Goal: Task Accomplishment & Management: Use online tool/utility

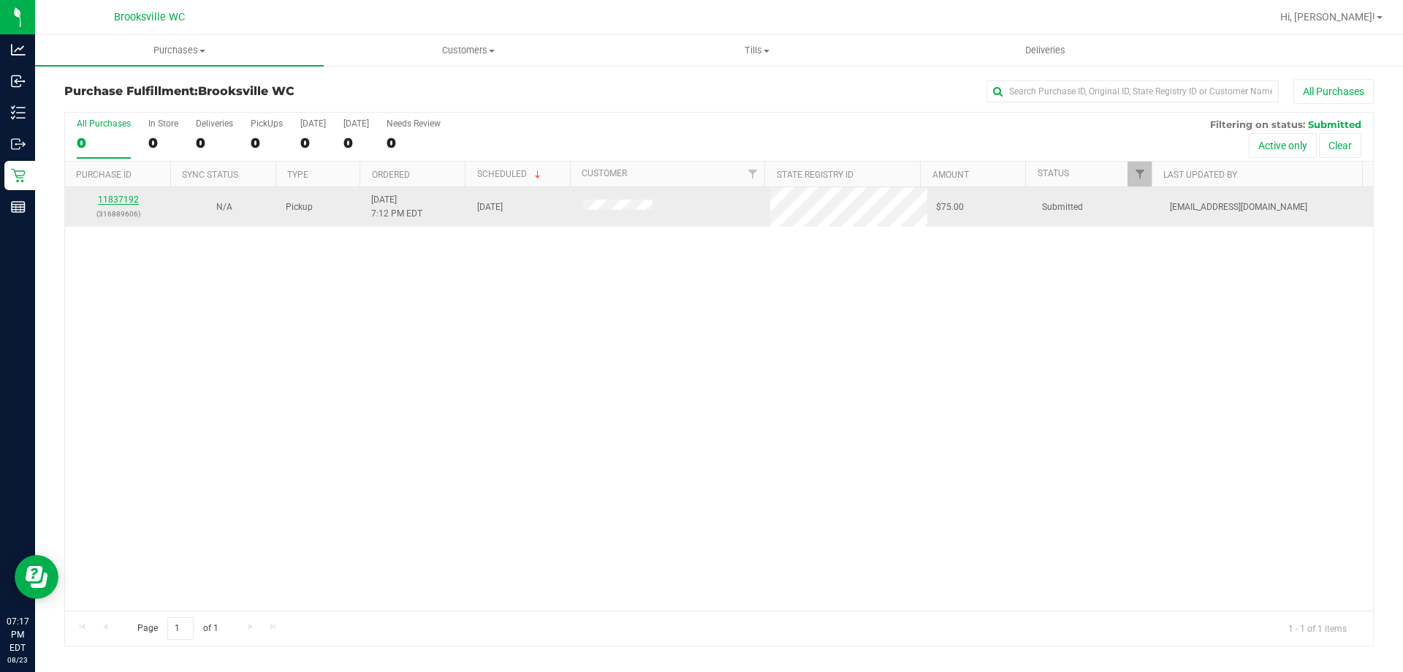
click at [126, 199] on link "11837192" at bounding box center [118, 199] width 41 height 10
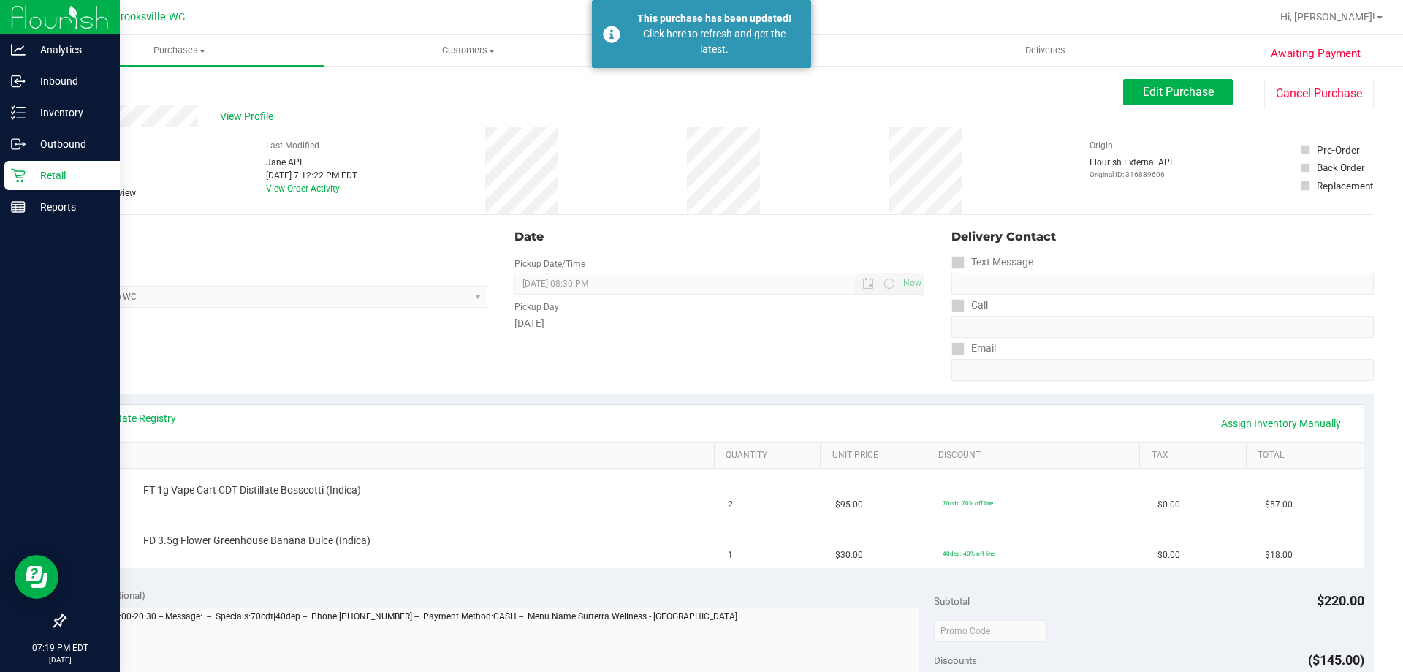
click at [41, 175] on p "Retail" at bounding box center [70, 176] width 88 height 18
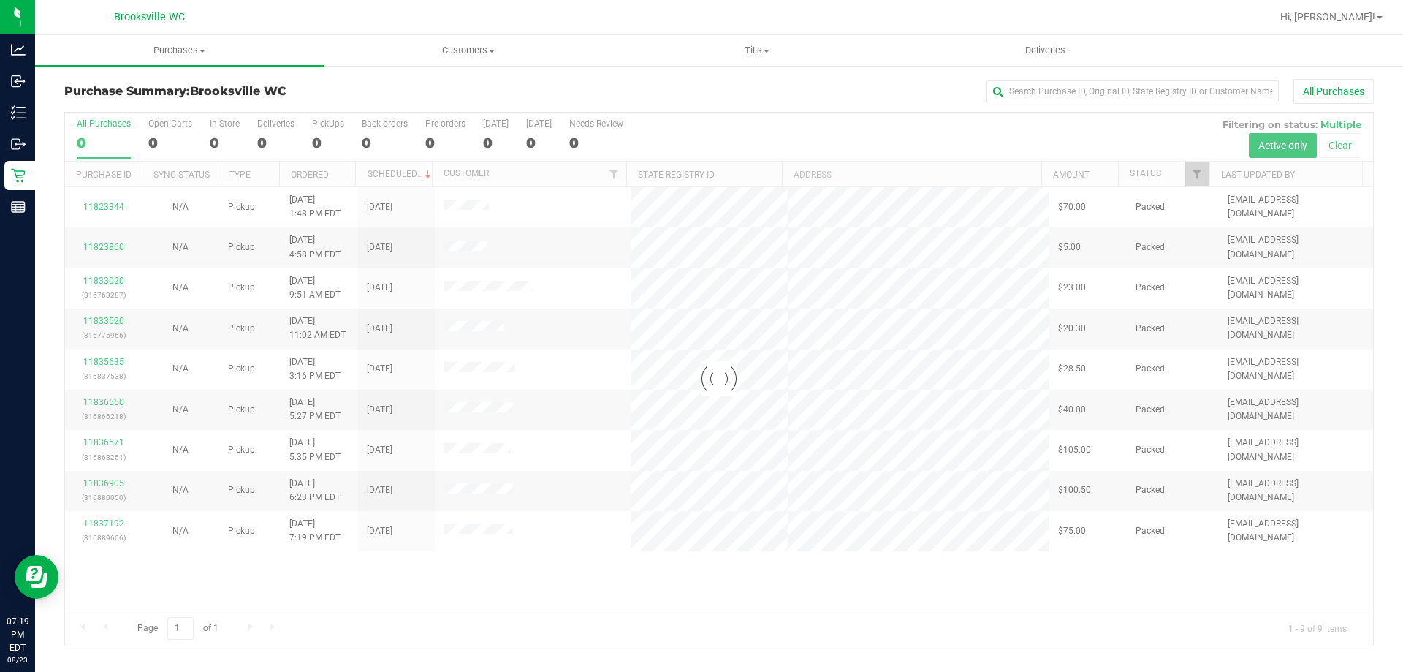
drag, startPoint x: 737, startPoint y: 124, endPoint x: 737, endPoint y: 145, distance: 21.2
click at [737, 124] on div "All Purchases 0 Open Carts 0 In Store 0 Deliveries 0 PickUps 0 Back-orders 0 Pr…" at bounding box center [719, 137] width 1308 height 49
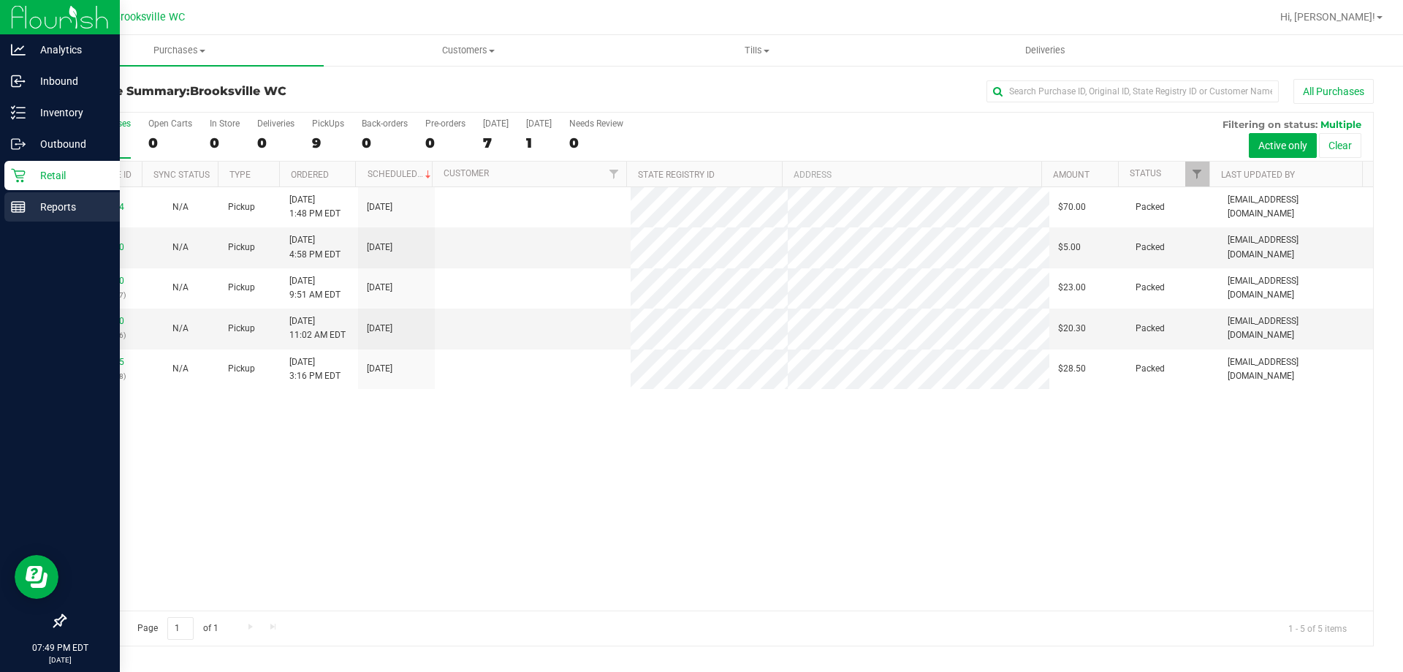
click at [22, 205] on line at bounding box center [18, 205] width 13 height 0
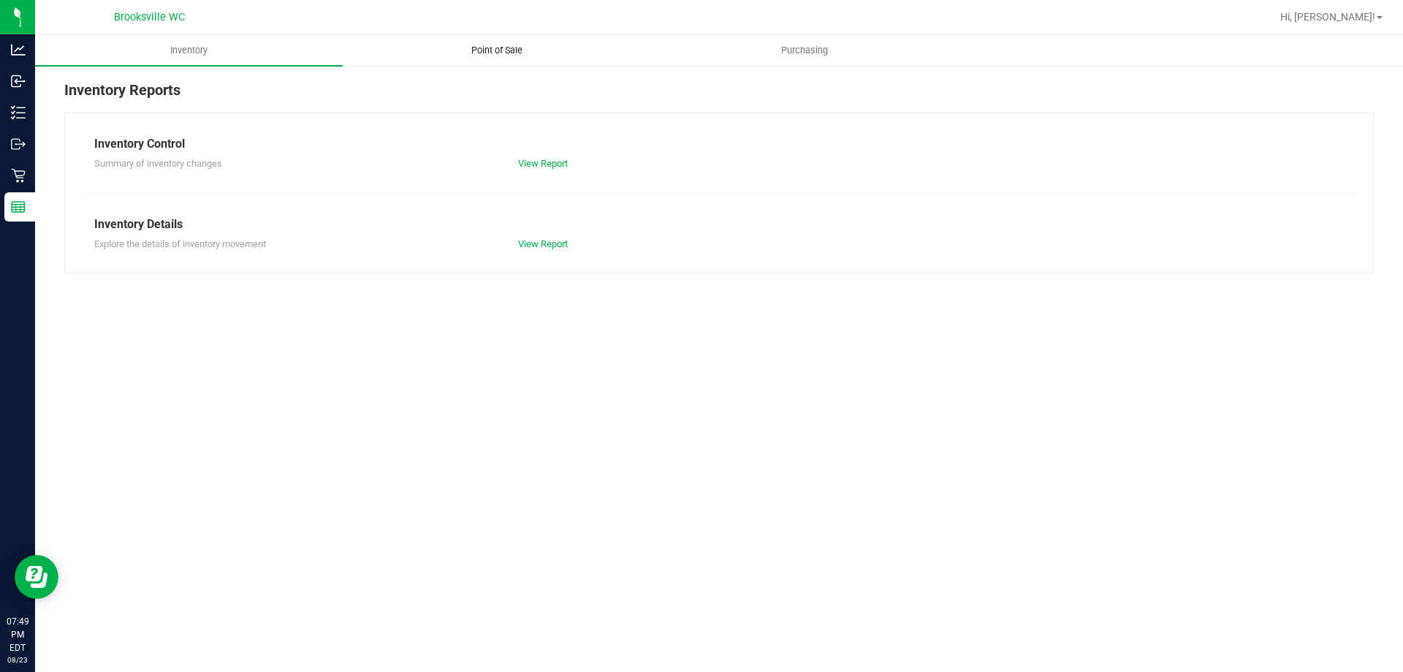
click at [526, 49] on span "Point of Sale" at bounding box center [497, 50] width 91 height 13
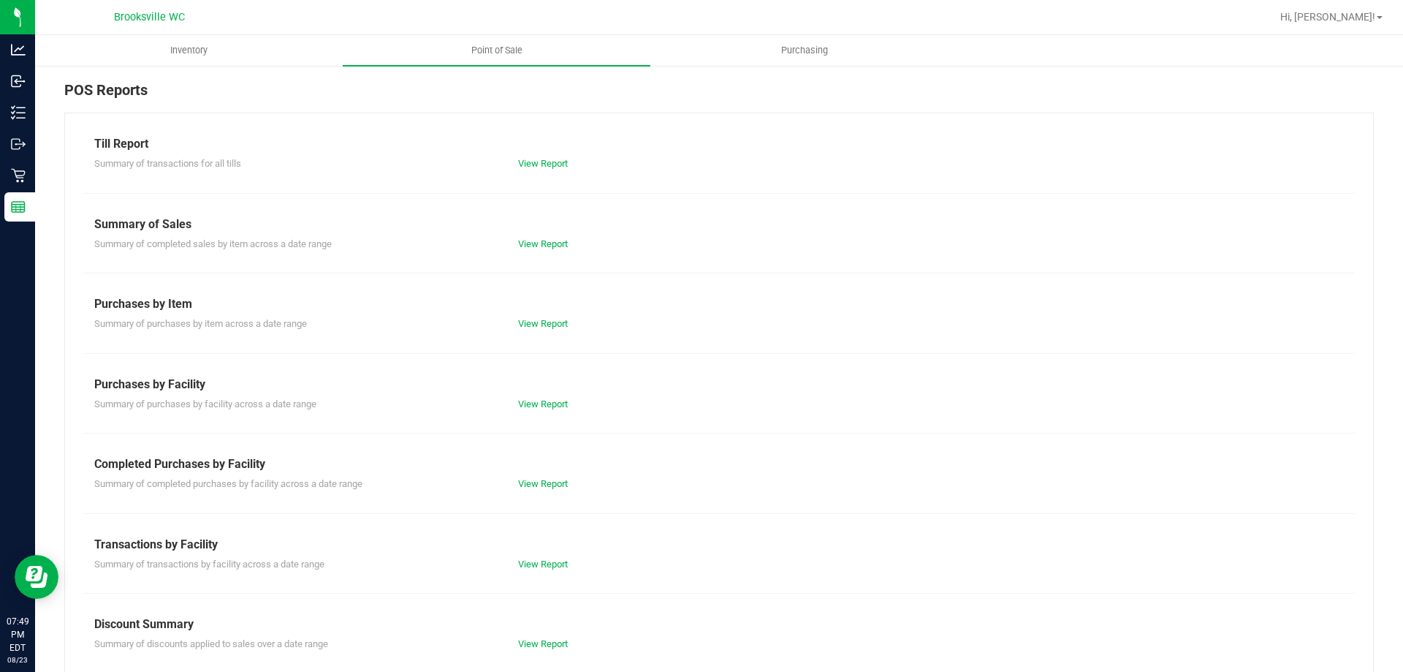
click at [571, 479] on div "View Report" at bounding box center [613, 483] width 212 height 15
click at [545, 478] on link "View Report" at bounding box center [543, 483] width 50 height 11
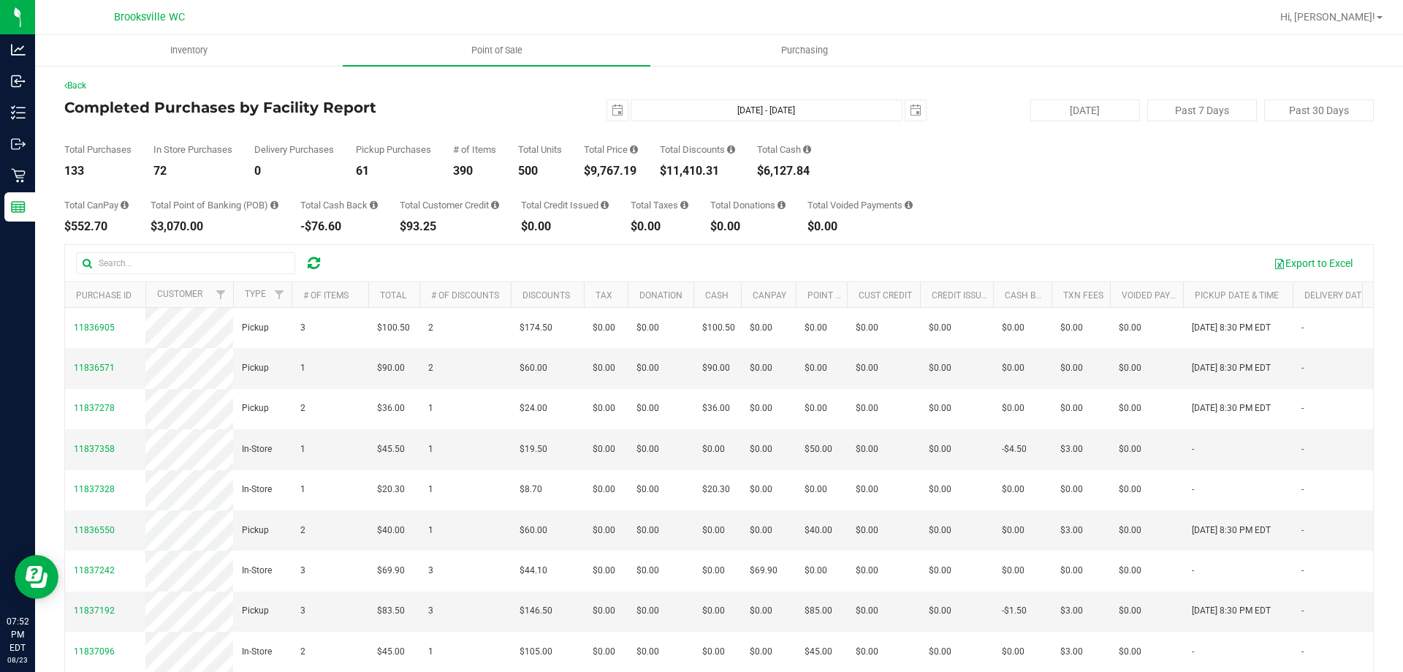
click at [168, 86] on div "Back" at bounding box center [718, 85] width 1309 height 13
click at [627, 262] on div "Export to Excel" at bounding box center [849, 263] width 1026 height 25
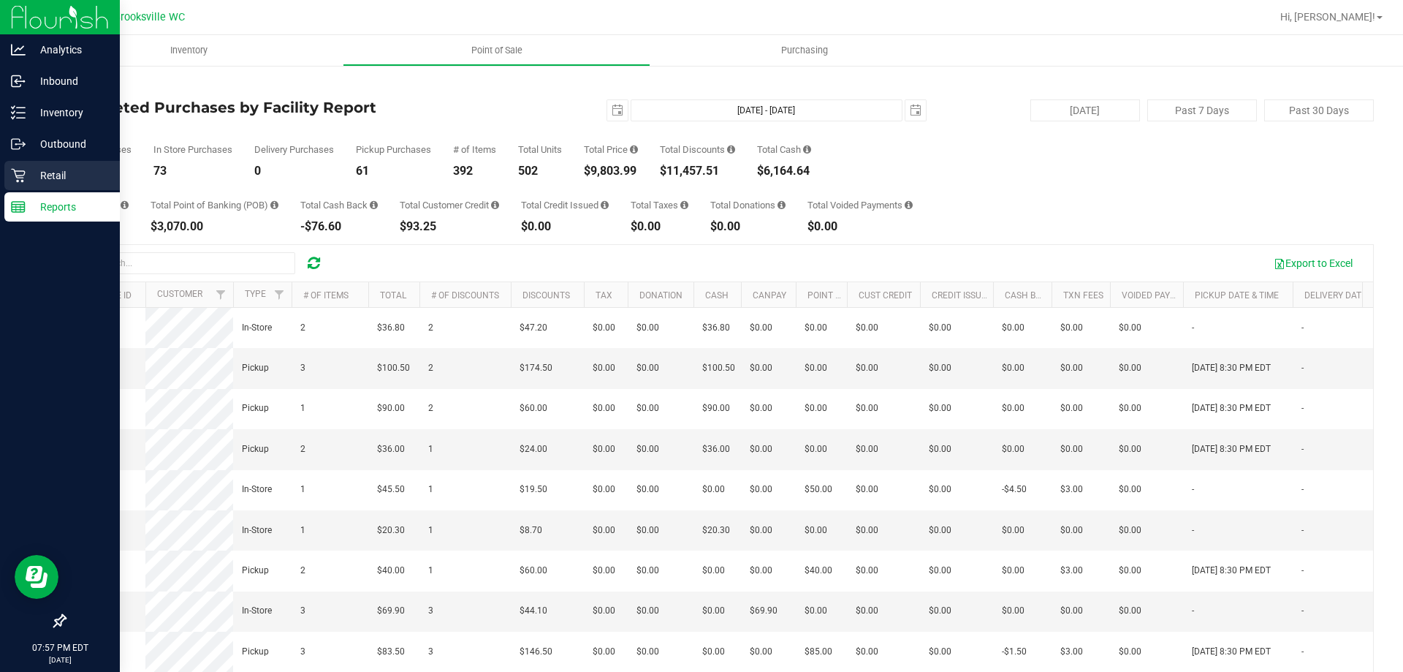
click at [38, 172] on p "Retail" at bounding box center [70, 176] width 88 height 18
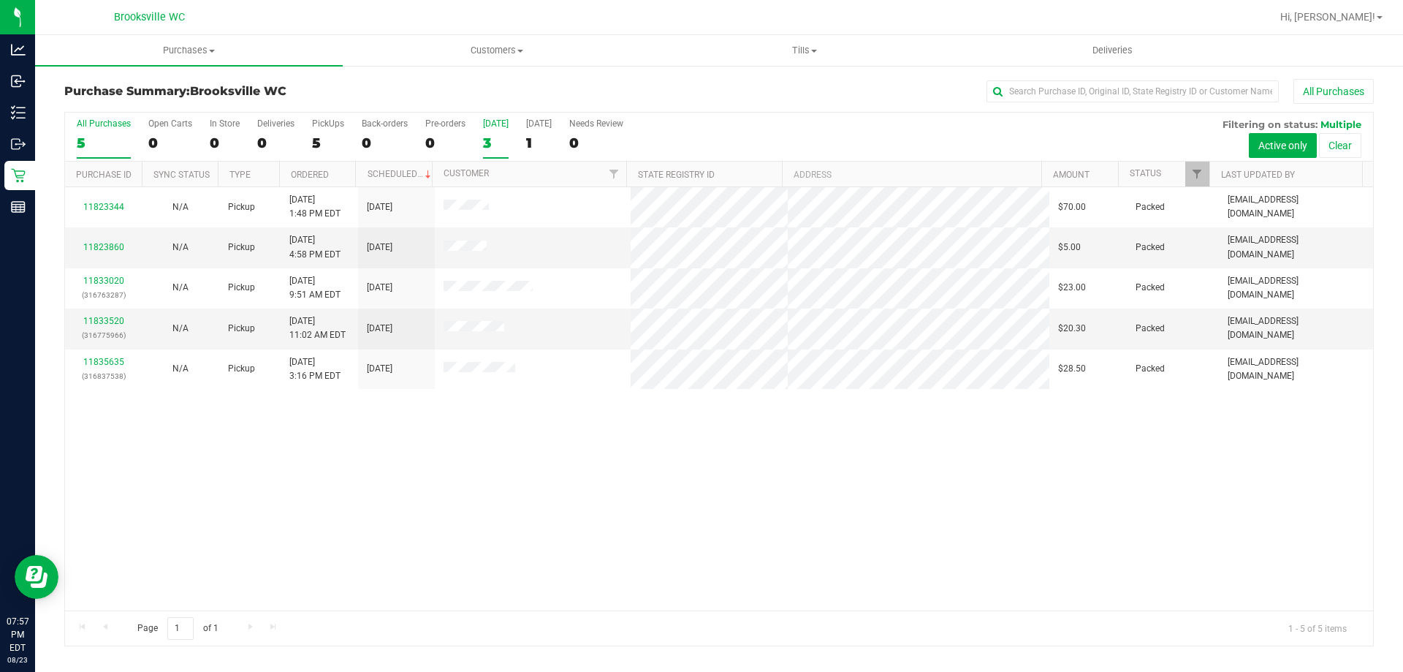
click at [487, 139] on div "3" at bounding box center [496, 142] width 26 height 17
click at [0, 0] on input "[DATE] 3" at bounding box center [0, 0] width 0 height 0
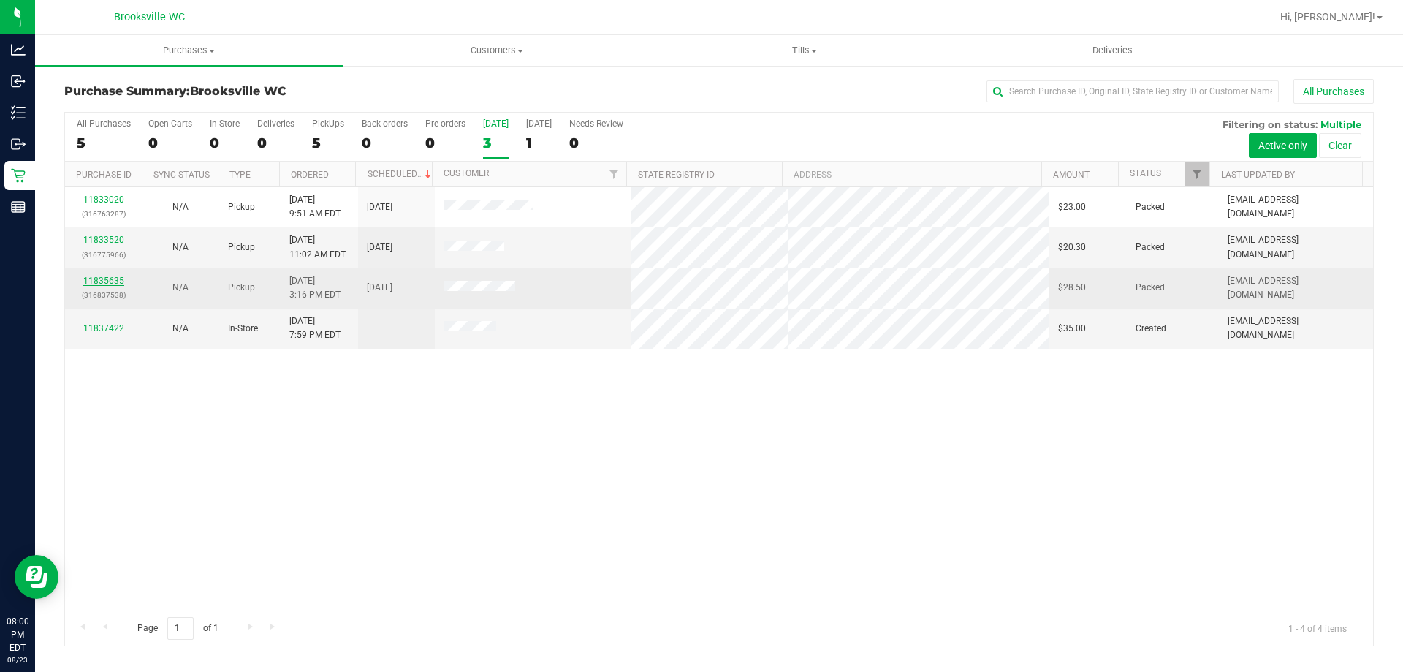
click at [107, 281] on link "11835635" at bounding box center [103, 280] width 41 height 10
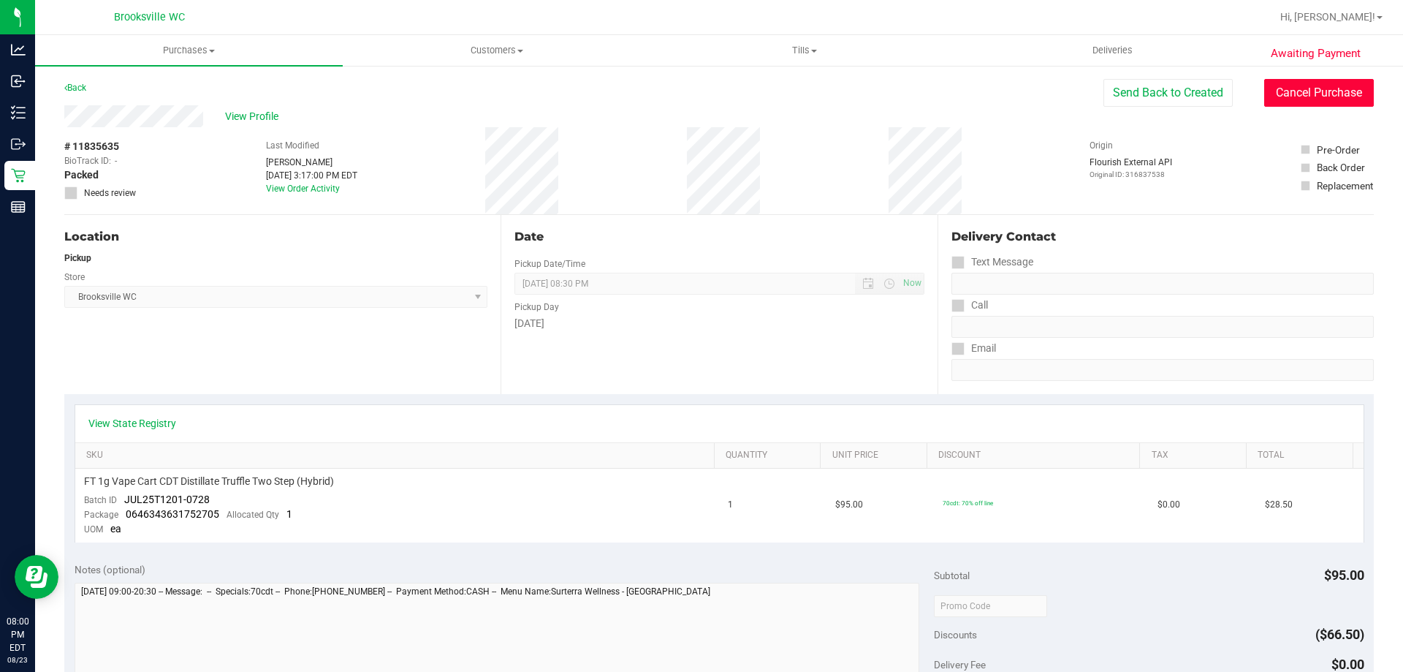
click at [1333, 91] on button "Cancel Purchase" at bounding box center [1319, 93] width 110 height 28
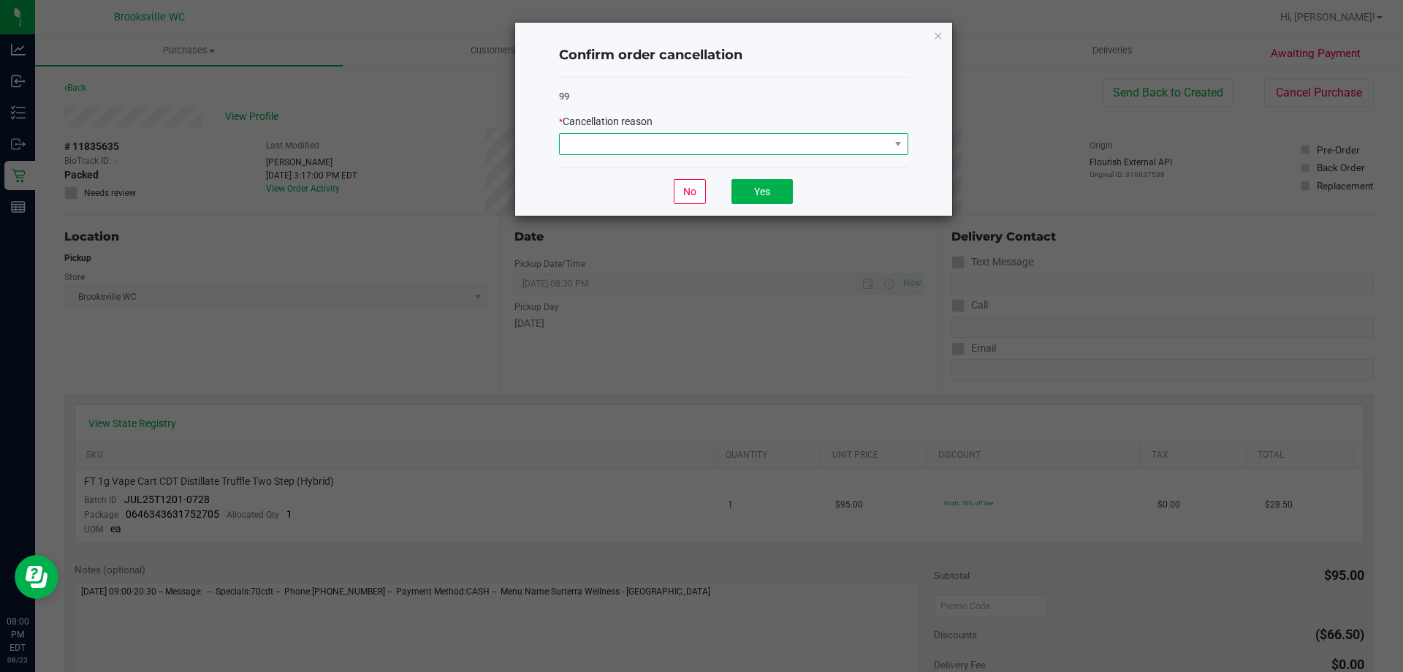
click at [701, 140] on span at bounding box center [725, 144] width 330 height 20
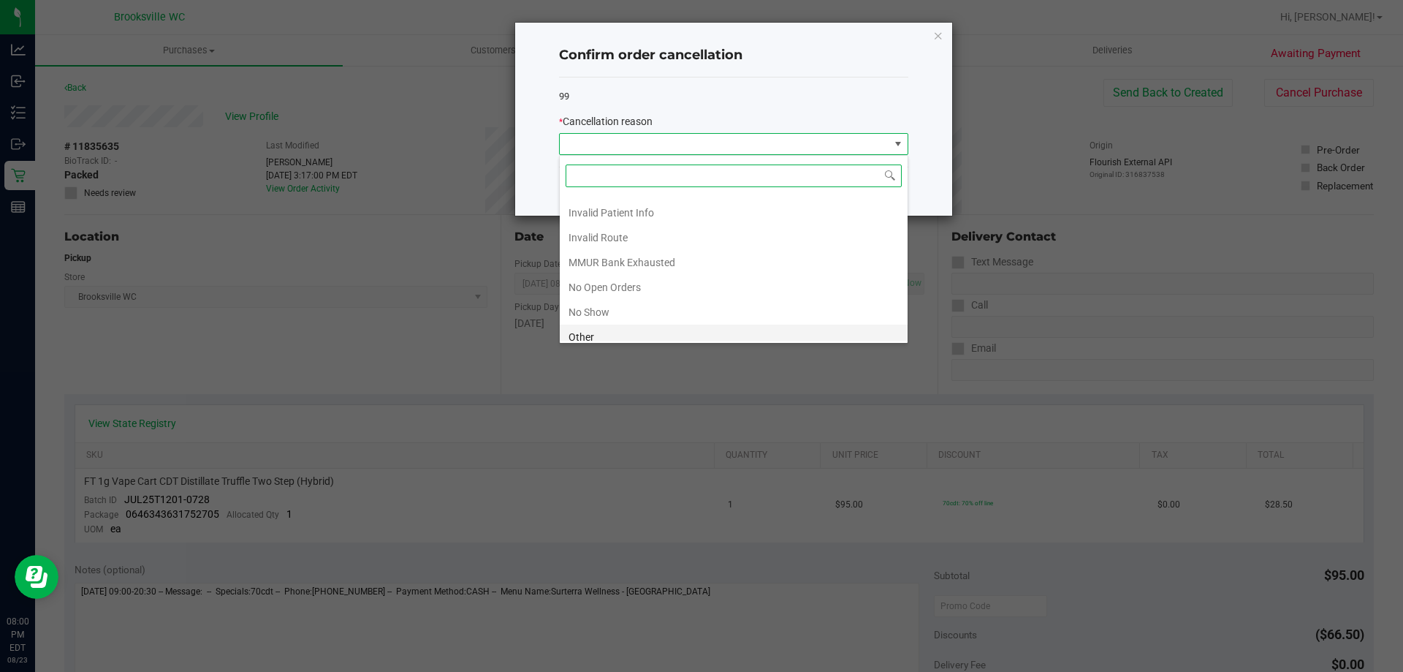
scroll to position [127, 0]
click at [615, 256] on li "No Show" at bounding box center [734, 253] width 348 height 25
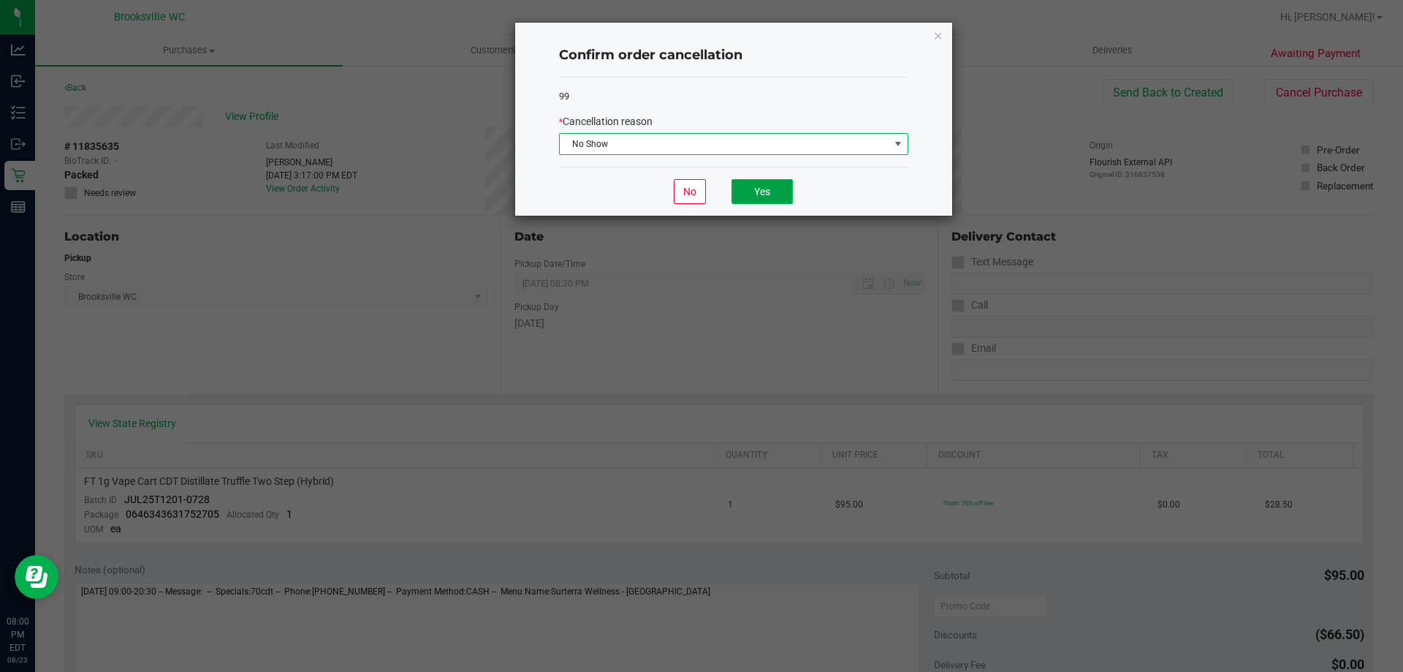
click at [753, 188] on button "Yes" at bounding box center [761, 191] width 61 height 25
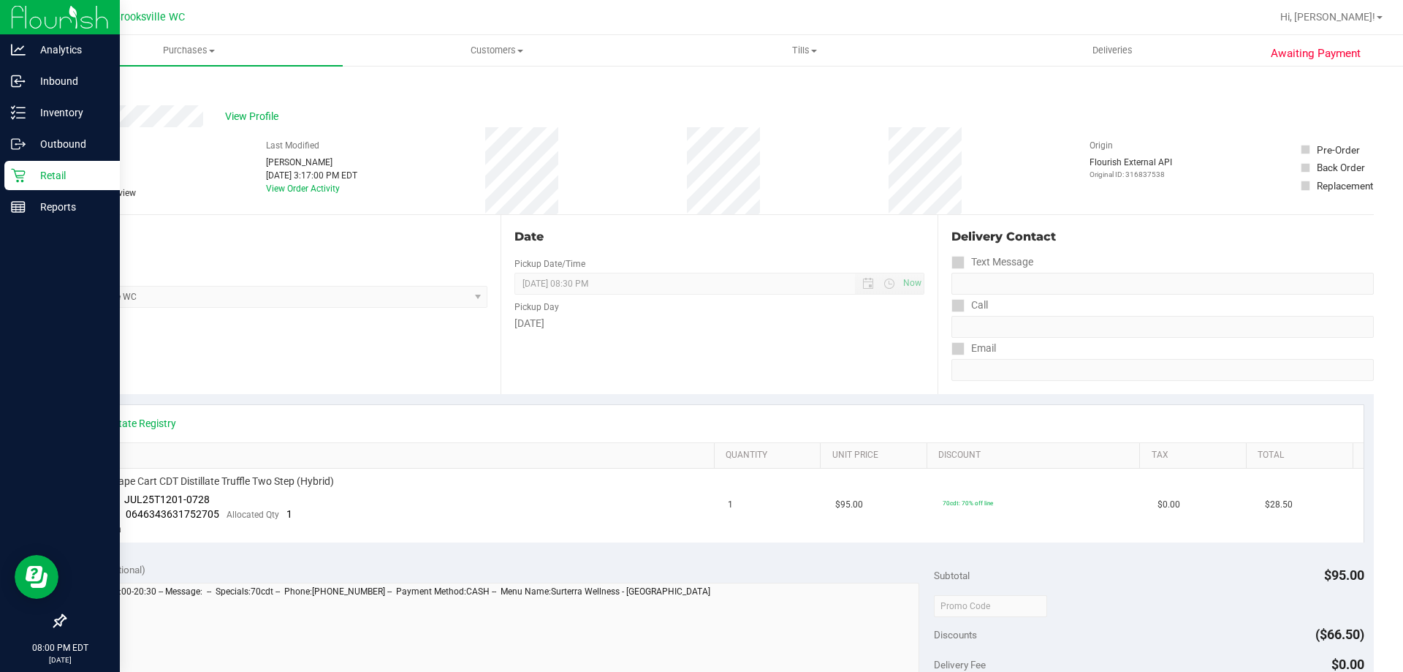
click at [17, 175] on icon at bounding box center [18, 176] width 14 height 14
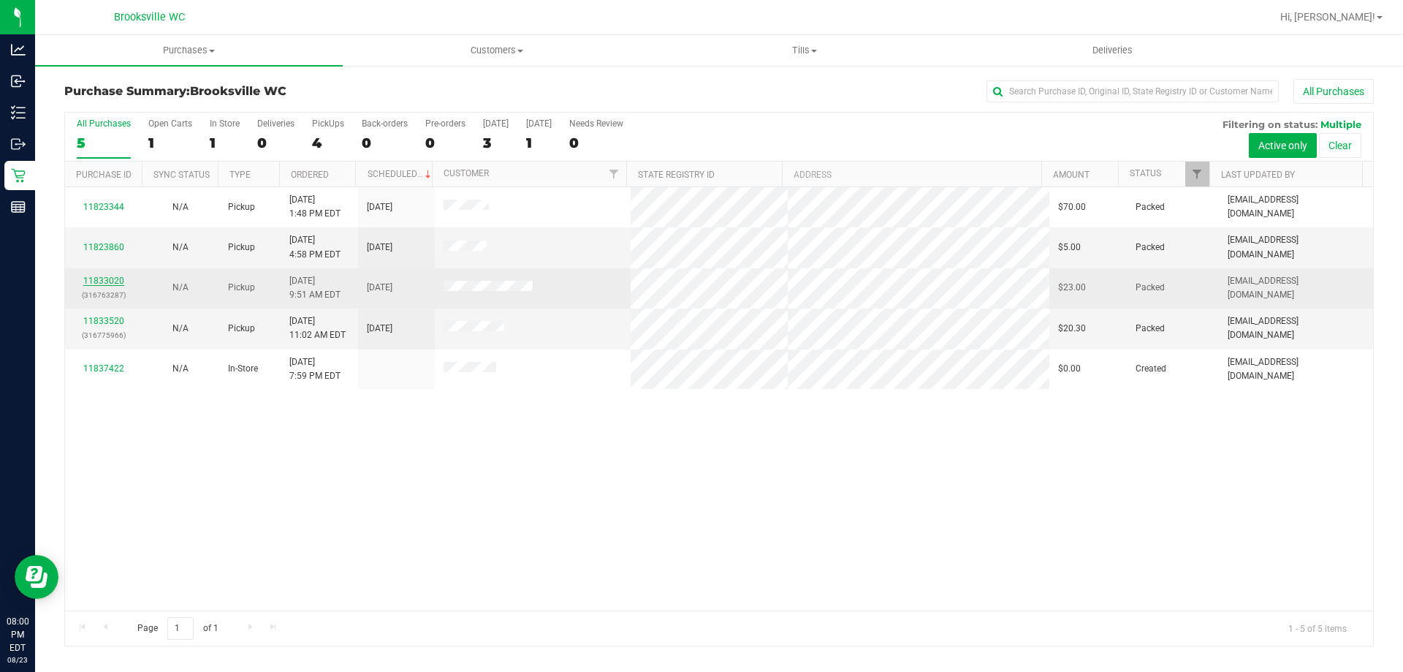
click at [102, 281] on link "11833020" at bounding box center [103, 280] width 41 height 10
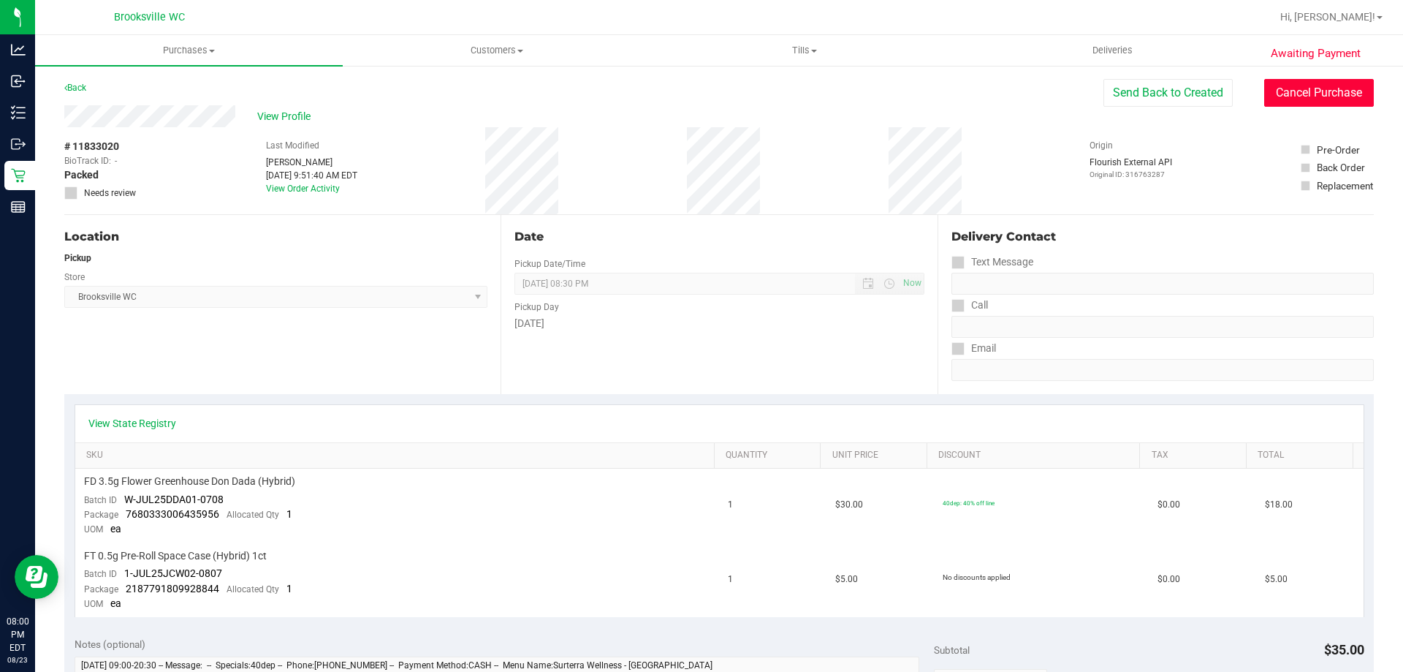
click at [1306, 86] on button "Cancel Purchase" at bounding box center [1319, 93] width 110 height 28
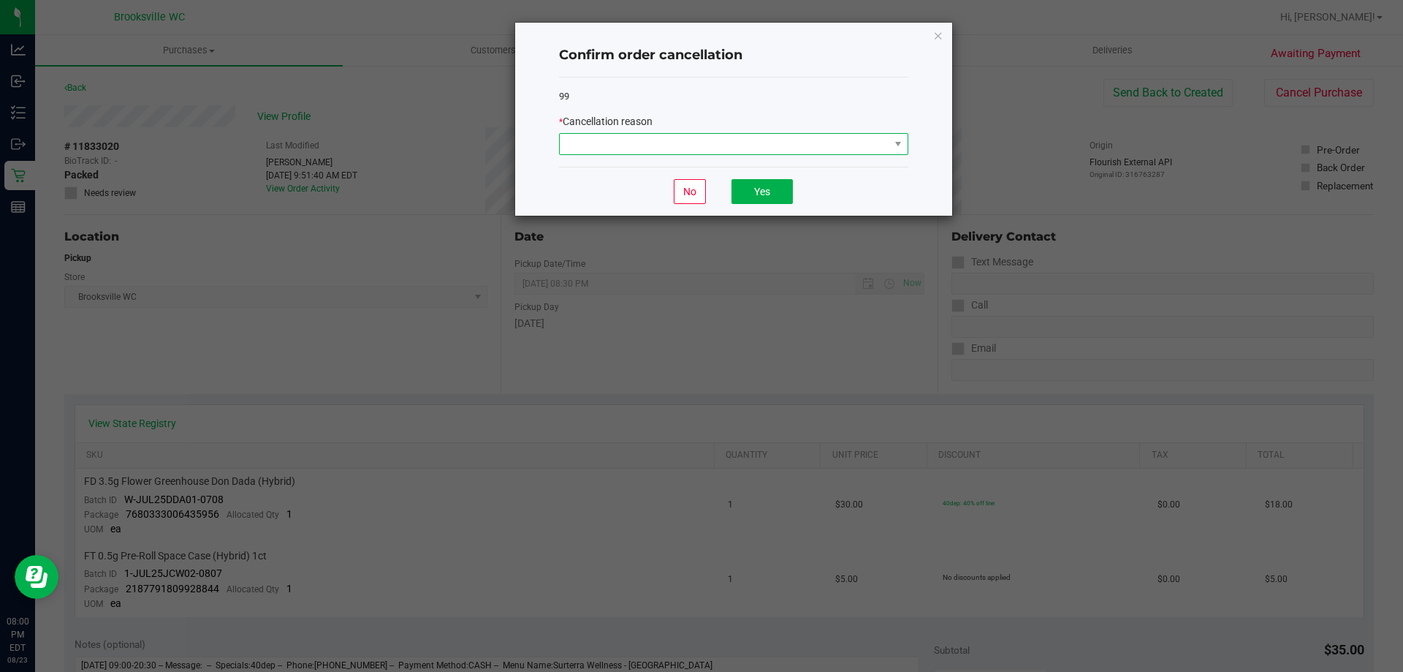
click at [736, 148] on span at bounding box center [725, 144] width 330 height 20
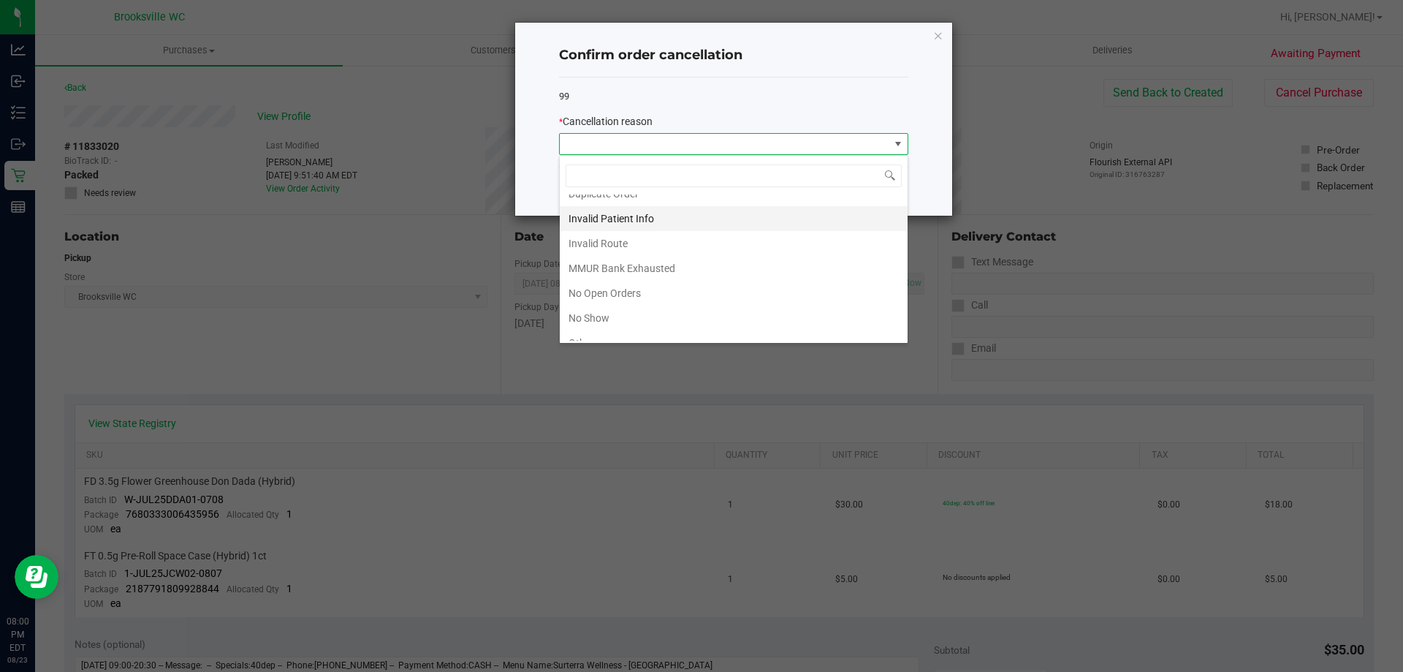
scroll to position [127, 0]
click at [617, 249] on li "No Show" at bounding box center [734, 253] width 348 height 25
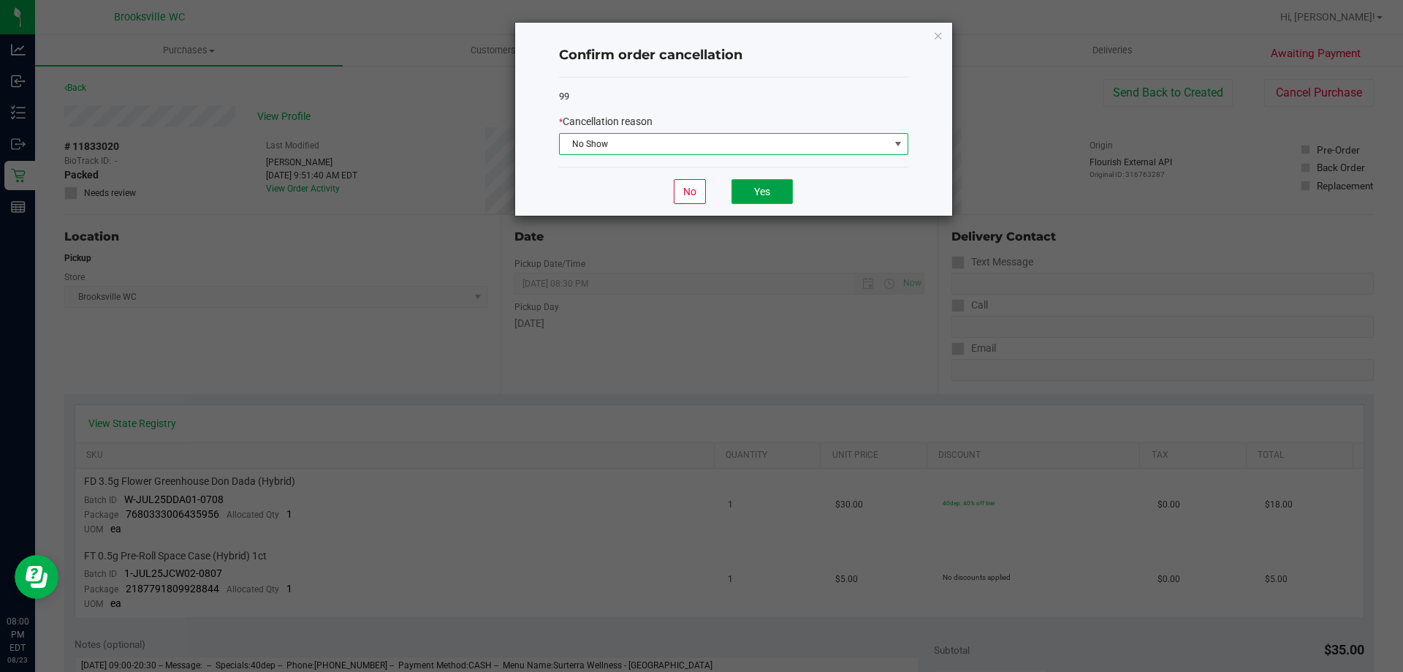
click at [750, 187] on button "Yes" at bounding box center [761, 191] width 61 height 25
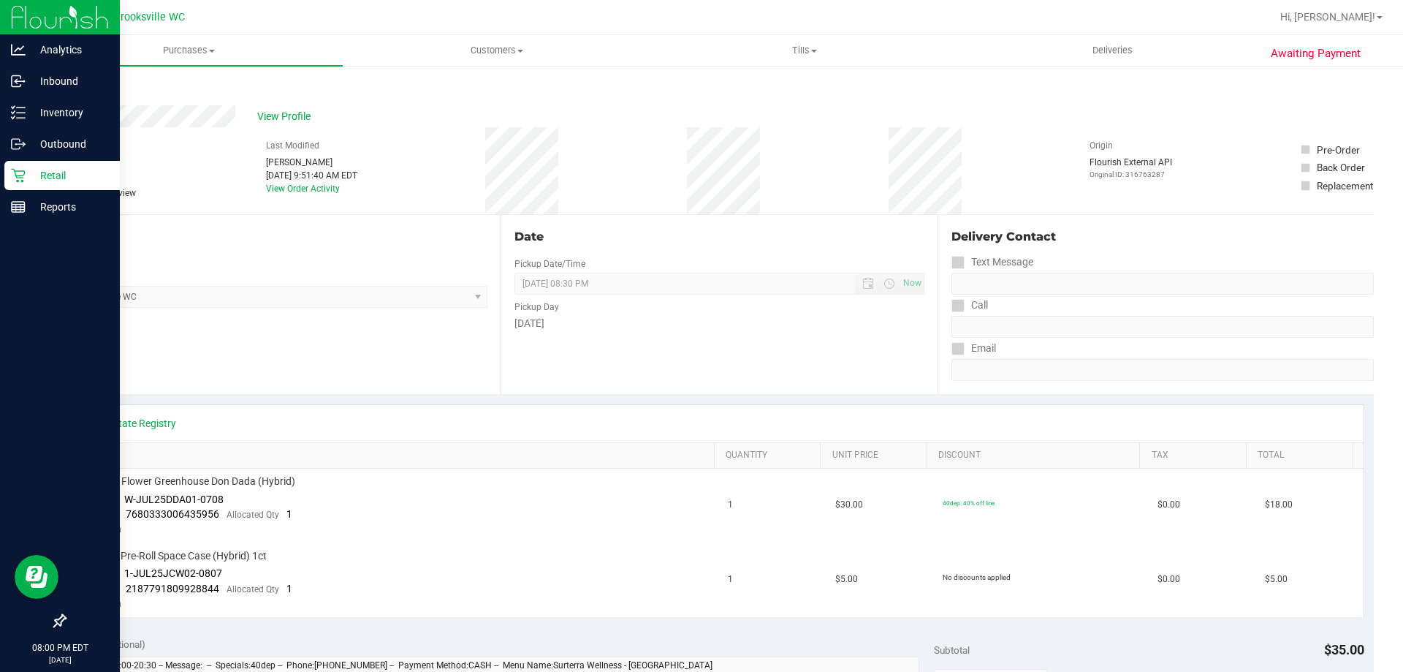
click at [79, 173] on p "Retail" at bounding box center [70, 176] width 88 height 18
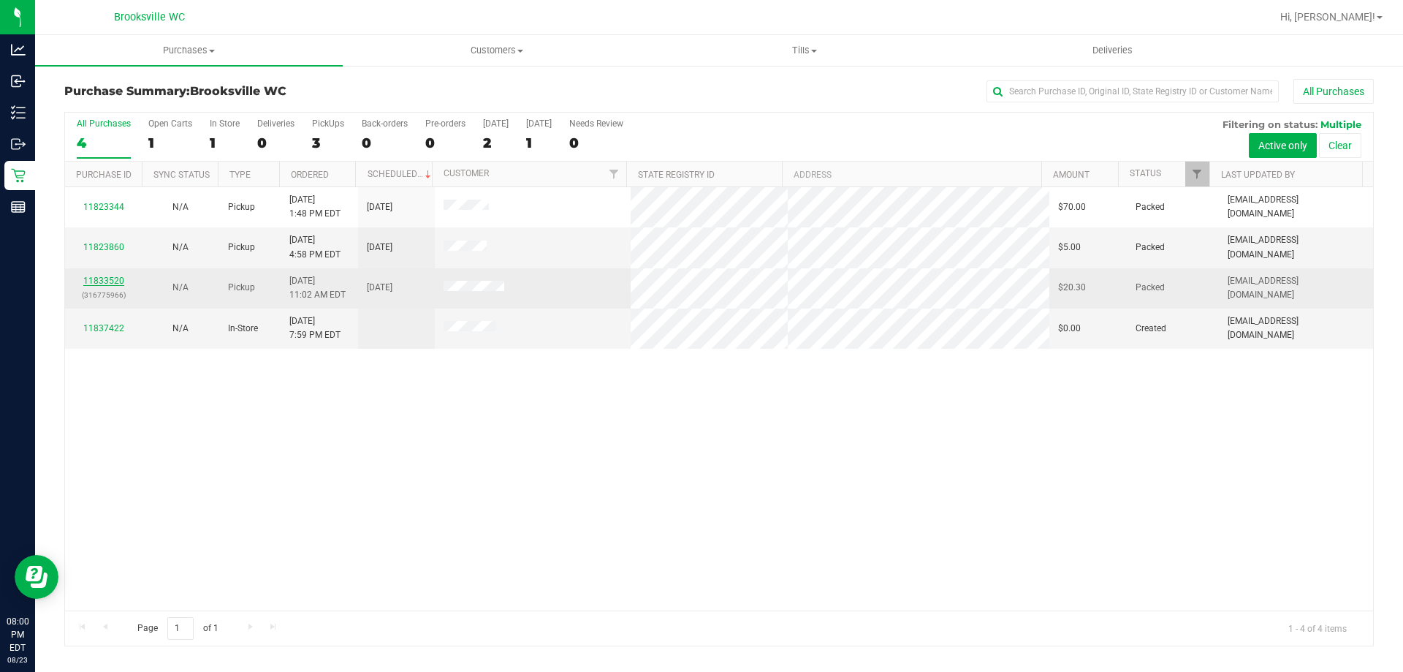
click at [89, 278] on link "11833520" at bounding box center [103, 280] width 41 height 10
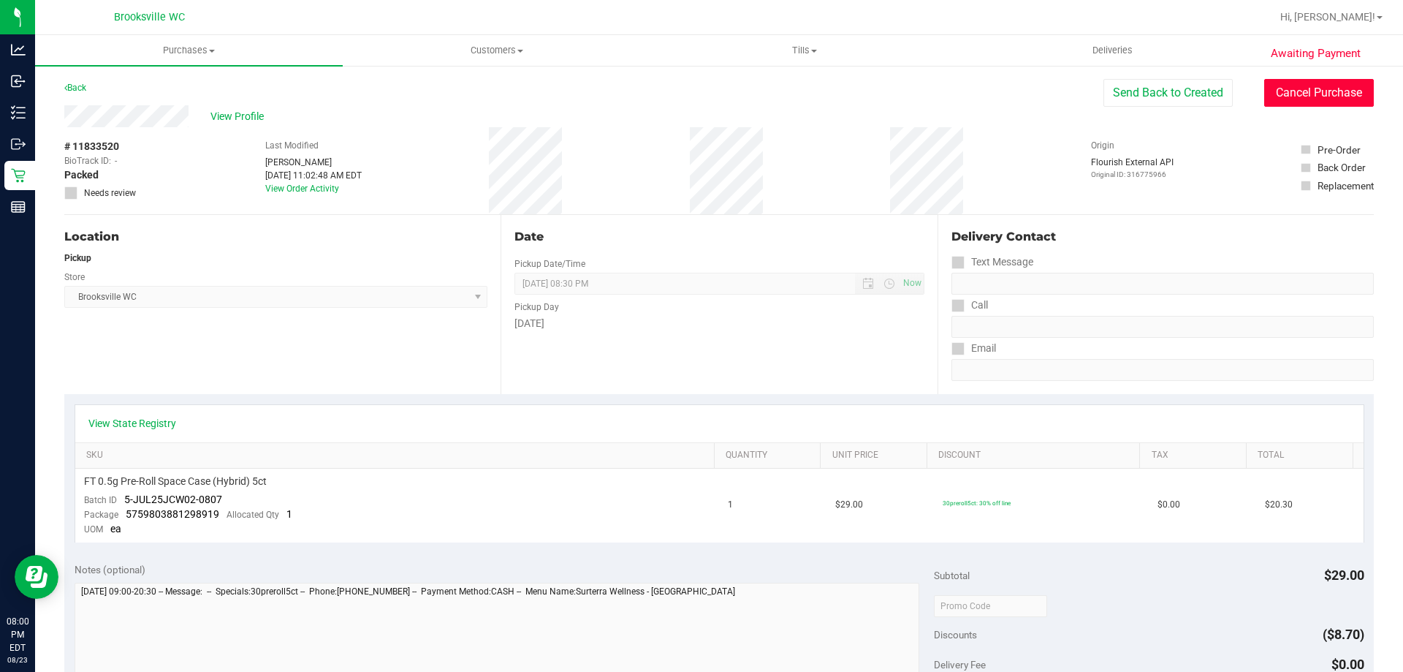
click at [1298, 87] on button "Cancel Purchase" at bounding box center [1319, 93] width 110 height 28
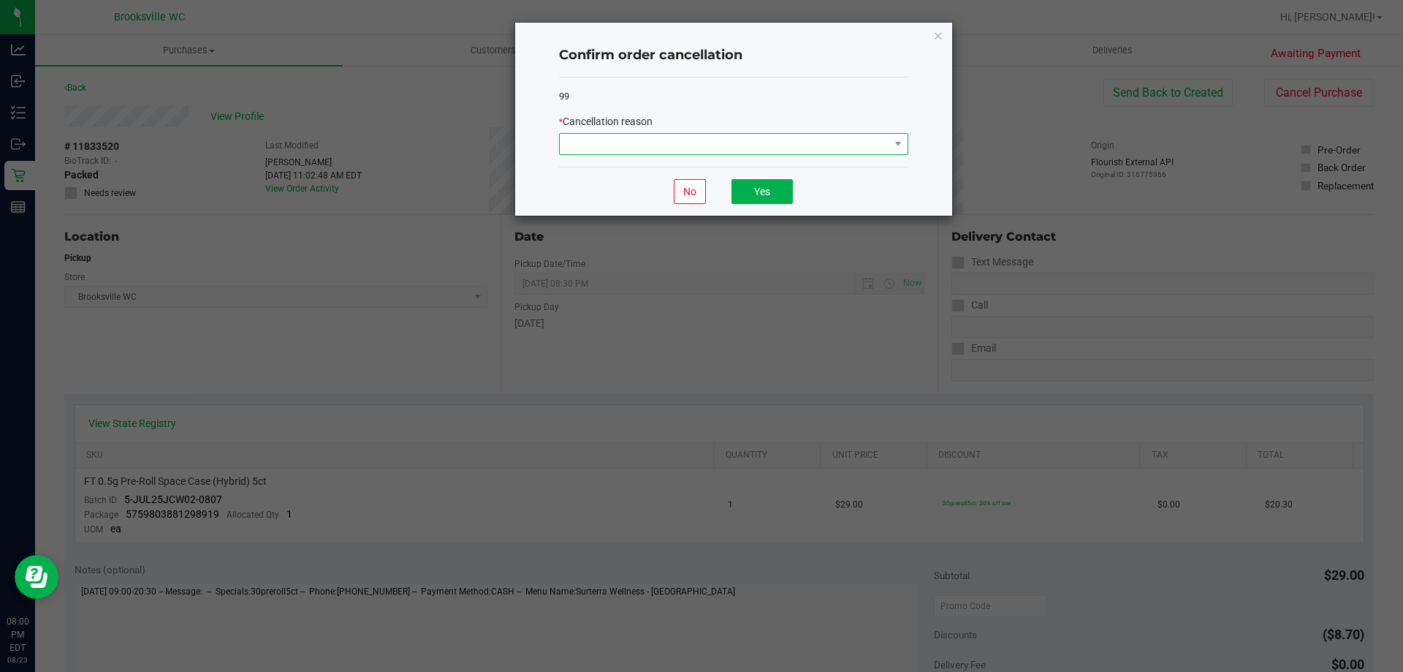
click at [715, 153] on span at bounding box center [725, 144] width 330 height 20
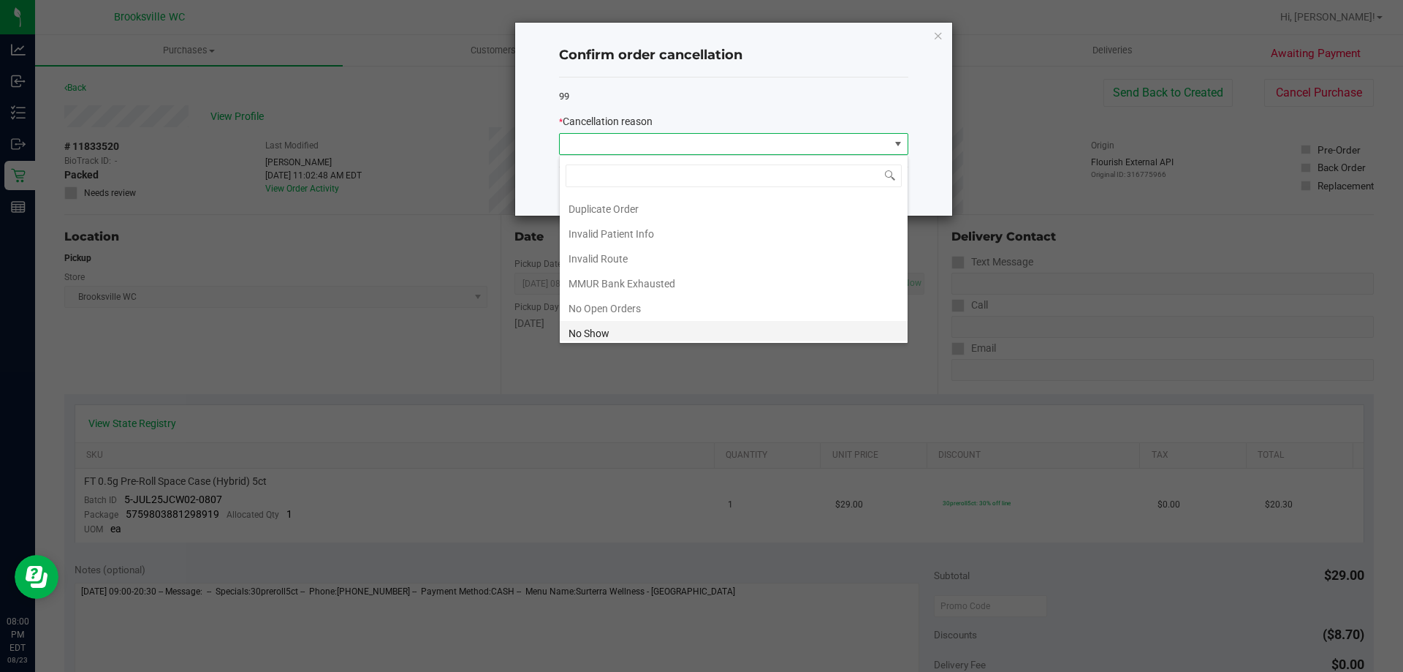
scroll to position [127, 0]
click at [651, 245] on li "No Show" at bounding box center [734, 253] width 348 height 25
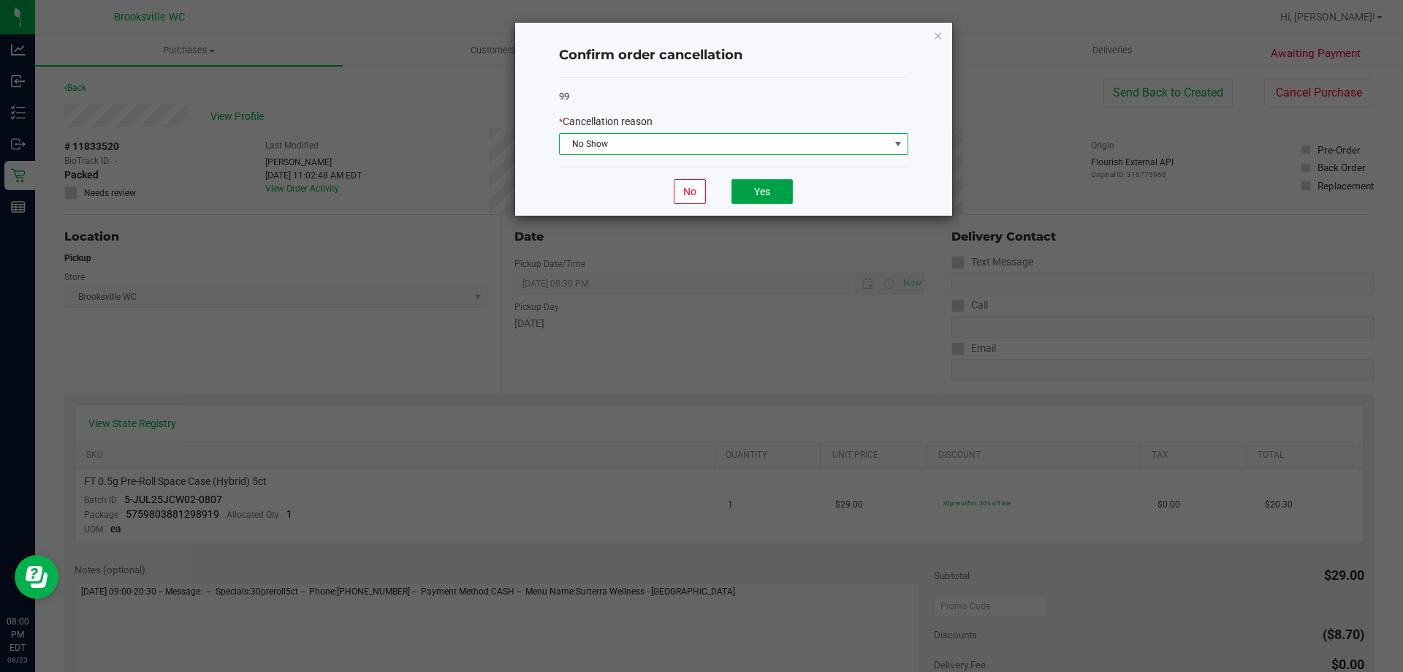
click at [757, 186] on button "Yes" at bounding box center [761, 191] width 61 height 25
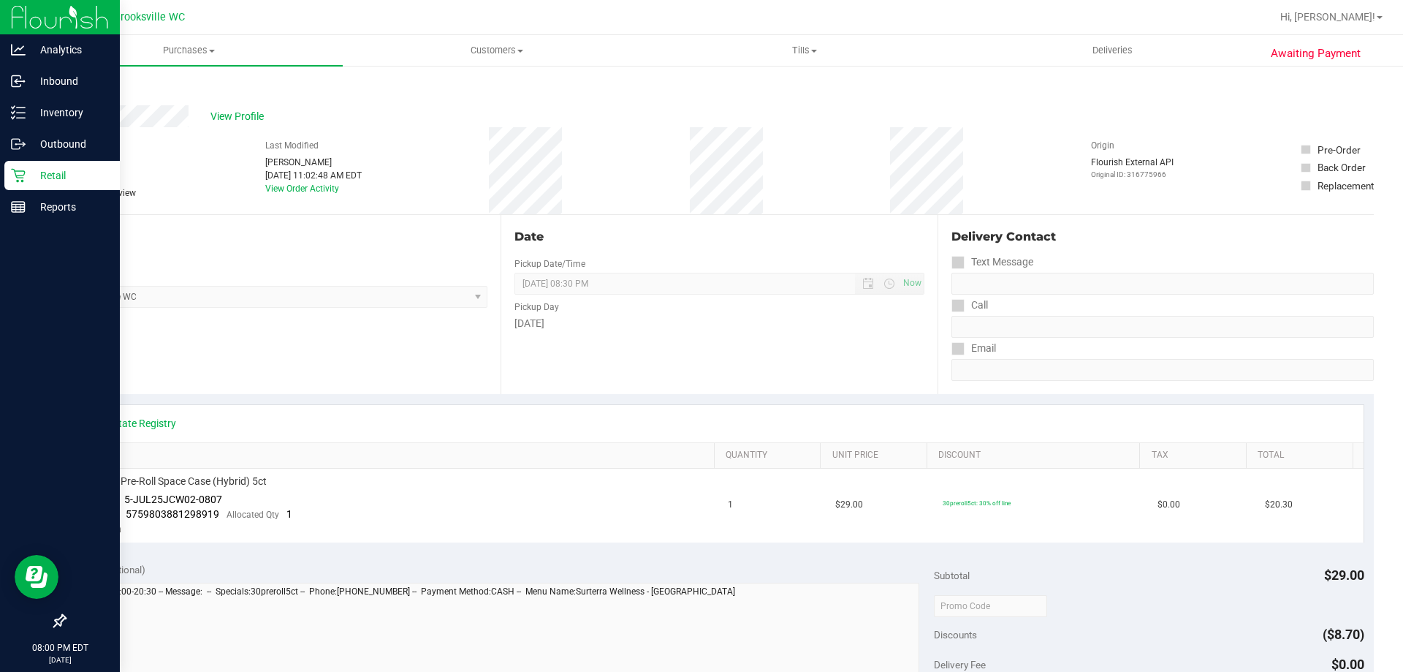
click at [63, 178] on p "Retail" at bounding box center [70, 176] width 88 height 18
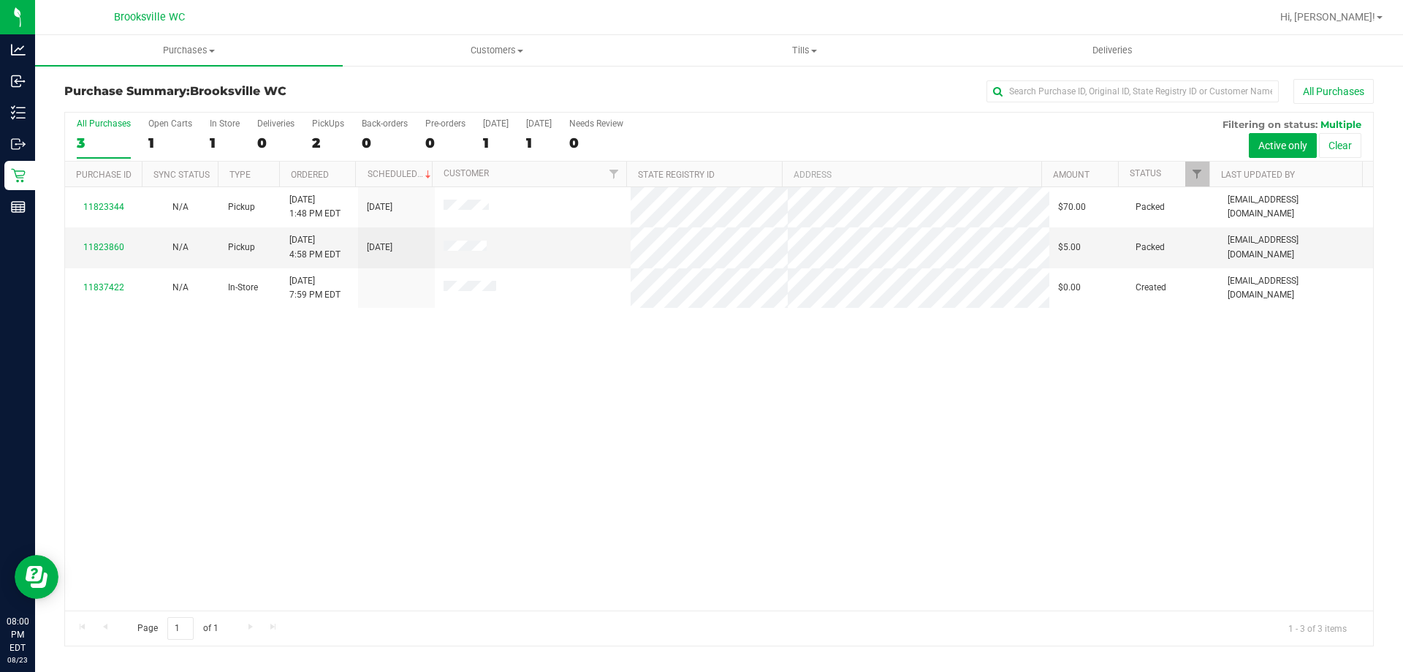
click at [728, 129] on div "All Purchases 3 Open Carts 1 In Store 1 Deliveries 0 PickUps 2 Back-orders 0 Pr…" at bounding box center [719, 137] width 1308 height 49
click at [721, 131] on div "All Purchases 3 Open Carts 1 In Store 1 Deliveries 0 PickUps 2 Back-orders 0 Pr…" at bounding box center [719, 137] width 1308 height 49
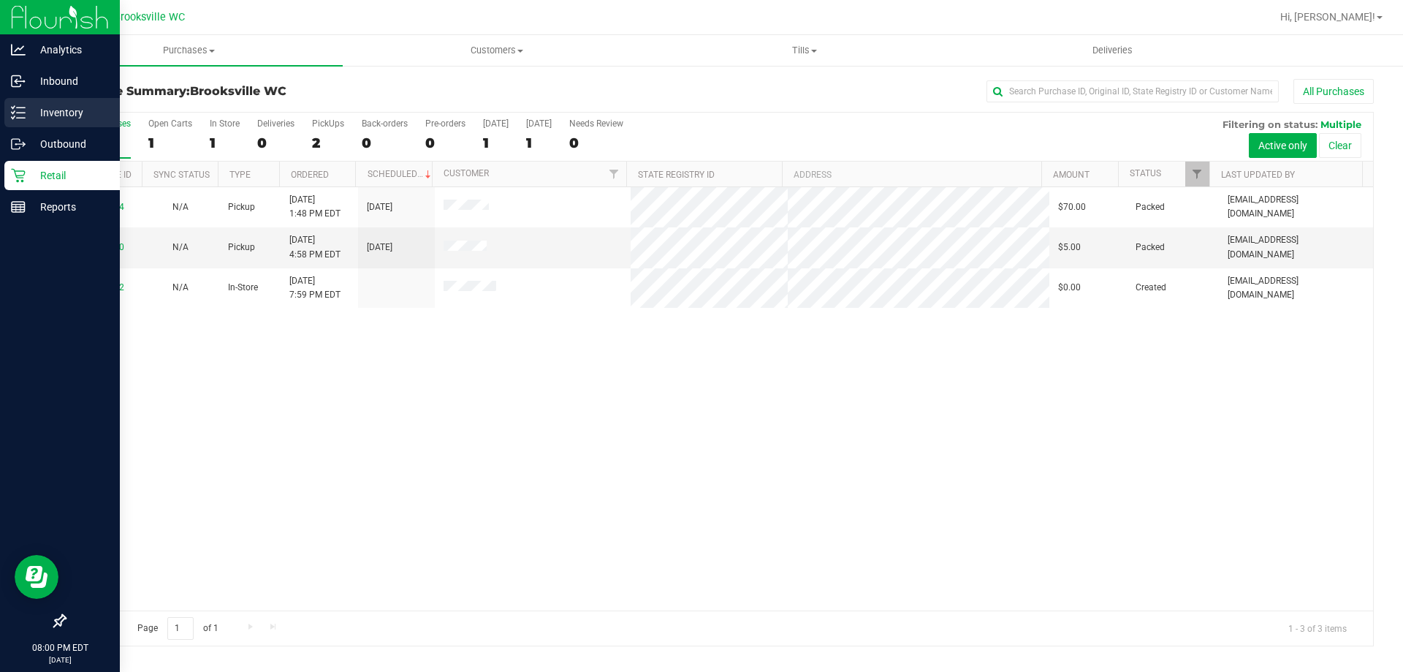
click at [45, 110] on p "Inventory" at bounding box center [70, 113] width 88 height 18
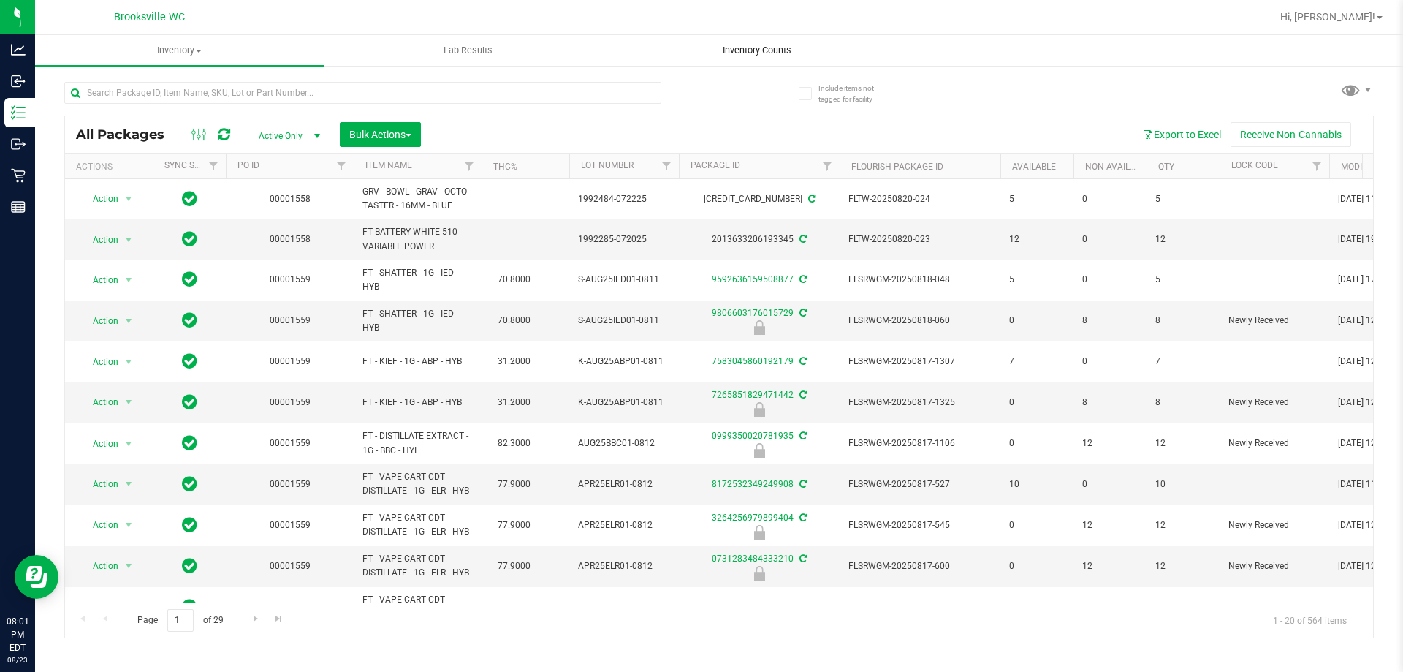
click at [731, 48] on span "Inventory Counts" at bounding box center [757, 50] width 108 height 13
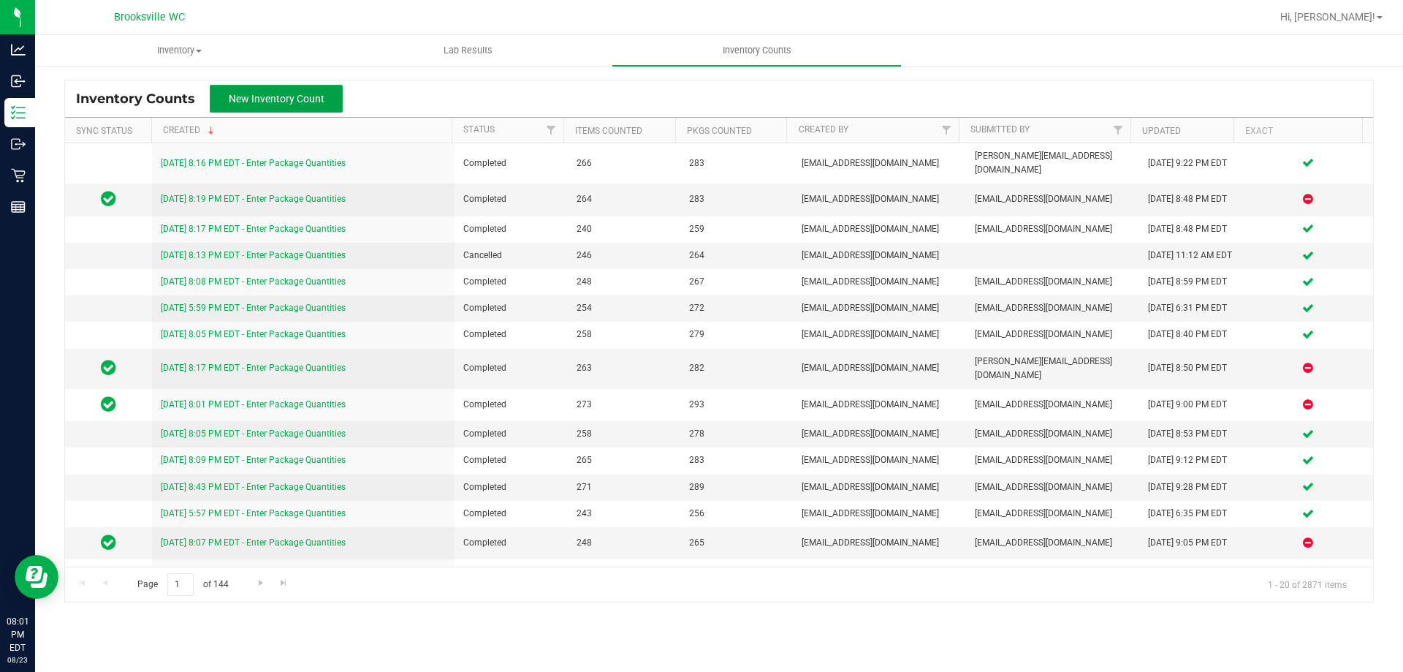
click at [274, 99] on span "New Inventory Count" at bounding box center [277, 99] width 96 height 12
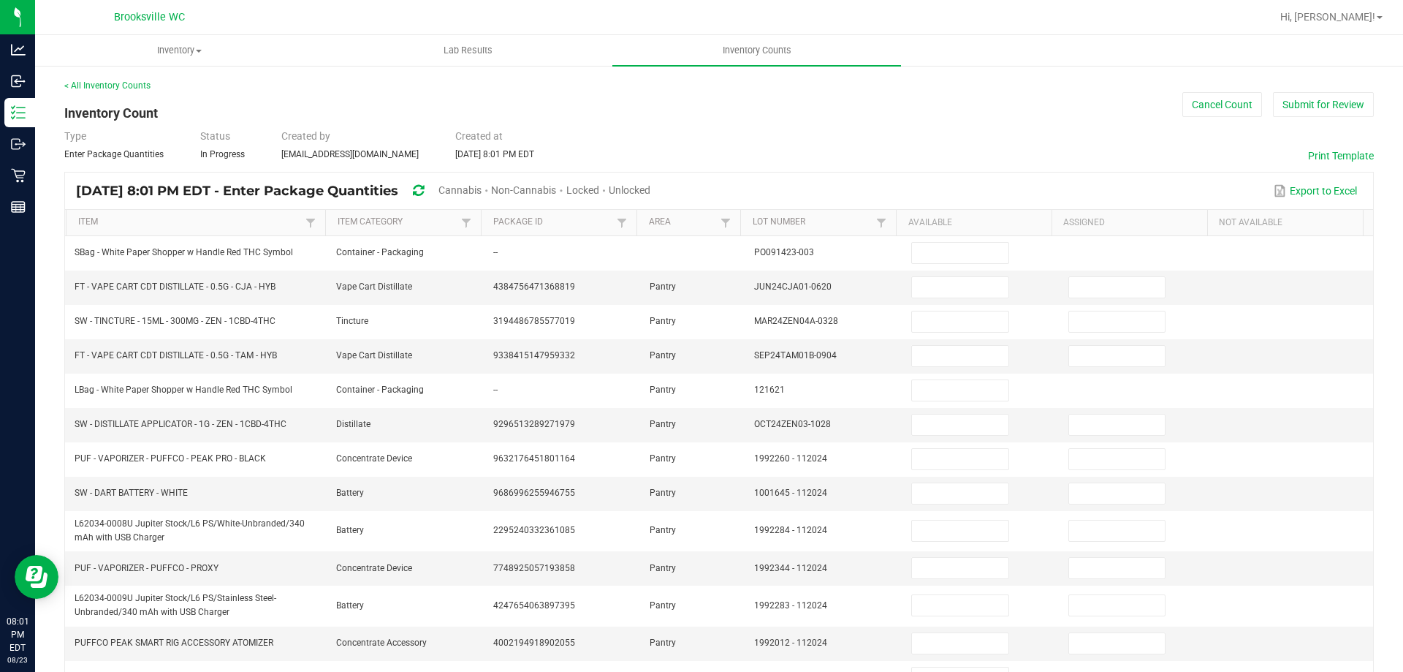
drag, startPoint x: 500, startPoint y: 187, endPoint x: 566, endPoint y: 190, distance: 66.6
click at [482, 187] on span "Cannabis" at bounding box center [459, 190] width 43 height 12
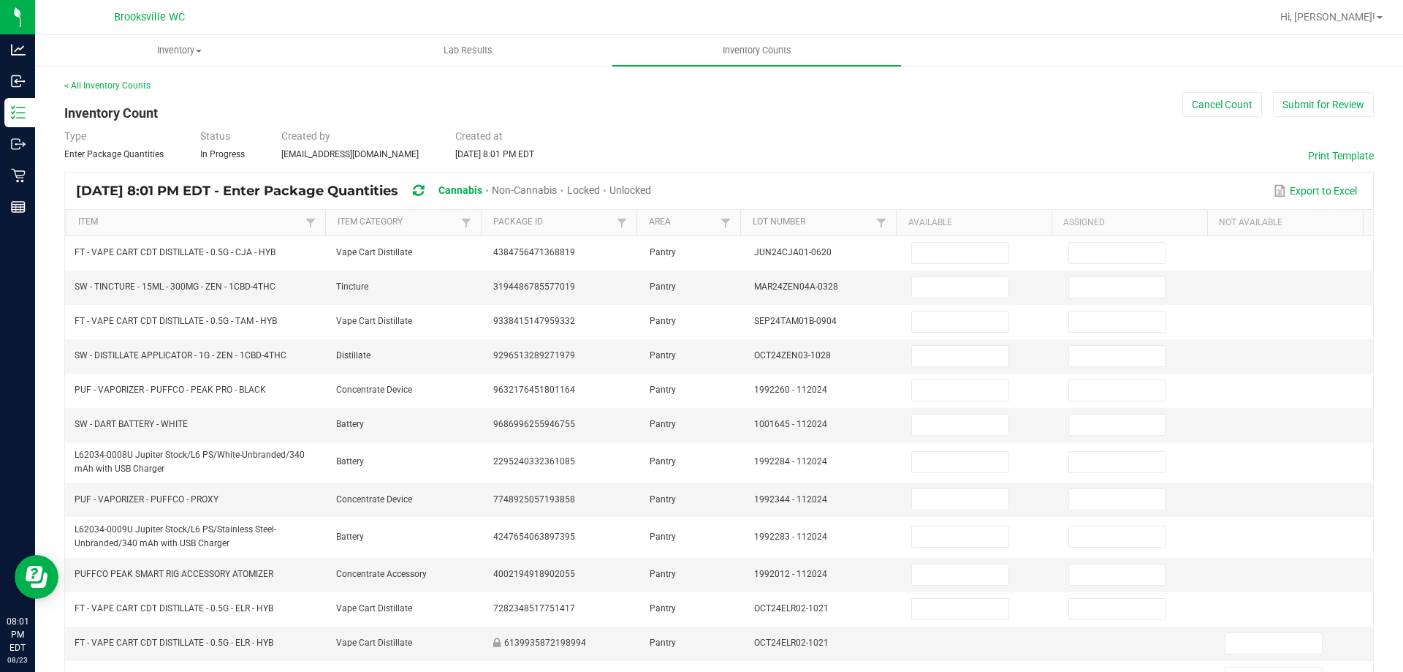
click at [651, 187] on span "Unlocked" at bounding box center [630, 190] width 42 height 12
click at [273, 220] on link "Item" at bounding box center [190, 222] width 224 height 12
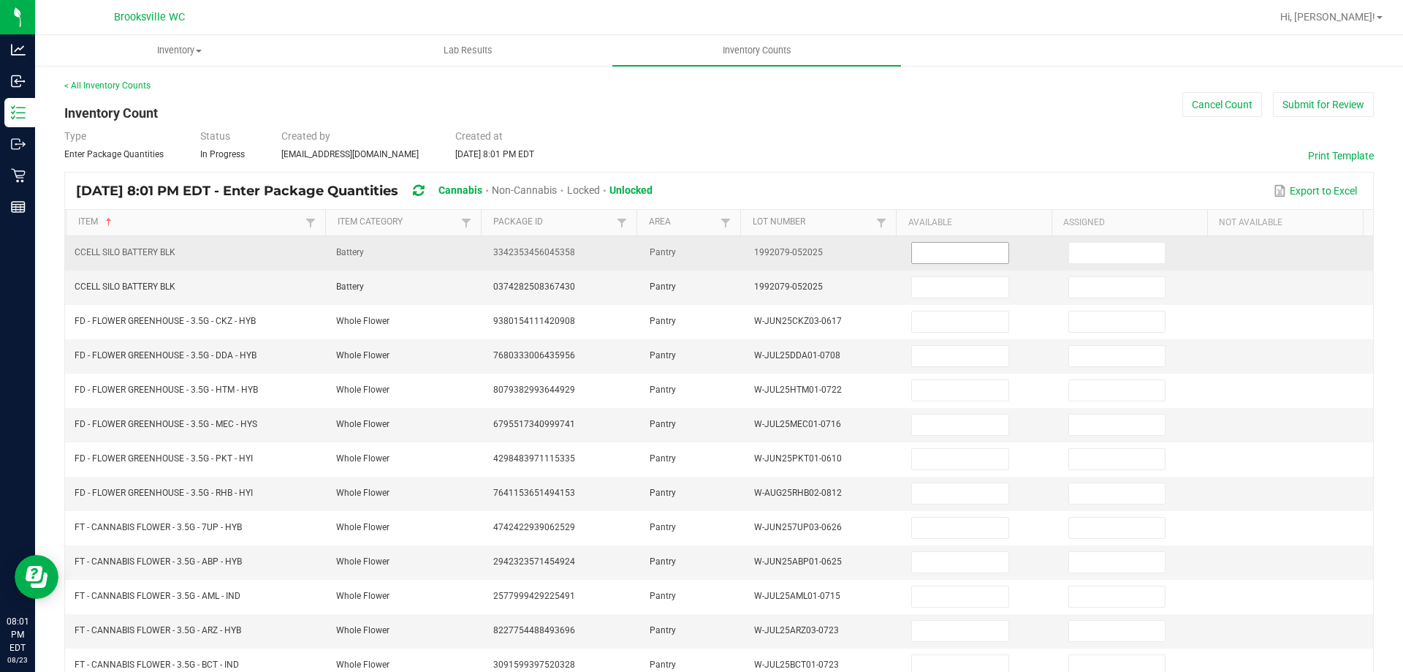
click at [946, 248] on input at bounding box center [960, 253] width 96 height 20
click at [938, 253] on input at bounding box center [960, 253] width 96 height 20
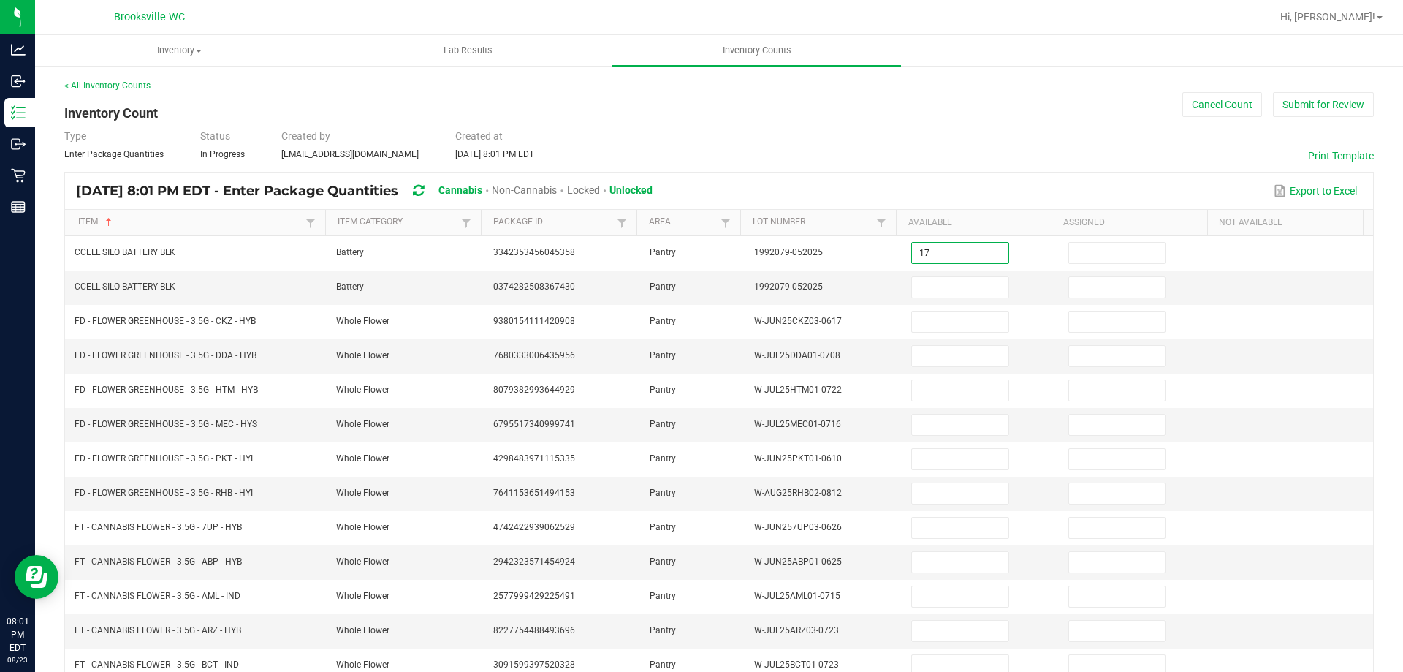
type input "17"
type input "3"
type input "6"
type input "11"
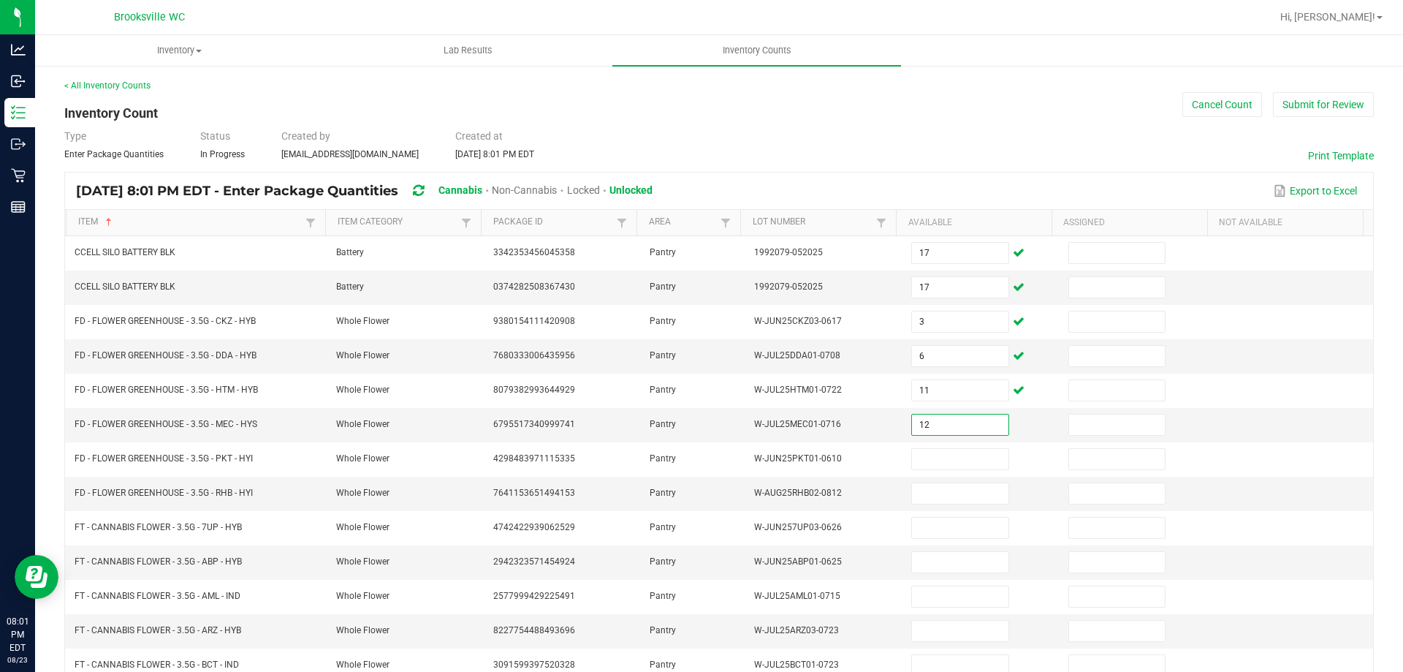
type input "12"
type input "11"
type input "8"
type input "6"
type input "3"
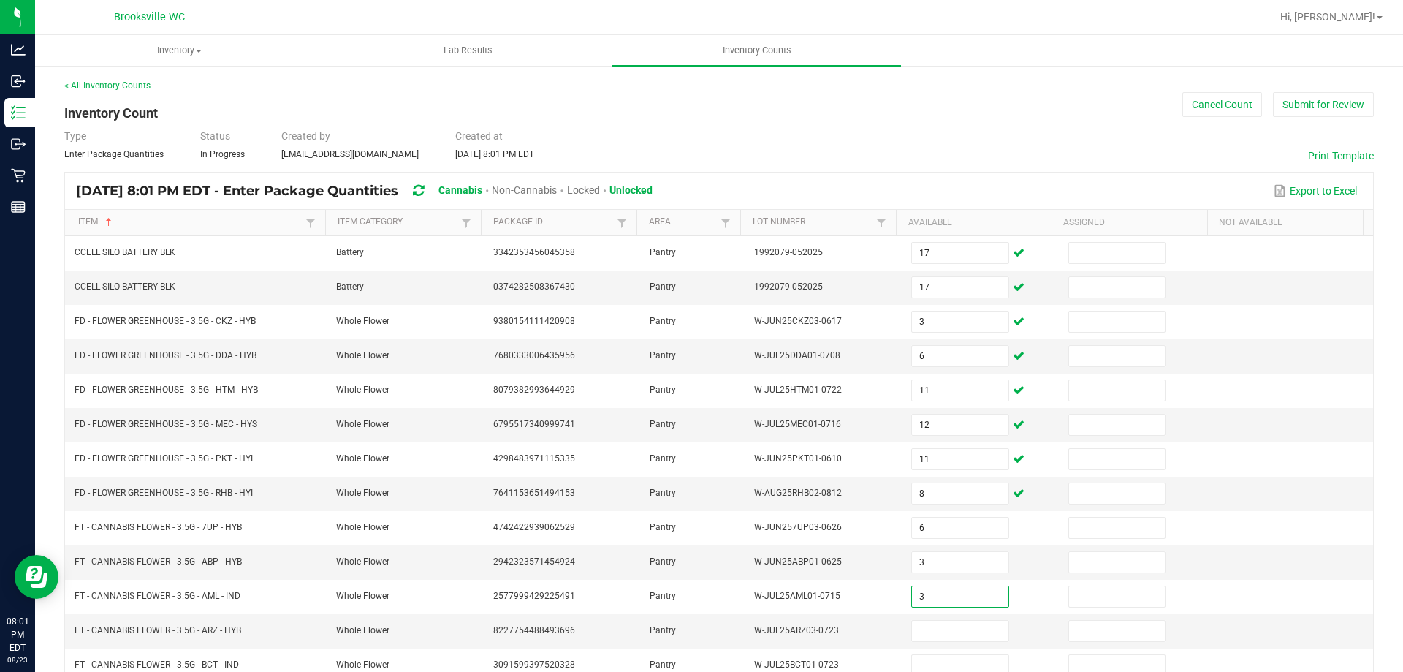
type input "3"
type input "15"
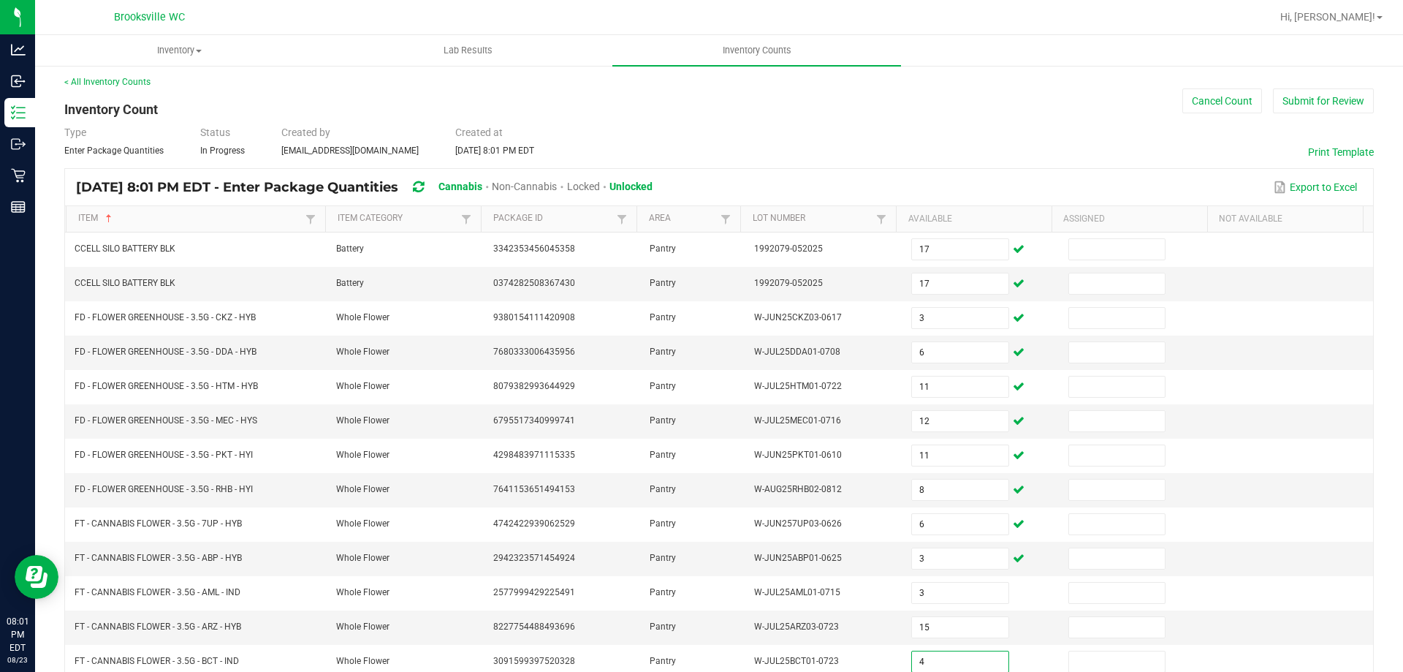
type input "4"
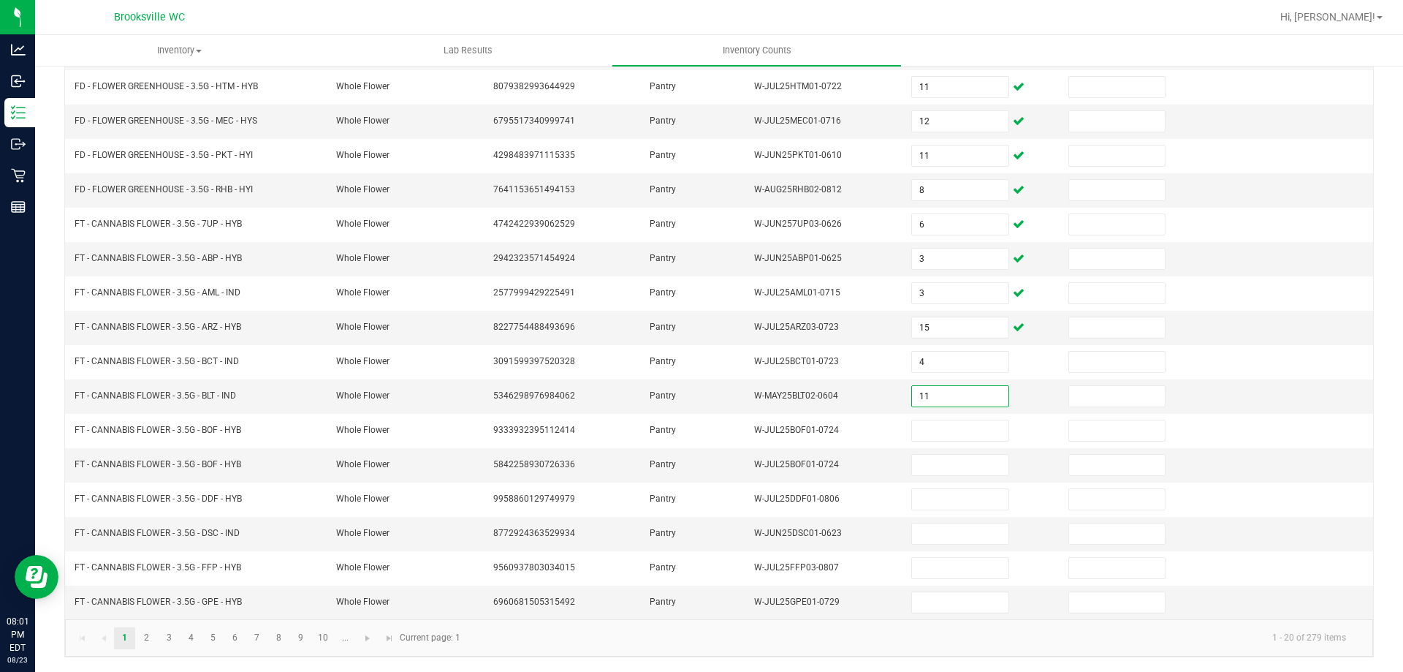
type input "11"
type input "18"
type input "2"
type input "4"
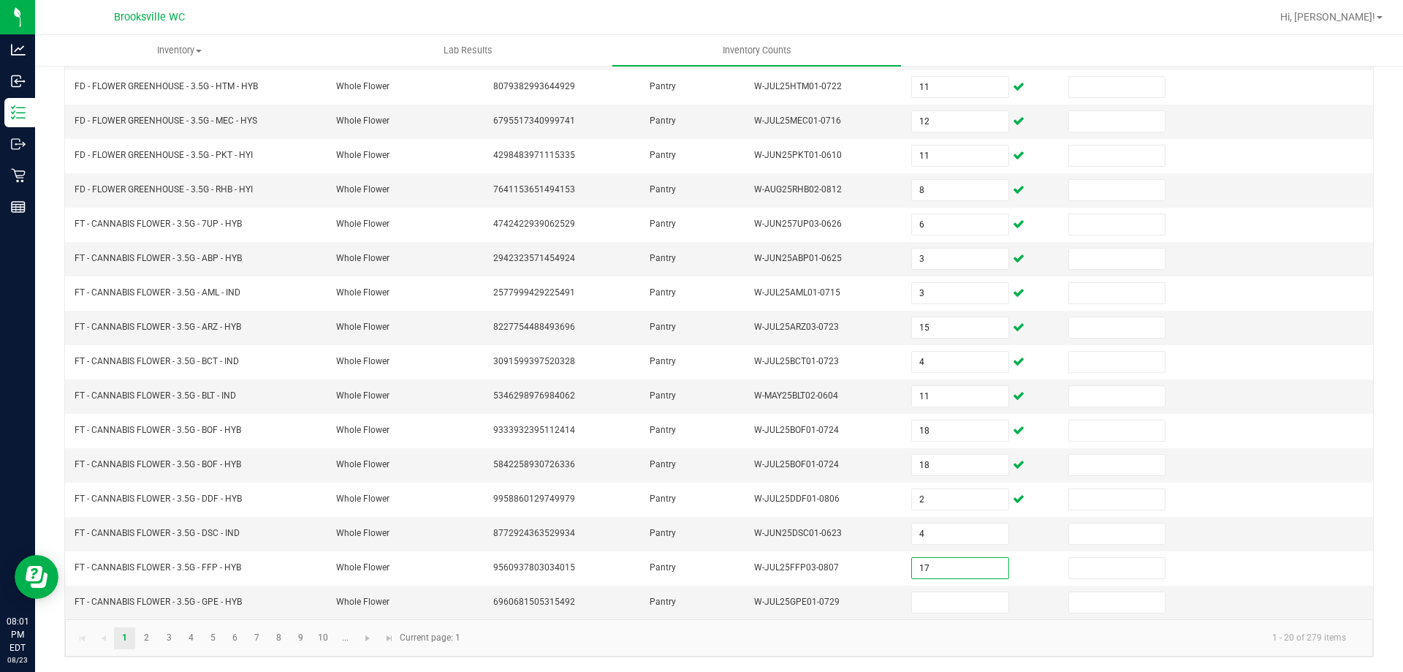
type input "17"
type input "3"
click at [146, 636] on link "2" at bounding box center [146, 638] width 21 height 22
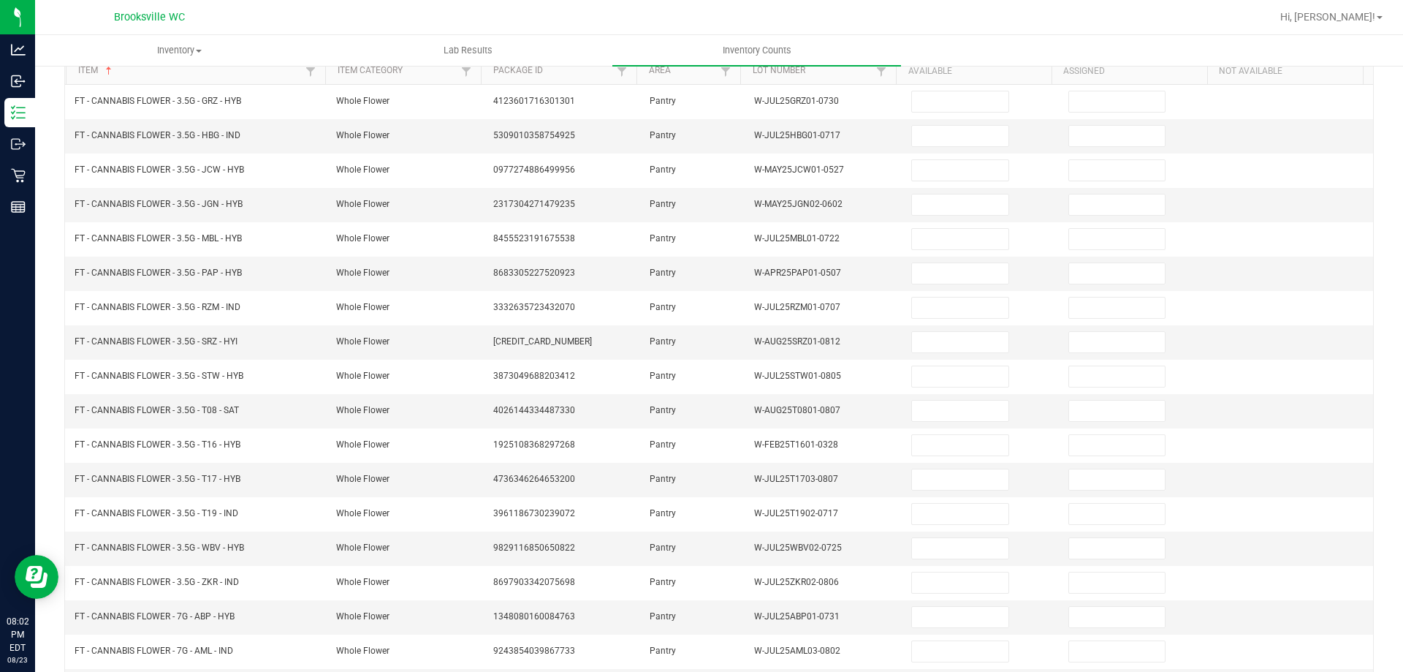
scroll to position [0, 0]
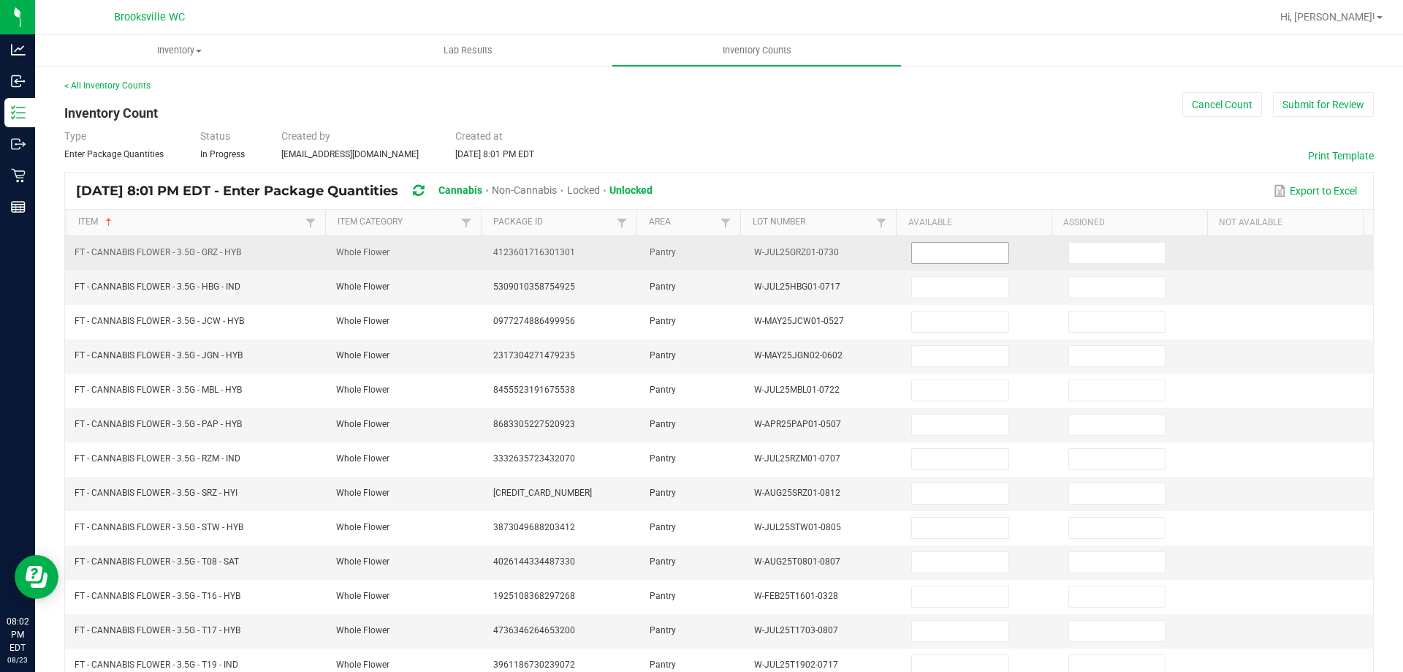
click at [939, 259] on input at bounding box center [960, 253] width 96 height 20
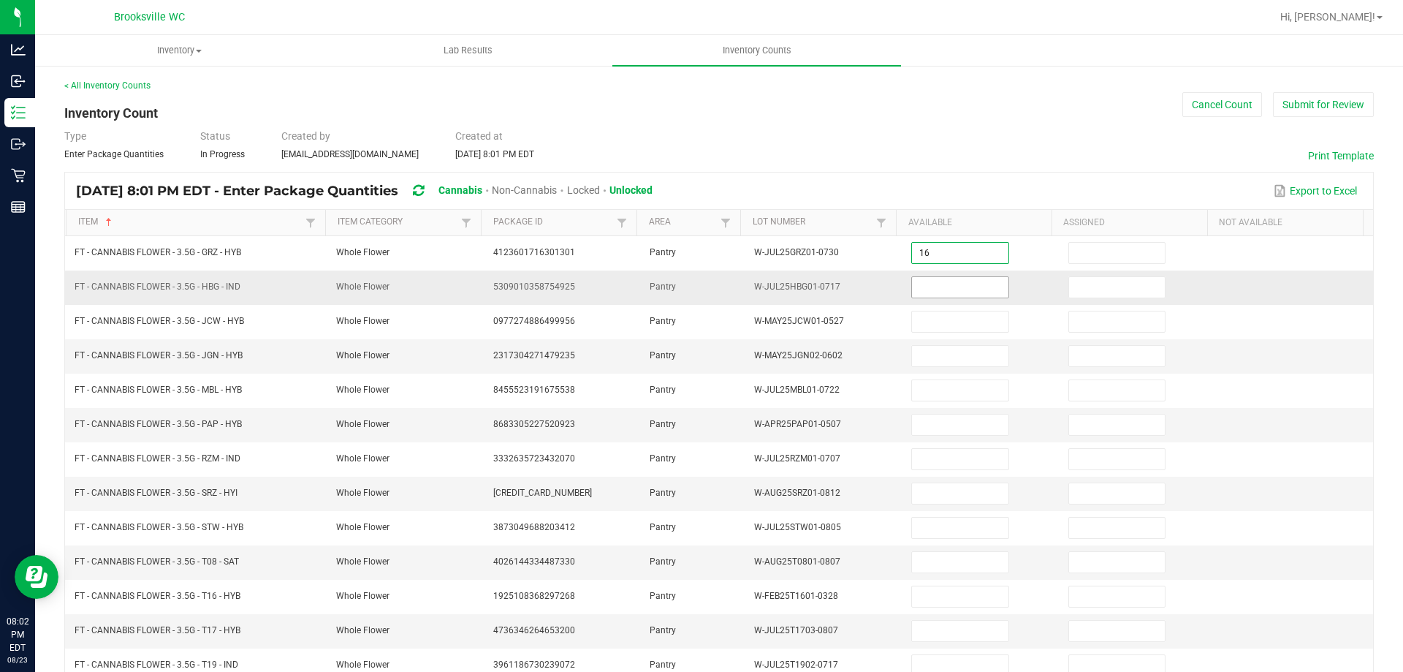
type input "16"
type input "3"
type input "19"
type input "17"
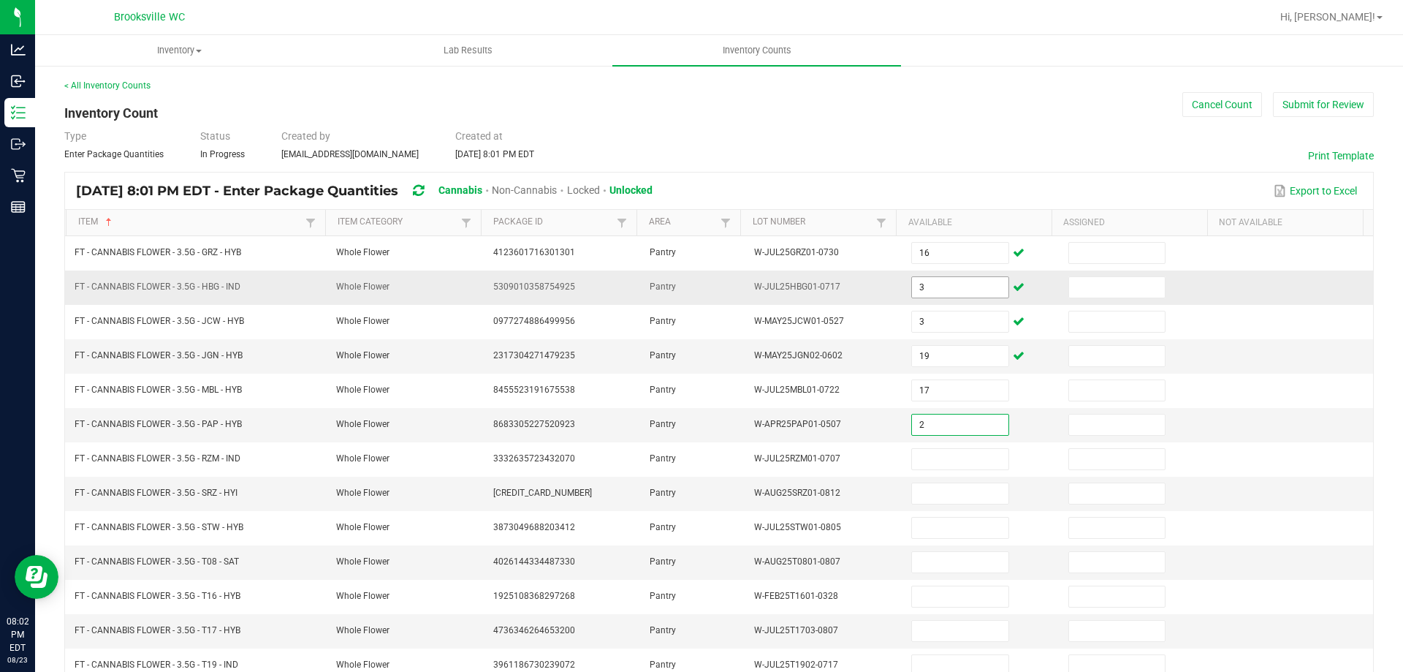
type input "2"
type input "9"
type input "13"
type input "19"
type input "16"
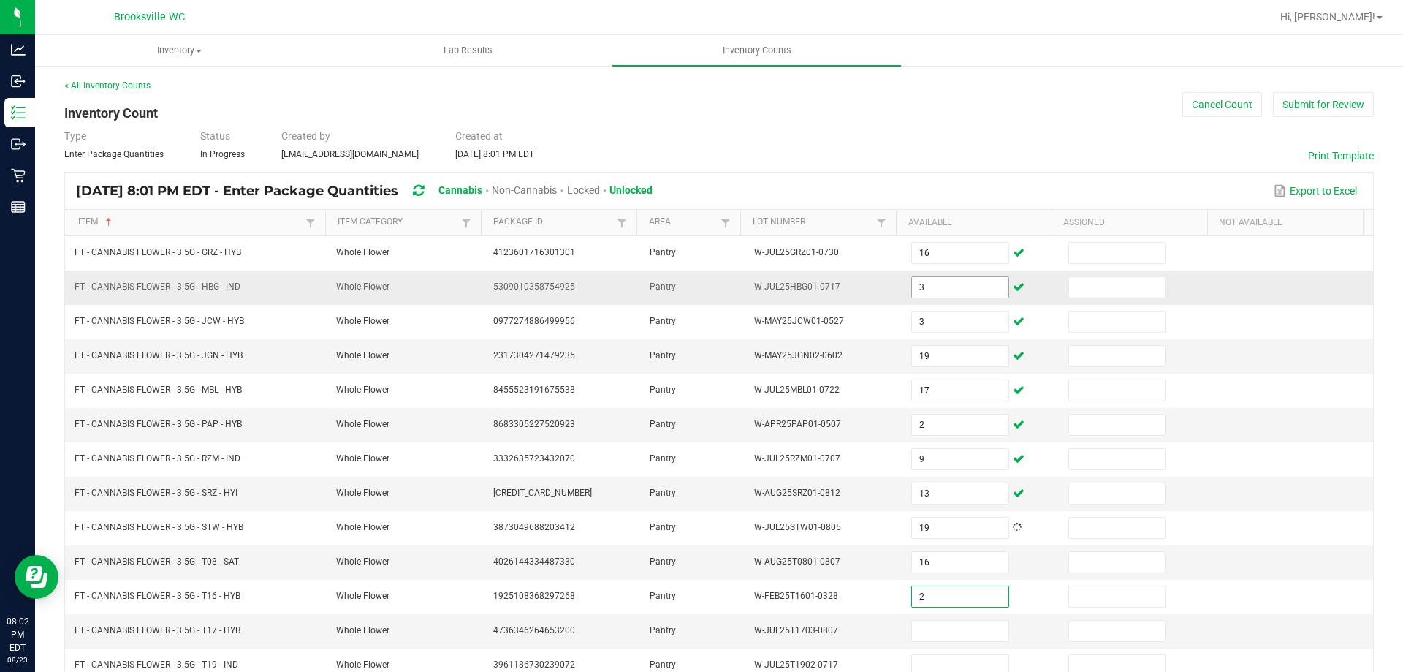
type input "2"
type input "7"
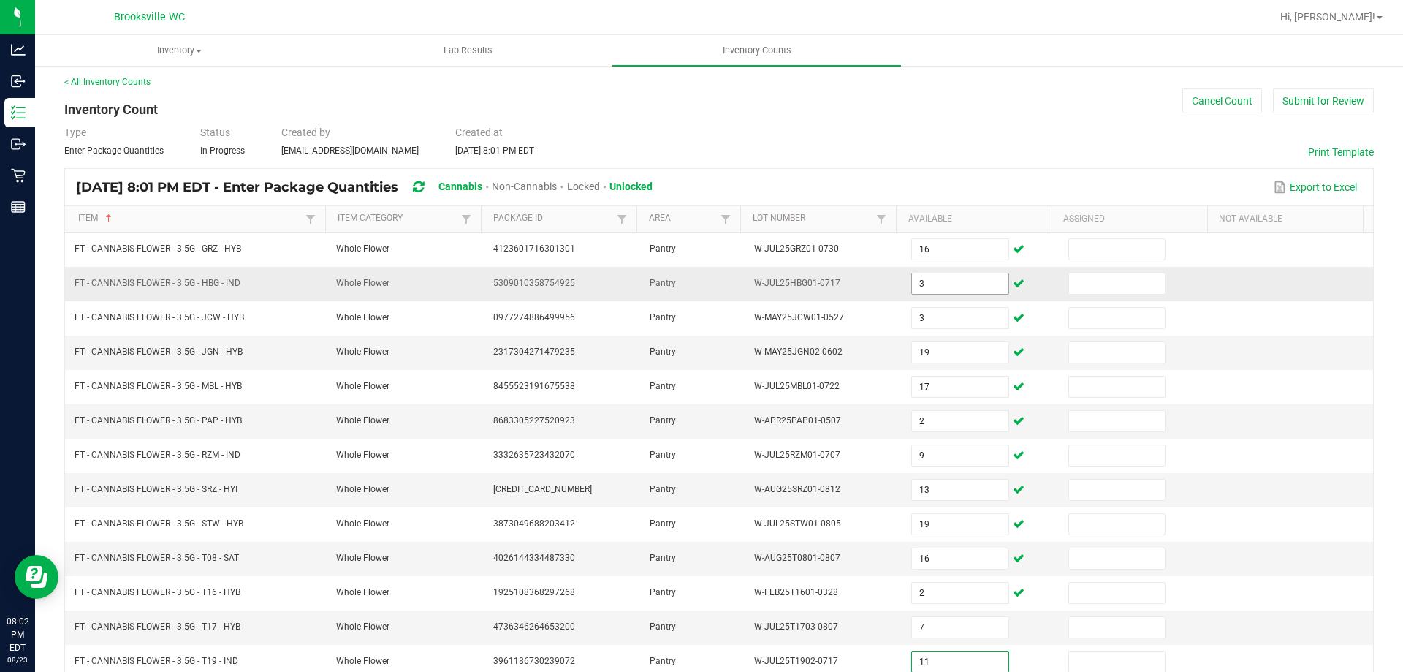
type input "11"
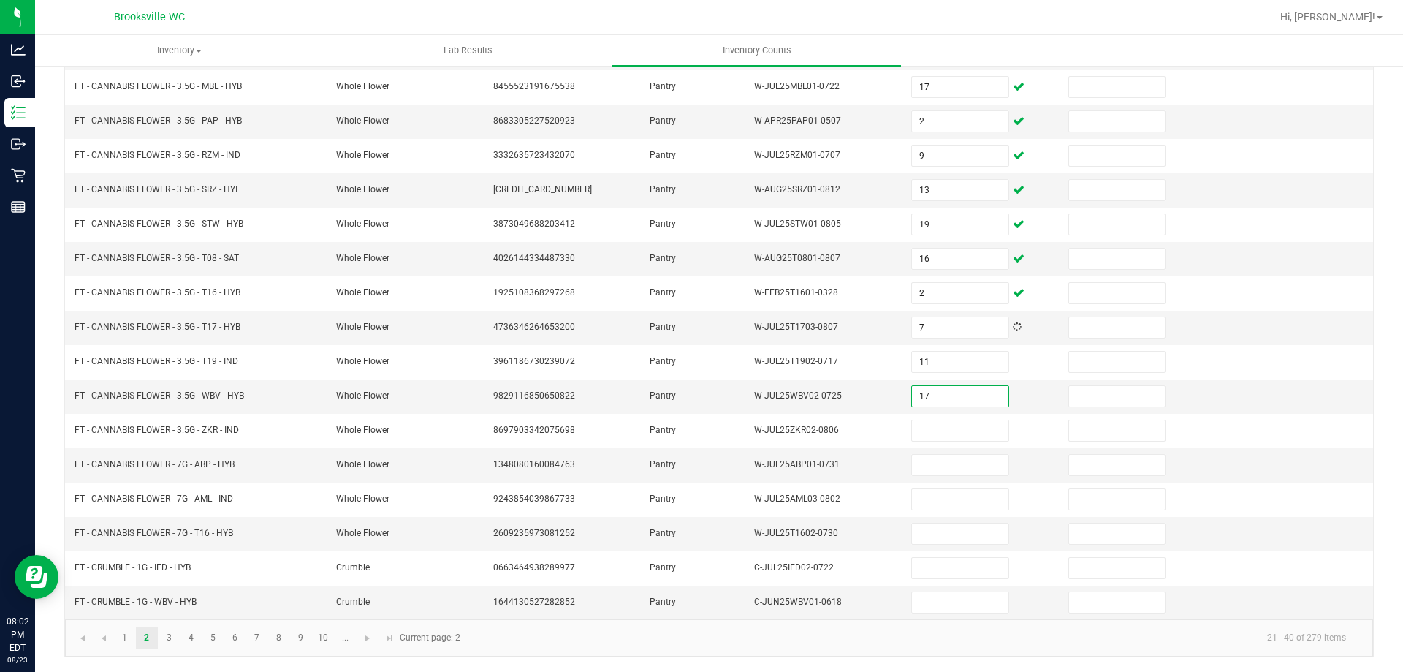
type input "17"
type input "16"
type input "20"
type input "16"
type input "19"
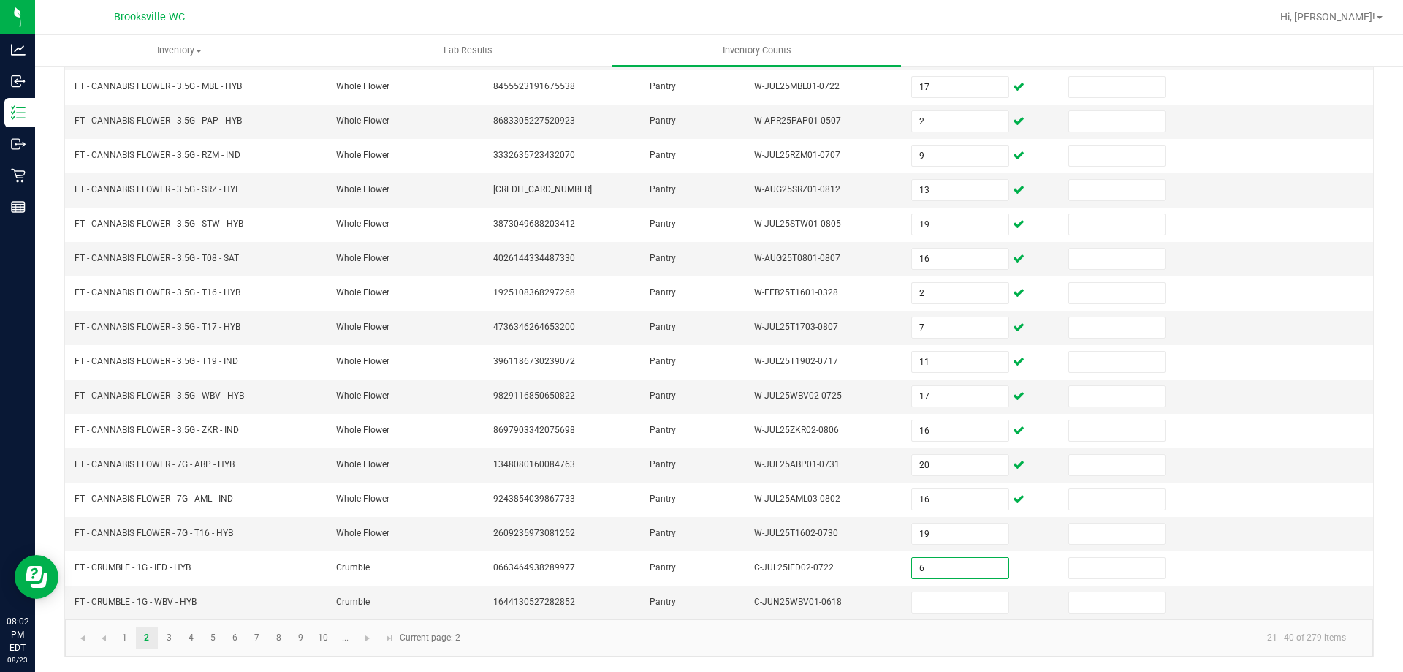
type input "6"
type input "3"
click at [171, 636] on link "3" at bounding box center [169, 638] width 21 height 22
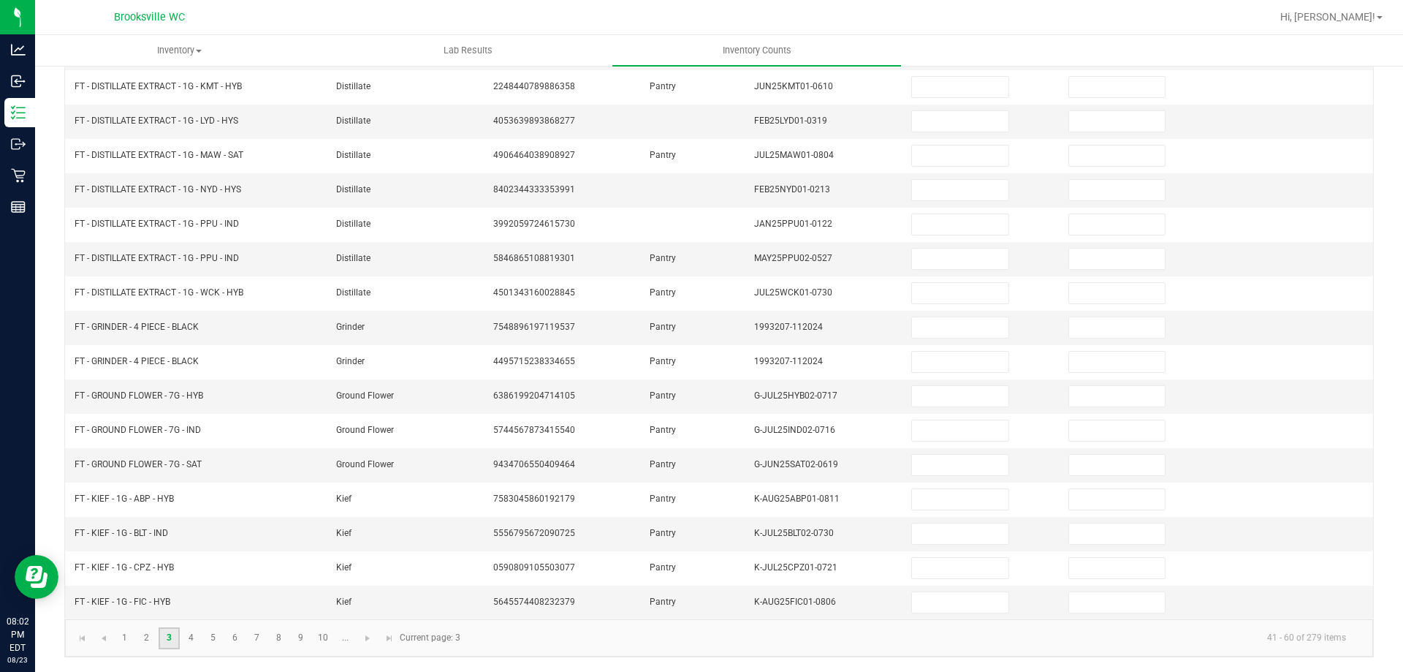
scroll to position [0, 0]
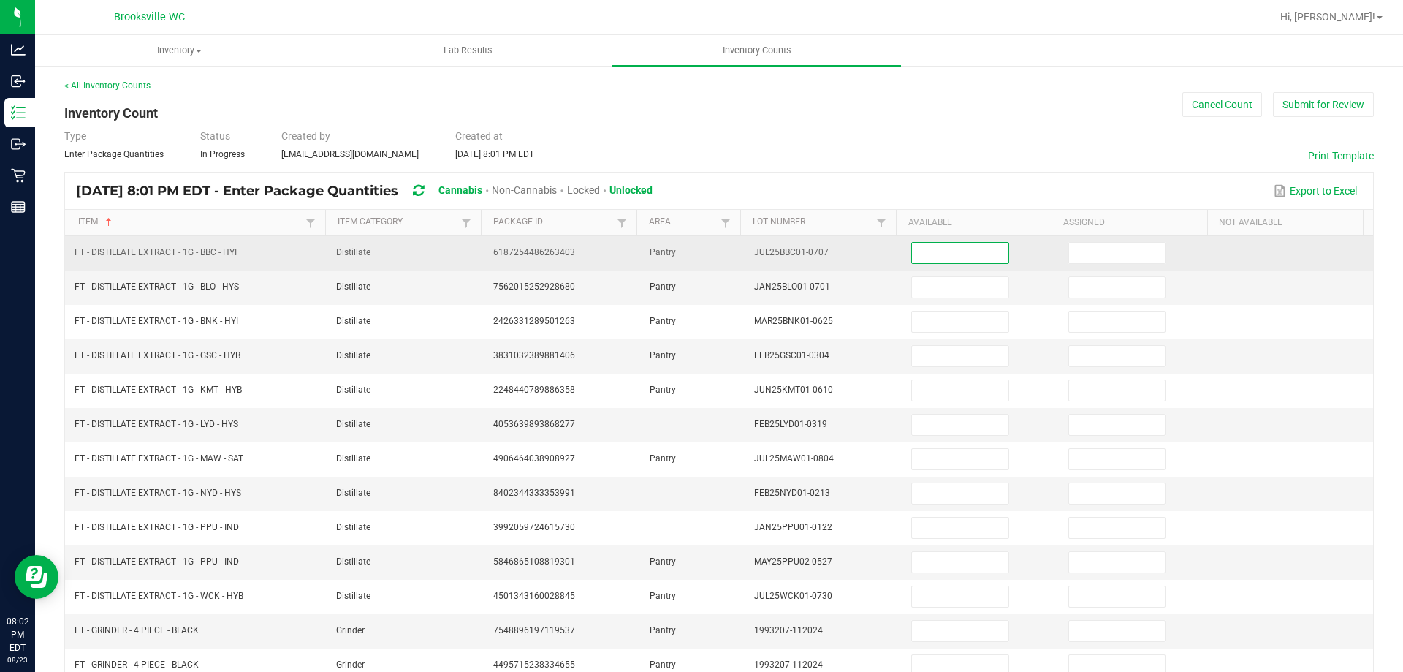
click at [914, 262] on input at bounding box center [960, 253] width 96 height 20
type input "4"
type input "10"
type input "1"
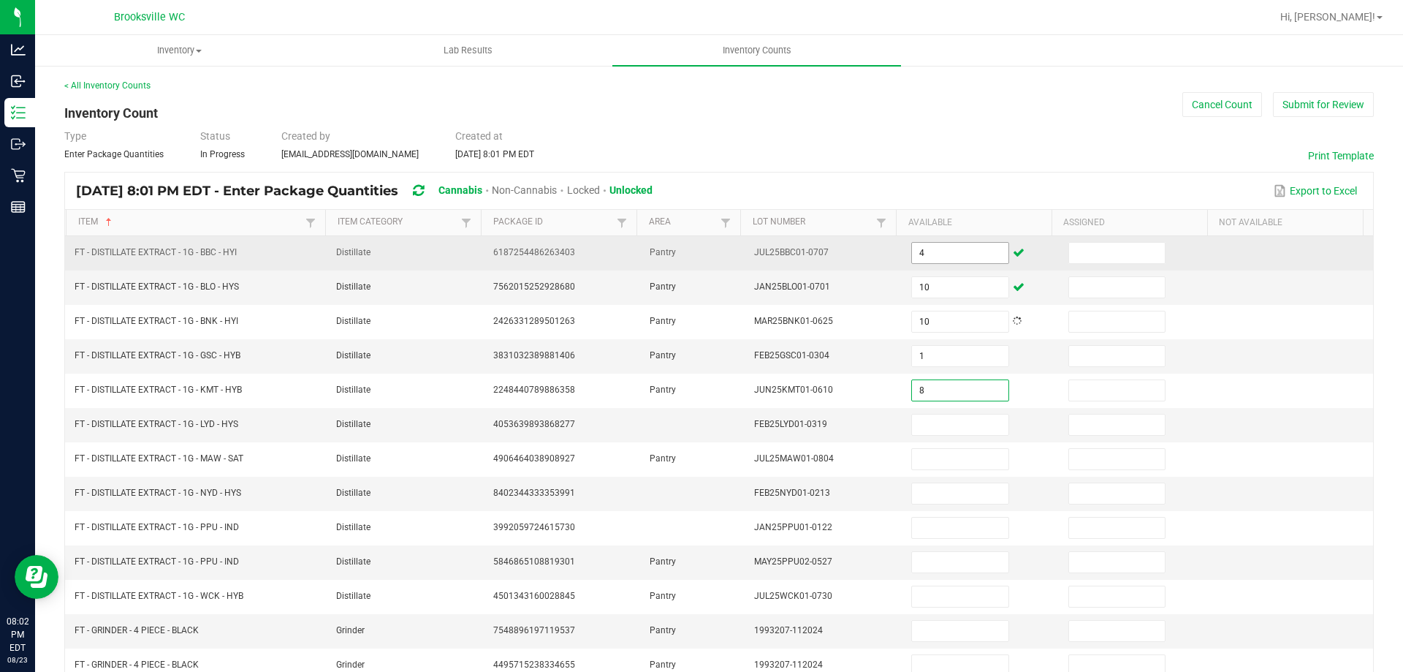
type input "8"
type input "6"
type input "4"
type input "8"
type input "3"
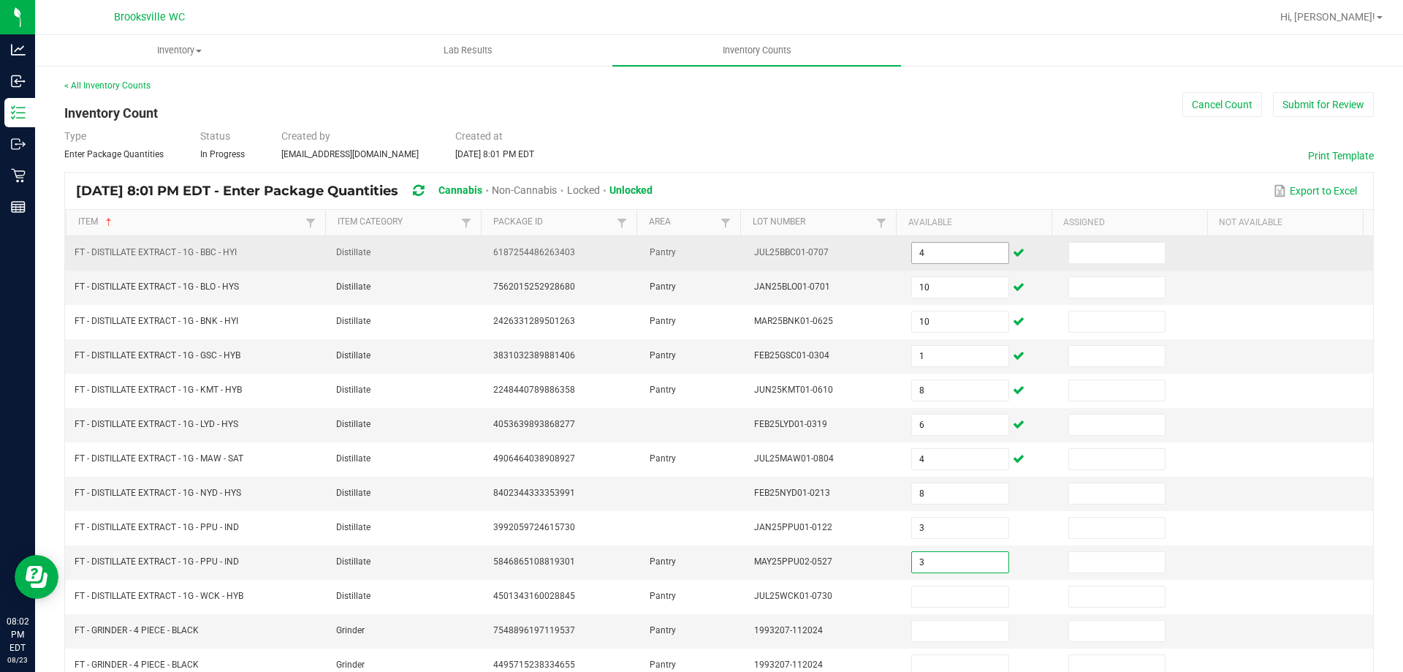
type input "3"
type input "2"
type input "6"
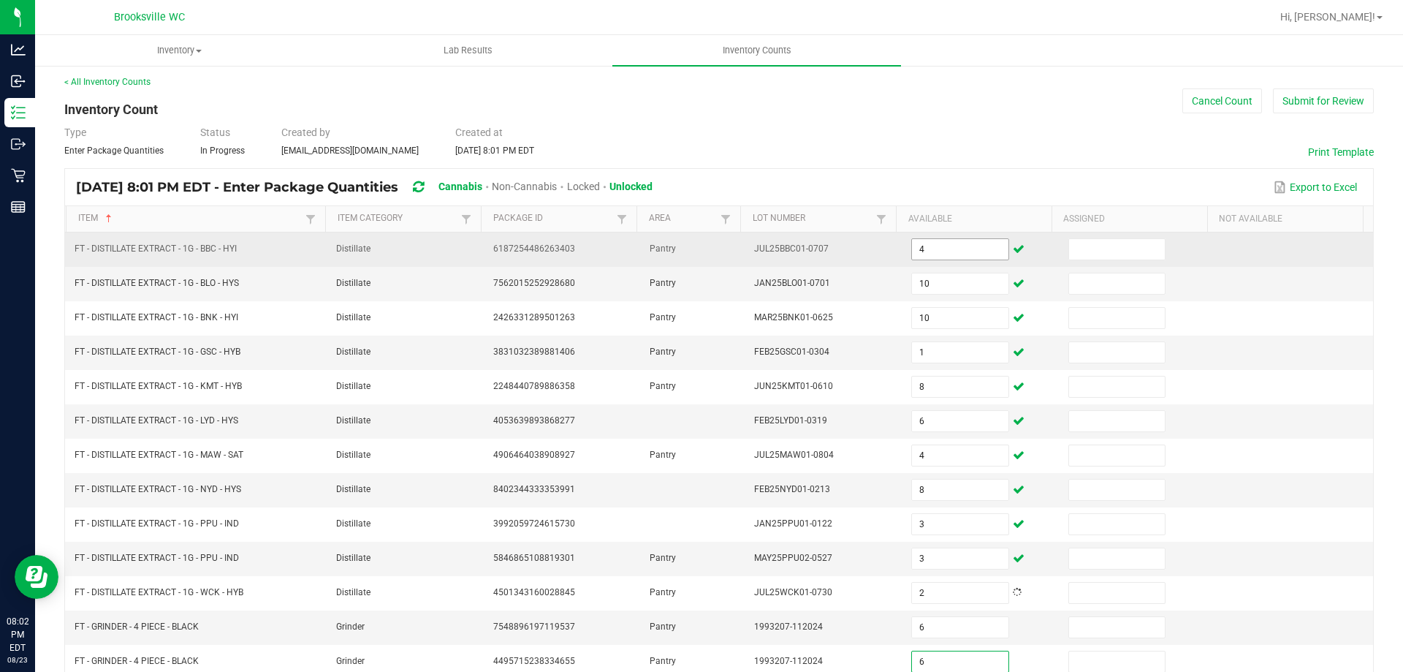
type input "6"
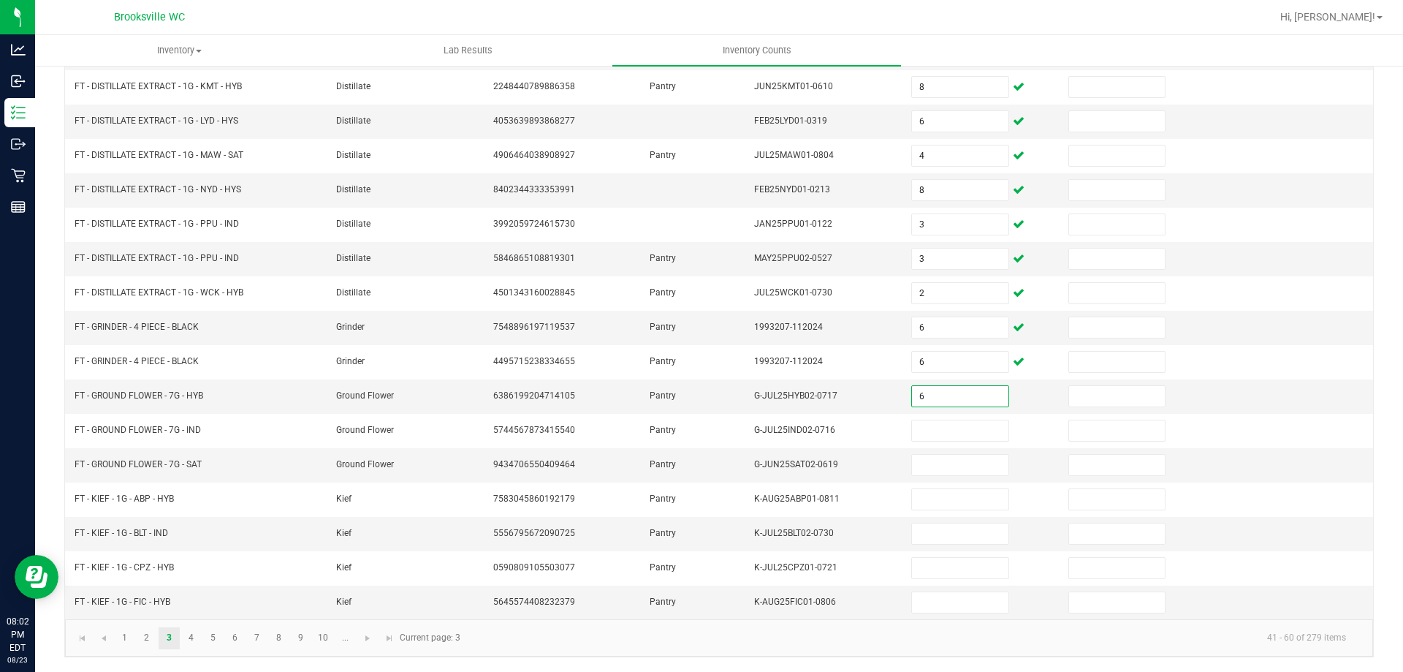
type input "6"
type input "7"
type input "14"
type input "16"
click at [942, 394] on input "6" at bounding box center [960, 396] width 96 height 20
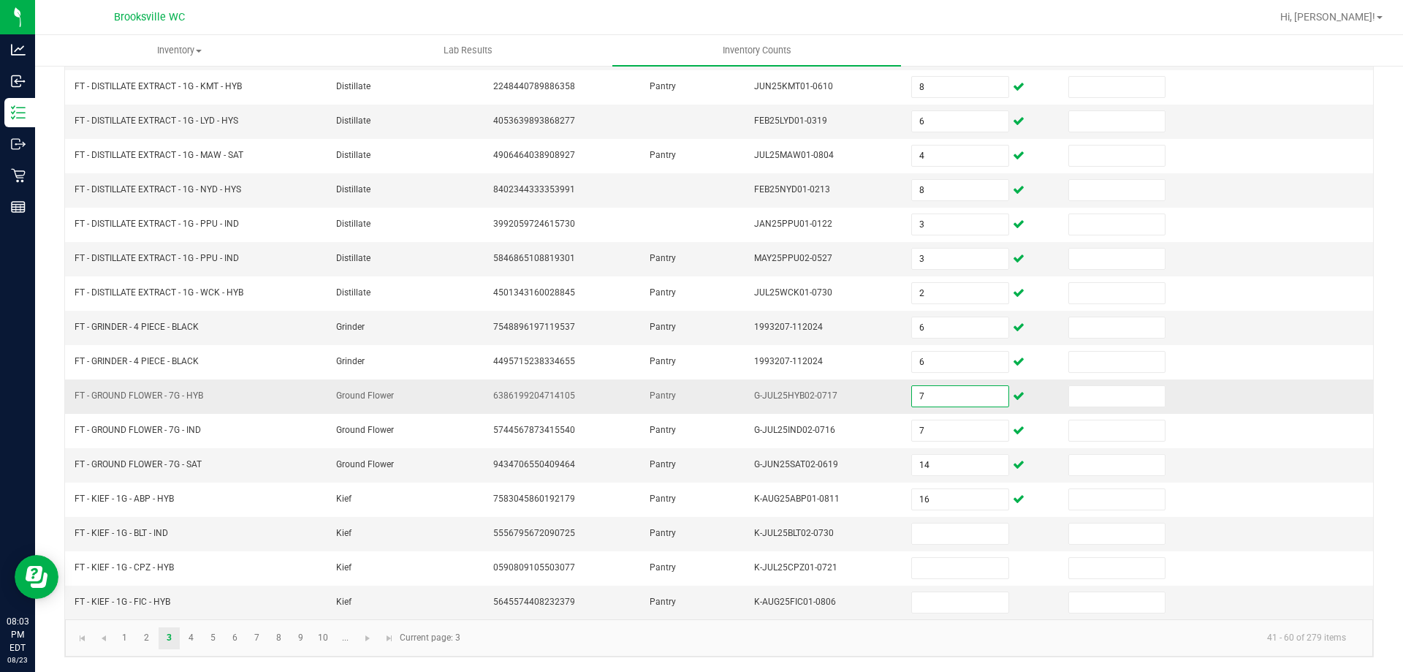
type input "7"
type input "14"
type input "16"
type input "7"
type input "8"
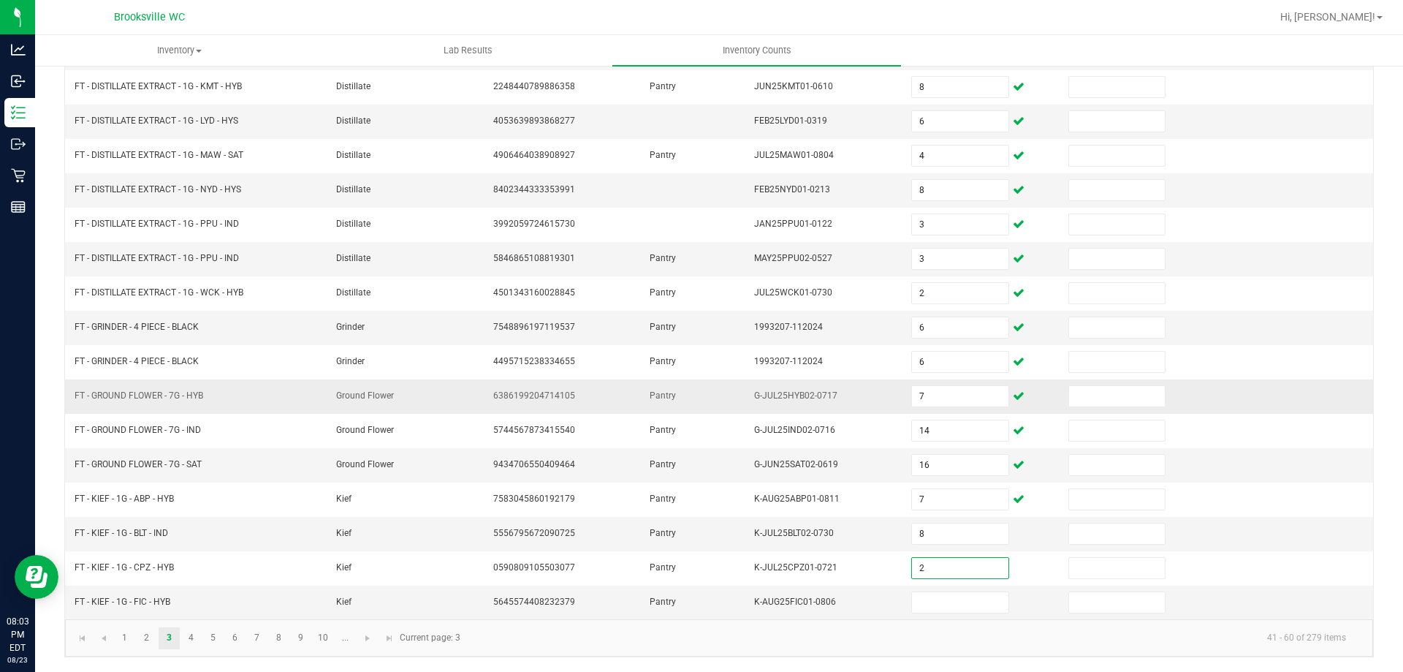
type input "2"
type input "8"
click at [186, 644] on link "4" at bounding box center [190, 638] width 21 height 22
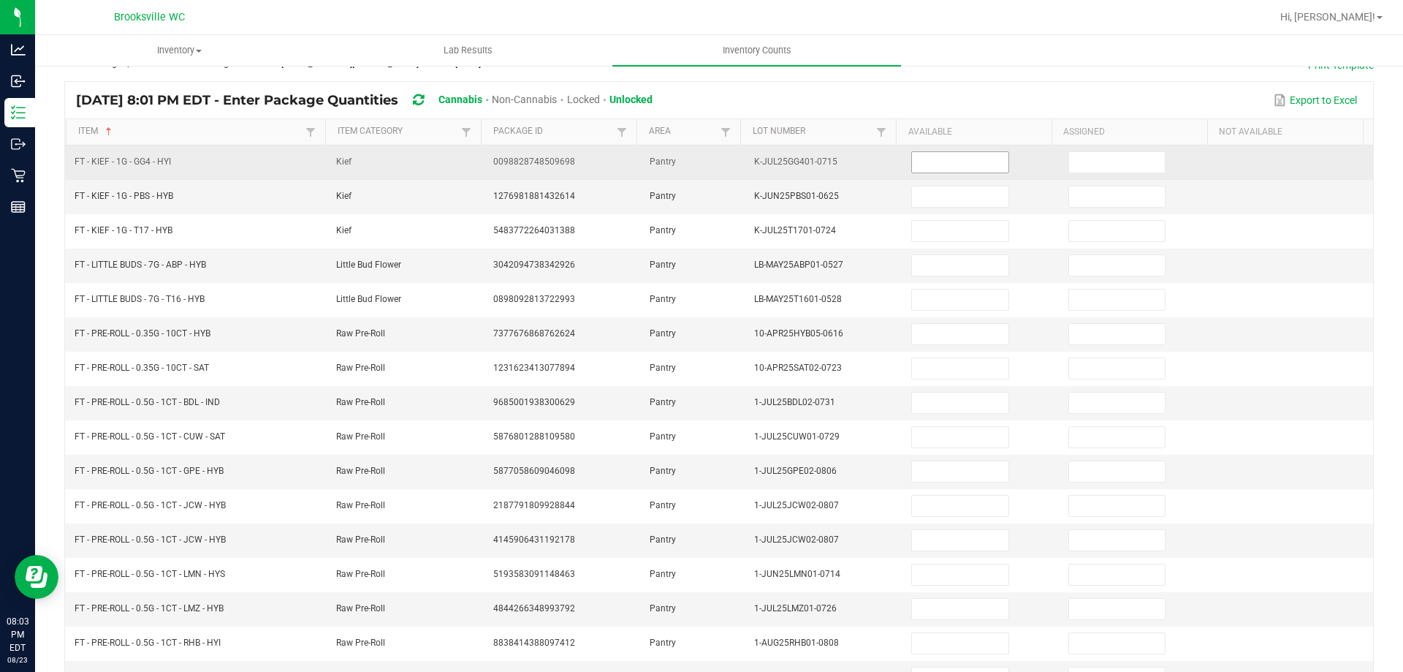
scroll to position [0, 0]
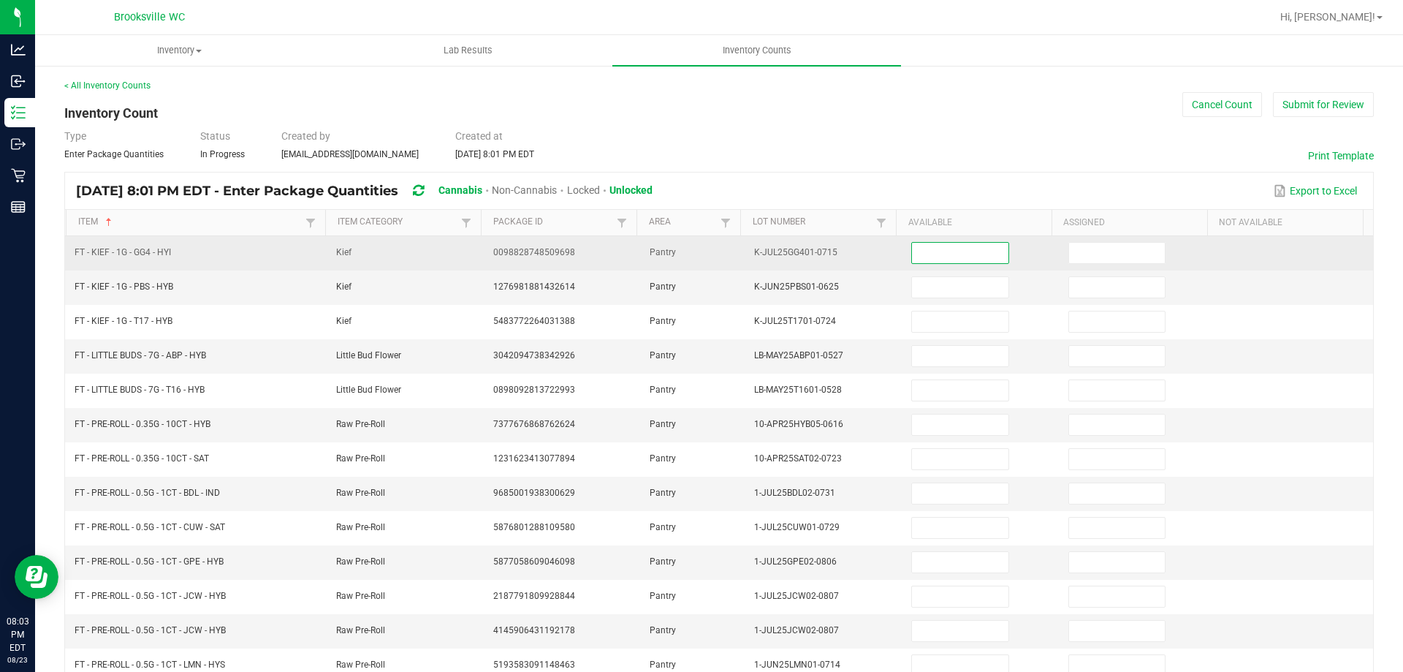
click at [956, 250] on input at bounding box center [960, 253] width 96 height 20
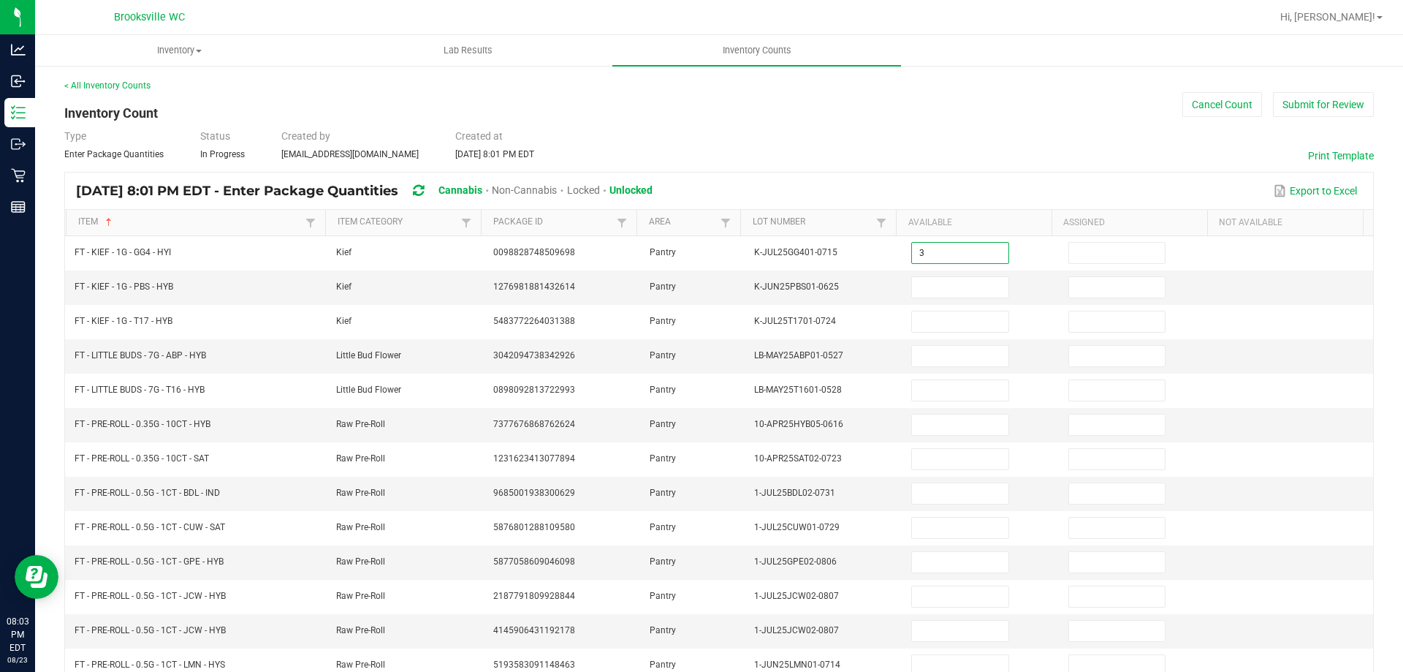
type input "3"
type input "7"
type input "1"
type input "111"
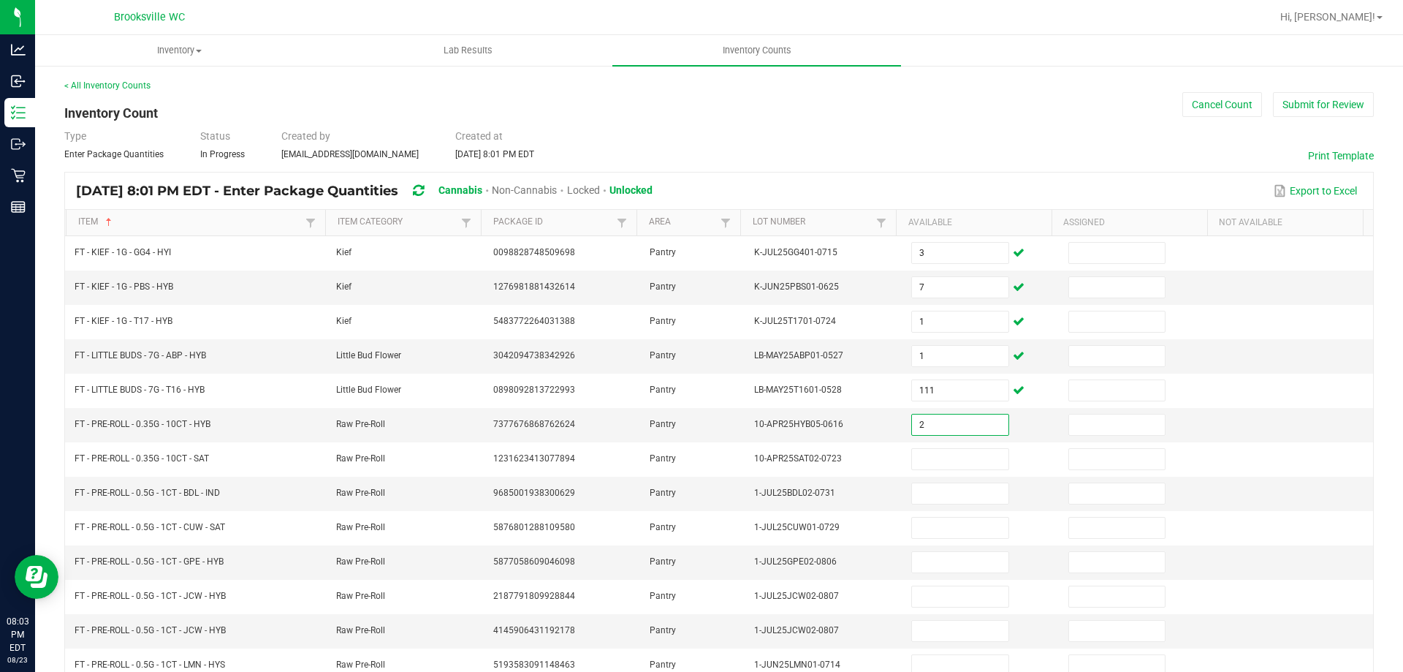
type input "2"
type input "1"
type input "23"
type input "11"
type input "5"
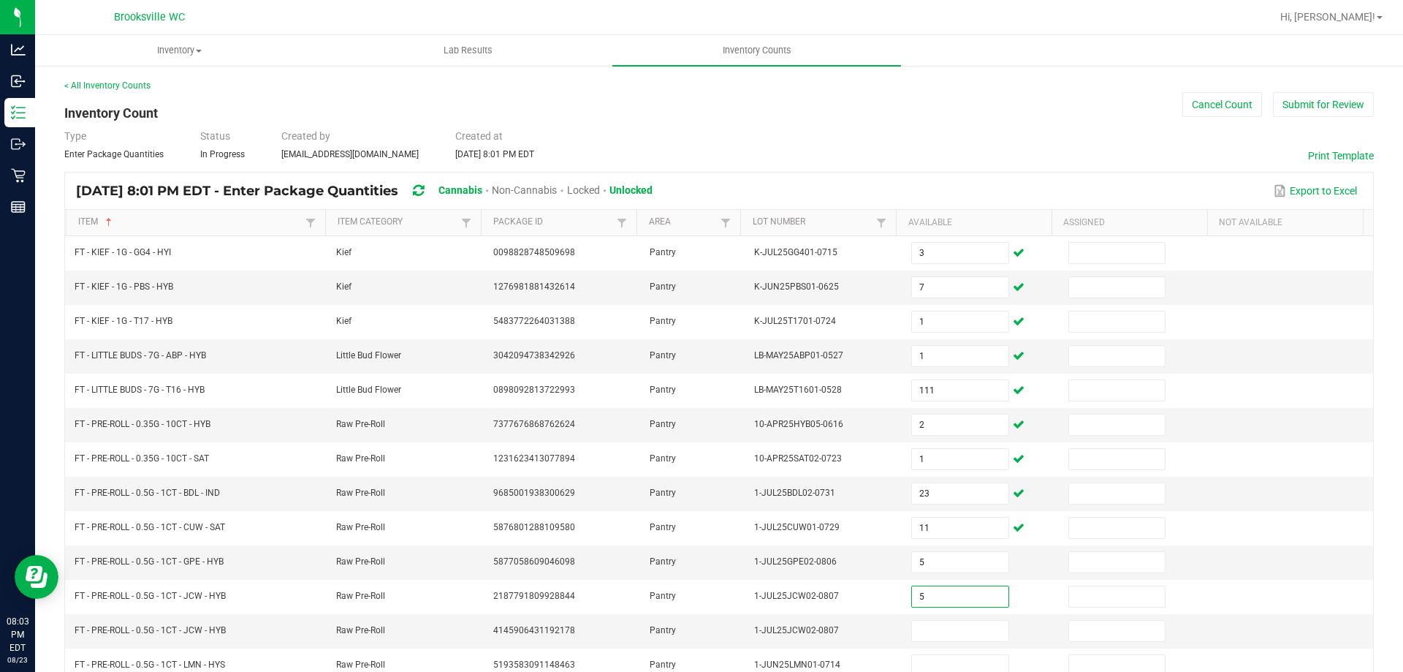
type input "5"
type input "7"
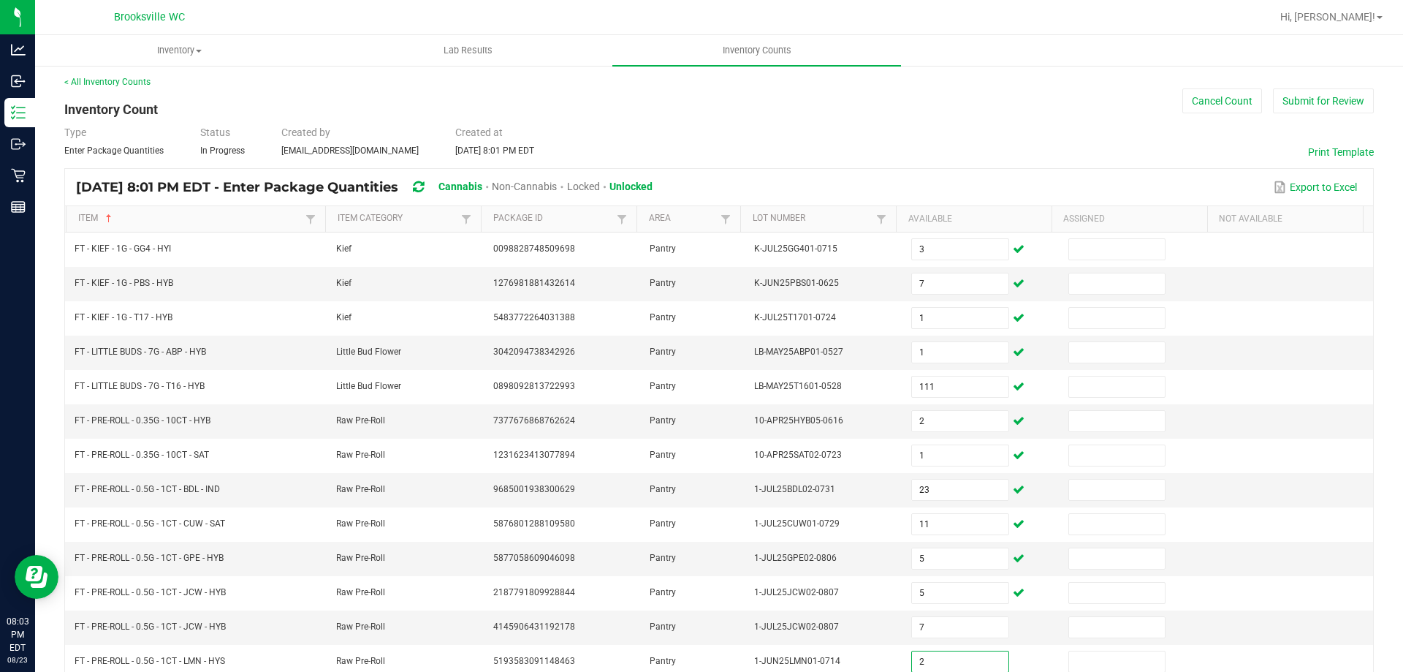
type input "2"
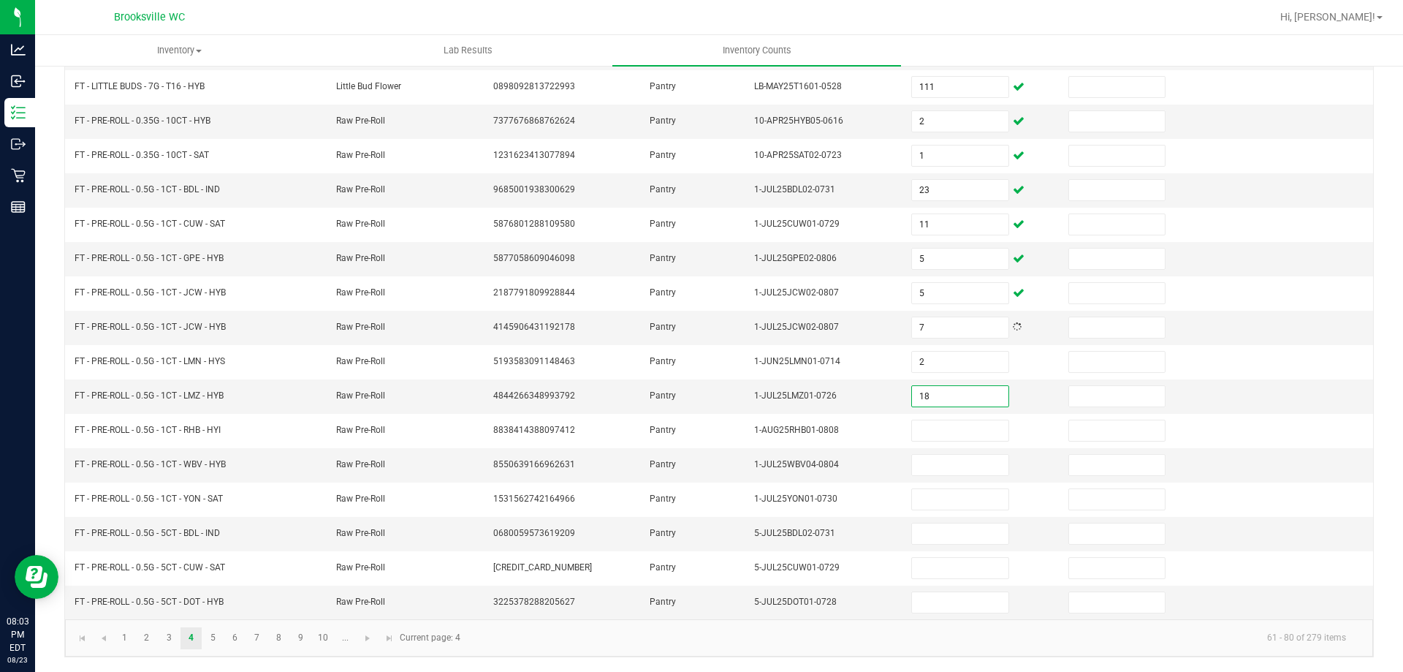
type input "18"
type input "19"
type input "14"
type input "11"
type input "7"
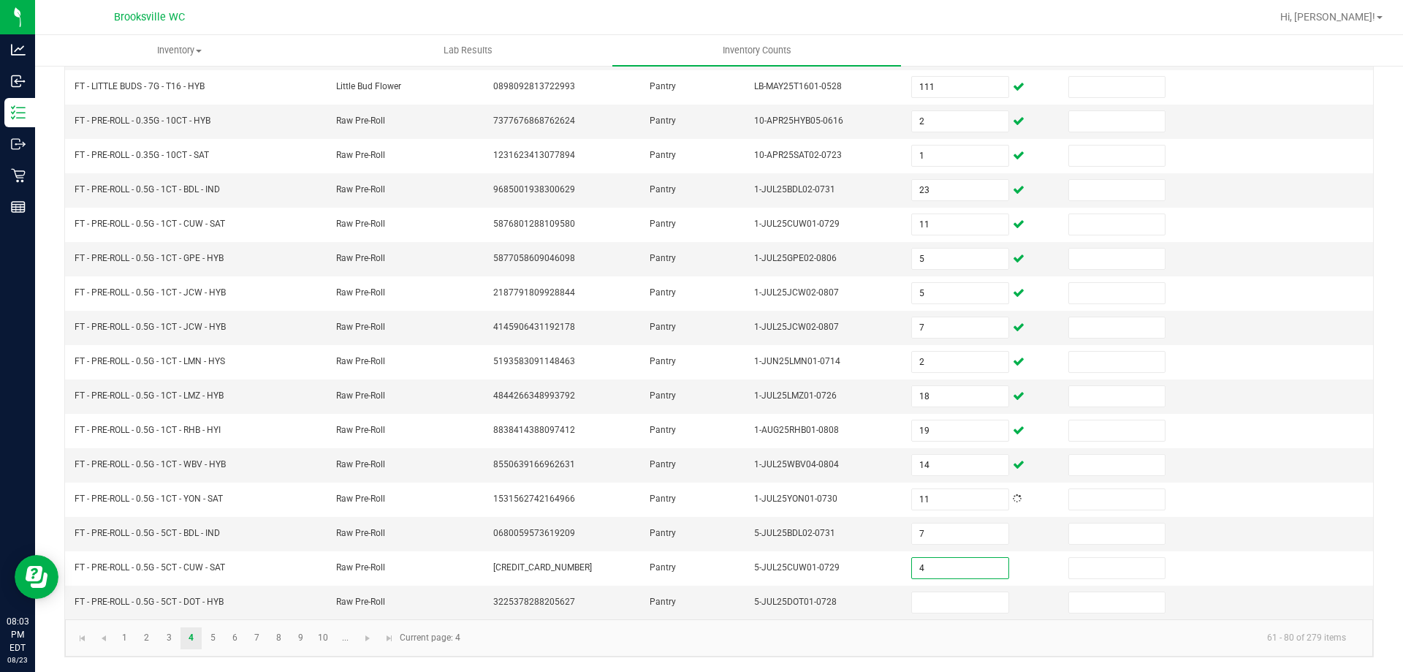
type input "4"
type input "10"
click at [929, 263] on input "5" at bounding box center [960, 258] width 96 height 20
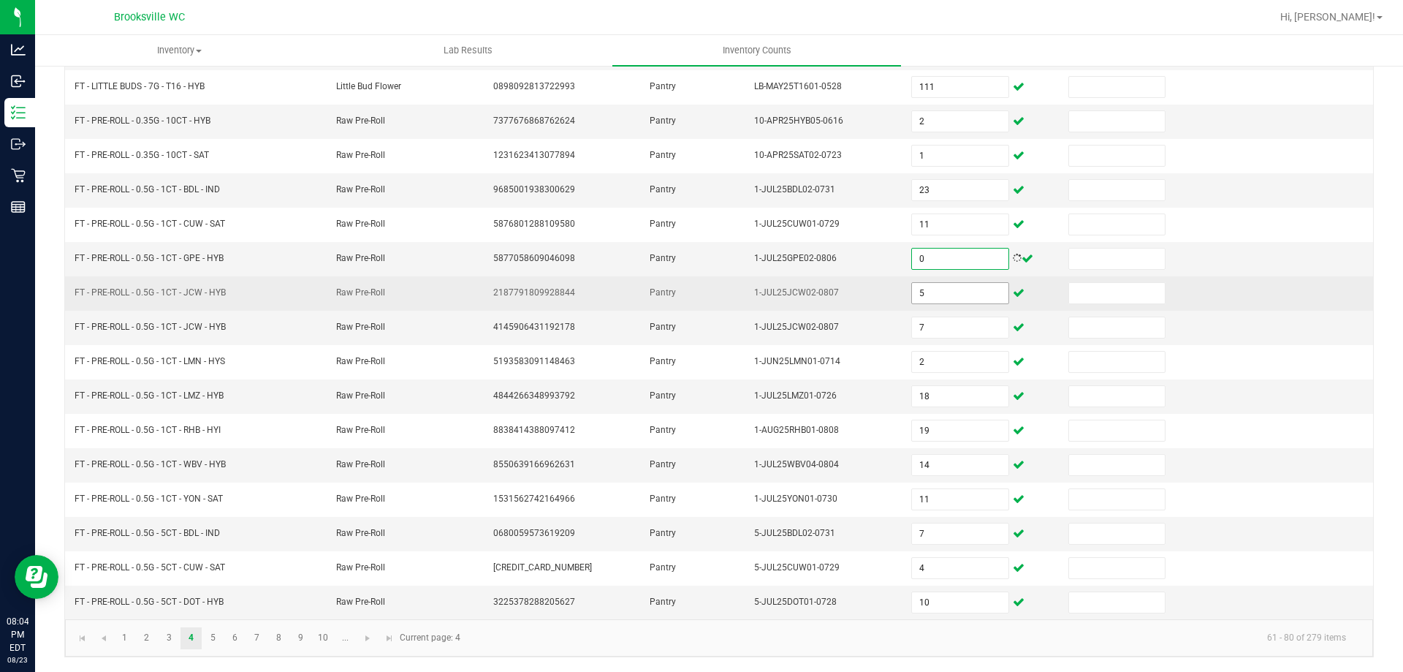
type input "0"
click at [918, 297] on input "5" at bounding box center [960, 293] width 96 height 20
type input "5"
type input "7"
type input "2"
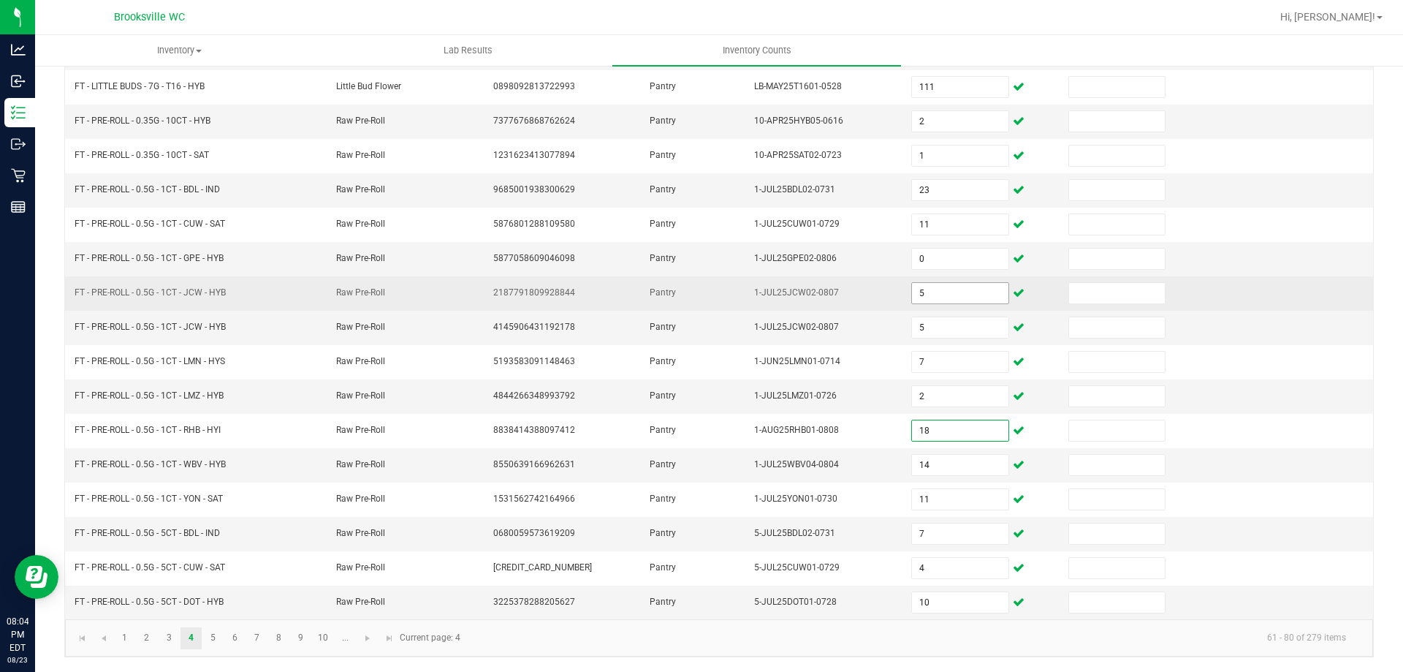
type input "18"
type input "19"
type input "14"
type input "11"
type input "7"
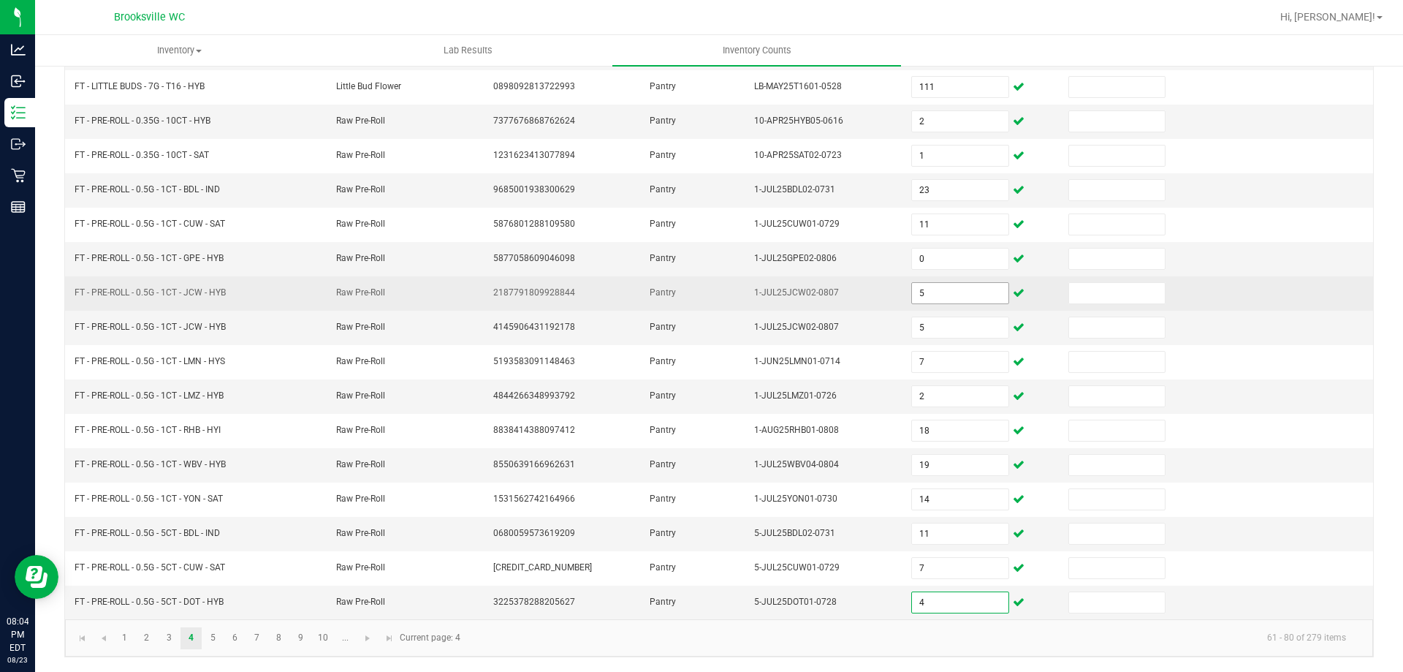
type input "4"
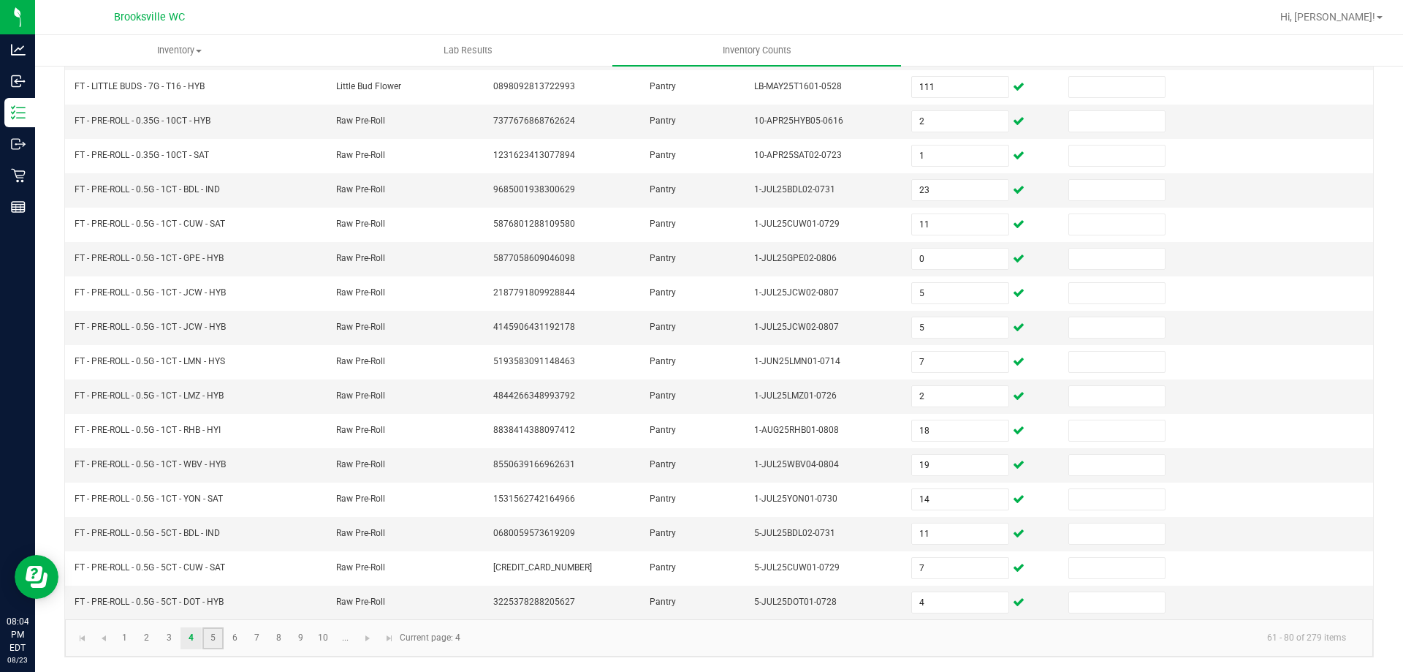
click at [210, 630] on link "5" at bounding box center [212, 638] width 21 height 22
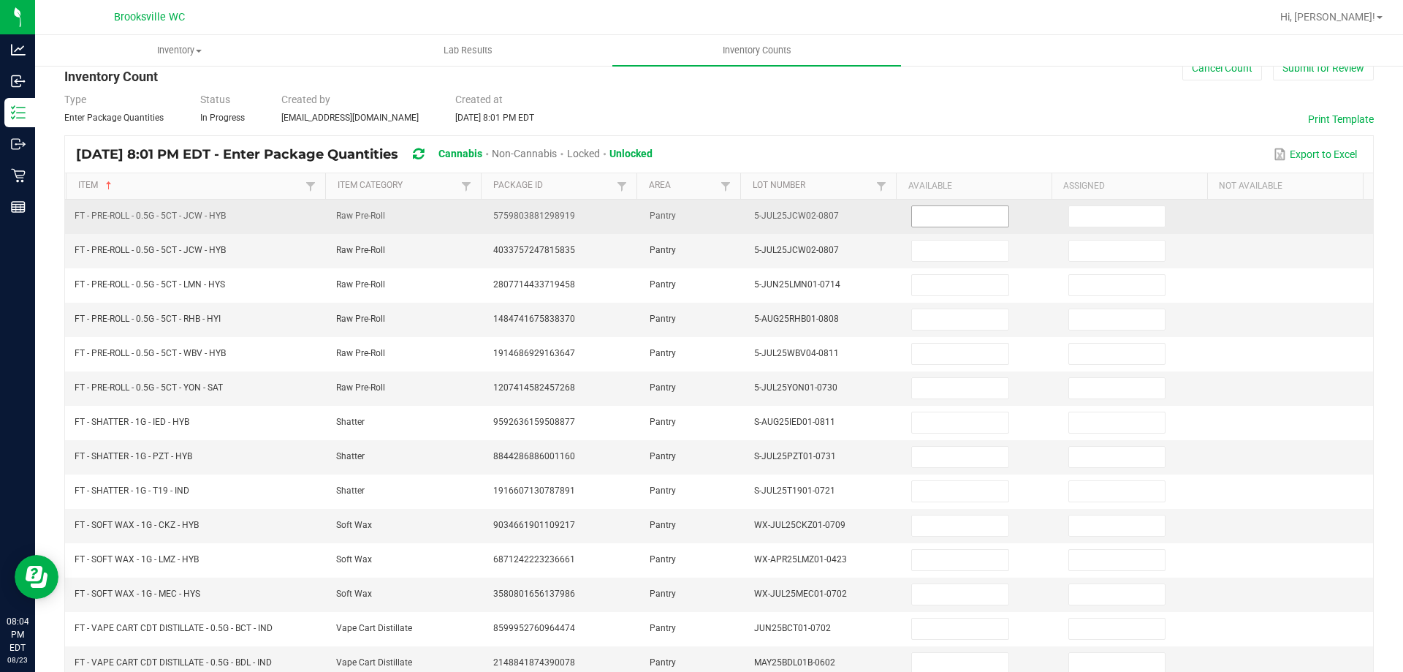
scroll to position [0, 0]
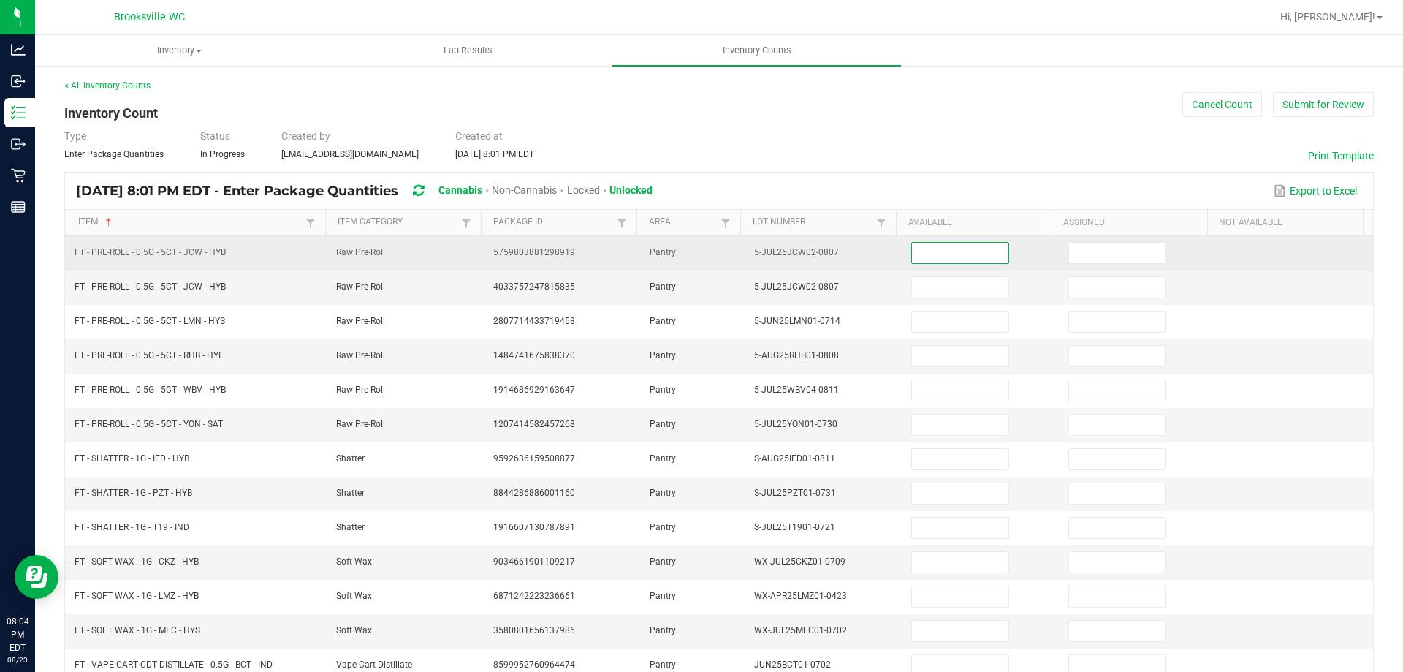
click at [927, 256] on input at bounding box center [960, 253] width 96 height 20
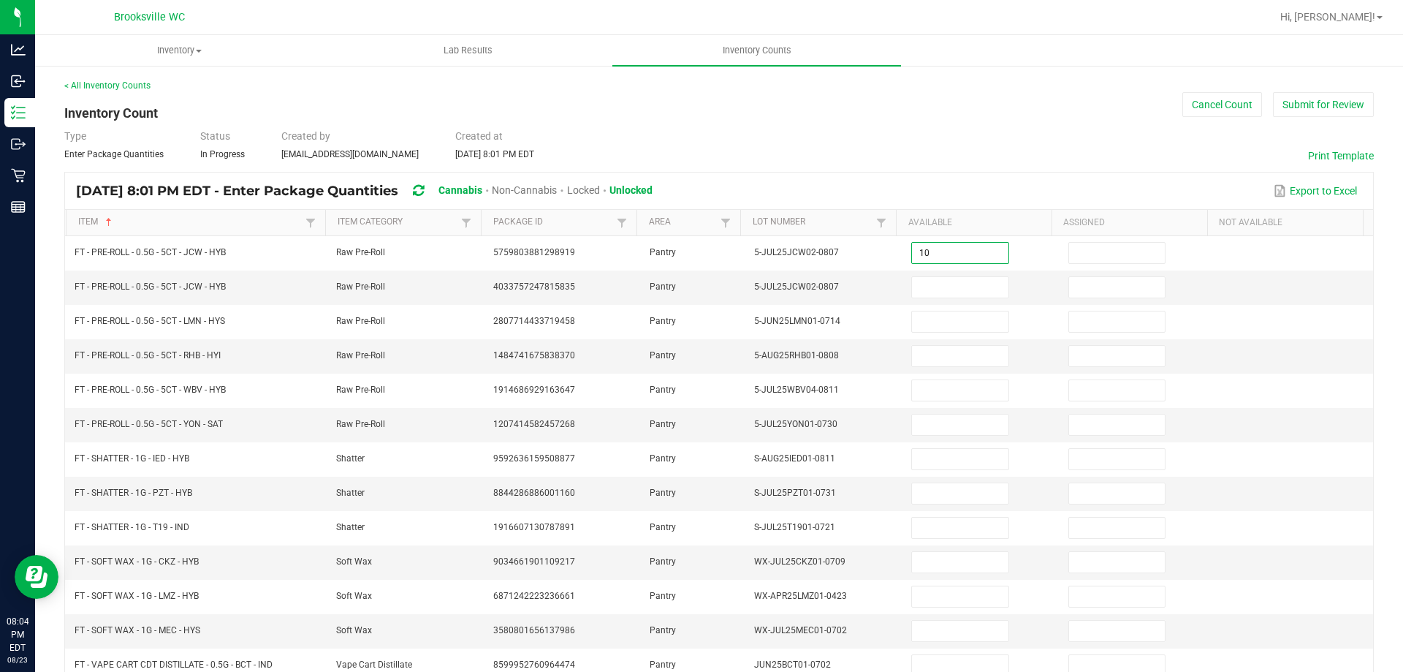
type input "10"
type input "9"
type input "2"
type input "10"
type input "11"
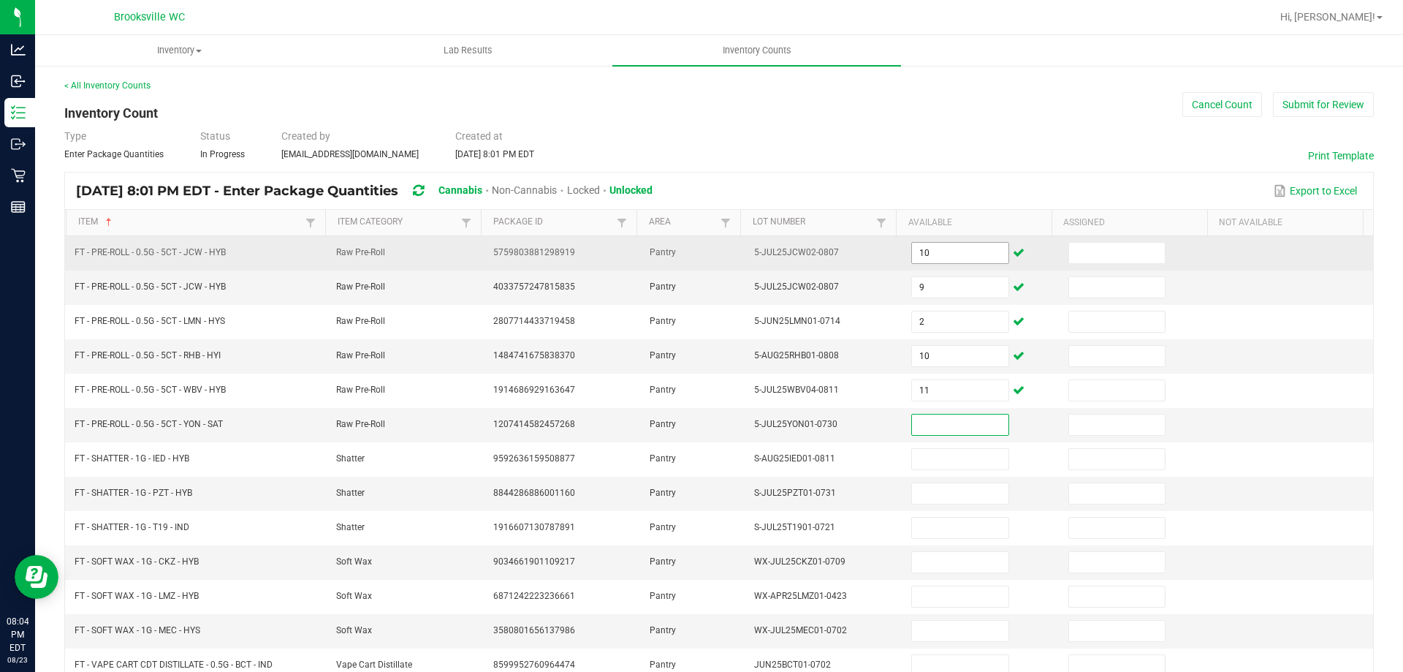
click at [936, 248] on input "10" at bounding box center [960, 253] width 96 height 20
type input "10"
type input "9"
type input "2"
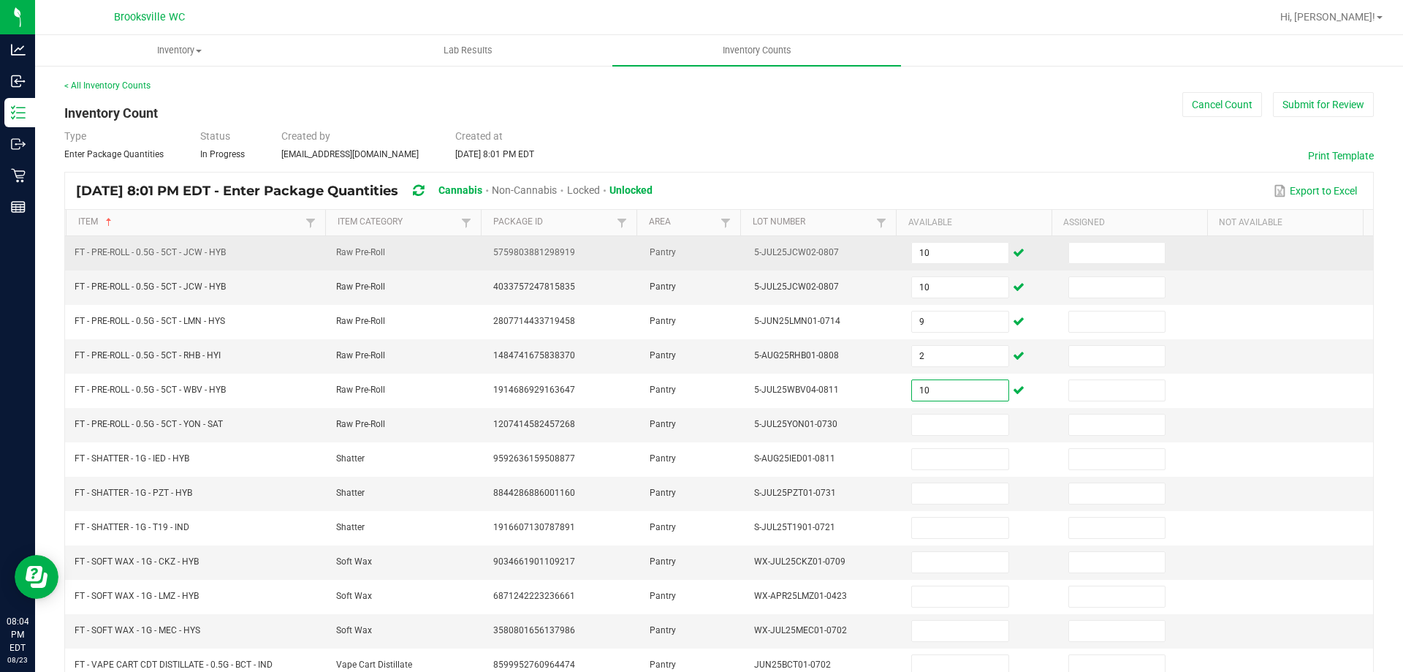
type input "10"
type input "11"
type input "5"
type input "8"
type input "2"
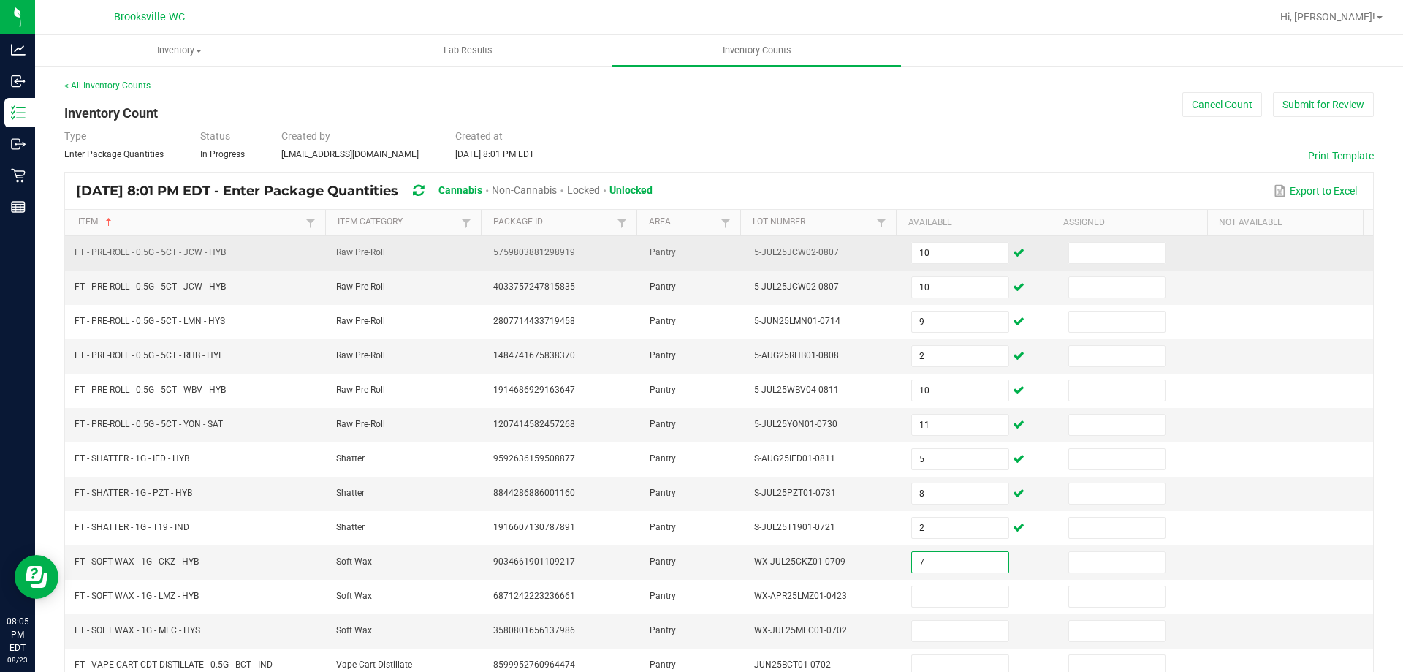
type input "7"
type input "1"
type input "6"
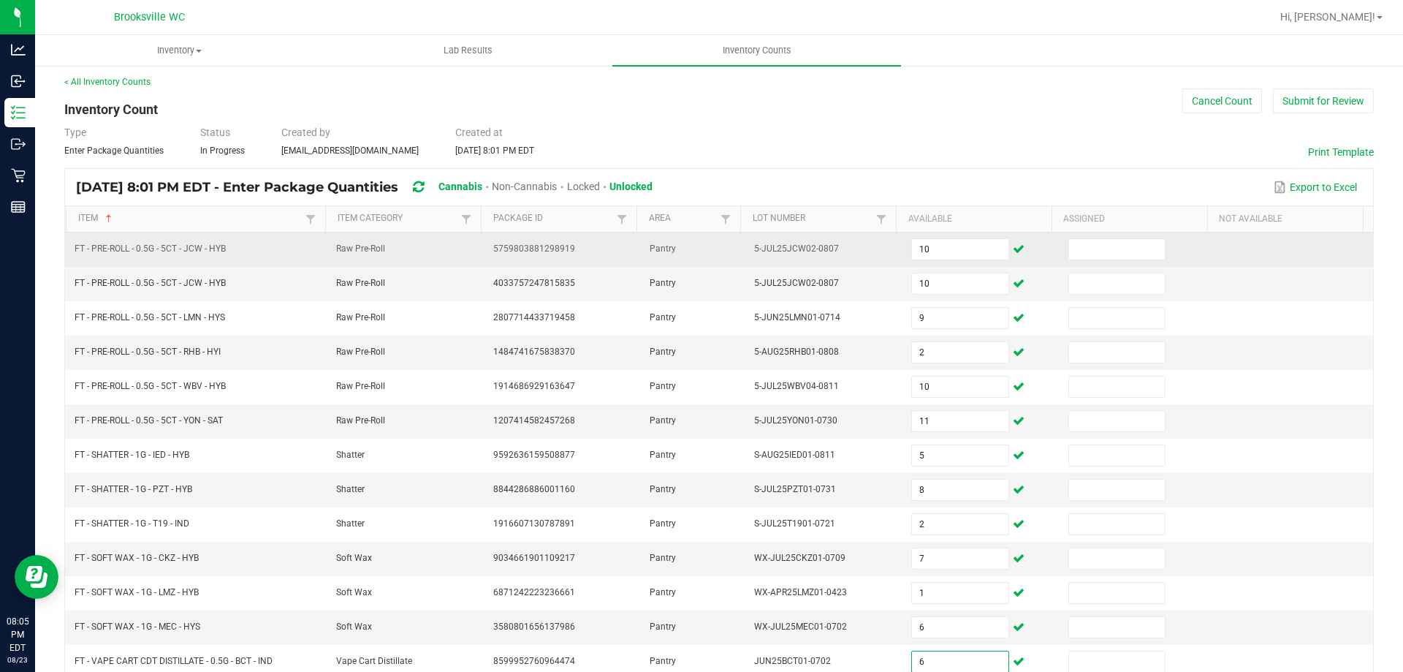
type input "6"
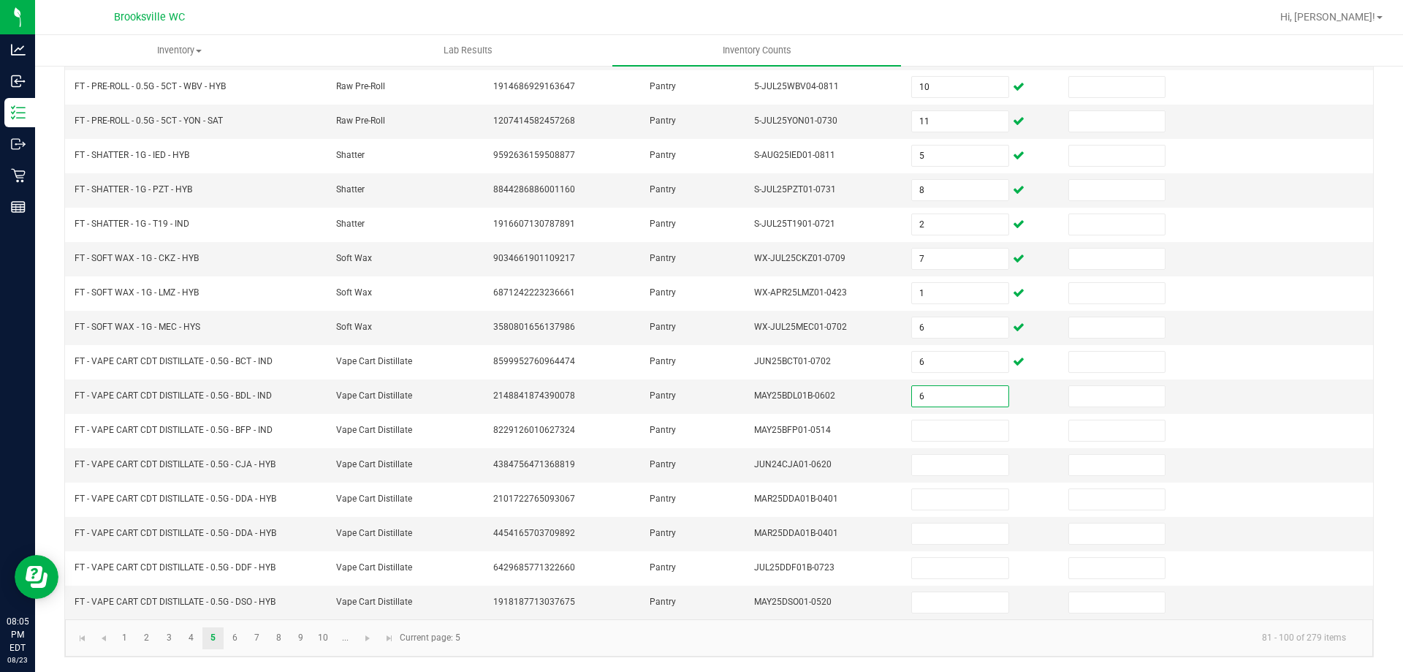
type input "6"
type input "9"
type input "2"
type input "1"
type input "13"
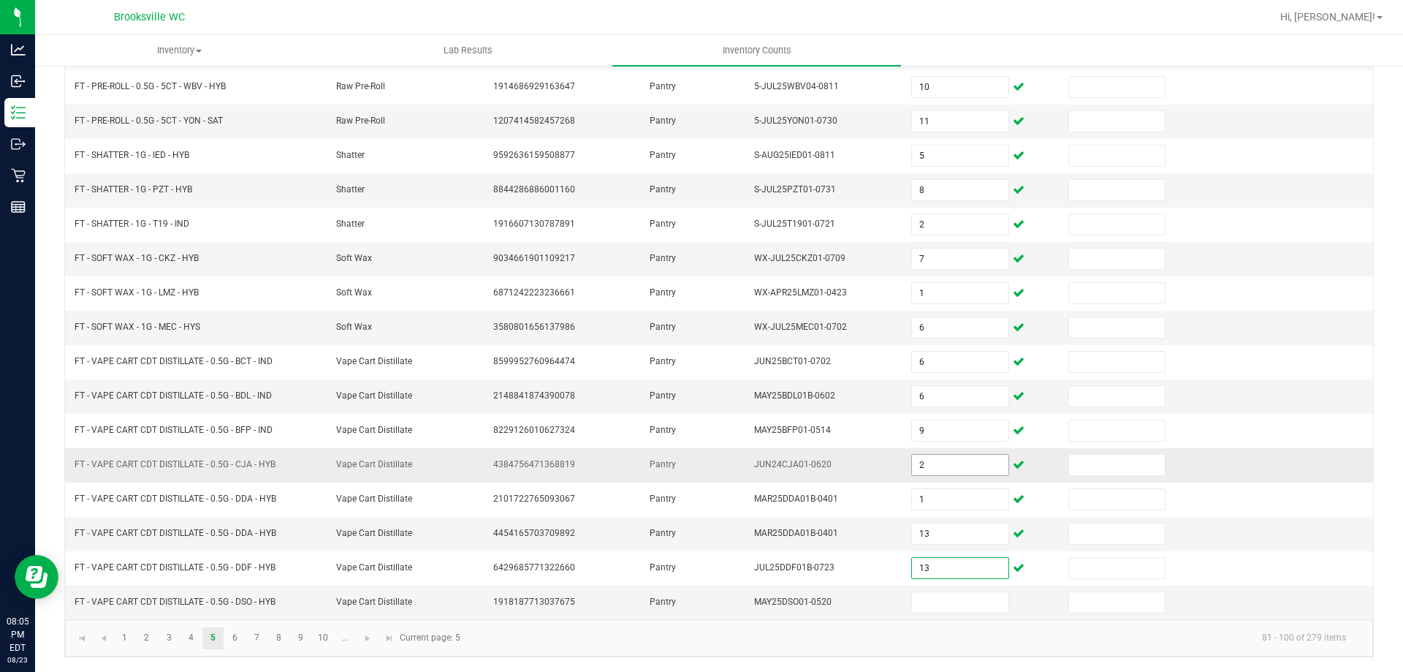
type input "13"
click at [931, 460] on input "2" at bounding box center [960, 464] width 96 height 20
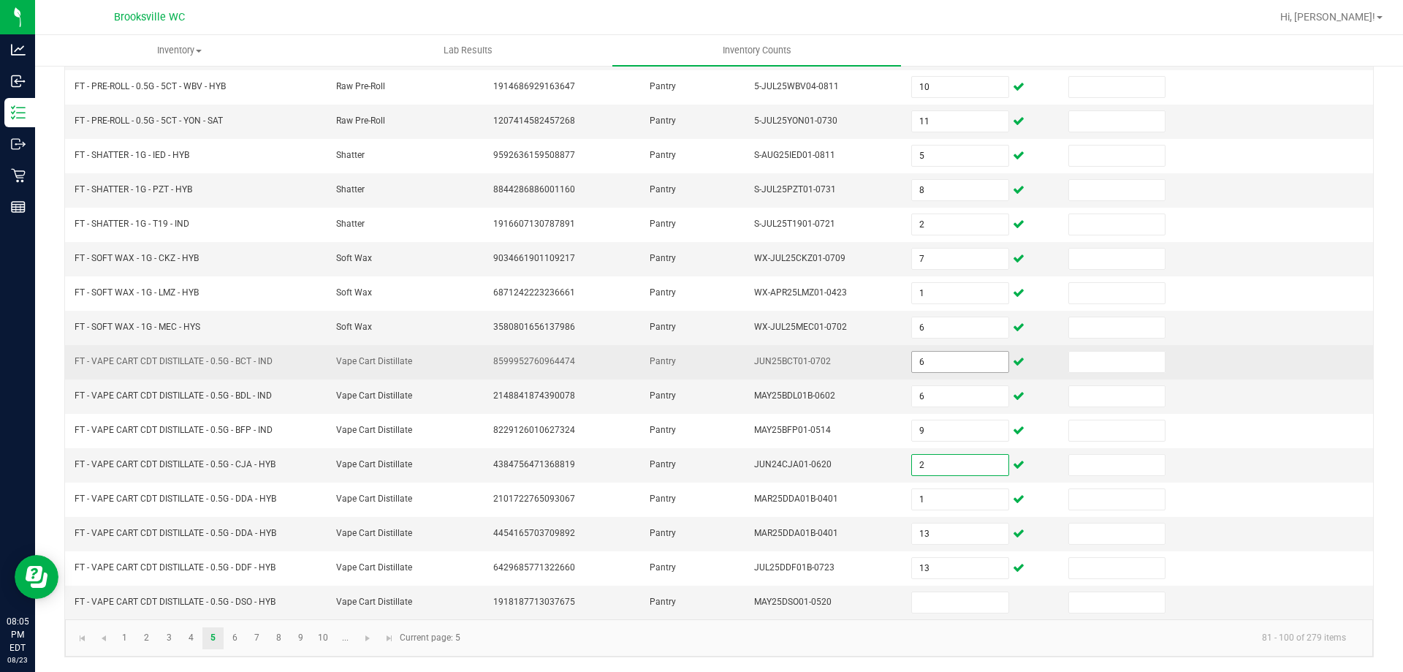
click at [916, 365] on input "6" at bounding box center [960, 361] width 96 height 20
type input "9"
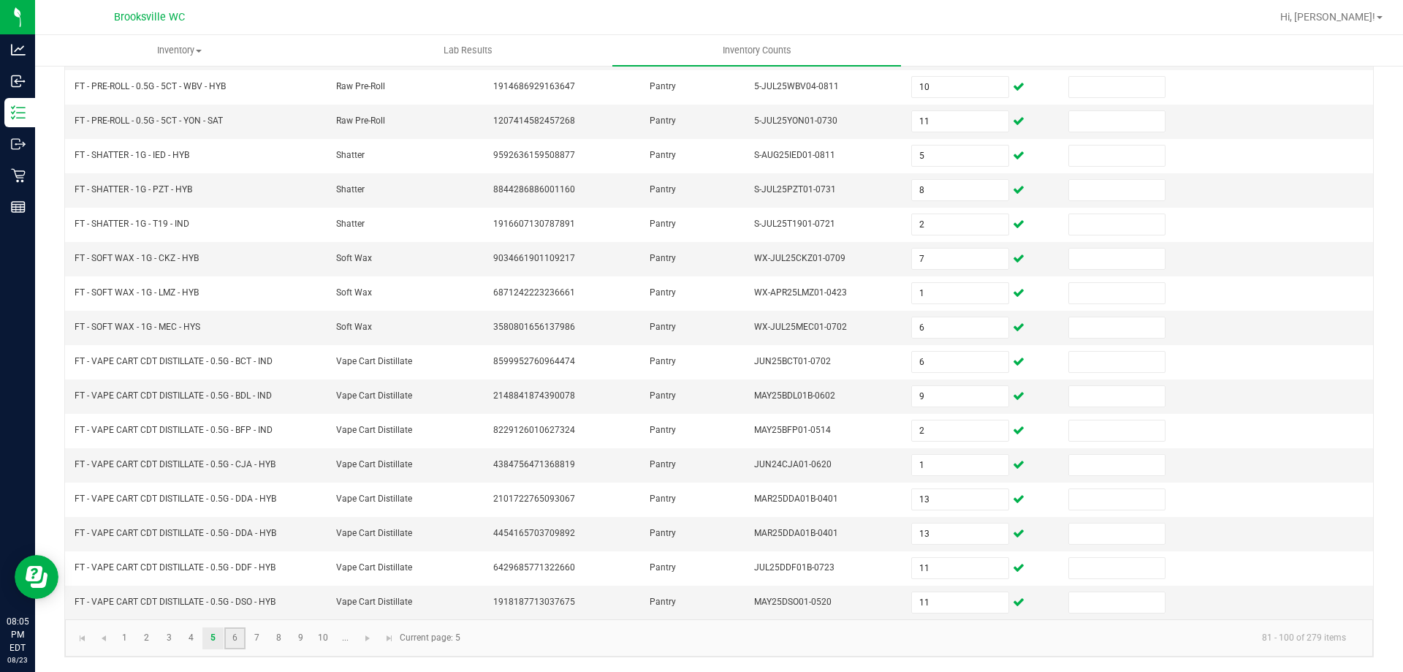
click at [234, 634] on link "6" at bounding box center [234, 638] width 21 height 22
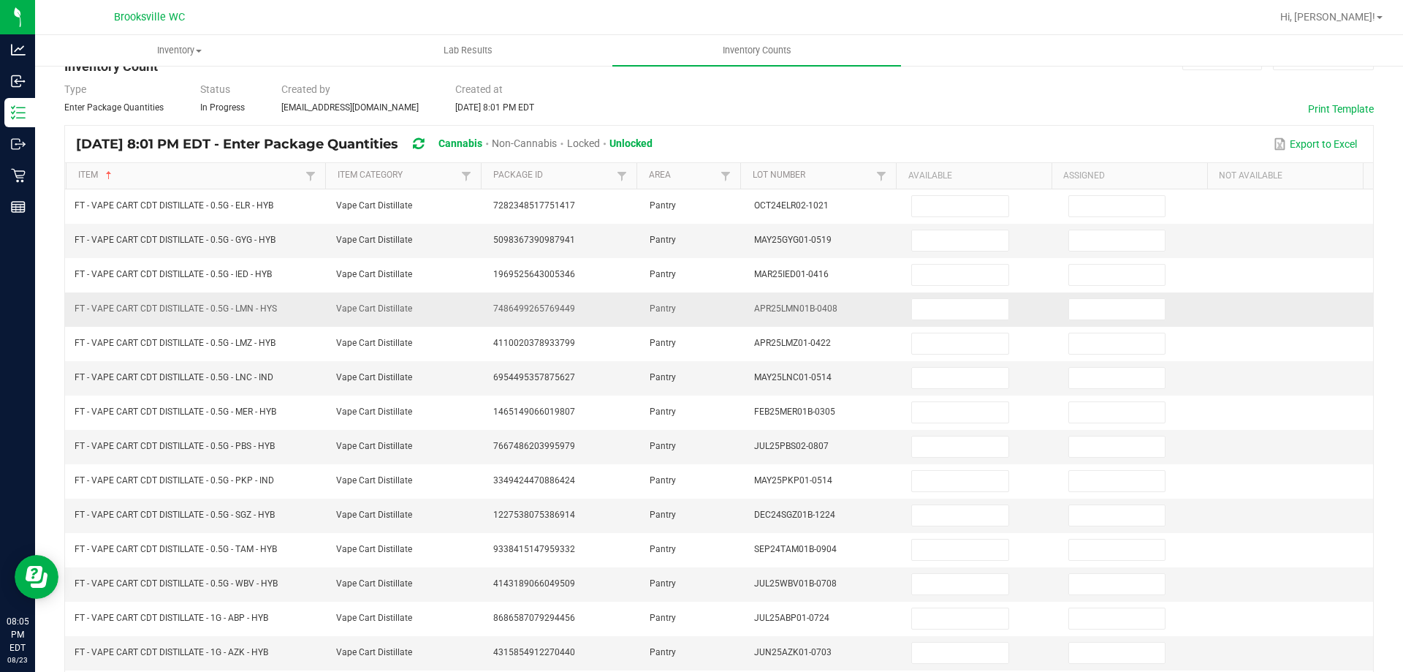
scroll to position [0, 0]
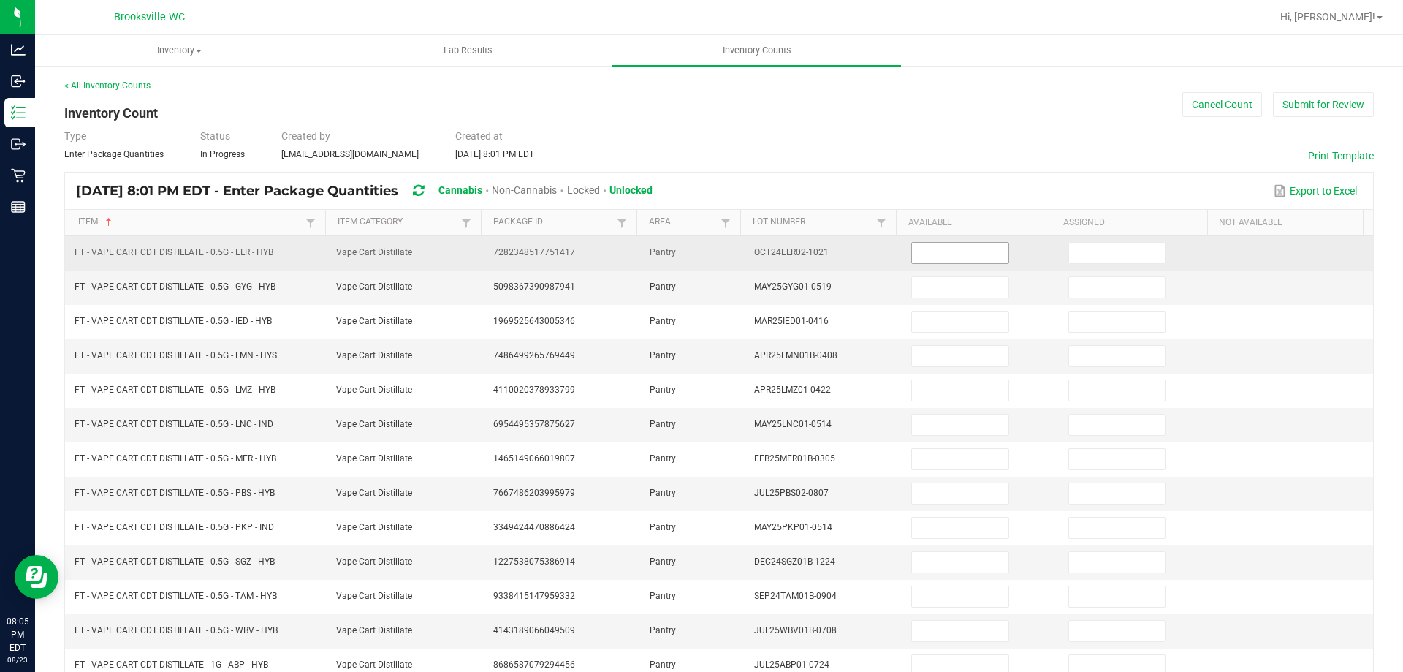
click at [939, 256] on input at bounding box center [960, 253] width 96 height 20
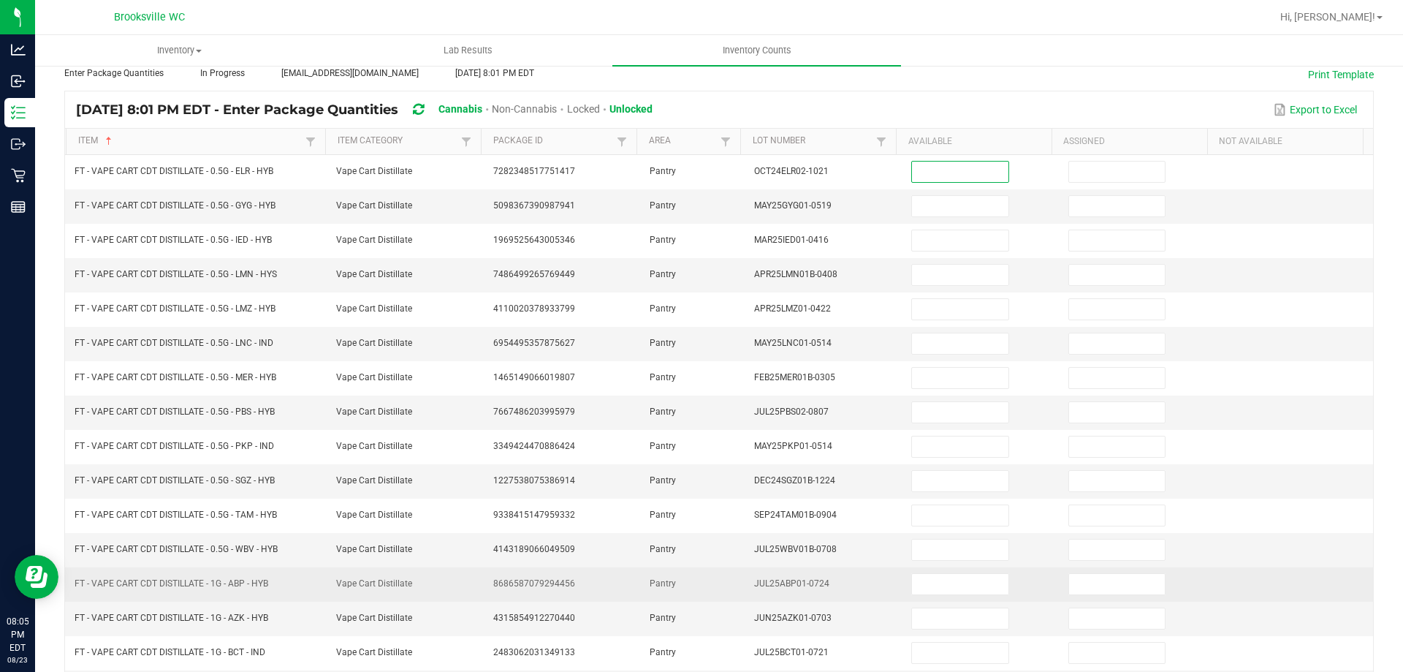
scroll to position [303, 0]
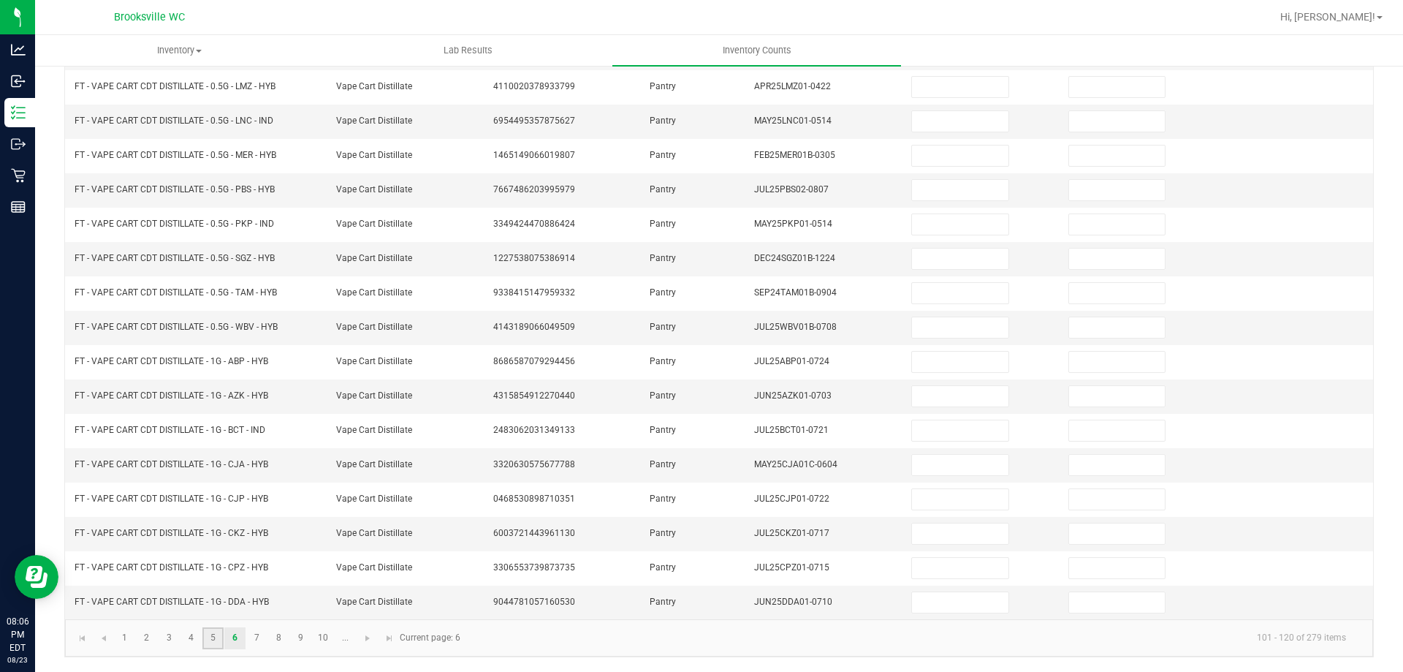
click at [217, 633] on link "5" at bounding box center [212, 638] width 21 height 22
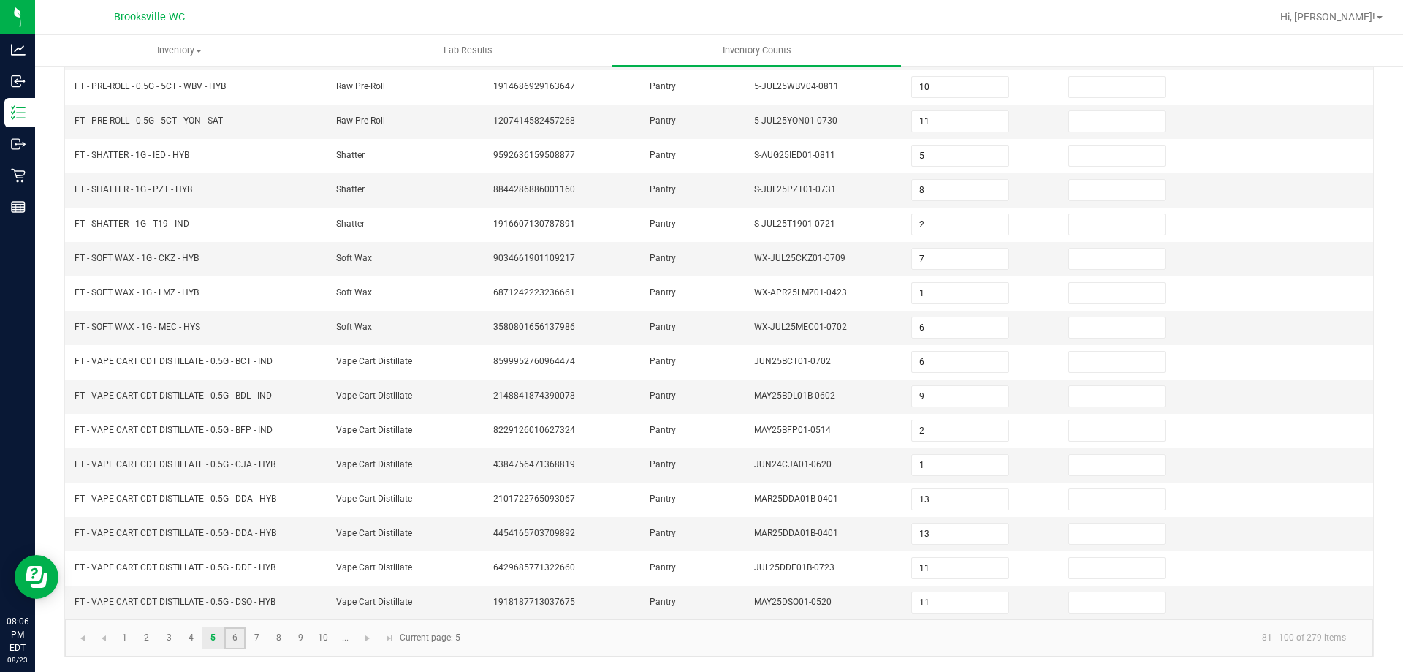
click at [232, 634] on link "6" at bounding box center [234, 638] width 21 height 22
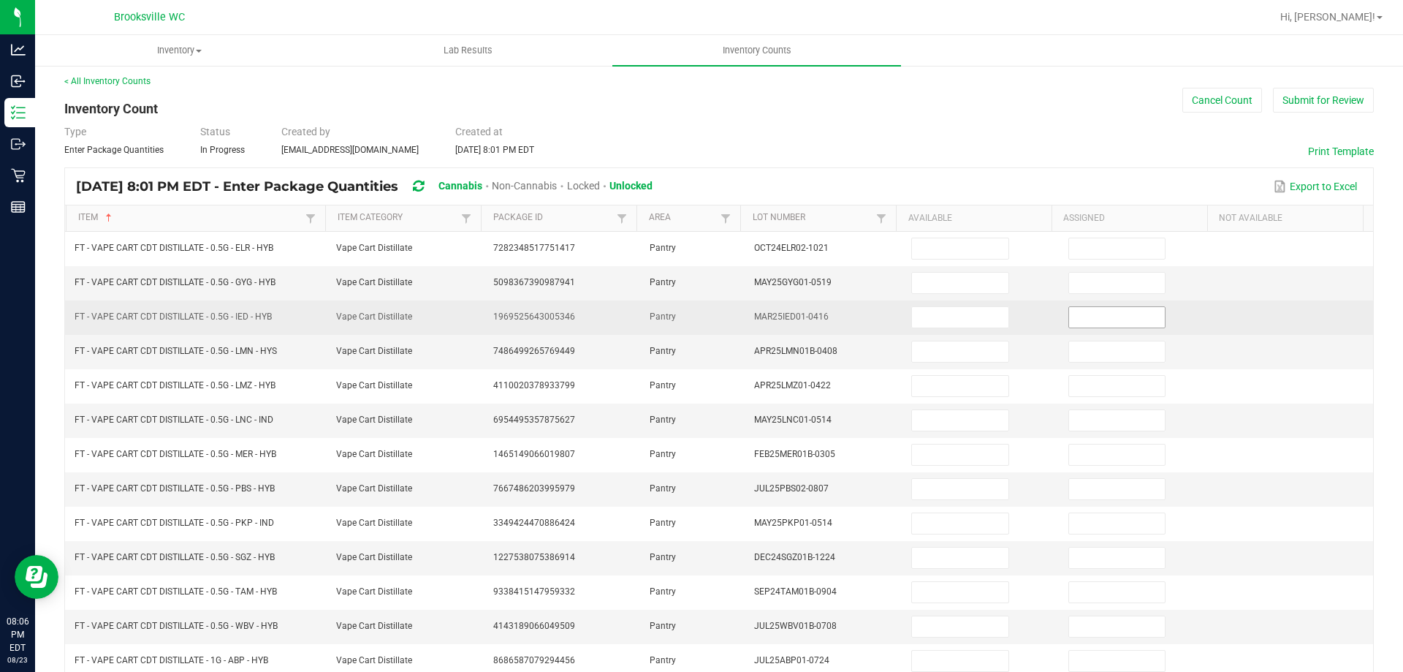
scroll to position [0, 0]
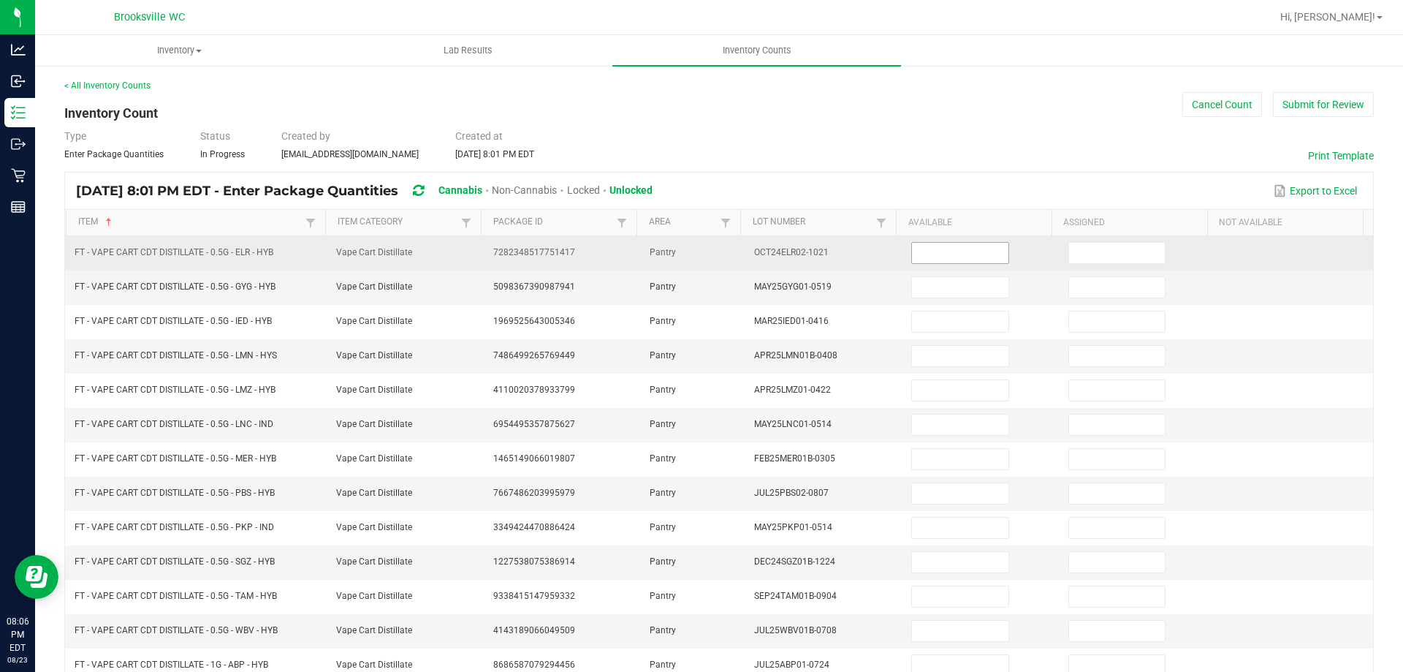
click at [956, 256] on input at bounding box center [960, 253] width 96 height 20
click at [384, 254] on span "Vape Cart Distillate" at bounding box center [374, 252] width 76 height 10
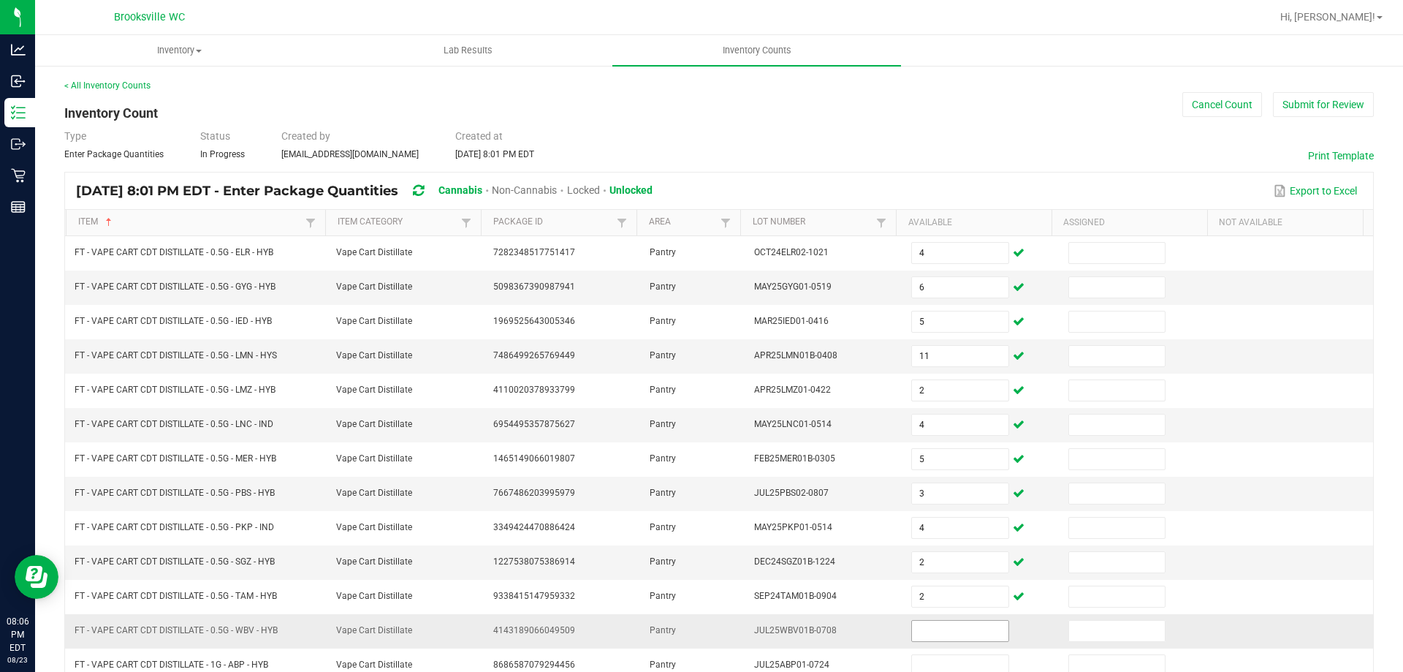
click at [945, 626] on input at bounding box center [960, 630] width 96 height 20
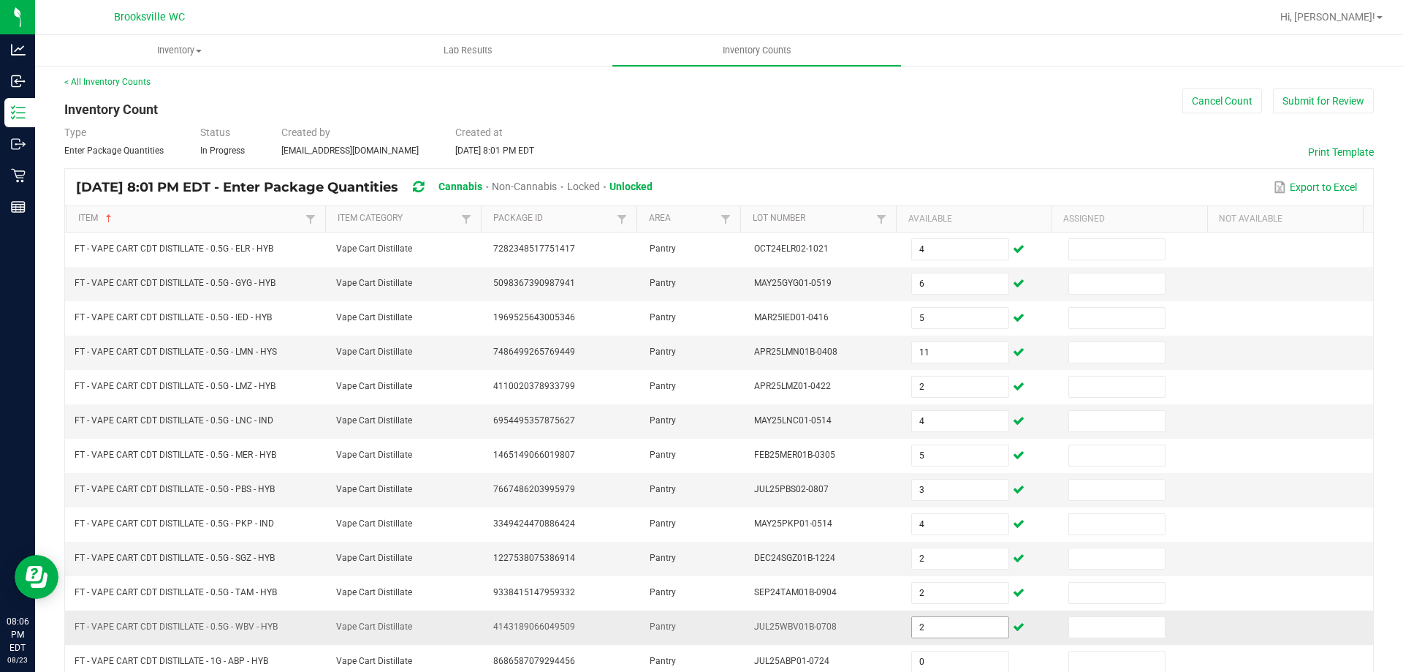
scroll to position [303, 0]
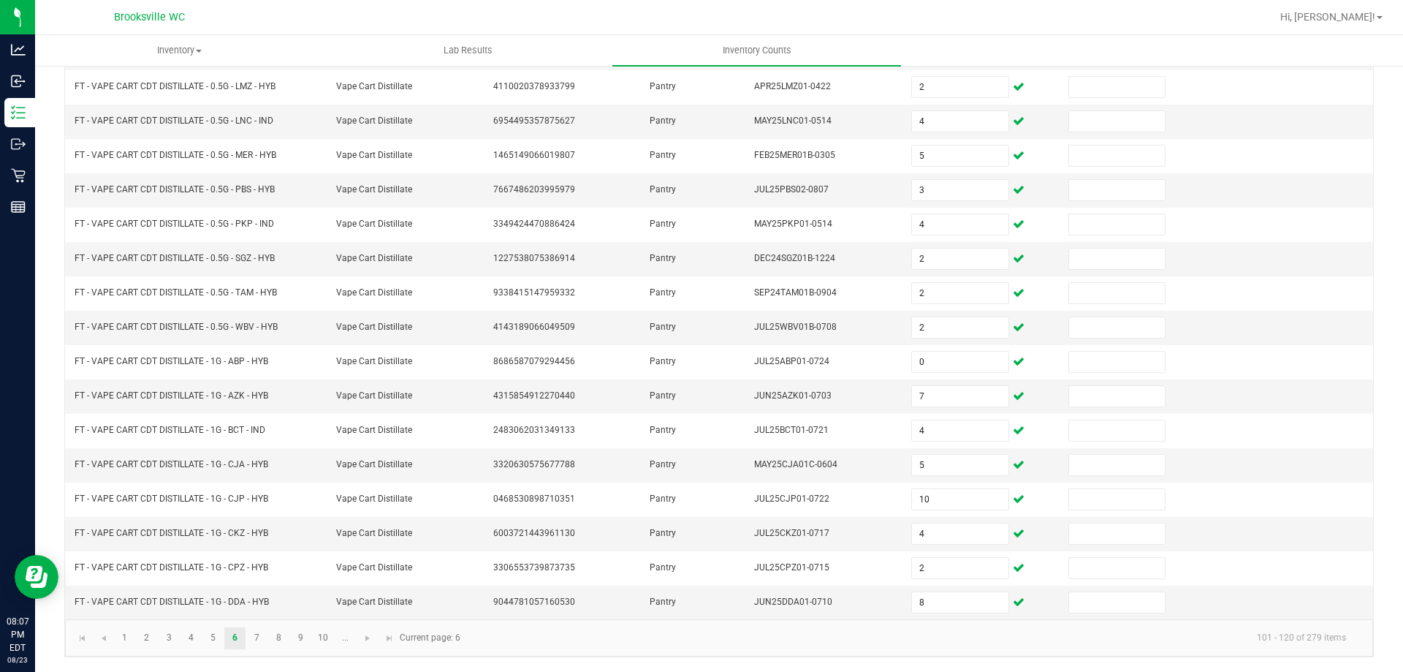
click at [563, 631] on kendo-pager-info "101 - 120 of 279 items" at bounding box center [913, 637] width 889 height 24
click at [258, 635] on link "7" at bounding box center [256, 638] width 21 height 22
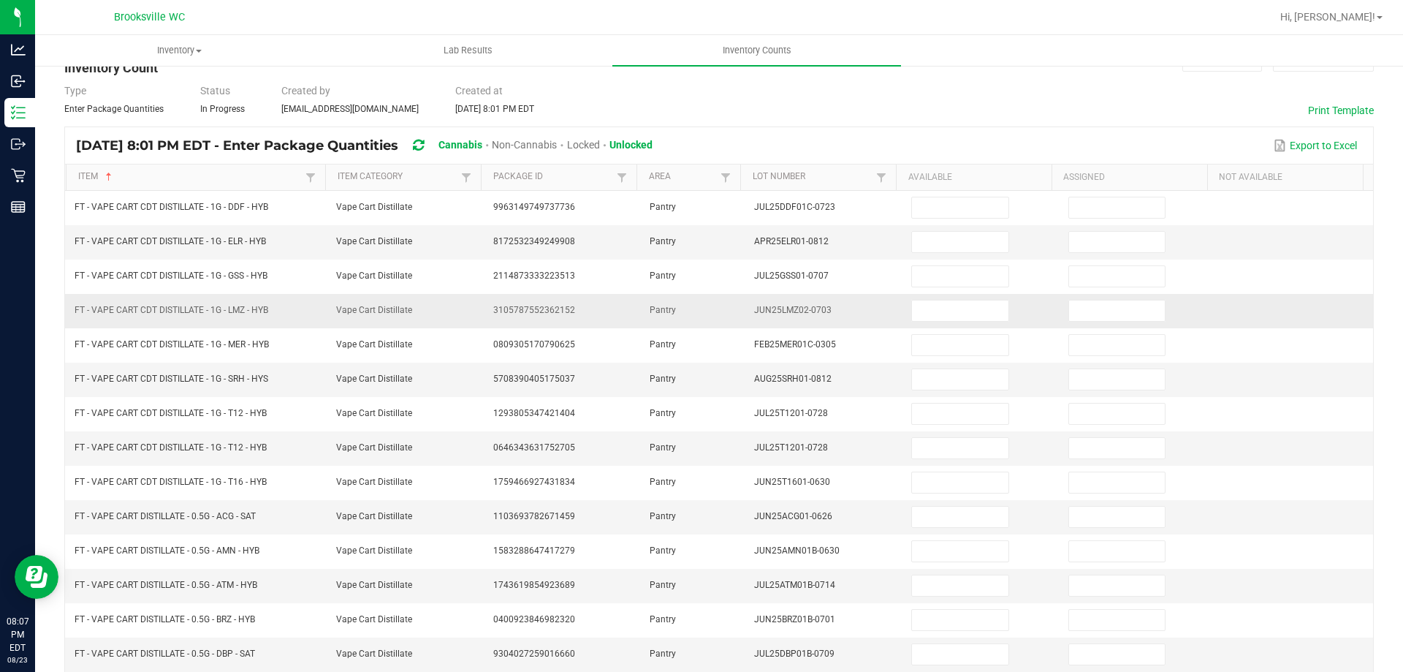
scroll to position [0, 0]
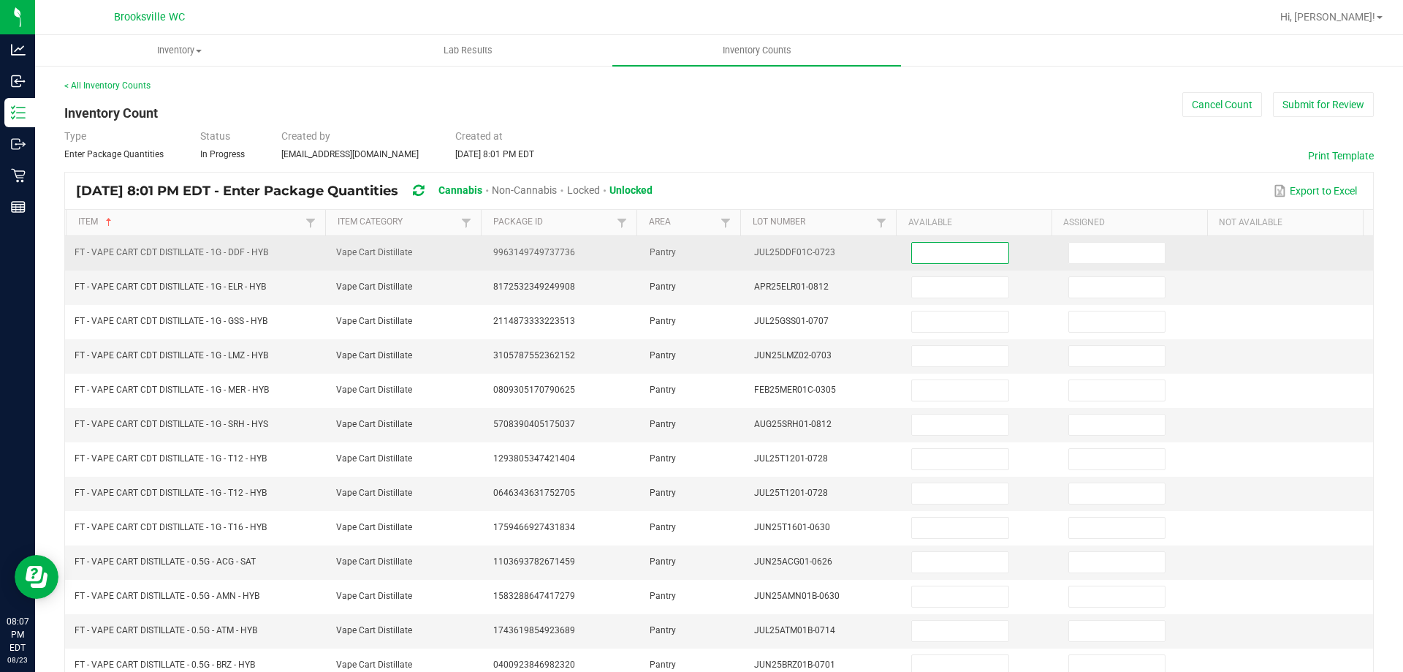
click at [912, 254] on input at bounding box center [960, 253] width 96 height 20
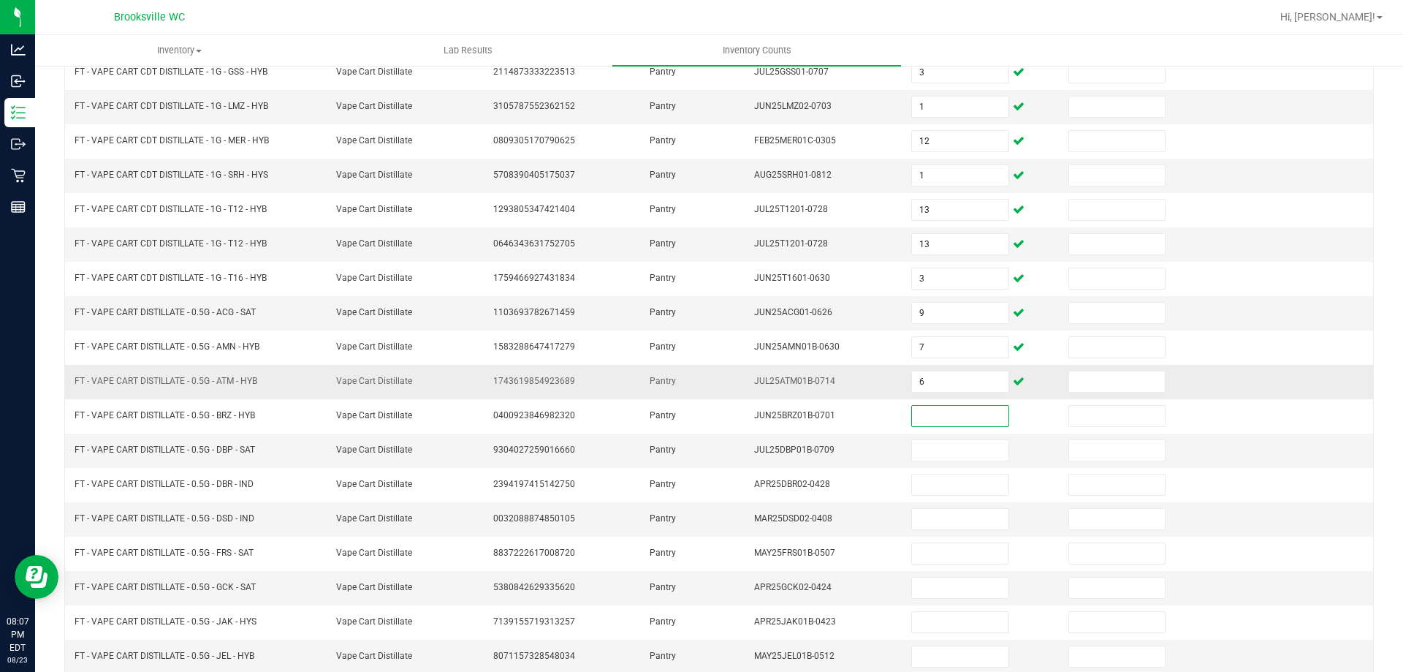
scroll to position [303, 0]
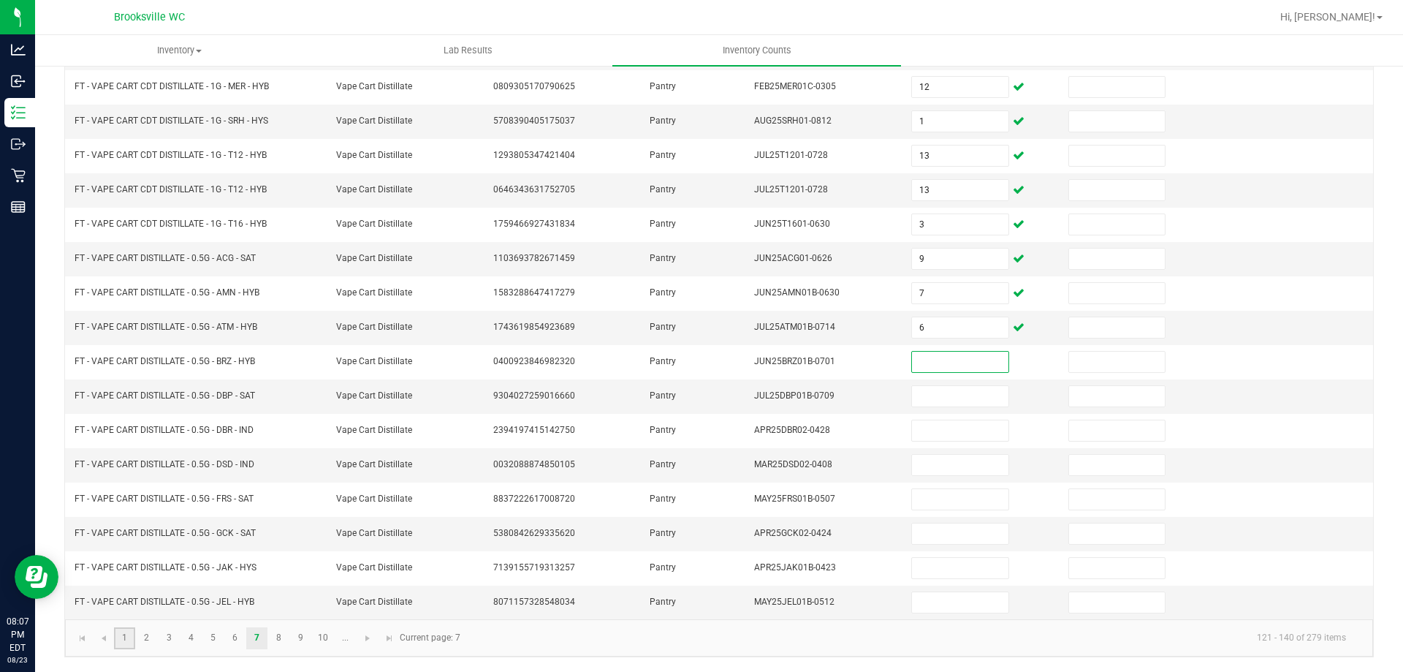
click at [125, 631] on link "1" at bounding box center [124, 638] width 21 height 22
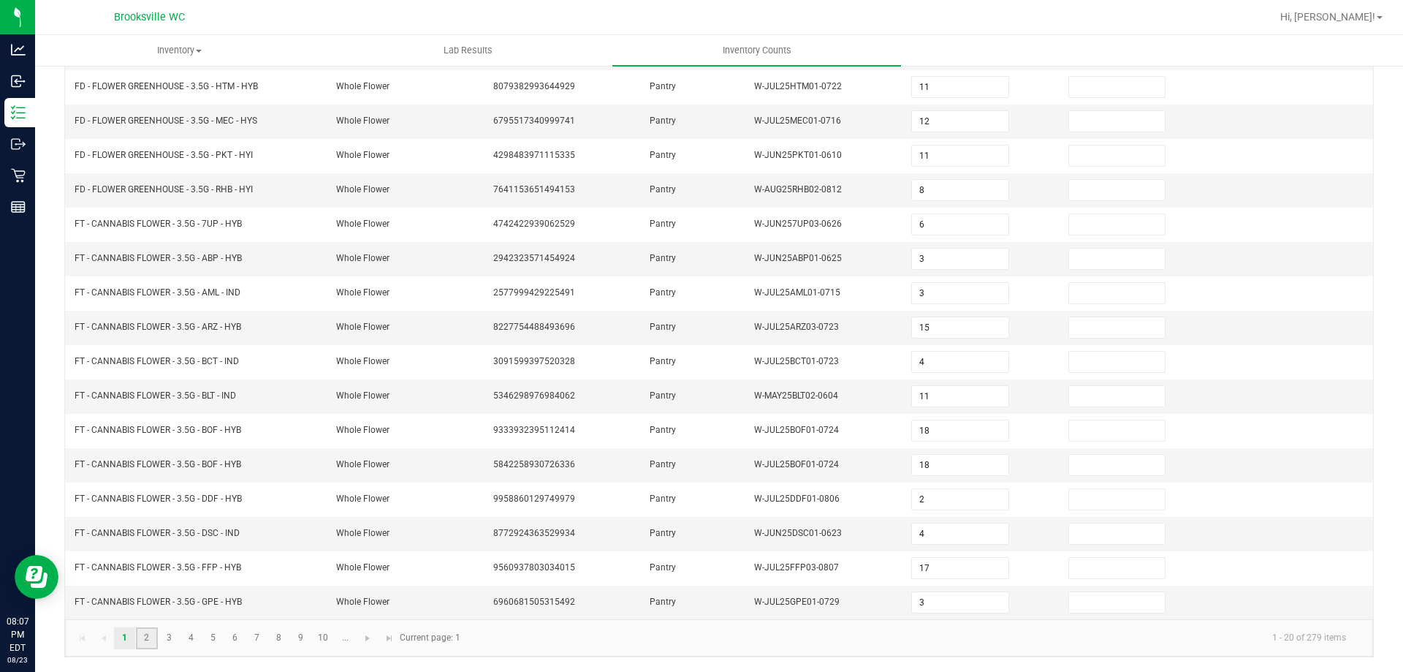
click at [155, 640] on link "2" at bounding box center [146, 638] width 21 height 22
click at [168, 645] on link "3" at bounding box center [169, 638] width 21 height 22
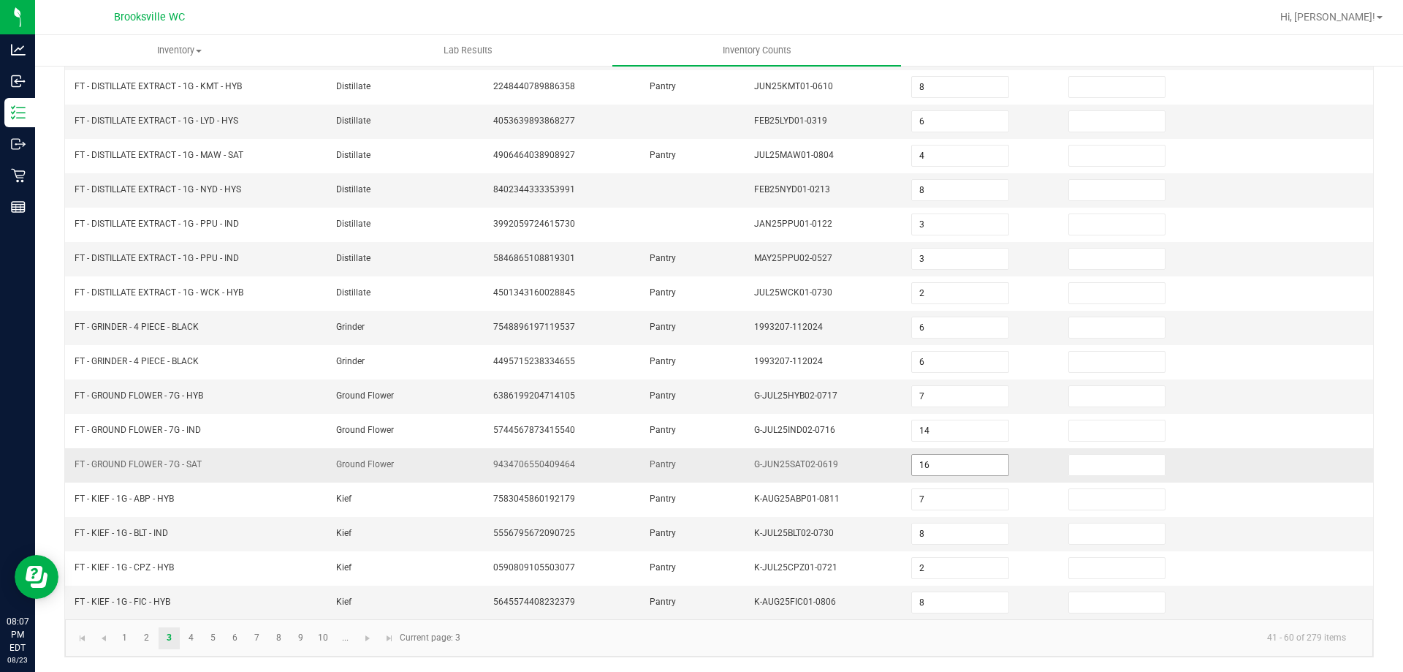
click at [934, 471] on input "16" at bounding box center [960, 464] width 96 height 20
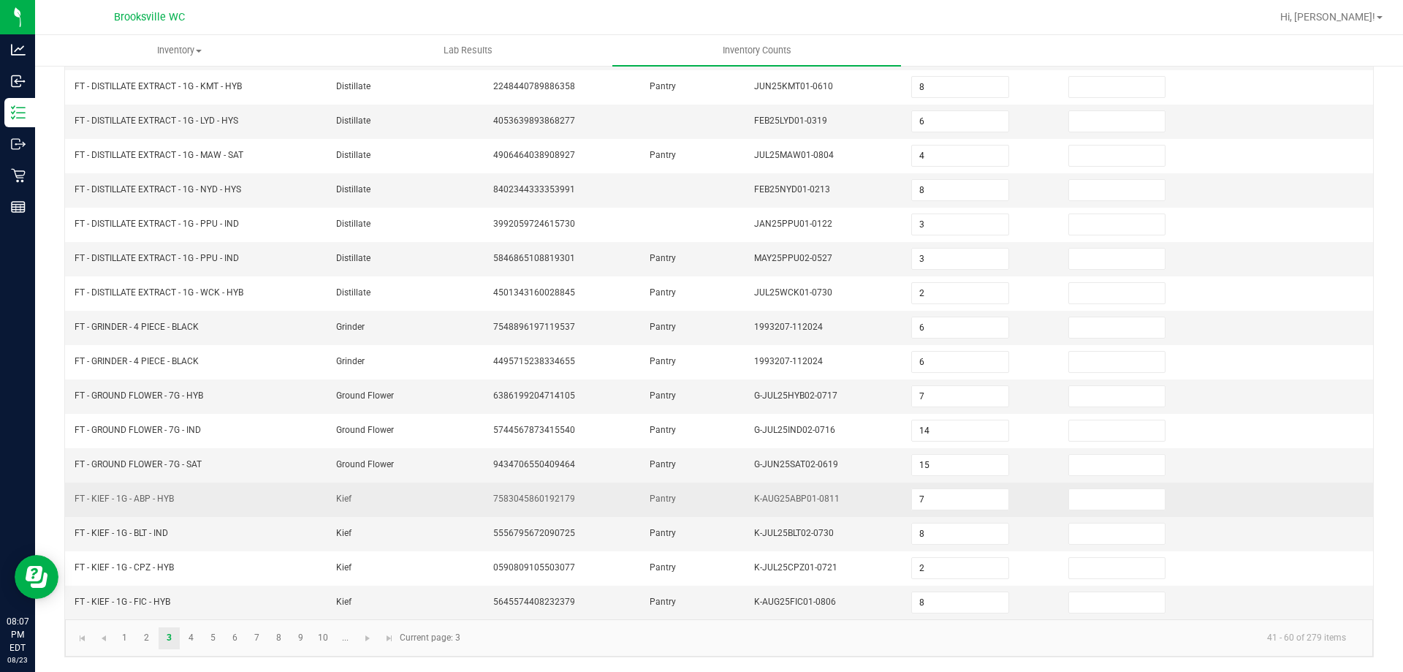
click at [731, 482] on td "Pantry" at bounding box center [693, 499] width 104 height 34
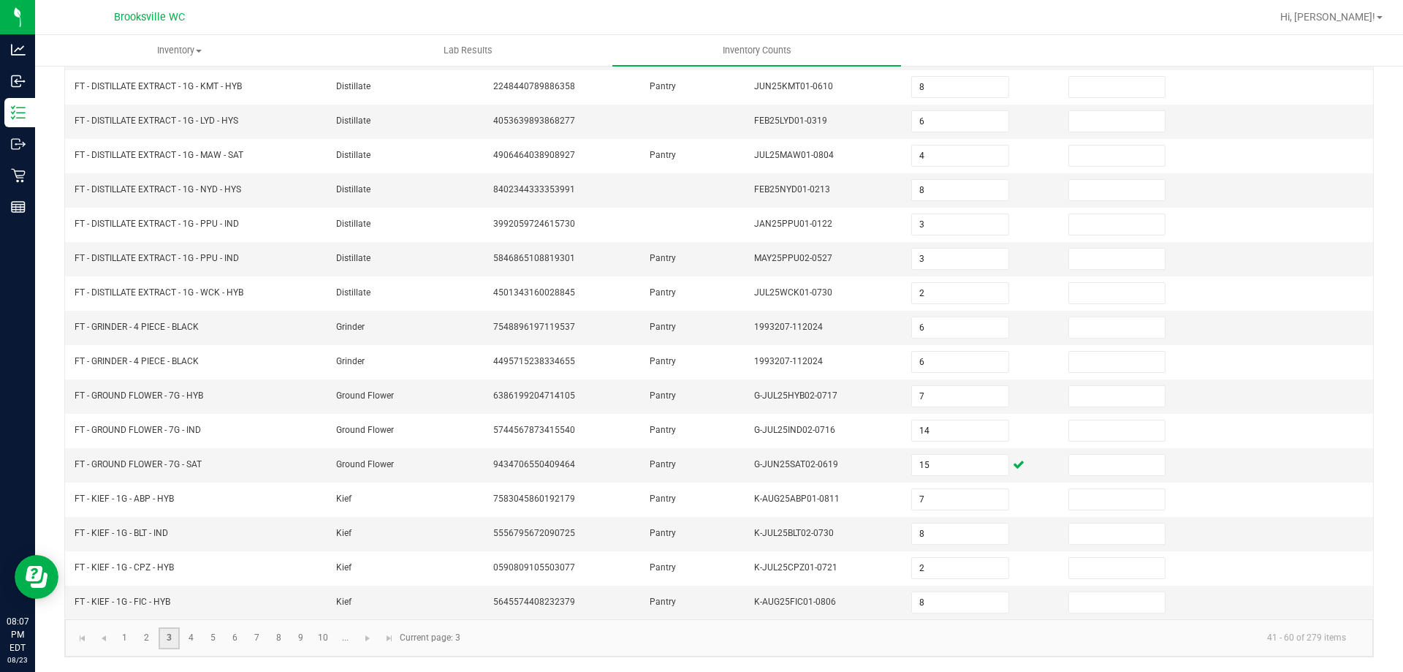
click at [179, 638] on link "3" at bounding box center [169, 638] width 21 height 22
click at [186, 638] on link "4" at bounding box center [190, 638] width 21 height 22
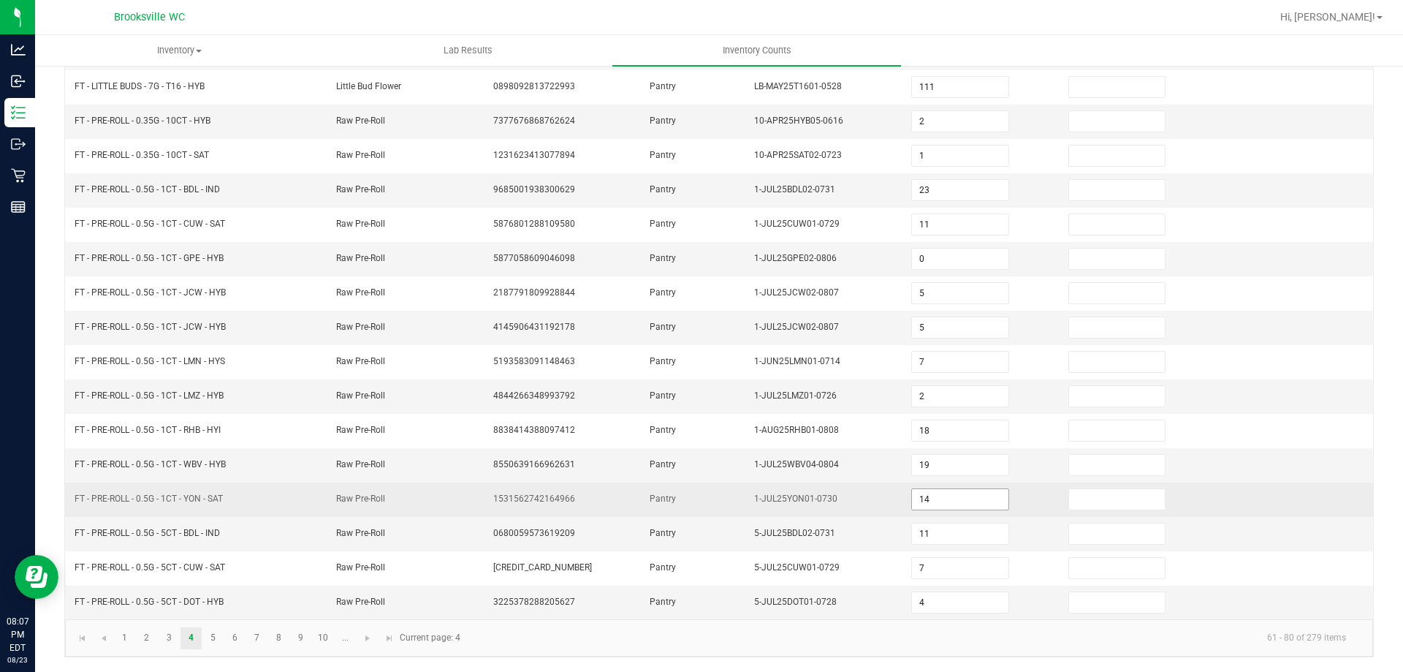
click at [921, 494] on input "14" at bounding box center [960, 499] width 96 height 20
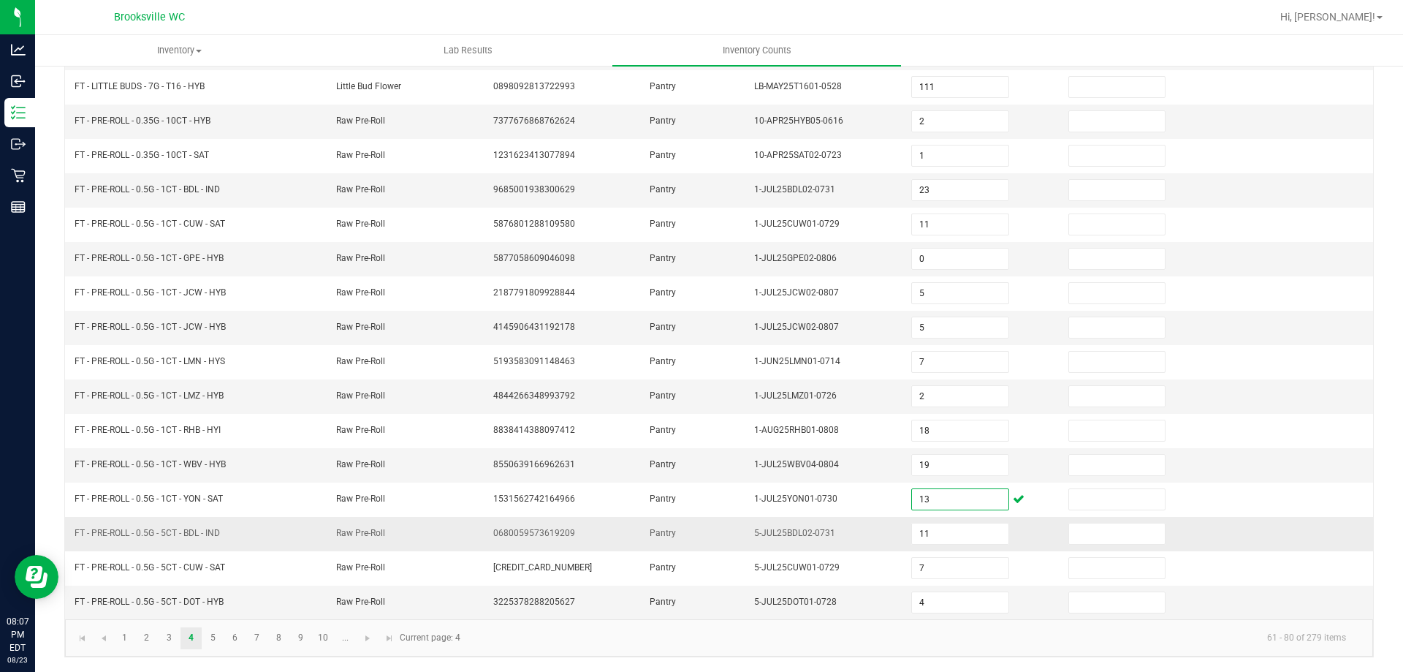
click at [675, 517] on td "Pantry" at bounding box center [693, 534] width 104 height 34
click at [228, 635] on link "6" at bounding box center [234, 638] width 21 height 22
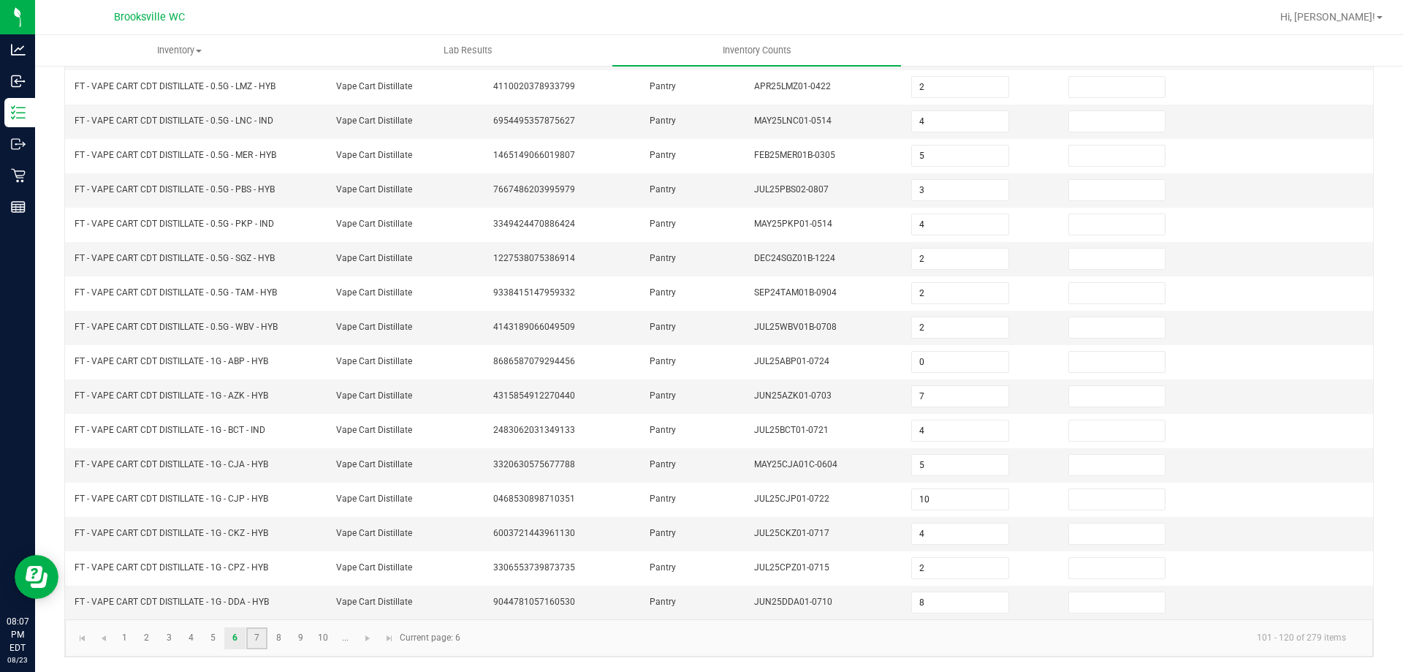
click at [248, 639] on link "7" at bounding box center [256, 638] width 21 height 22
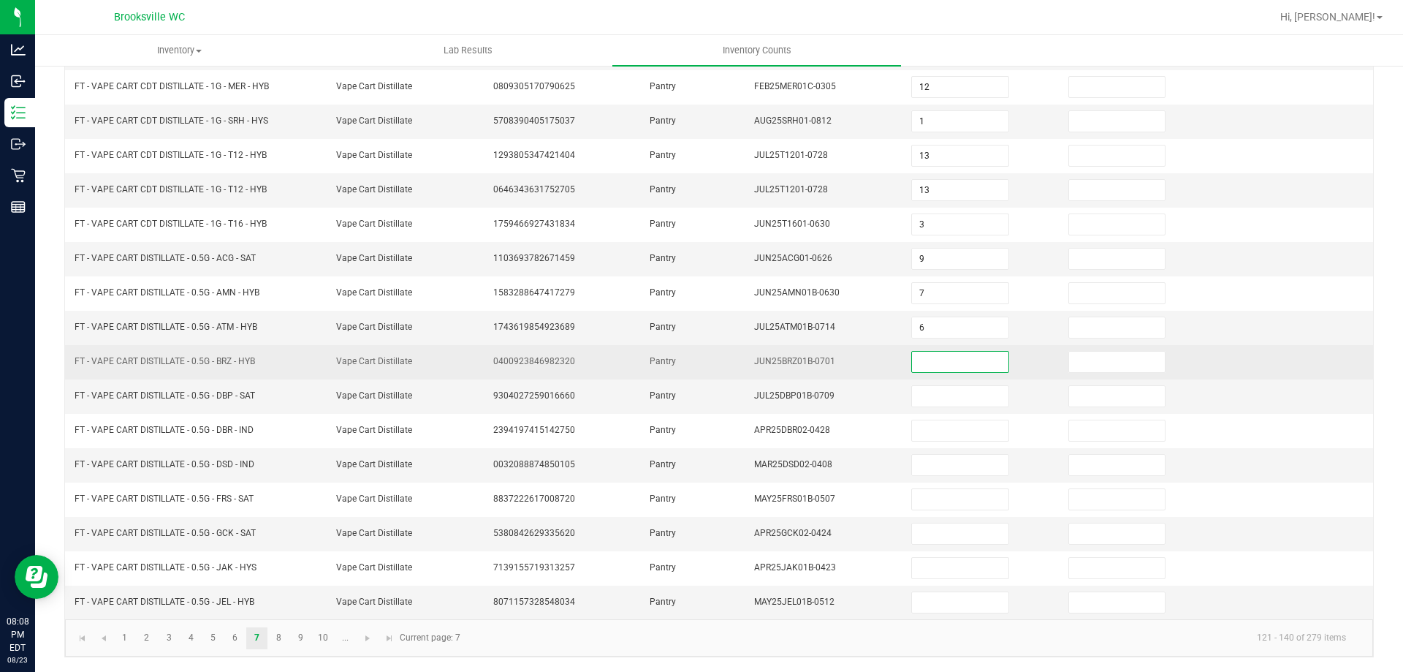
click at [914, 368] on input at bounding box center [960, 361] width 96 height 20
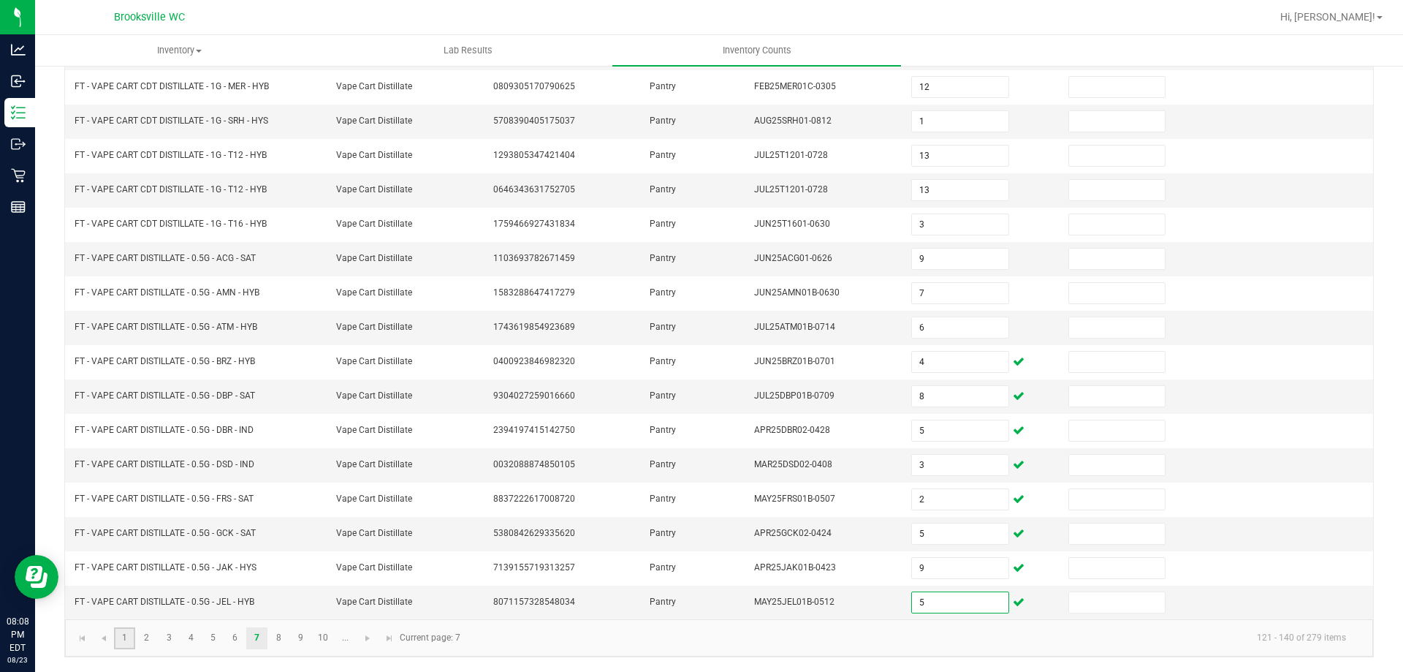
click at [131, 636] on link "1" at bounding box center [124, 638] width 21 height 22
click at [937, 331] on input "15" at bounding box center [960, 327] width 96 height 20
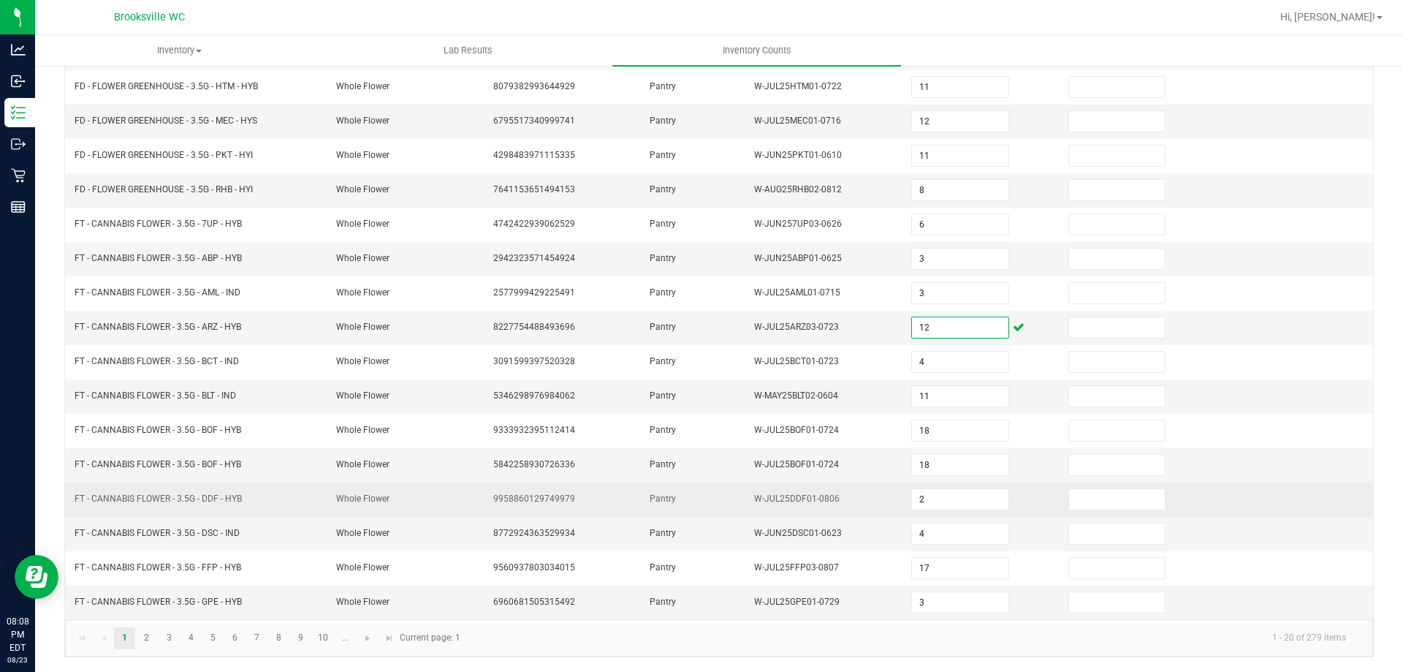
click at [314, 499] on td "FT - CANNABIS FLOWER - 3.5G - DDF - HYB" at bounding box center [197, 499] width 262 height 34
click at [971, 493] on input "2" at bounding box center [960, 499] width 96 height 20
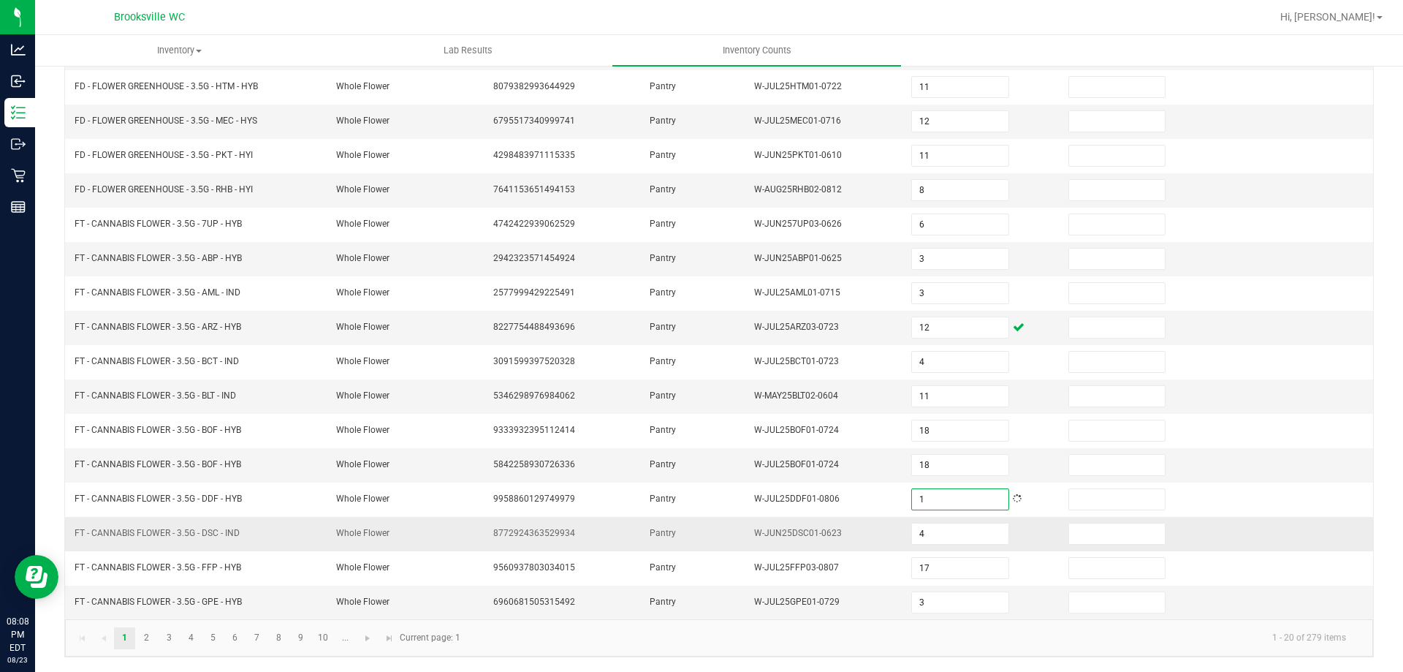
click at [301, 522] on td "FT - CANNABIS FLOWER - 3.5G - DSC - IND" at bounding box center [197, 534] width 262 height 34
click at [258, 639] on link "7" at bounding box center [256, 638] width 21 height 22
click at [275, 639] on link "8" at bounding box center [278, 638] width 21 height 22
click at [266, 634] on link "7" at bounding box center [256, 638] width 21 height 22
click at [284, 639] on link "8" at bounding box center [278, 638] width 21 height 22
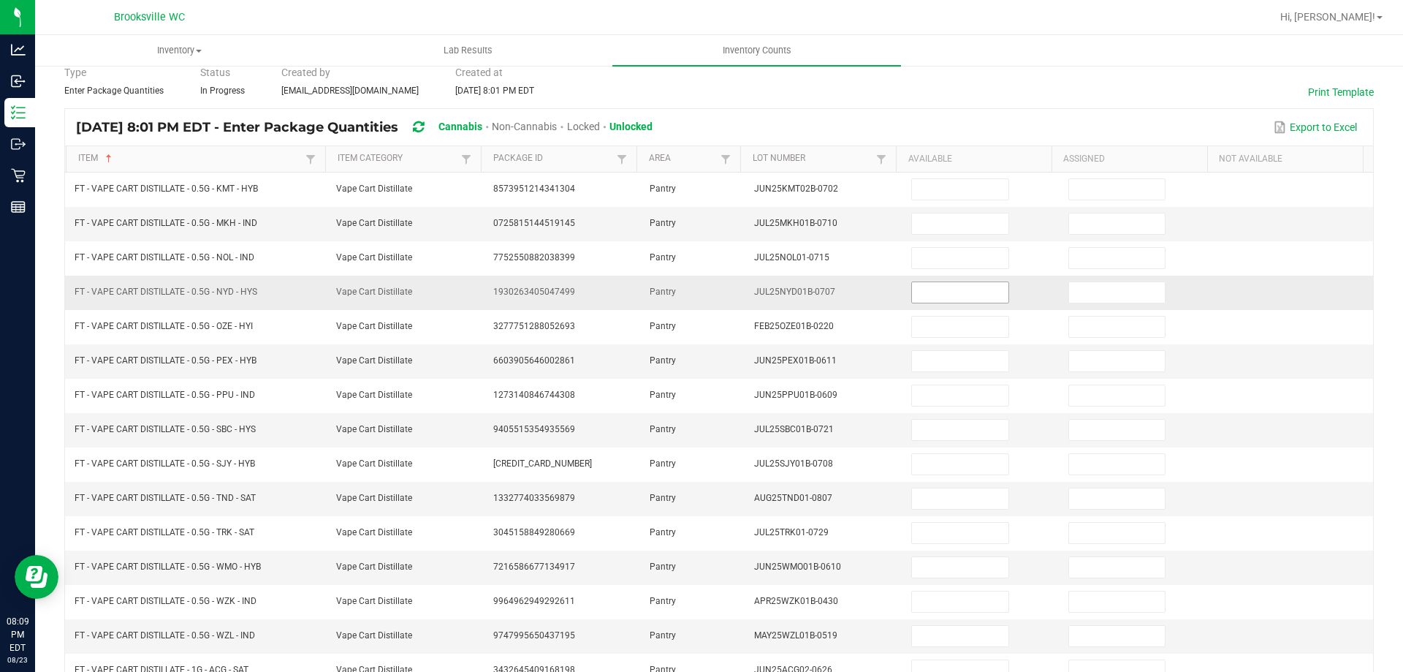
scroll to position [0, 0]
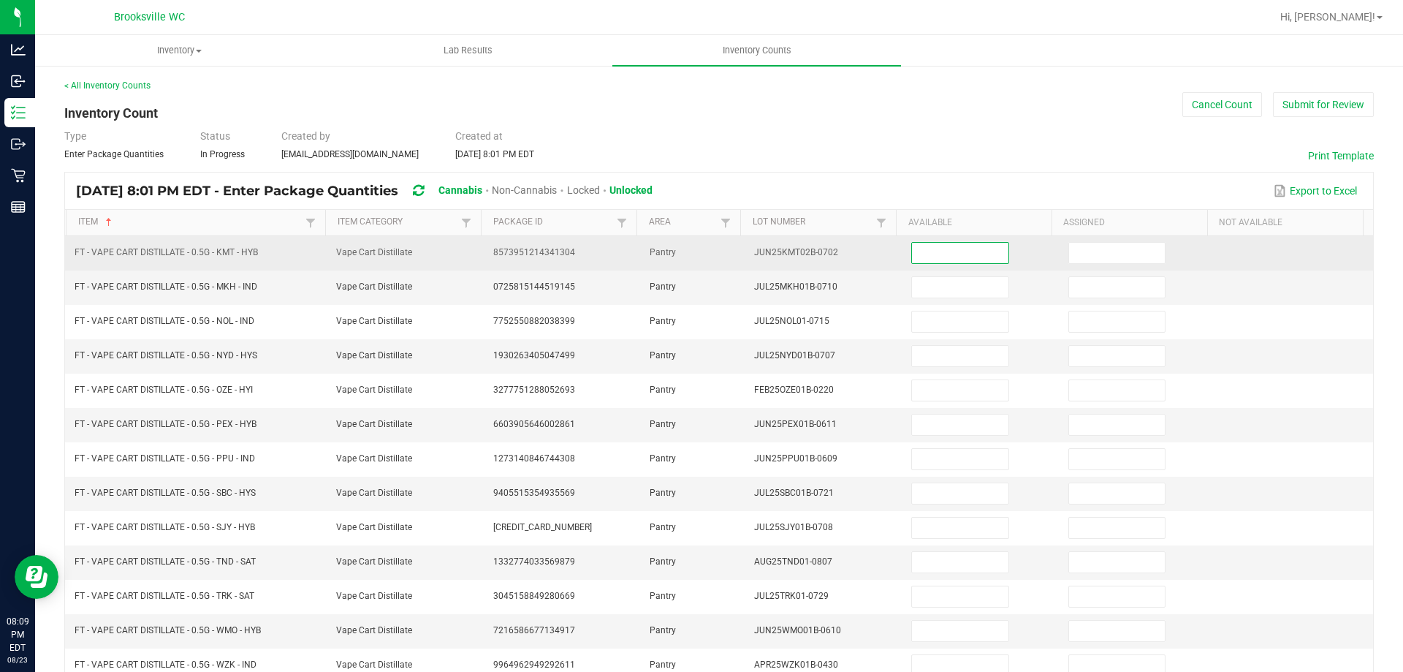
click at [934, 250] on input at bounding box center [960, 253] width 96 height 20
click at [948, 260] on input at bounding box center [960, 253] width 96 height 20
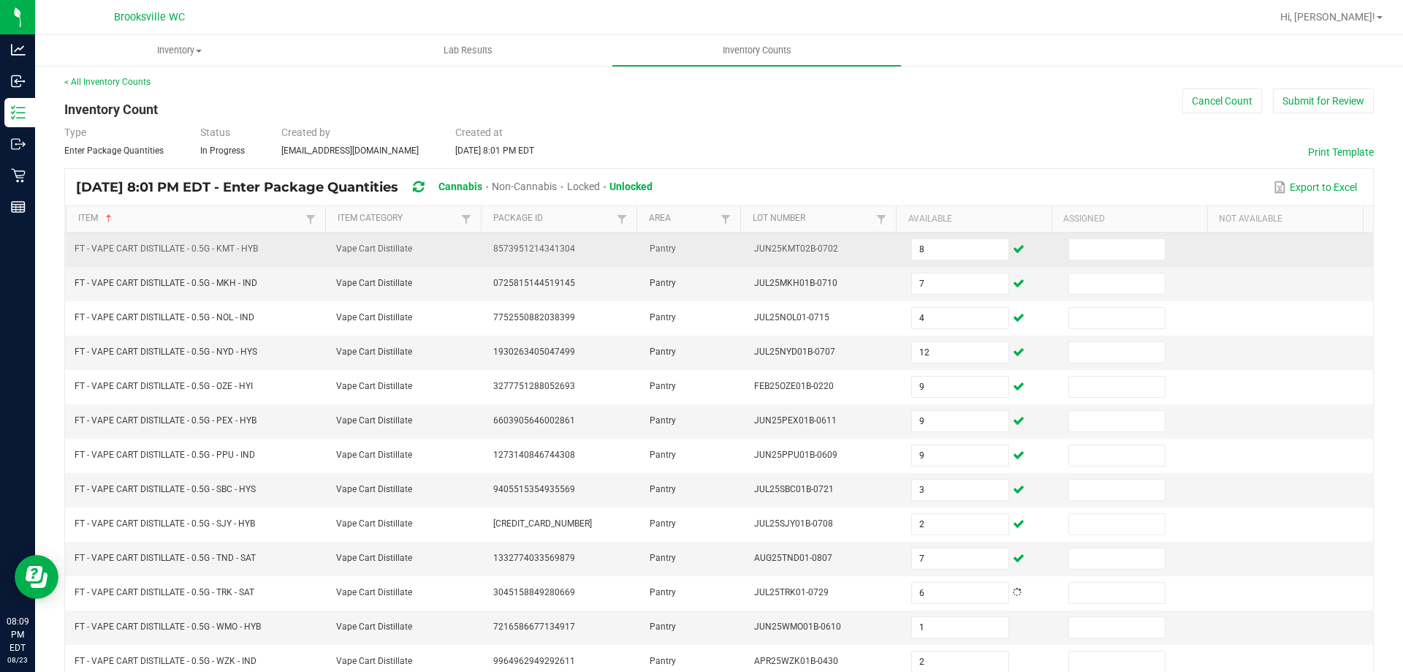
scroll to position [303, 0]
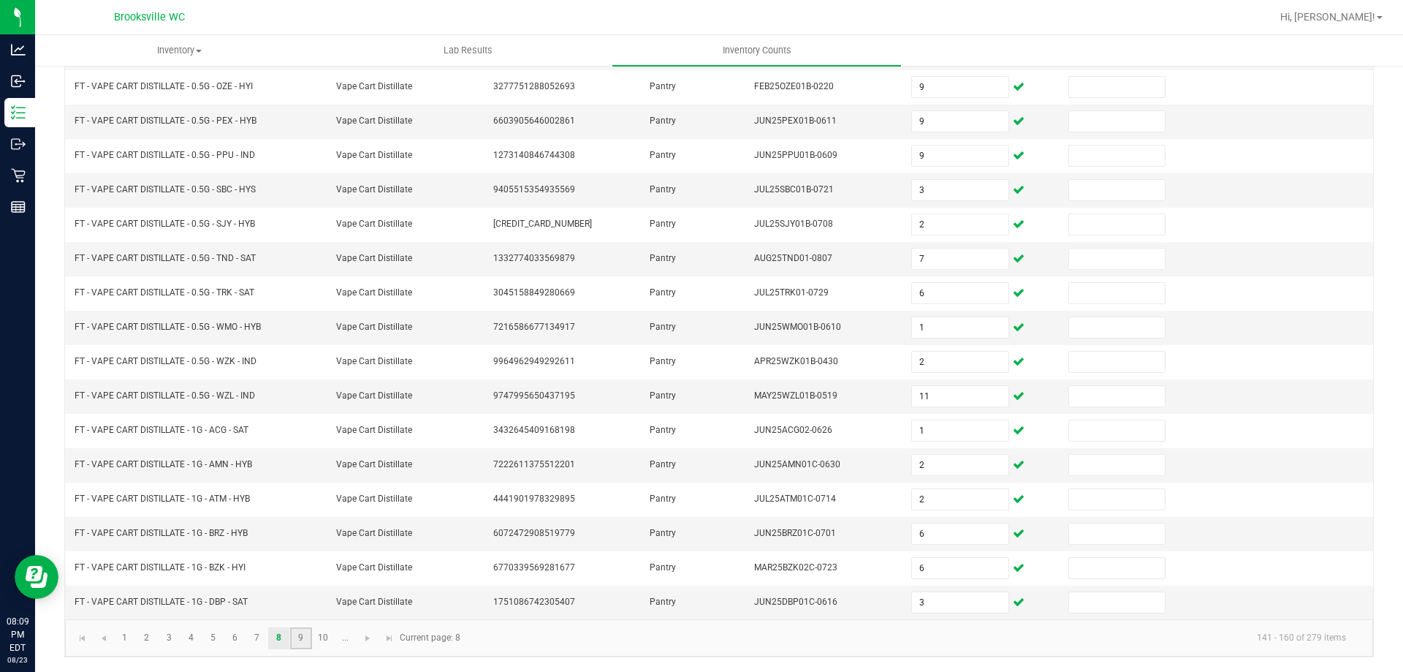
click at [301, 638] on link "9" at bounding box center [300, 638] width 21 height 22
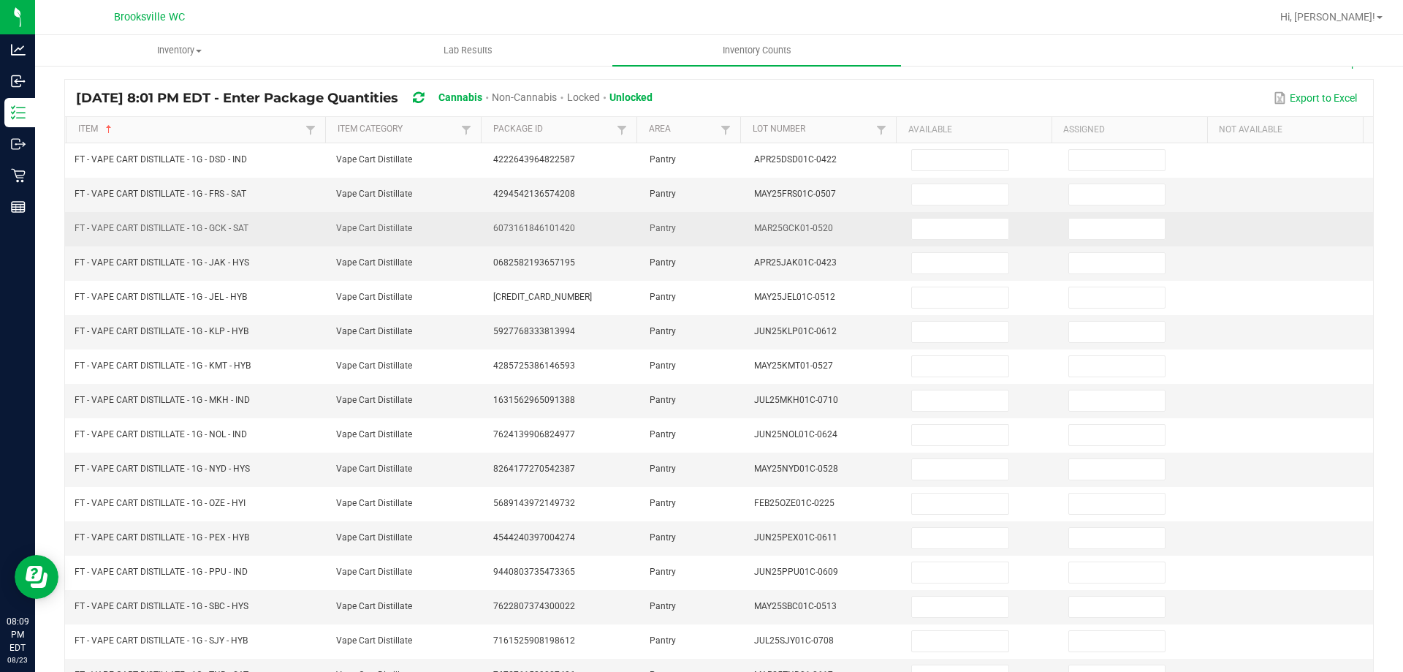
scroll to position [0, 0]
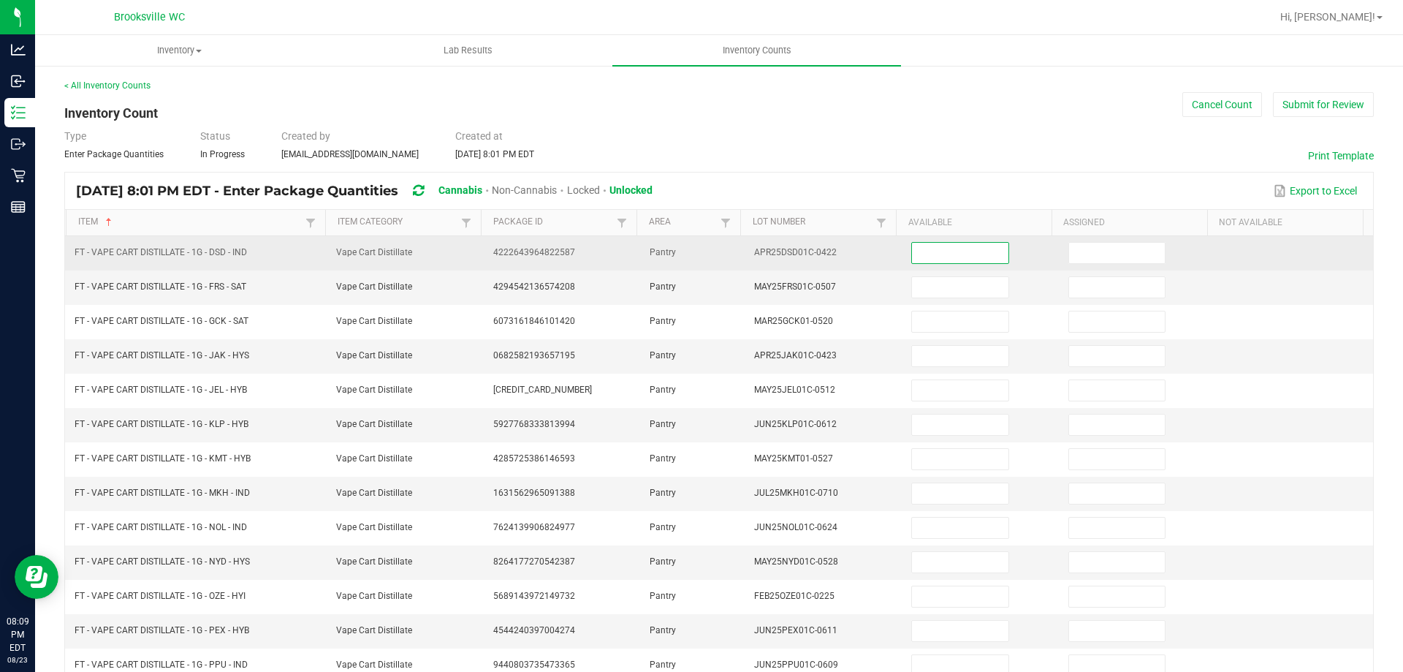
click at [913, 256] on input at bounding box center [960, 253] width 96 height 20
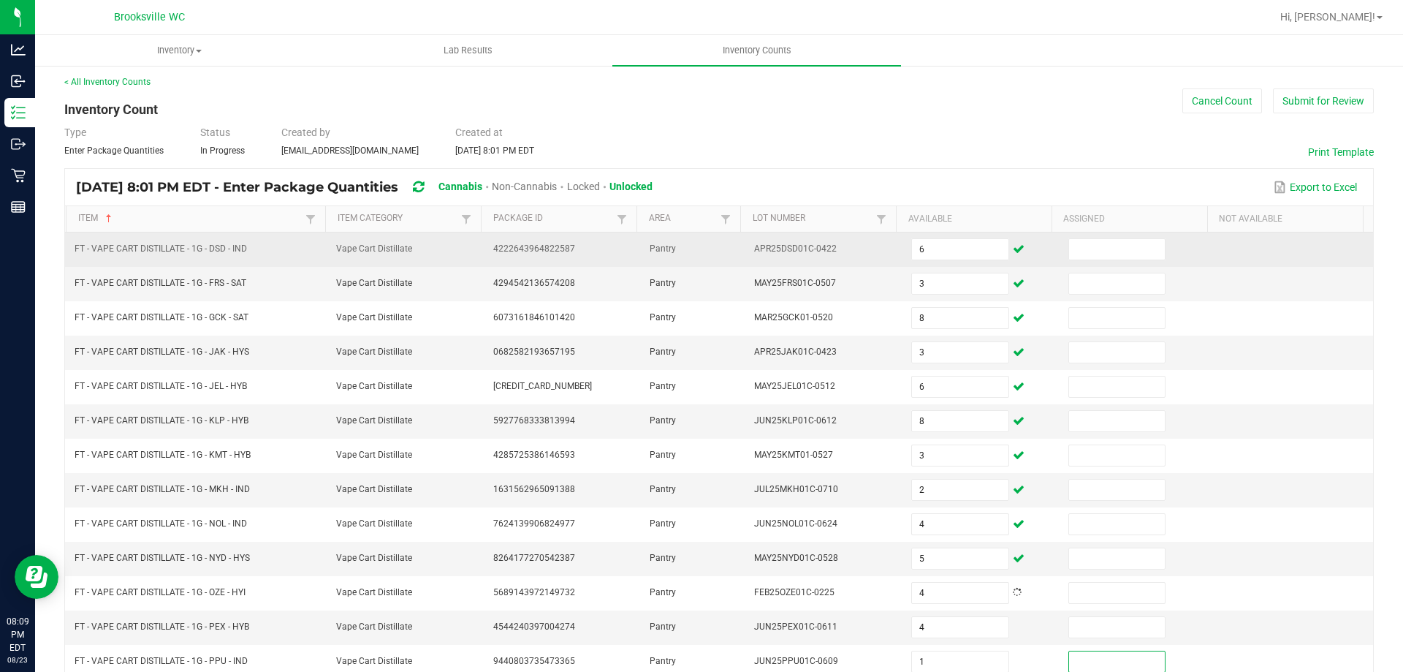
scroll to position [303, 0]
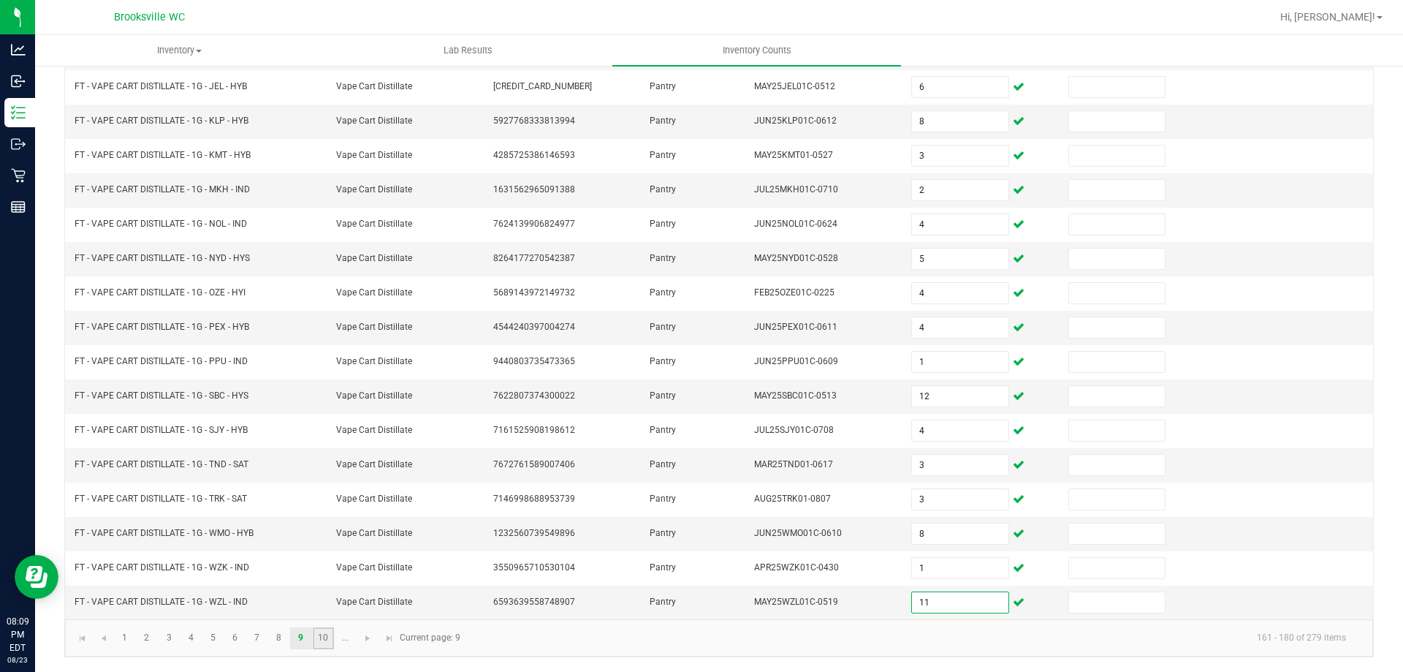
click at [320, 636] on link "10" at bounding box center [323, 638] width 21 height 22
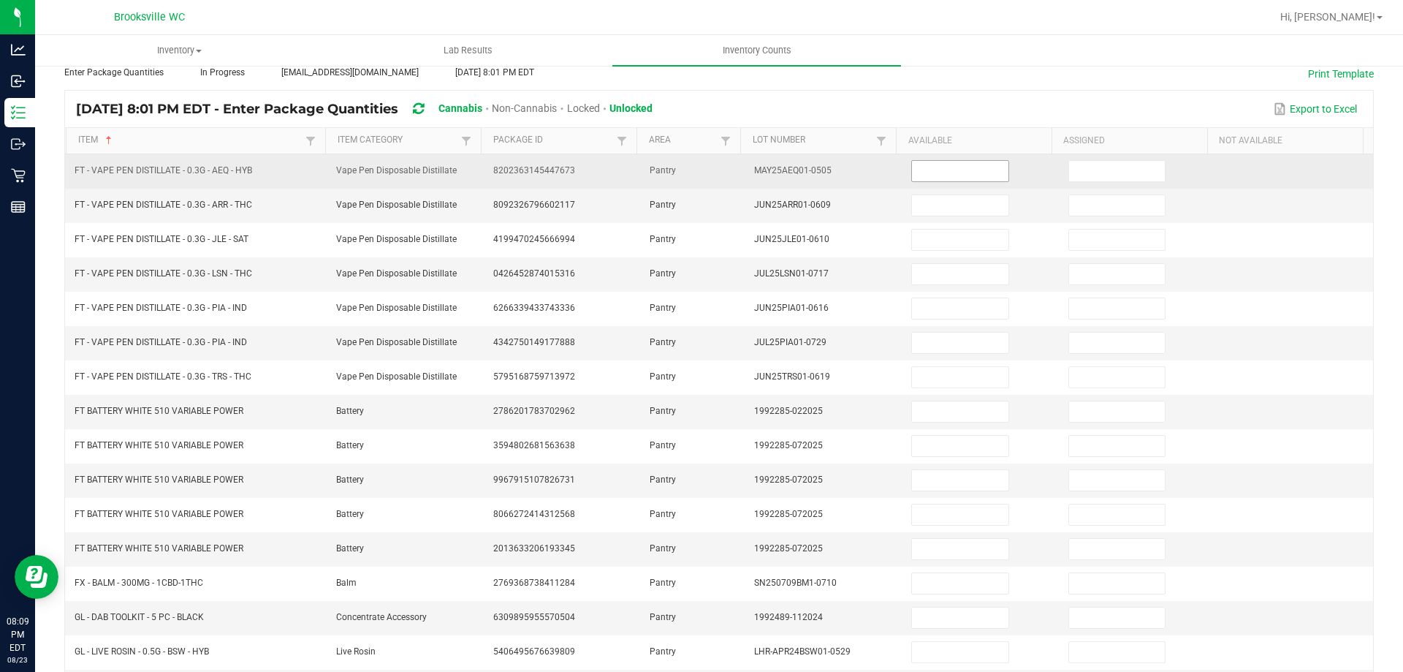
scroll to position [0, 0]
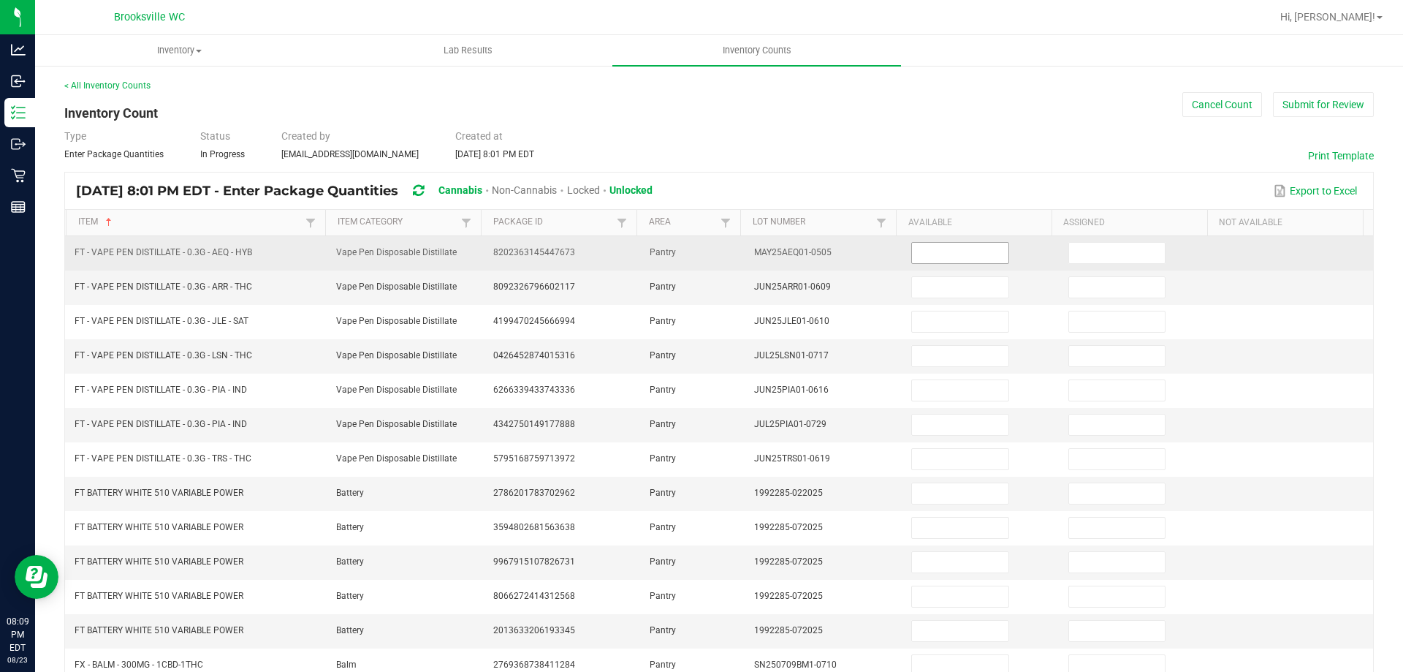
click at [924, 260] on input at bounding box center [960, 253] width 96 height 20
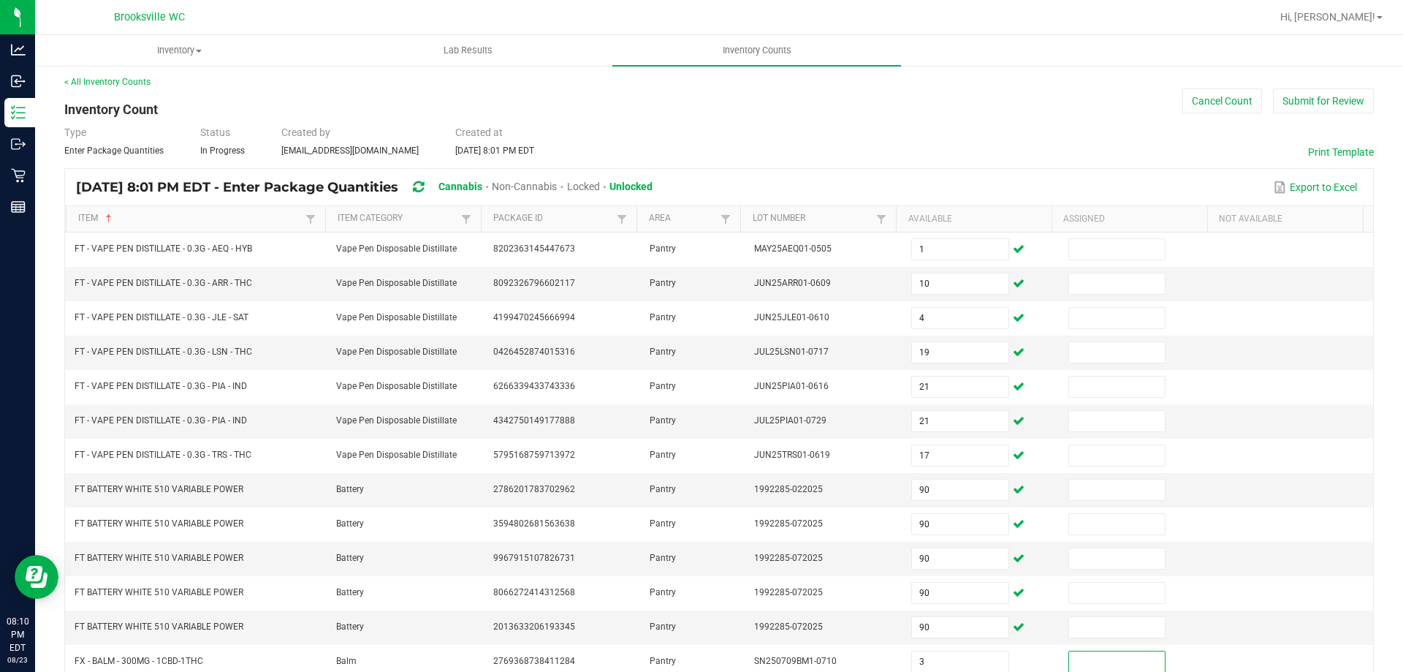
scroll to position [303, 0]
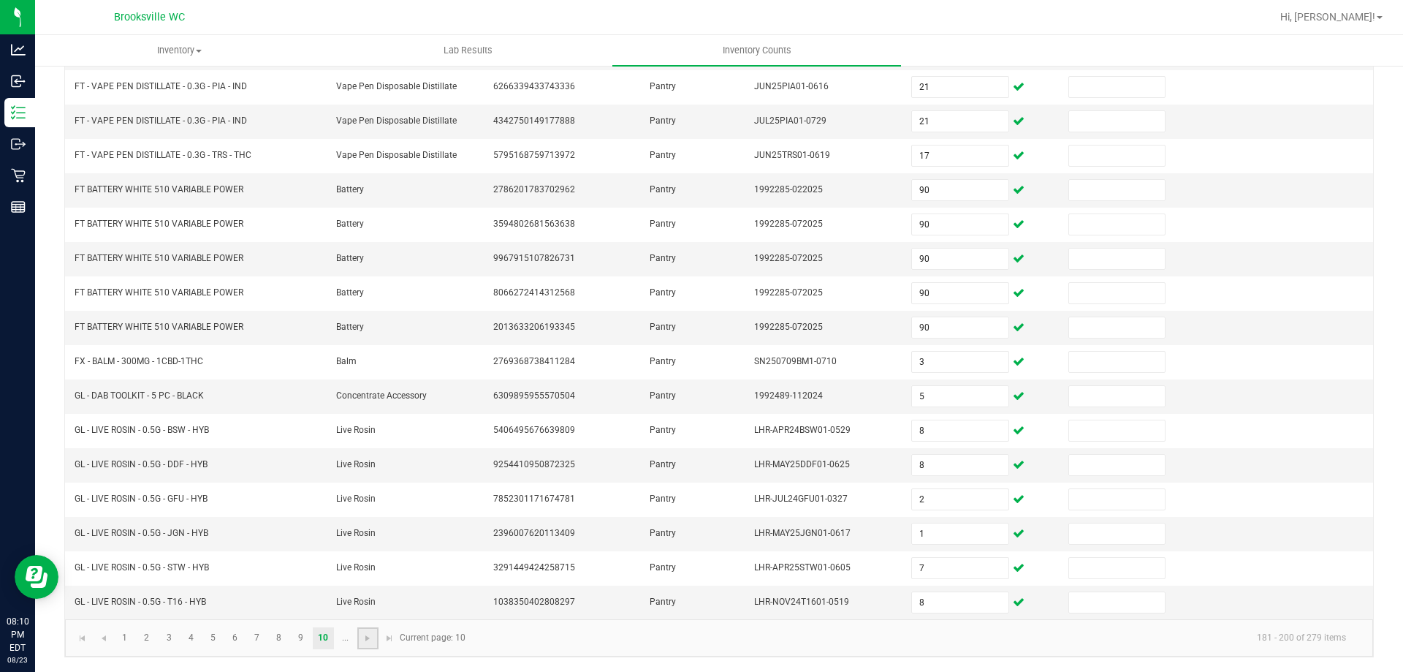
click at [368, 644] on link at bounding box center [367, 638] width 21 height 22
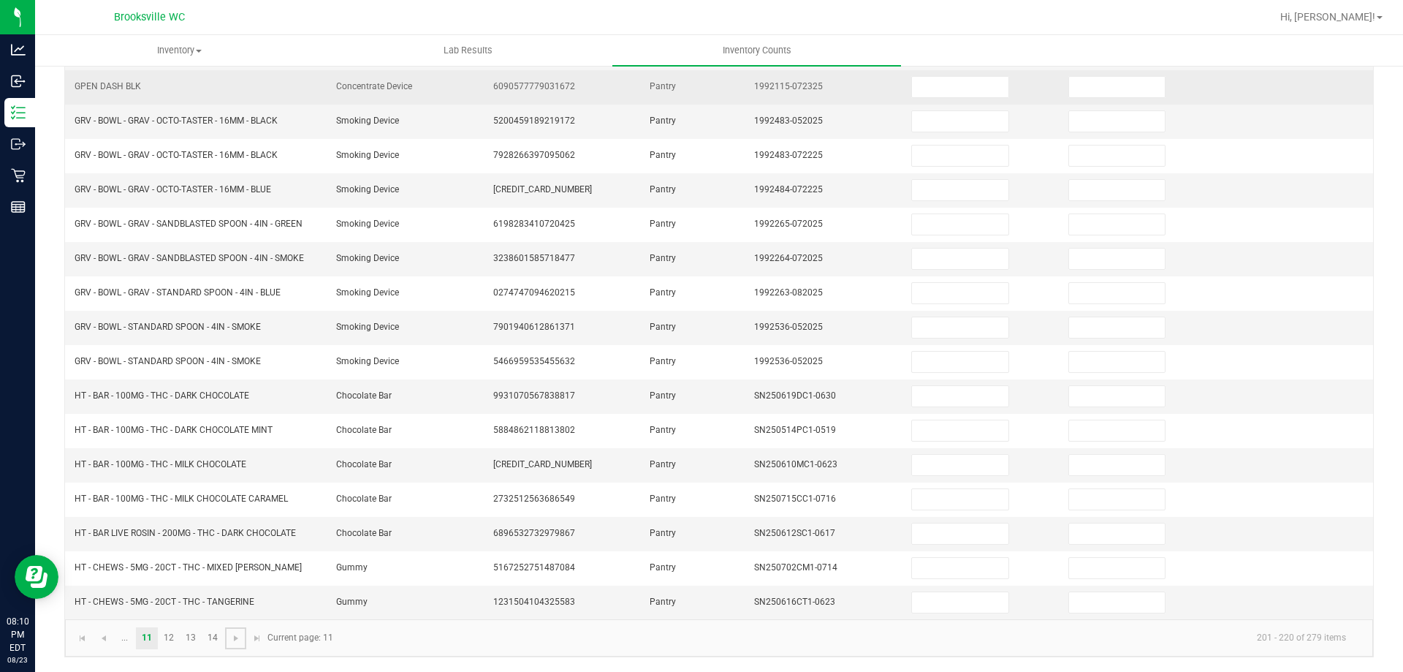
scroll to position [0, 0]
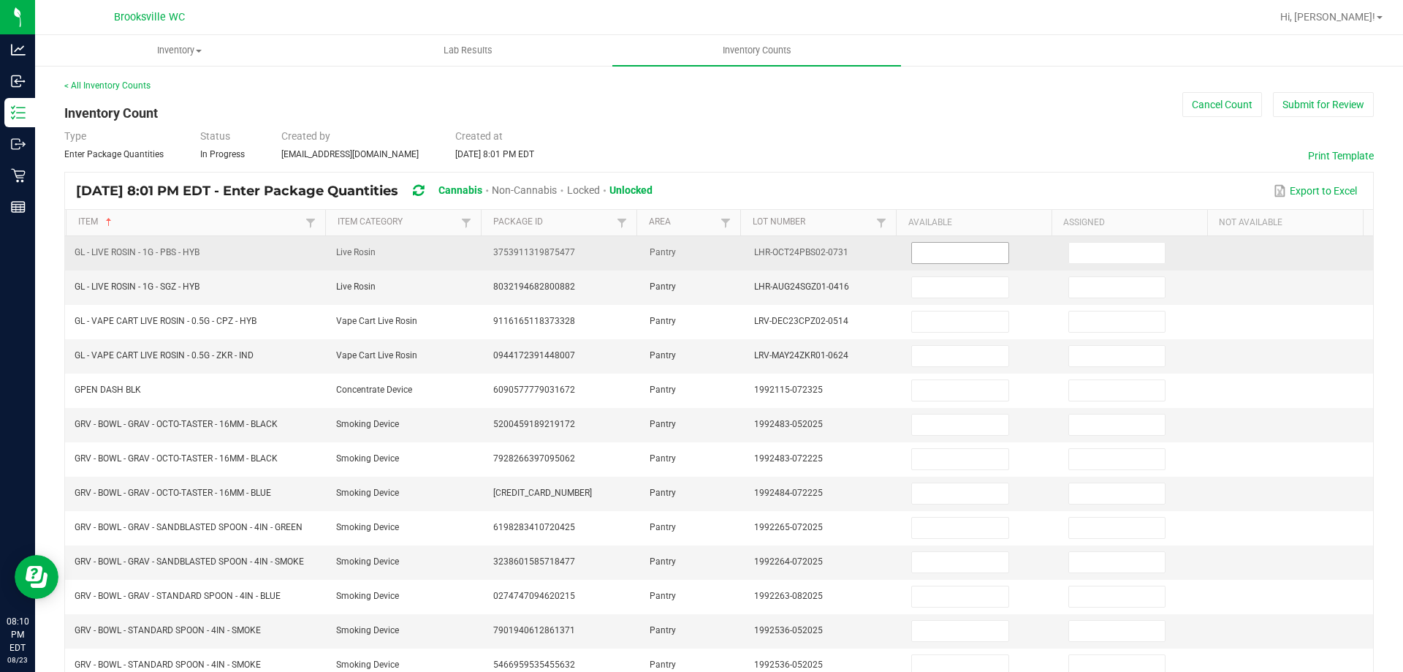
click at [932, 252] on input at bounding box center [960, 253] width 96 height 20
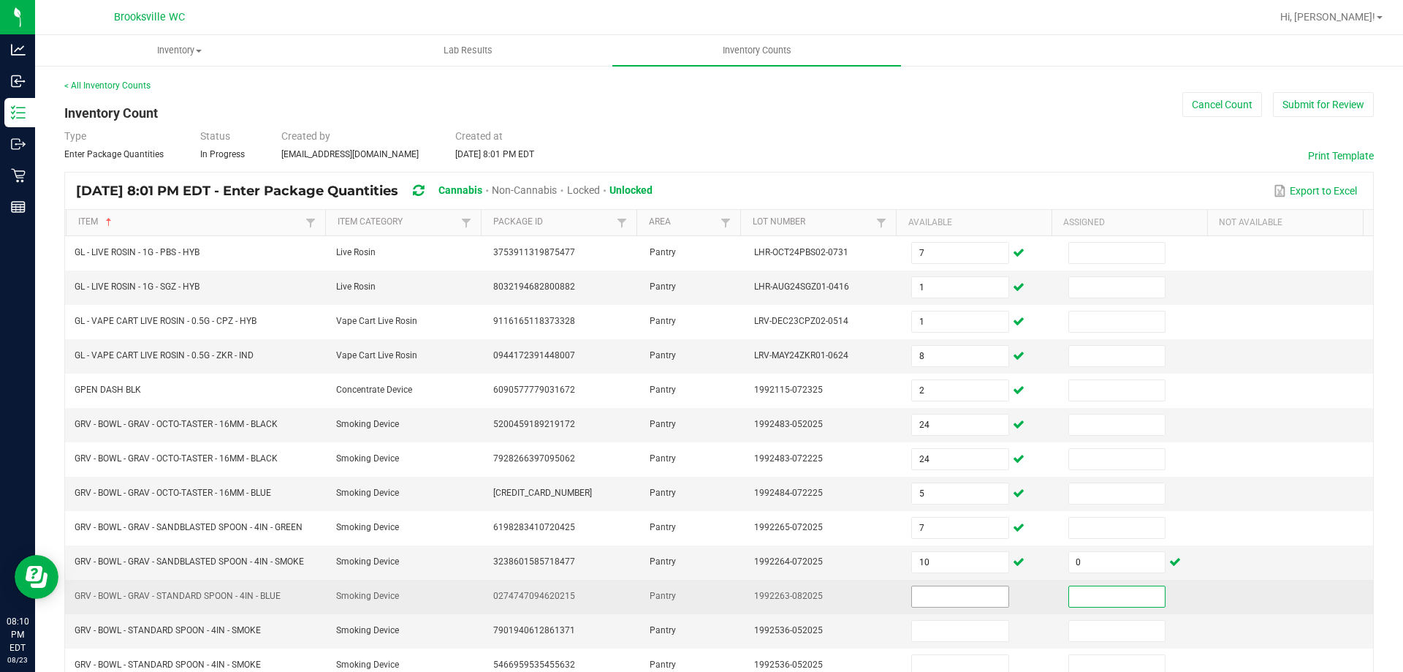
click at [912, 606] on input at bounding box center [960, 596] width 96 height 20
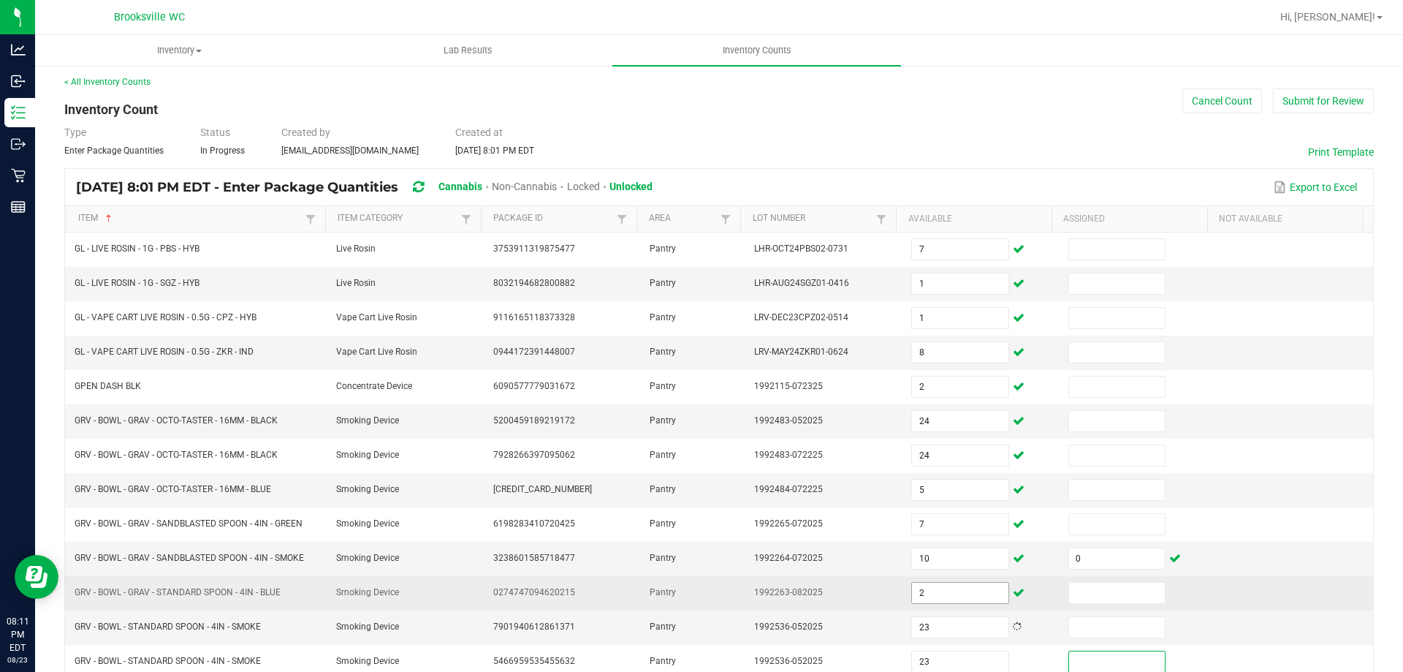
scroll to position [303, 0]
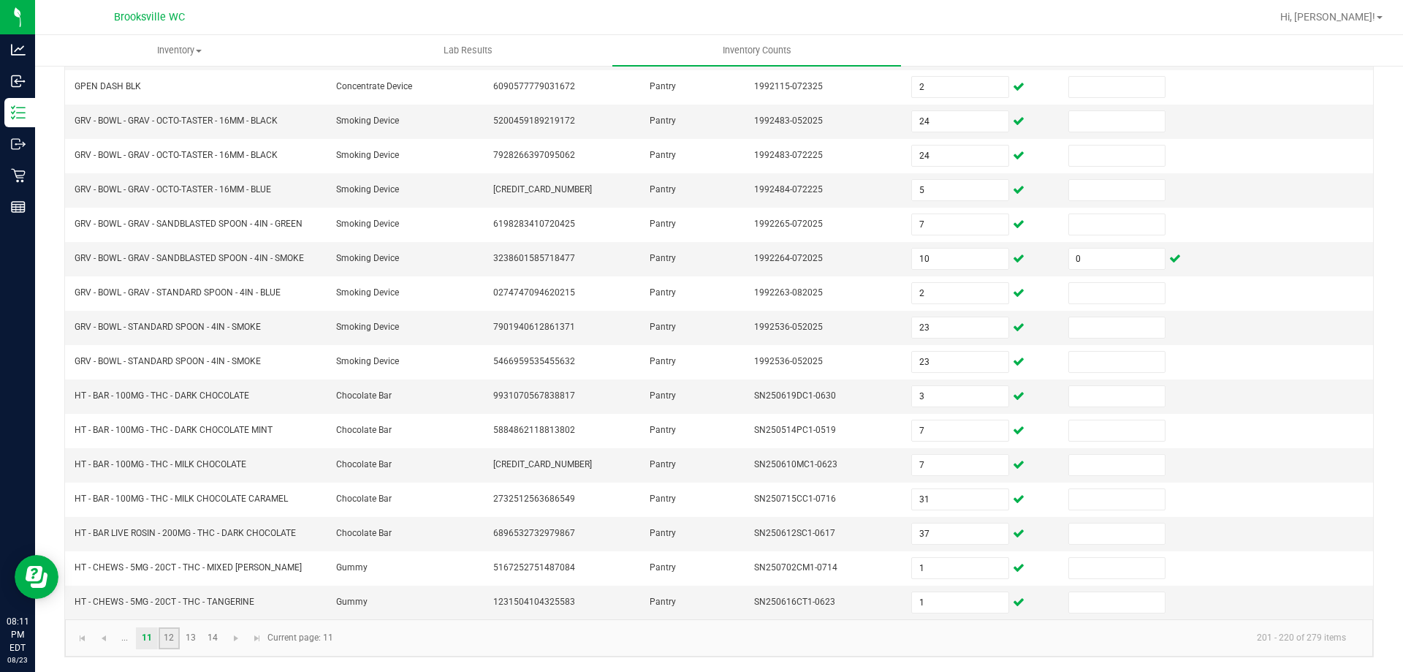
click at [163, 636] on link "12" at bounding box center [169, 638] width 21 height 22
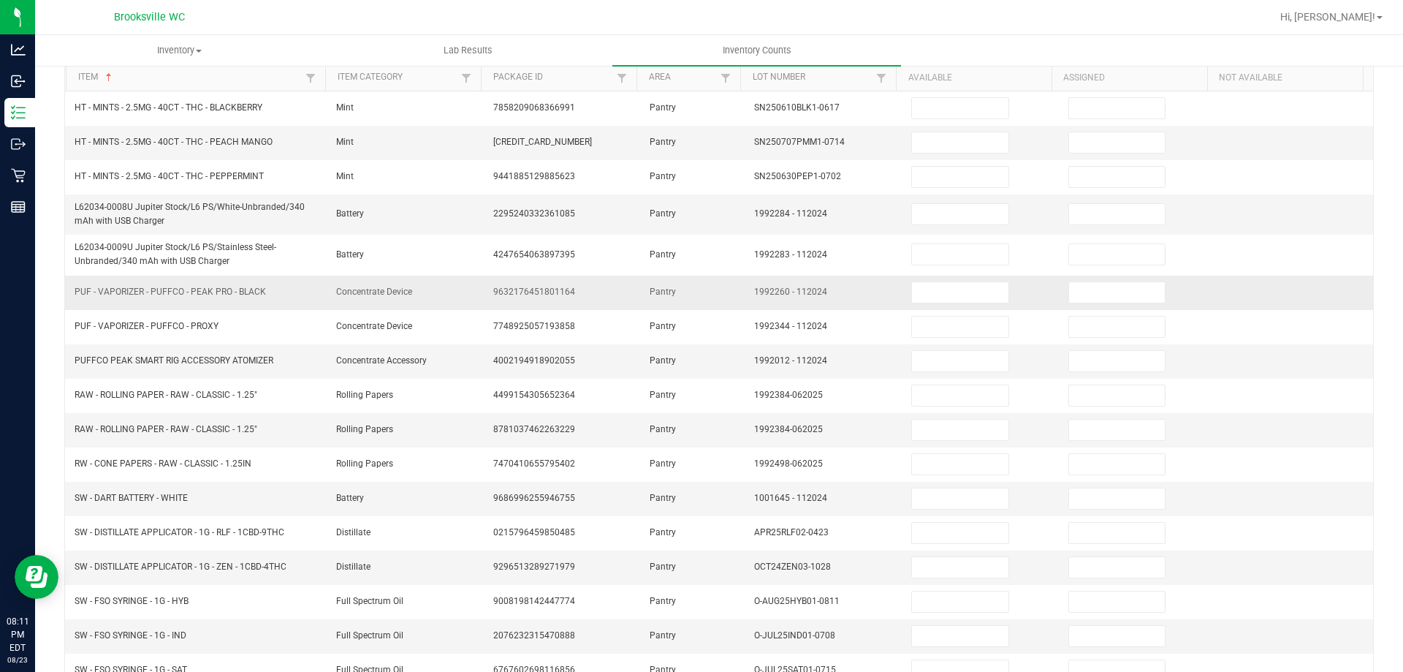
scroll to position [0, 0]
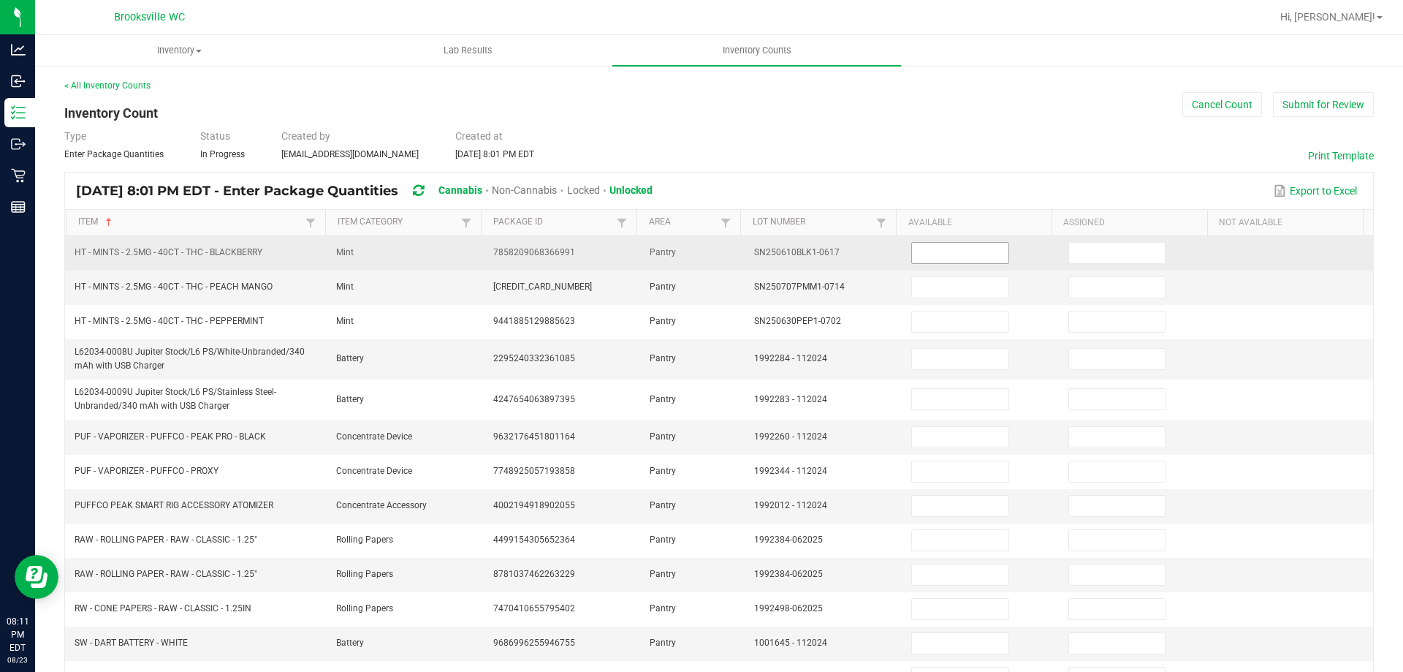
click at [929, 261] on input at bounding box center [960, 253] width 96 height 20
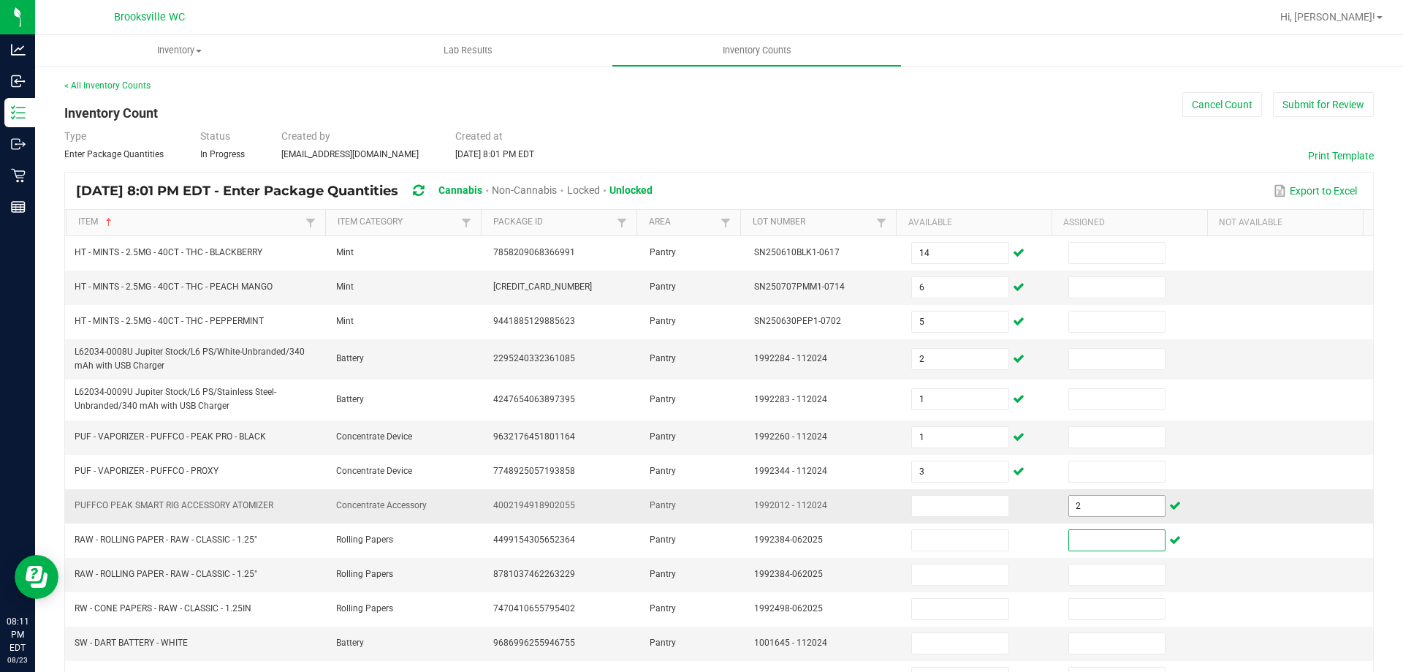
click at [1102, 511] on input "2" at bounding box center [1117, 505] width 96 height 20
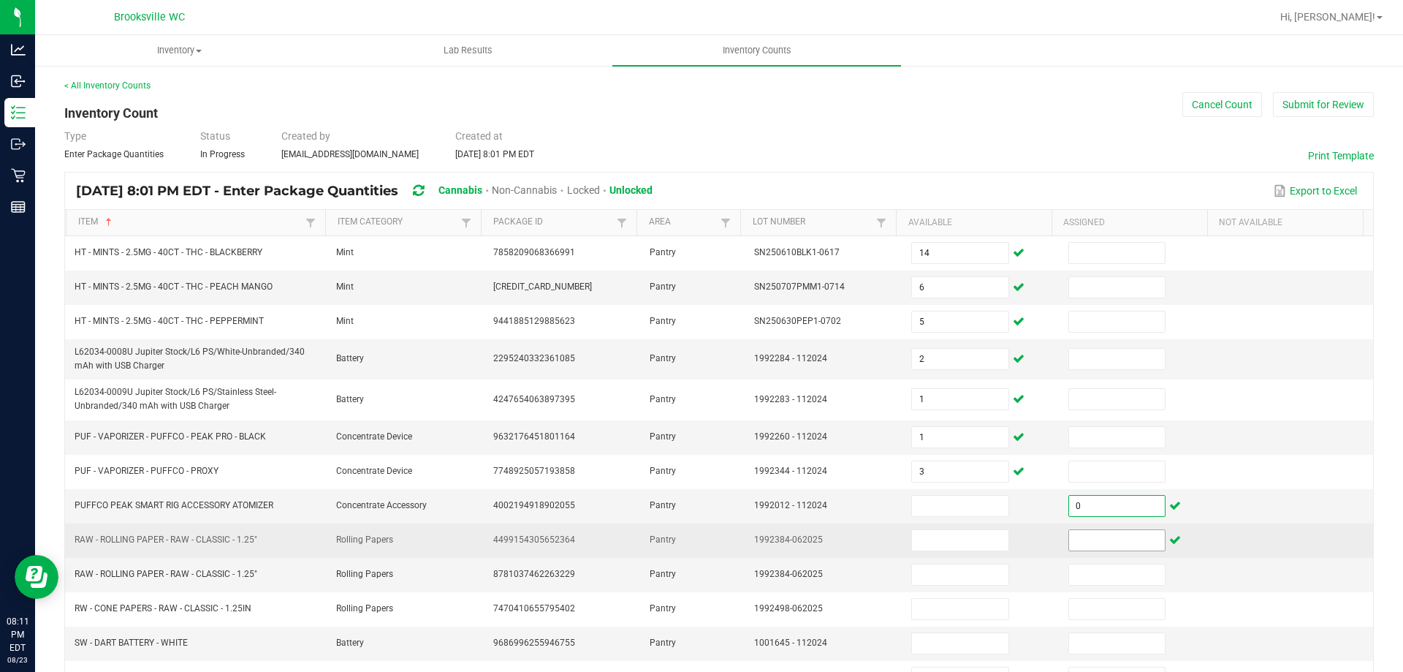
click at [1085, 536] on input at bounding box center [1117, 540] width 96 height 20
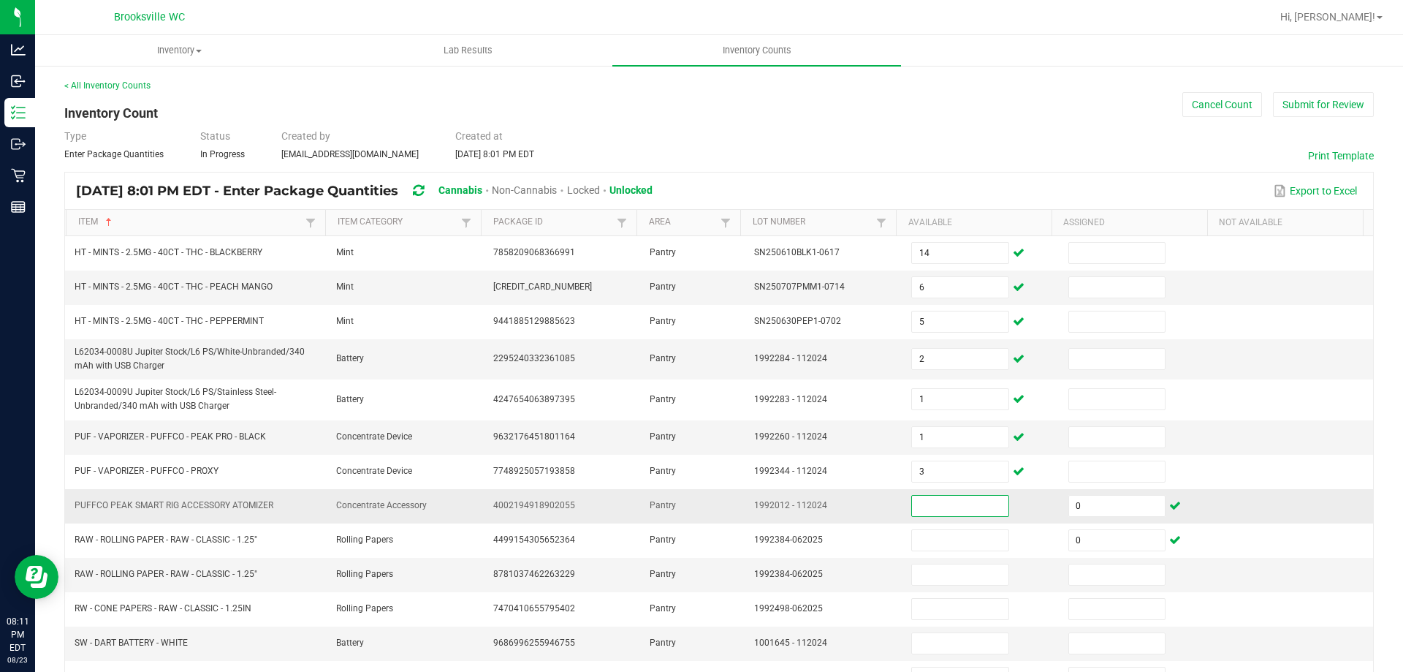
click at [924, 509] on input at bounding box center [960, 505] width 96 height 20
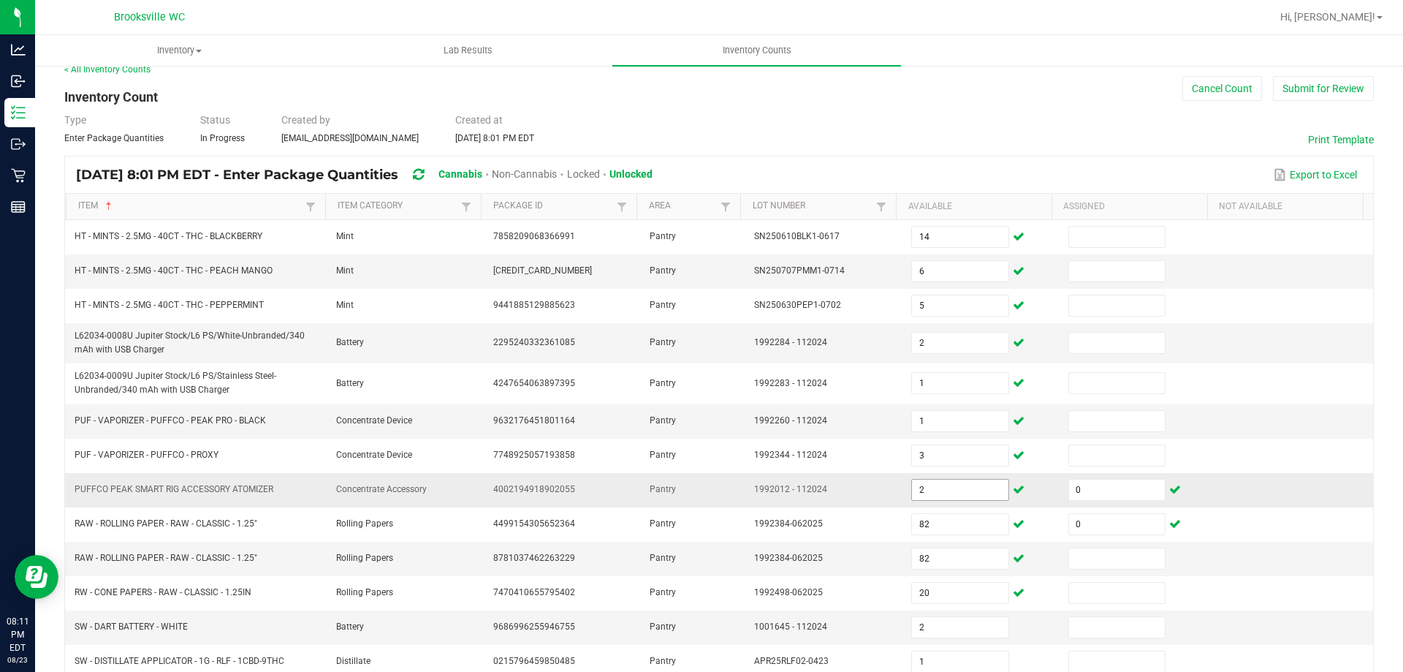
scroll to position [316, 0]
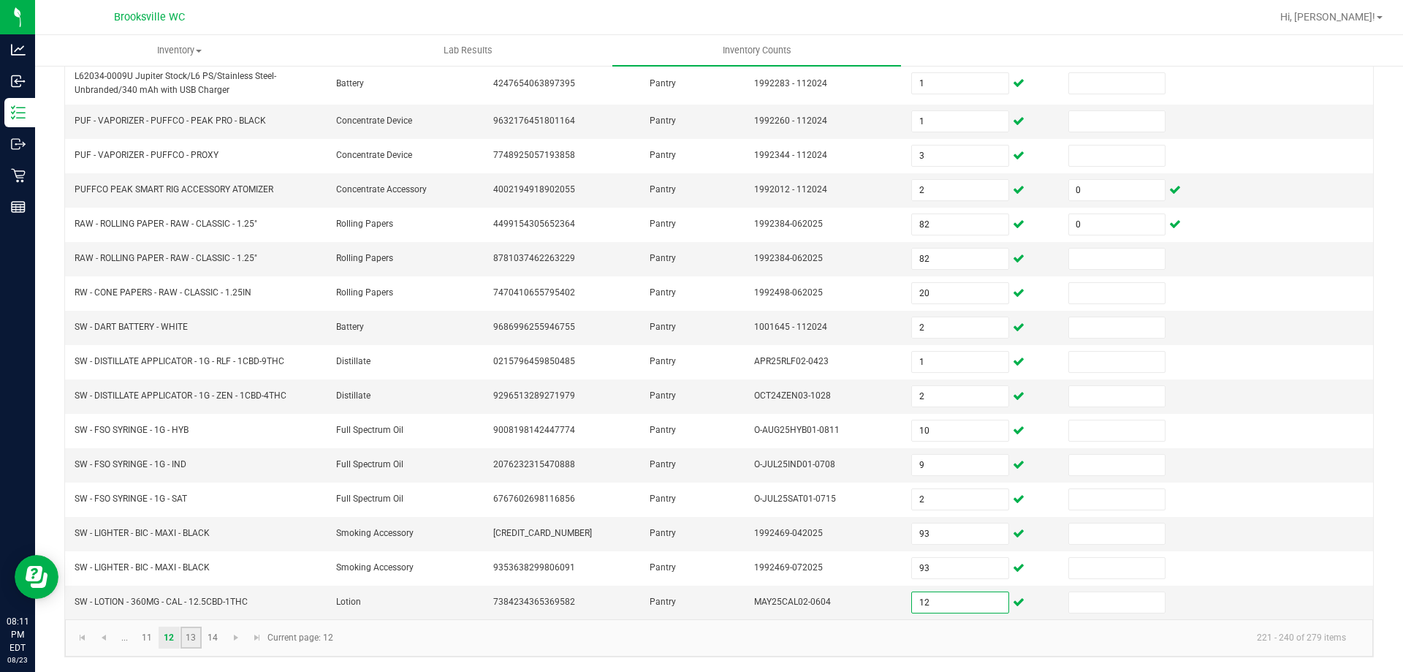
click at [195, 636] on link "13" at bounding box center [190, 637] width 21 height 22
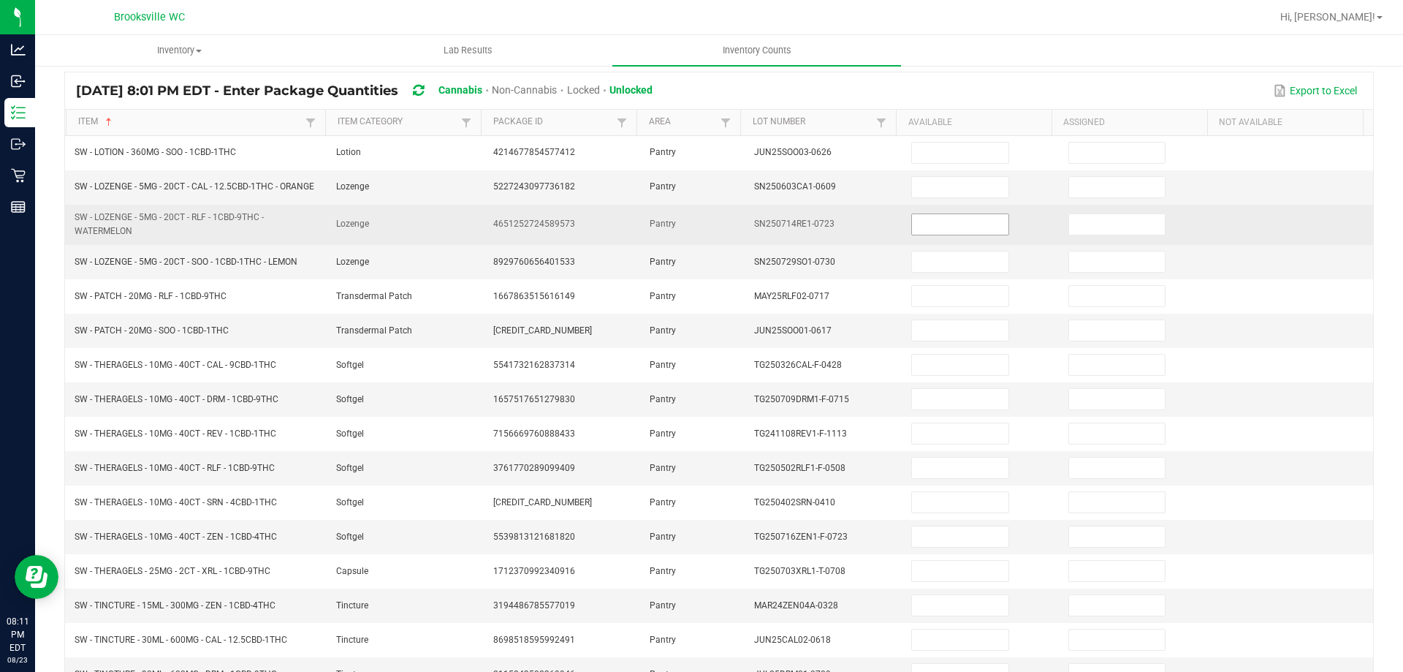
scroll to position [0, 0]
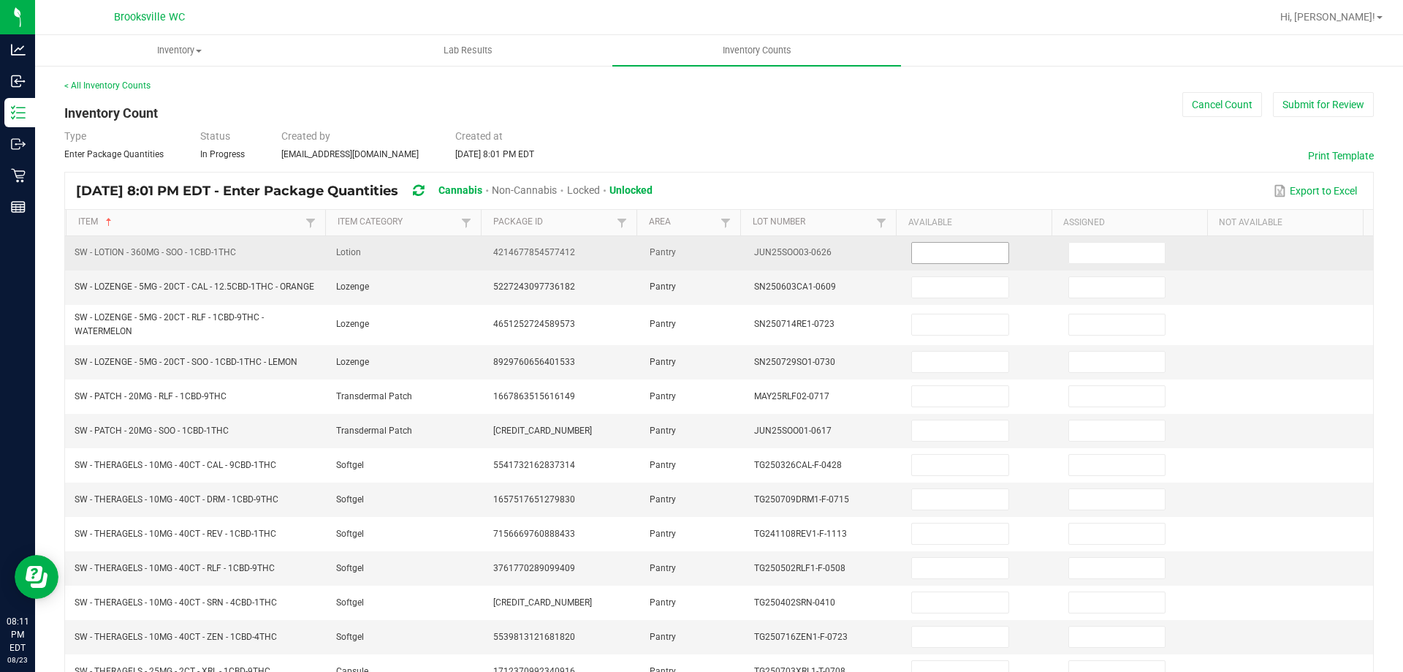
click at [944, 257] on input at bounding box center [960, 253] width 96 height 20
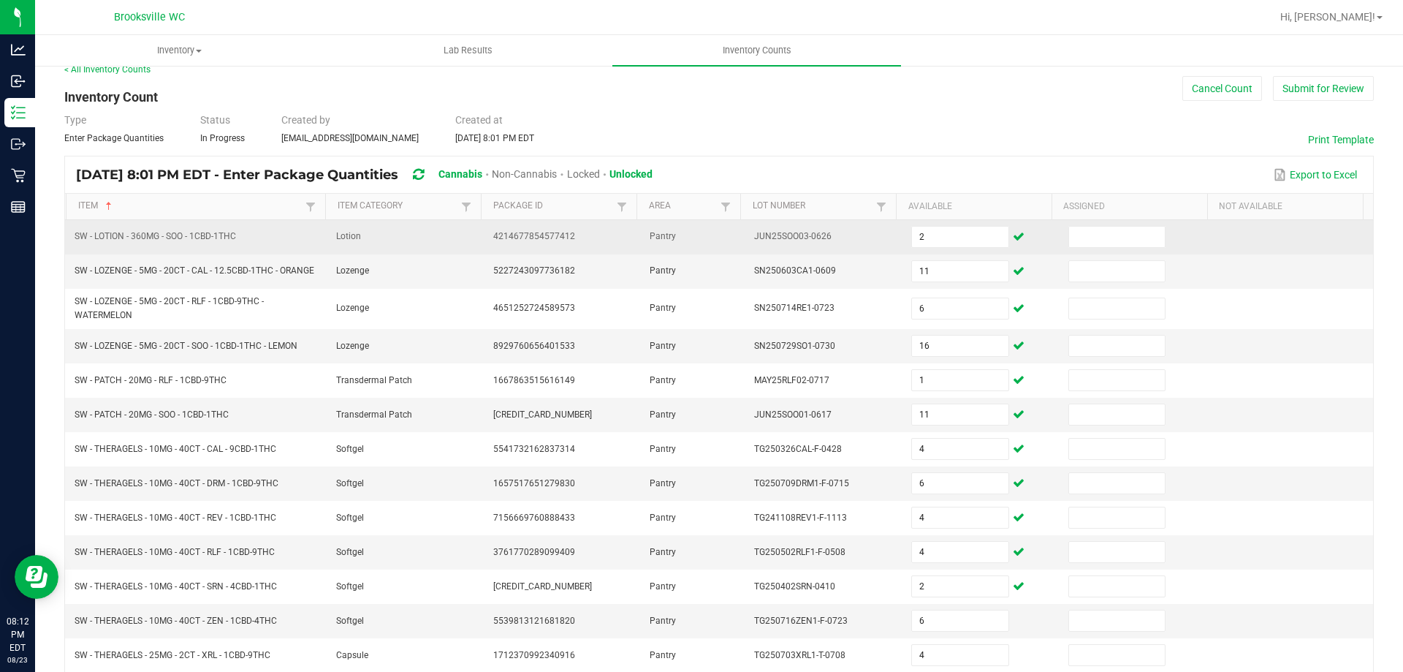
scroll to position [316, 0]
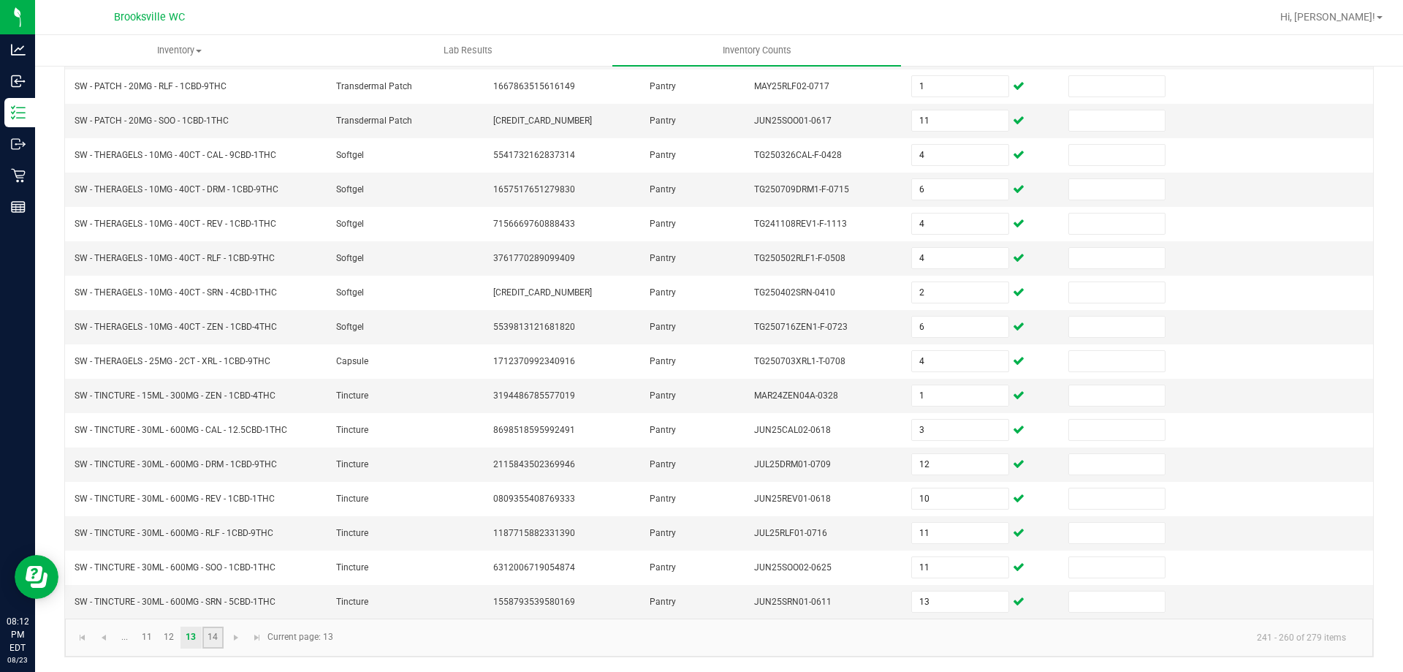
click at [216, 634] on link "14" at bounding box center [212, 637] width 21 height 22
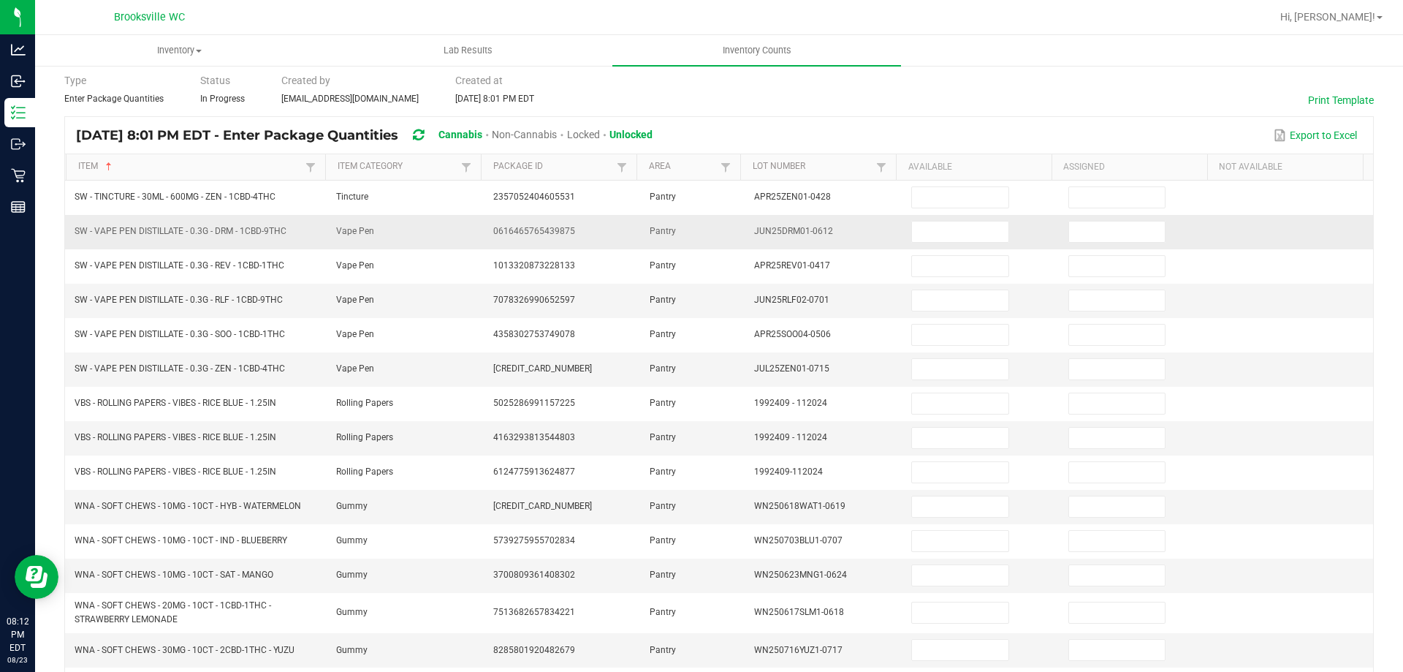
scroll to position [0, 0]
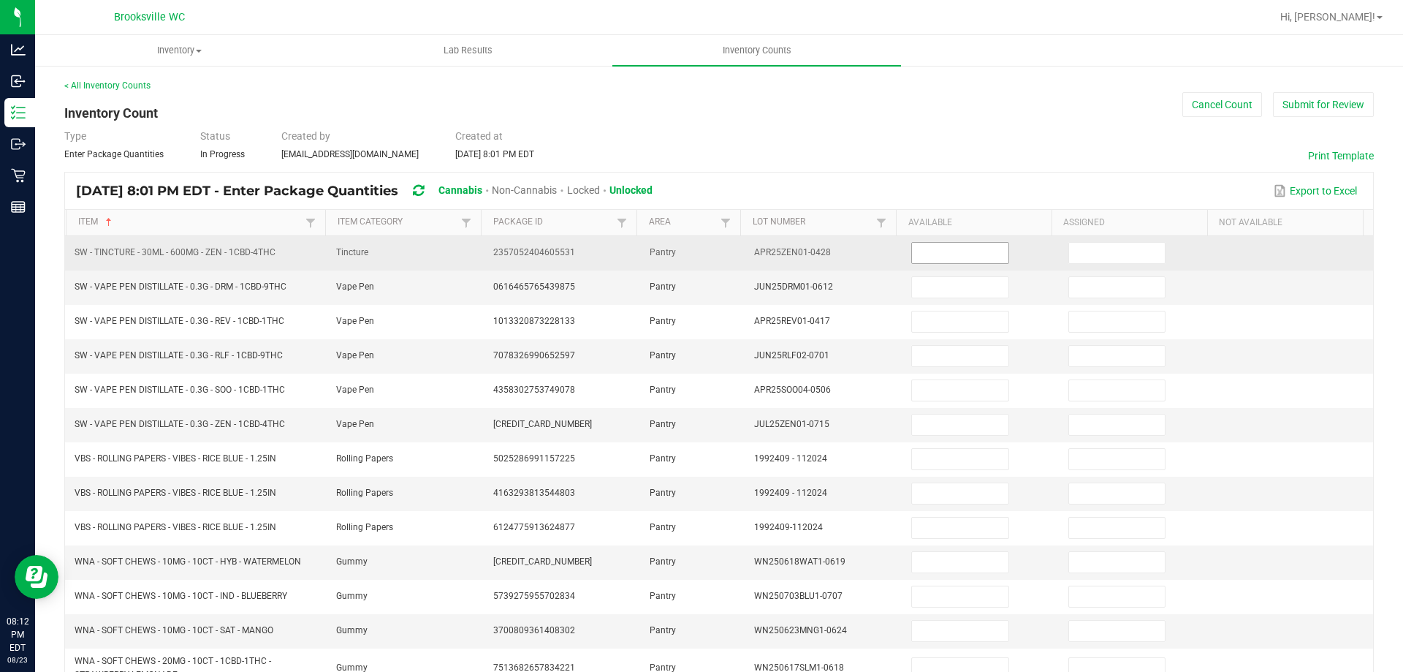
click at [947, 258] on input at bounding box center [960, 253] width 96 height 20
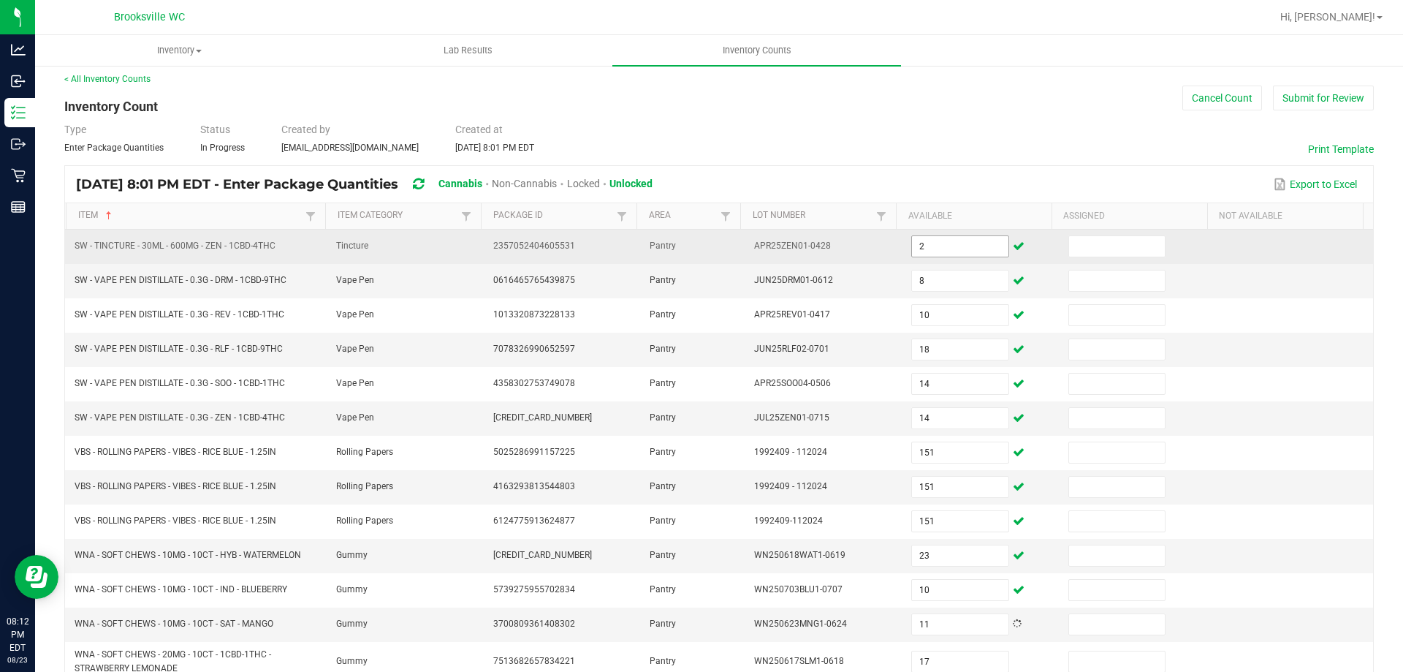
scroll to position [300, 0]
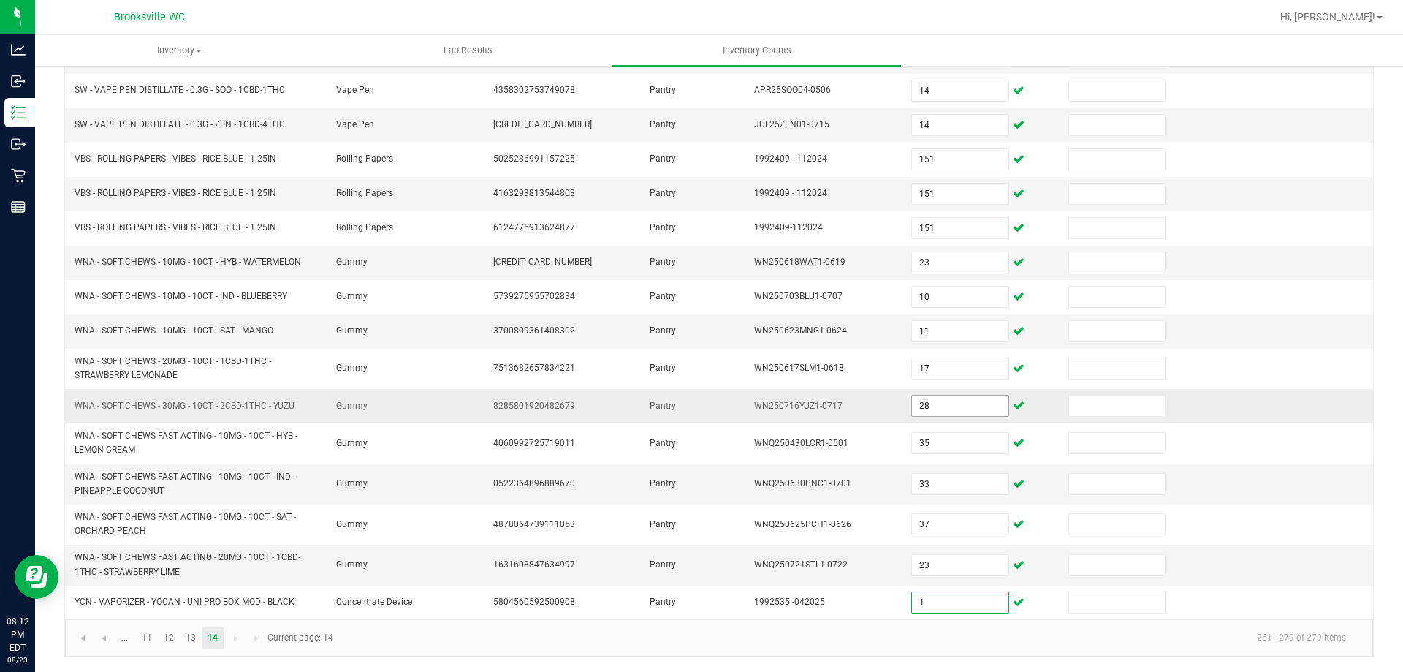
click at [914, 403] on input "28" at bounding box center [960, 405] width 96 height 20
click at [680, 583] on td "Pantry" at bounding box center [693, 564] width 104 height 40
click at [80, 641] on span "Go to the first page" at bounding box center [83, 638] width 12 height 12
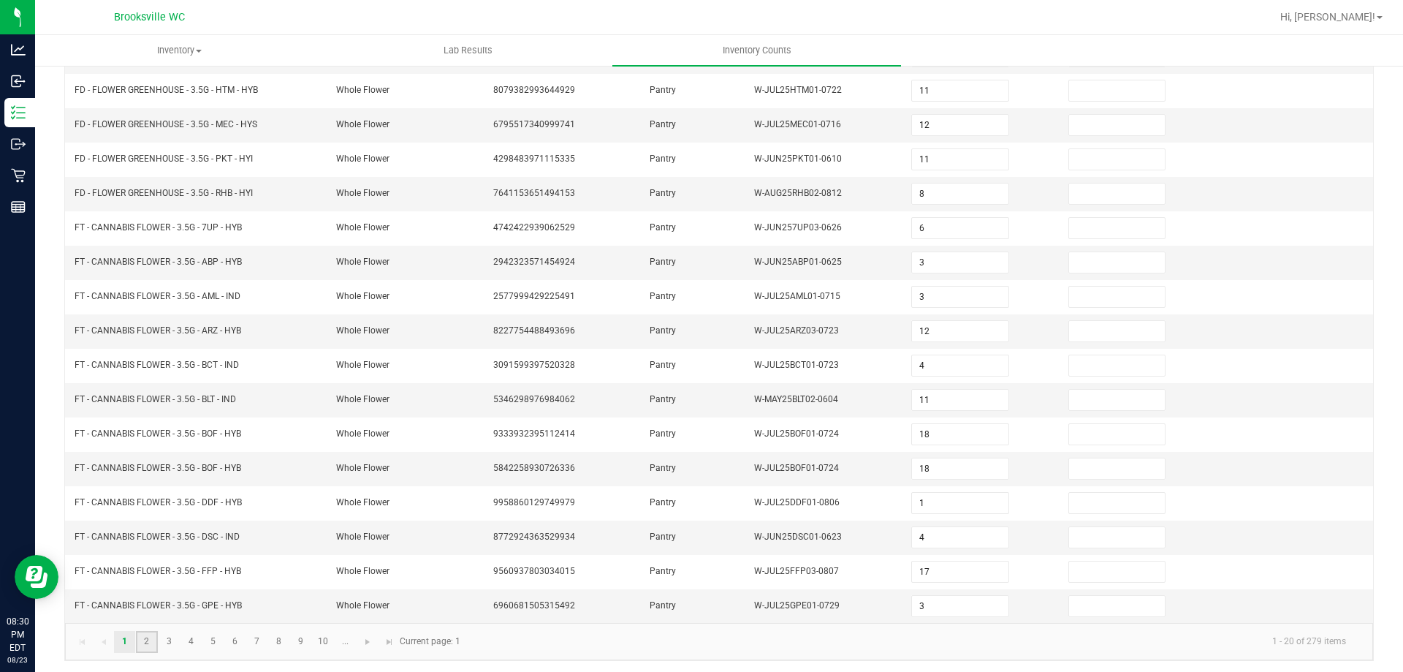
click at [150, 642] on link "2" at bounding box center [146, 642] width 21 height 22
click at [172, 637] on link "3" at bounding box center [169, 642] width 21 height 22
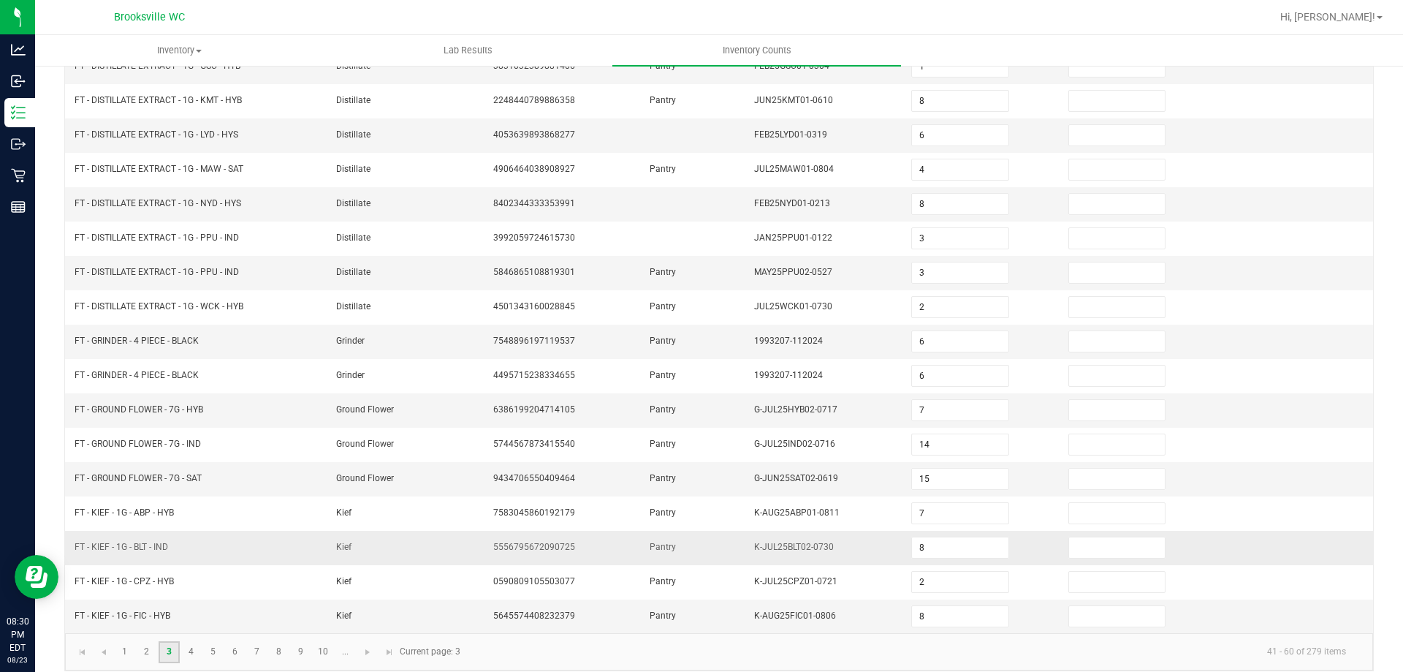
scroll to position [303, 0]
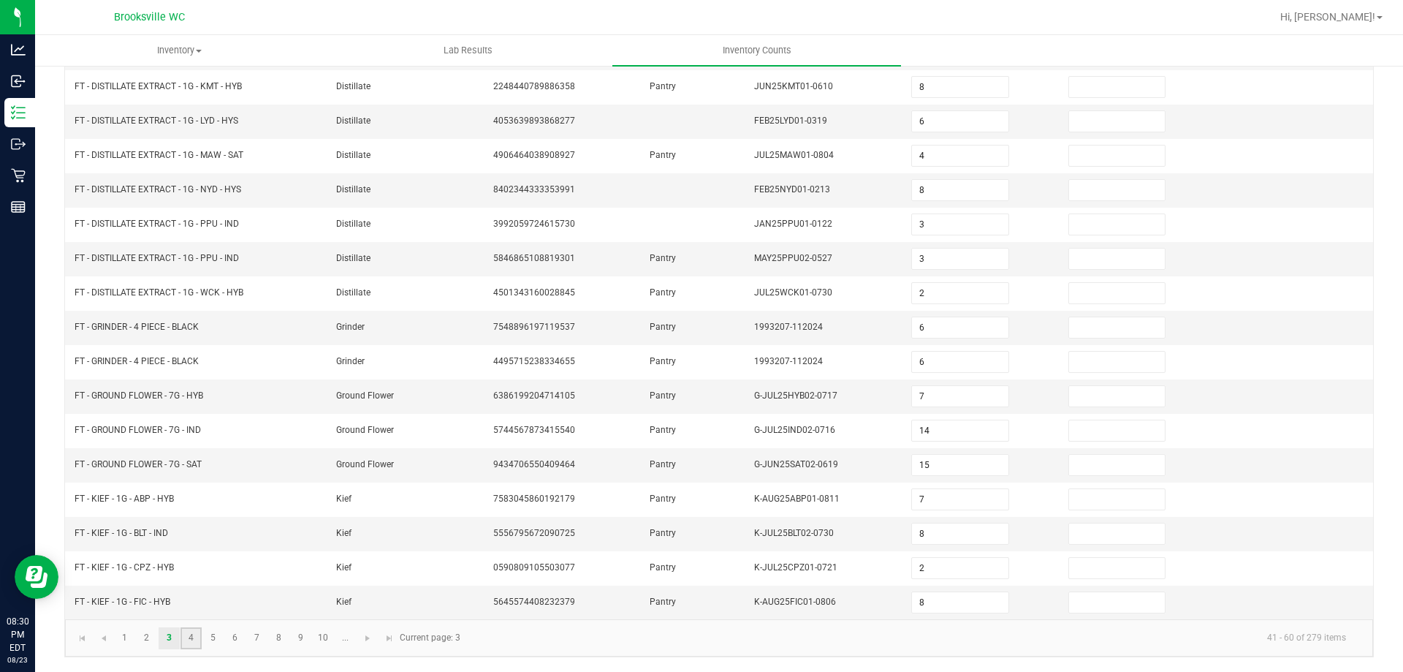
click at [194, 636] on link "4" at bounding box center [190, 638] width 21 height 22
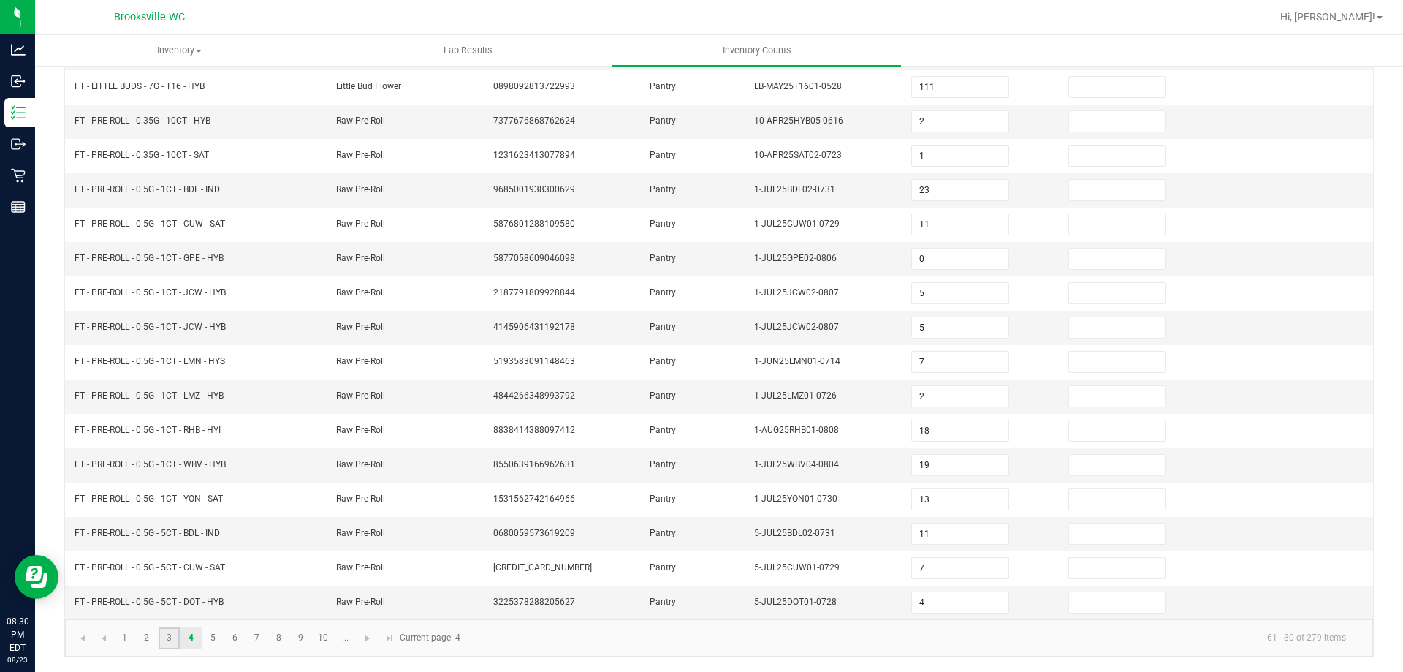
click at [175, 642] on link "3" at bounding box center [169, 638] width 21 height 22
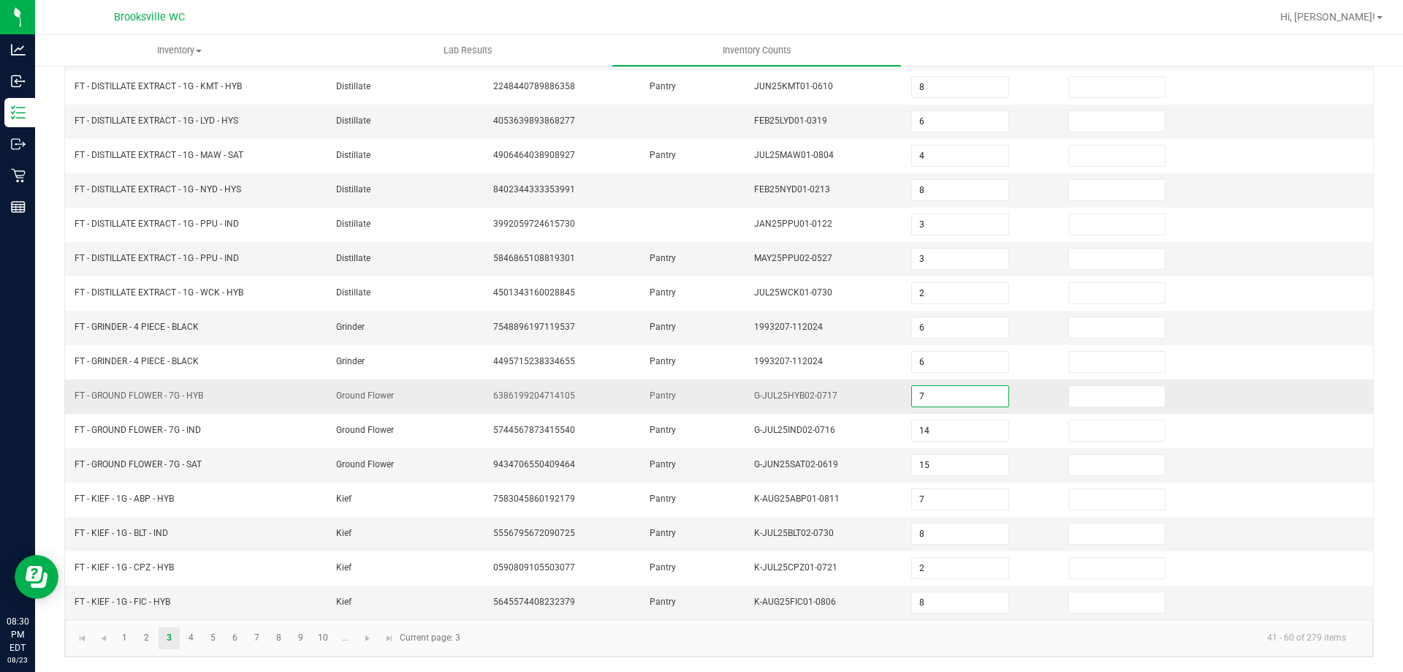
click at [918, 394] on input "7" at bounding box center [960, 396] width 96 height 20
click at [657, 388] on td "Pantry" at bounding box center [693, 396] width 104 height 34
click at [322, 636] on link "10" at bounding box center [323, 638] width 21 height 22
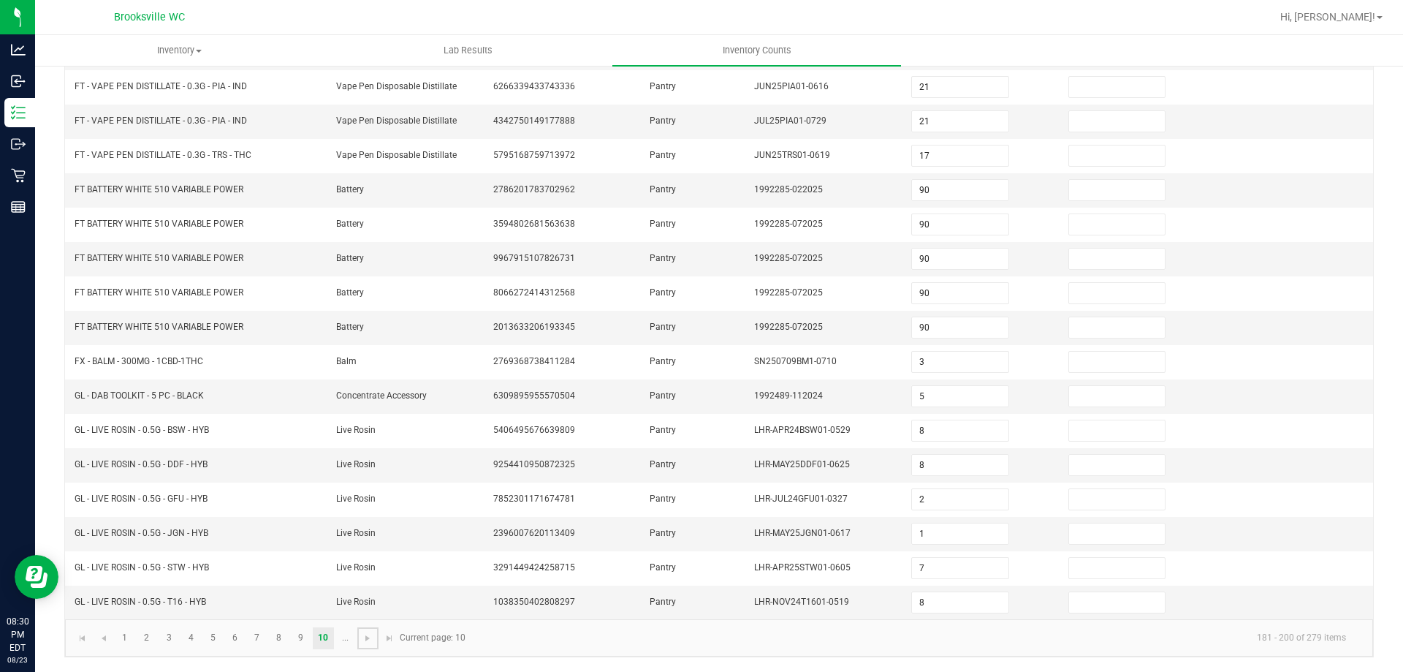
click at [359, 636] on link at bounding box center [367, 638] width 21 height 22
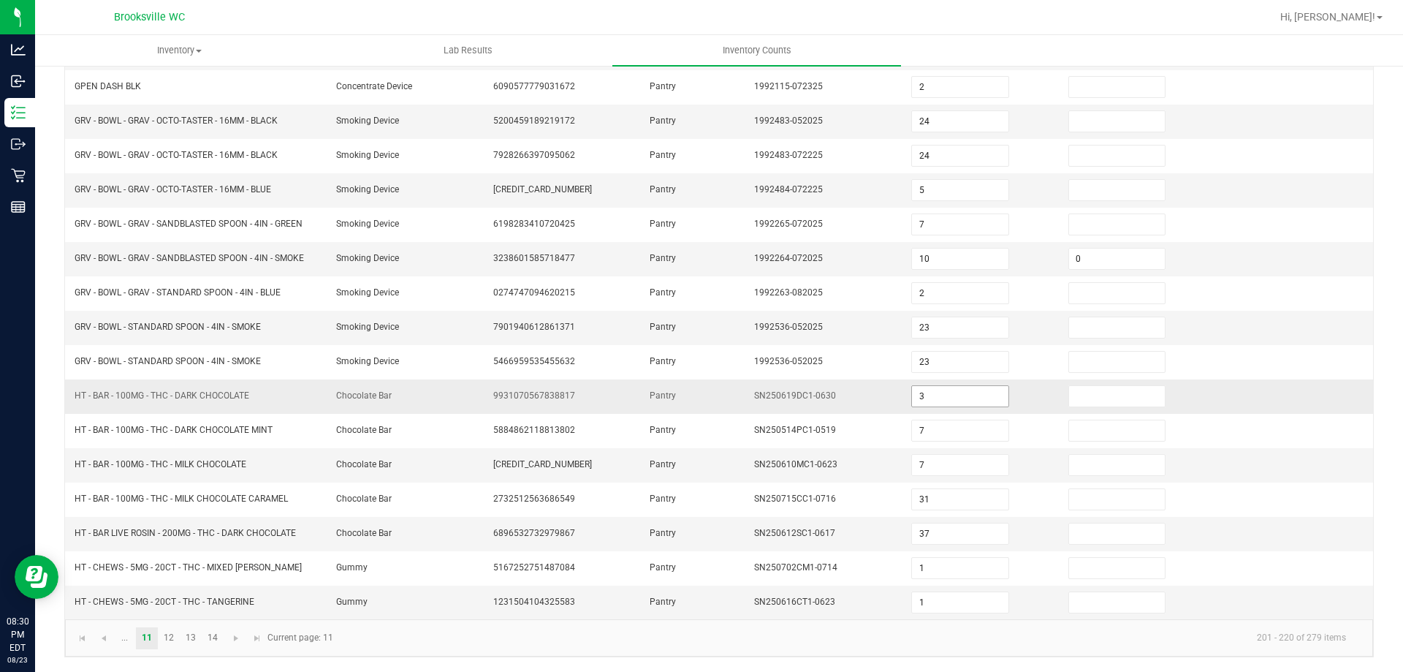
click at [920, 390] on input "3" at bounding box center [960, 396] width 96 height 20
click at [718, 476] on td "Pantry" at bounding box center [693, 465] width 104 height 34
click at [215, 636] on link "14" at bounding box center [212, 638] width 21 height 22
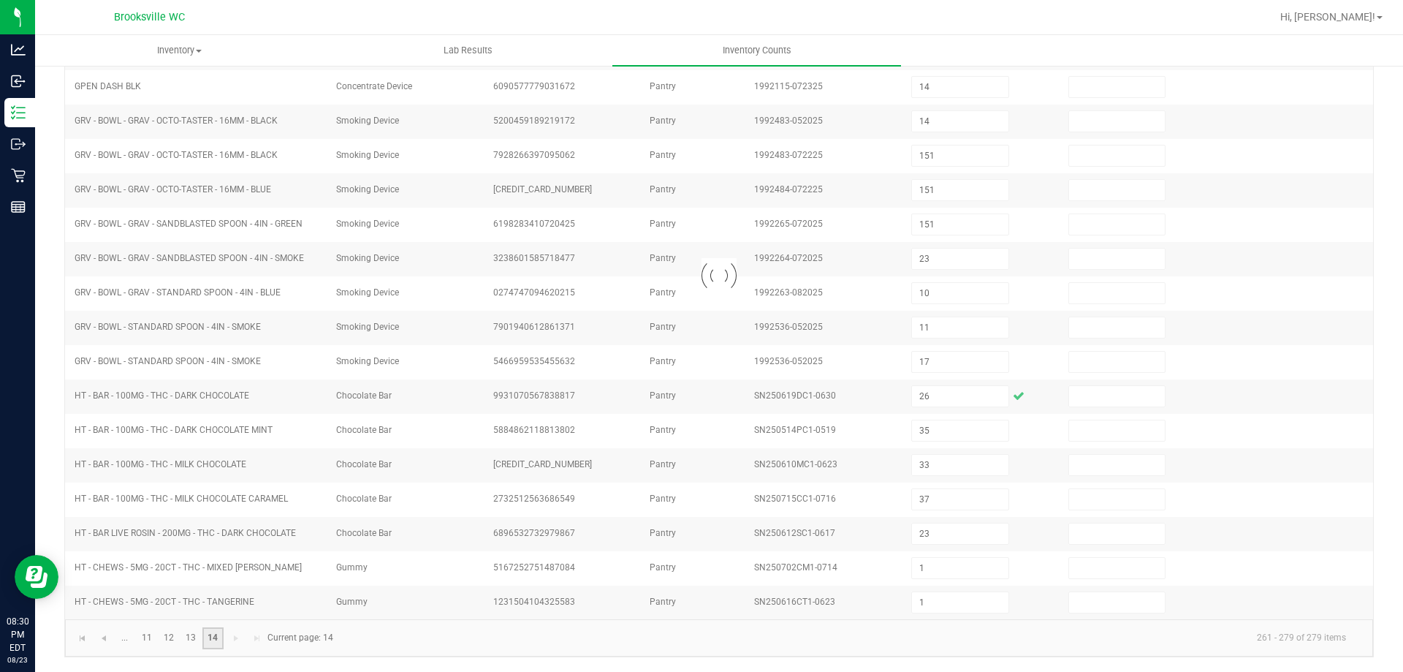
scroll to position [300, 0]
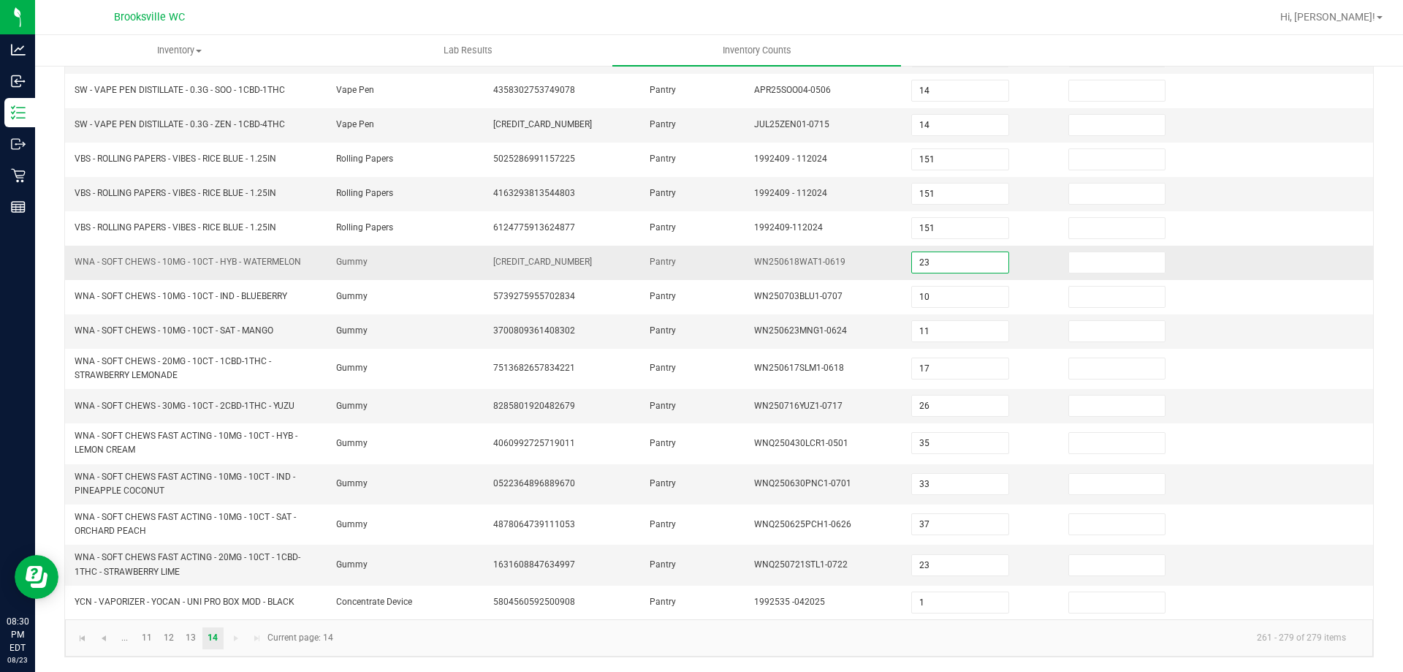
click at [945, 259] on input "23" at bounding box center [960, 262] width 96 height 20
click at [827, 343] on td "WN250623MNG1-0624" at bounding box center [823, 331] width 157 height 34
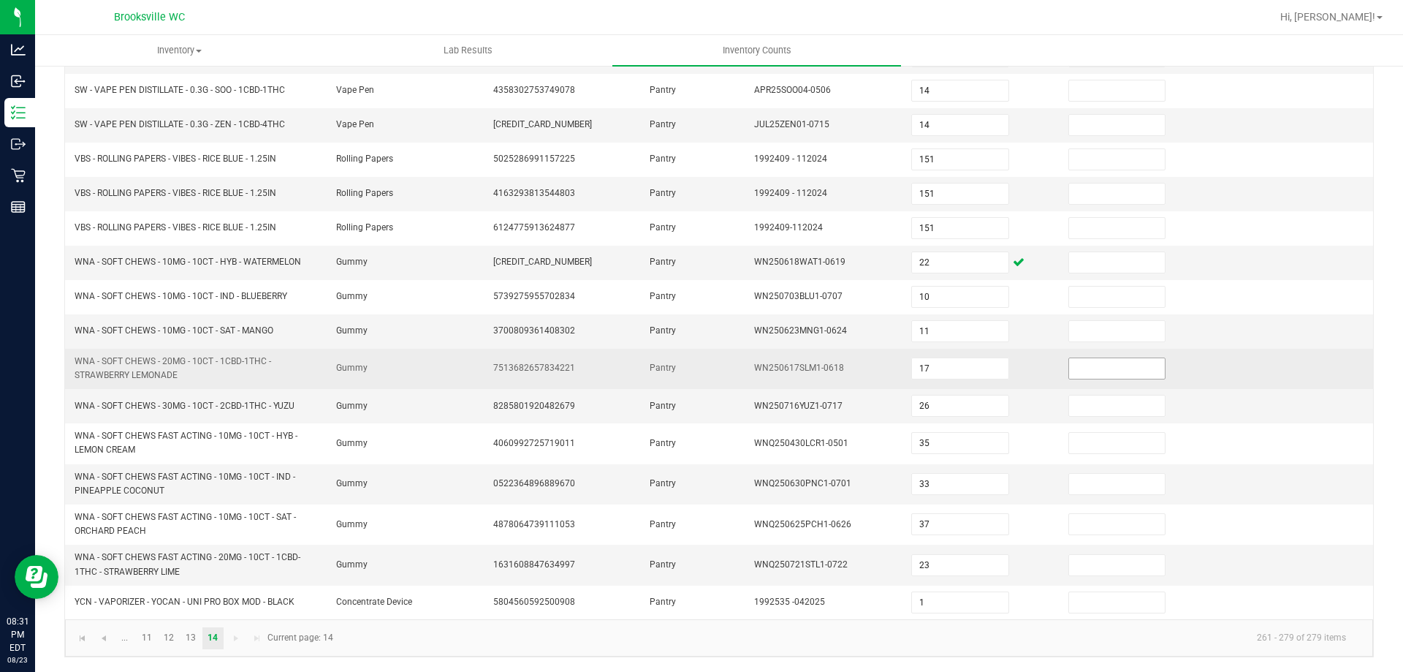
scroll to position [0, 0]
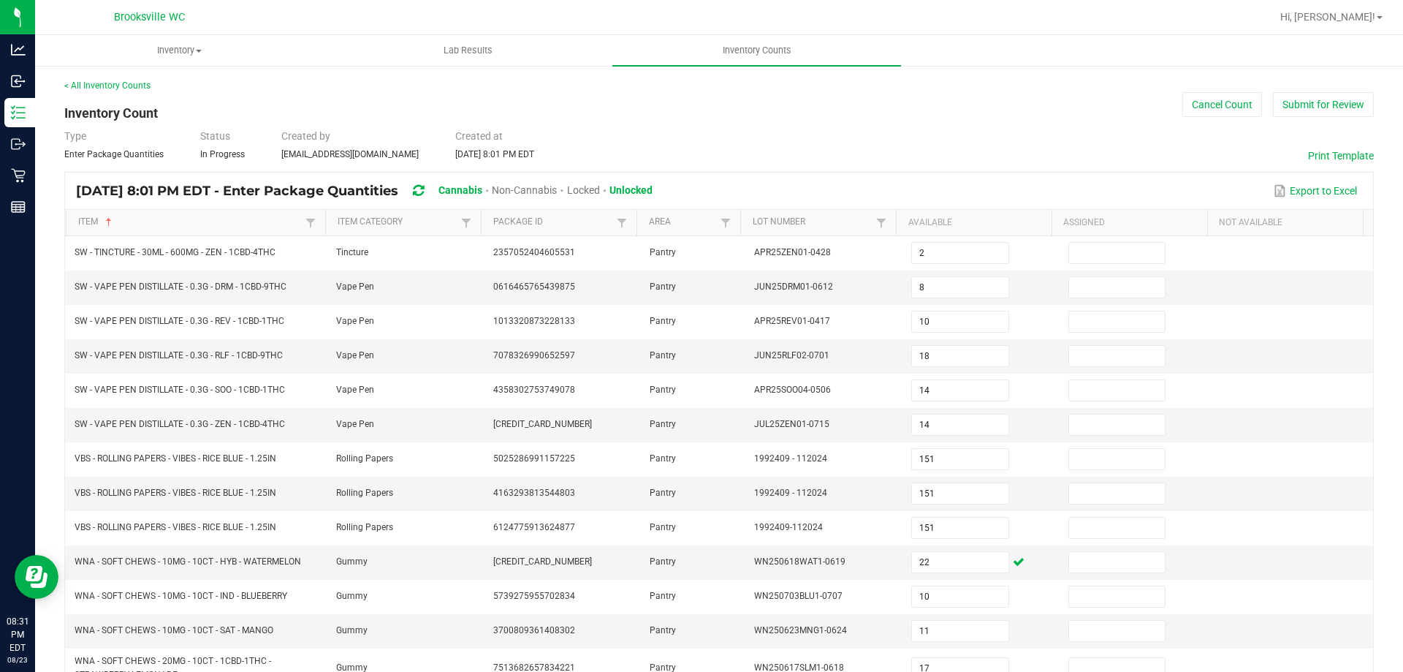
click at [1320, 118] on div "< All Inventory Counts Inventory Count Cancel Count Submit for Review Type Ente…" at bounding box center [718, 518] width 1309 height 878
click at [1314, 109] on button "Submit for Review" at bounding box center [1323, 104] width 101 height 25
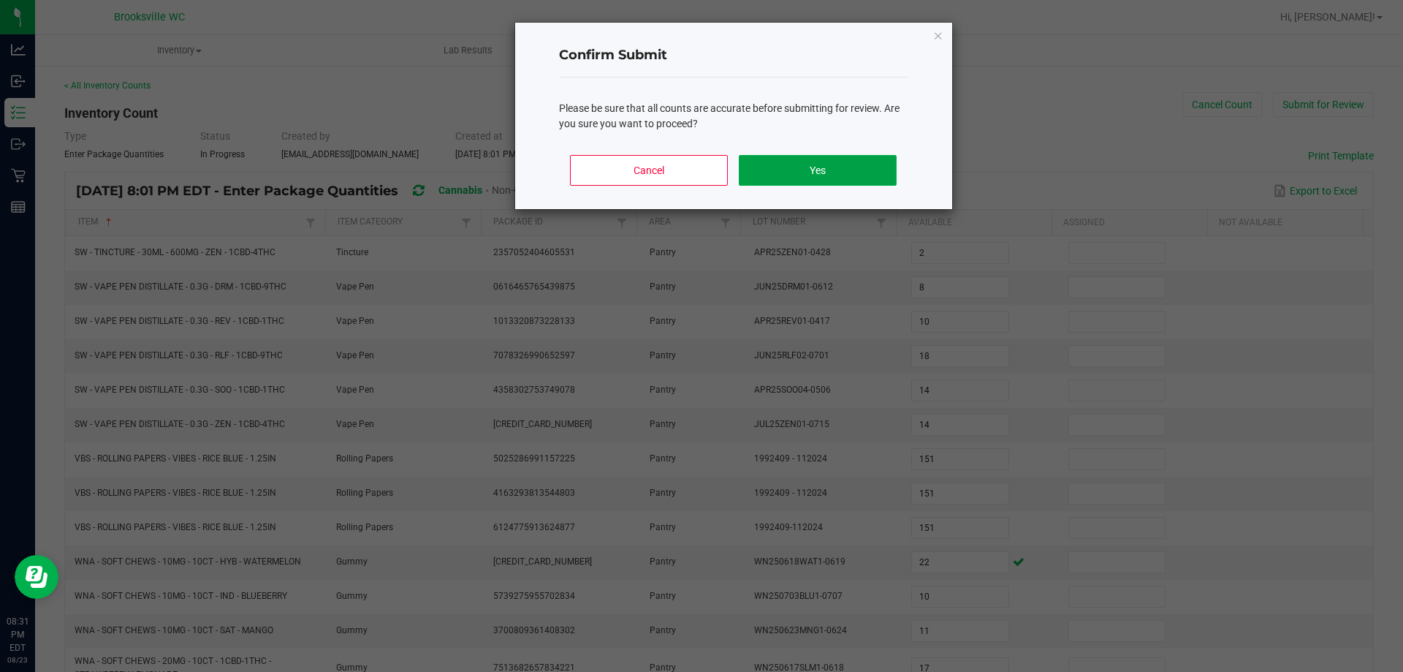
click at [867, 164] on button "Yes" at bounding box center [817, 170] width 157 height 31
